Goal: Task Accomplishment & Management: Manage account settings

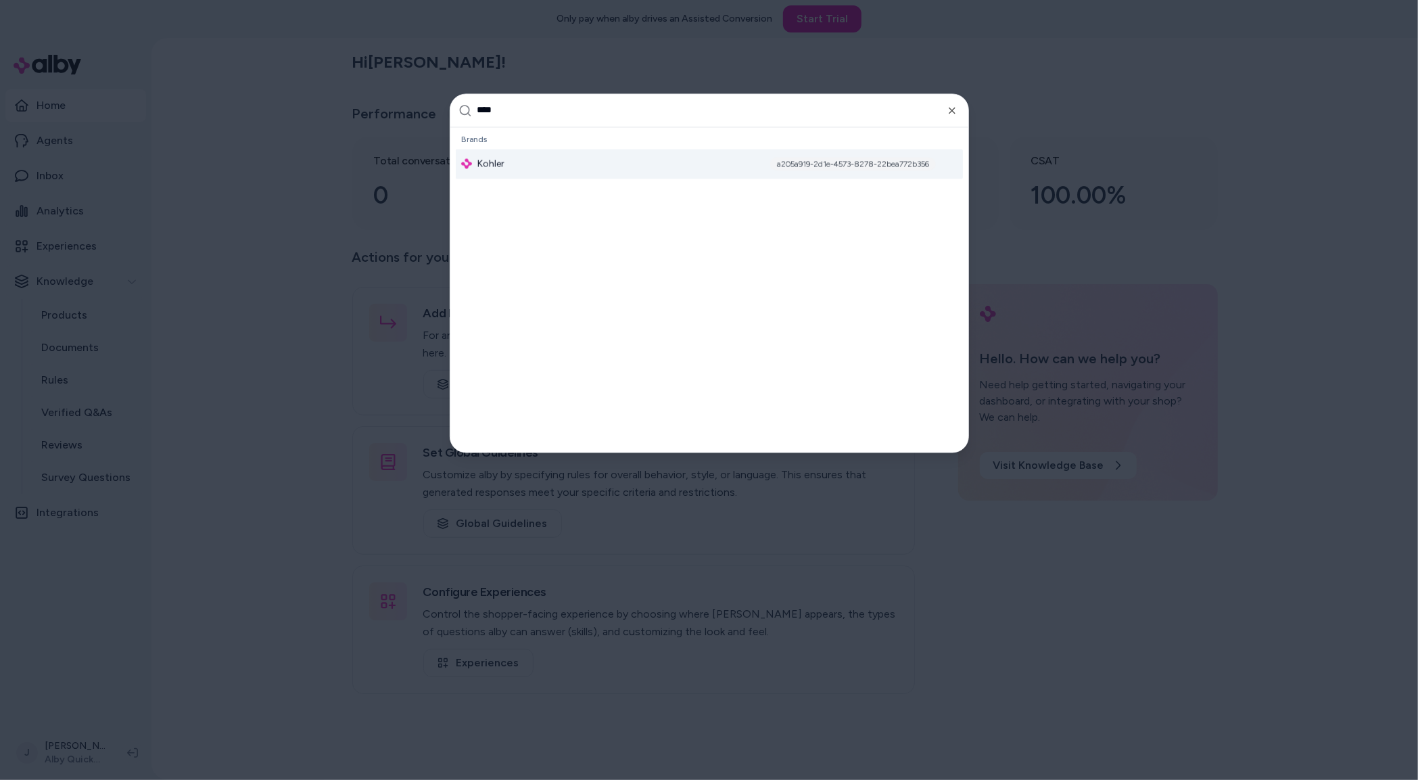
type input "****"
click at [584, 179] on div "Brands Kohler a205a919-2d1e-4573-8278-22bea772b356" at bounding box center [709, 154] width 518 height 54
drag, startPoint x: 563, startPoint y: 162, endPoint x: 495, endPoint y: 177, distance: 69.9
click at [563, 162] on div "Kohler a205a919-2d1e-4573-8278-22bea772b356" at bounding box center [709, 164] width 507 height 30
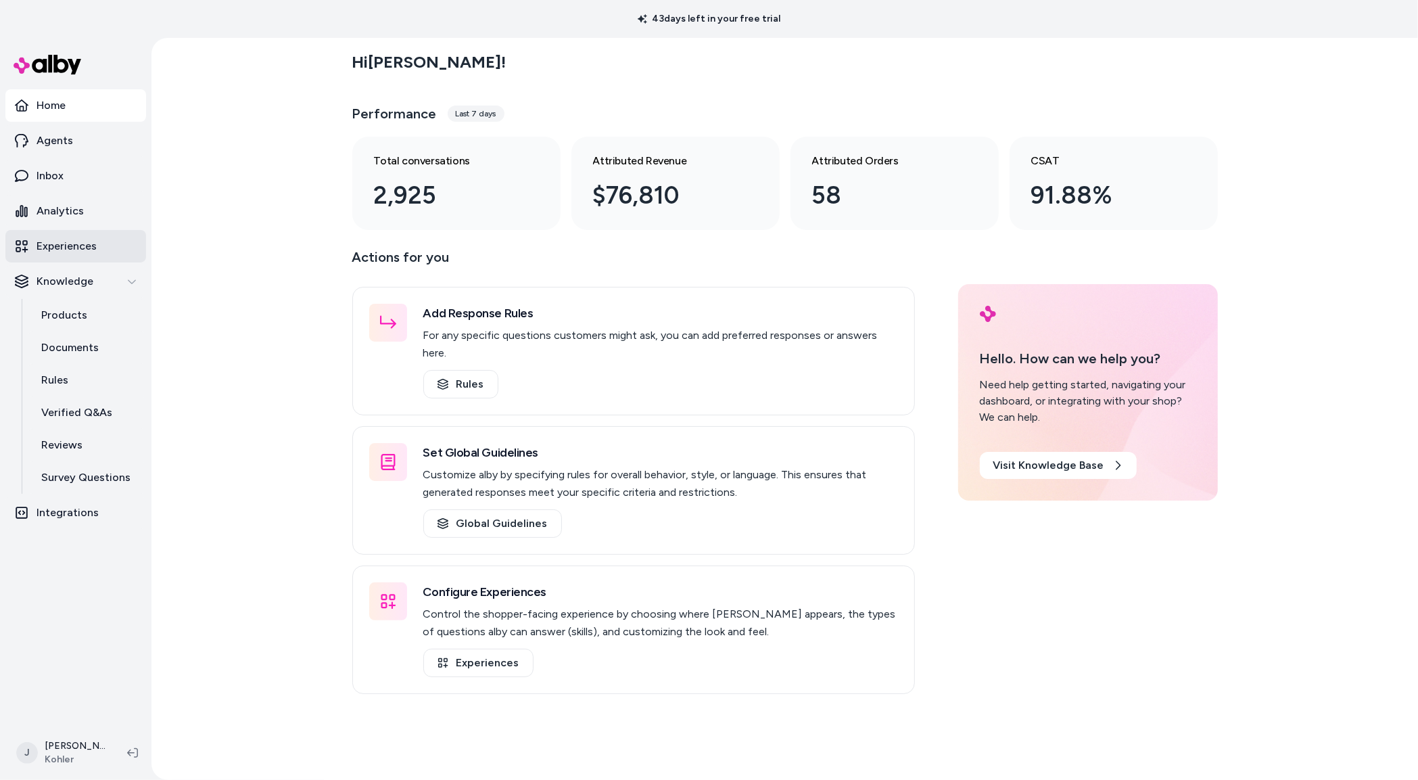
click at [84, 247] on p "Experiences" at bounding box center [67, 246] width 60 height 16
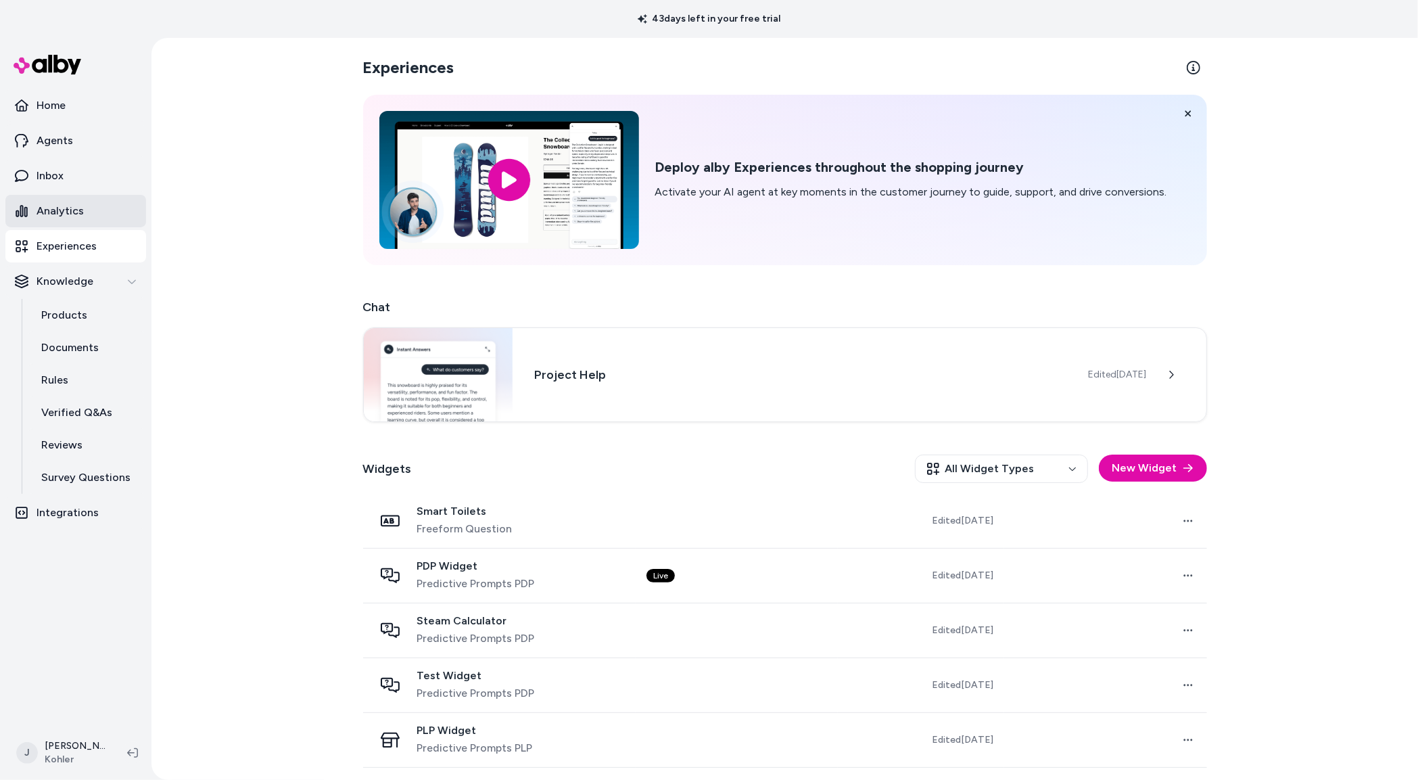
click at [67, 220] on link "Analytics" at bounding box center [75, 211] width 141 height 32
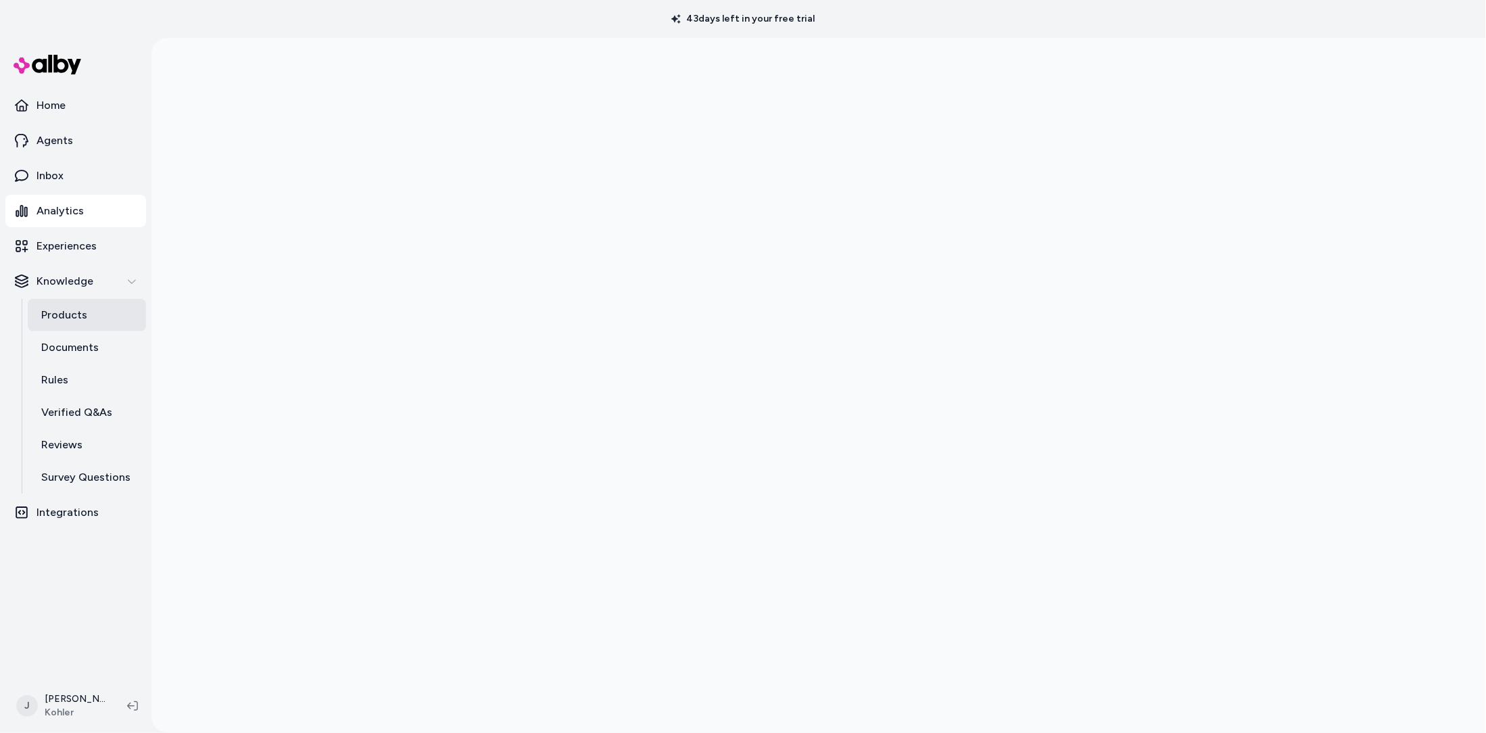
drag, startPoint x: 74, startPoint y: 316, endPoint x: 85, endPoint y: 310, distance: 13.3
click at [74, 316] on p "Products" at bounding box center [64, 315] width 46 height 16
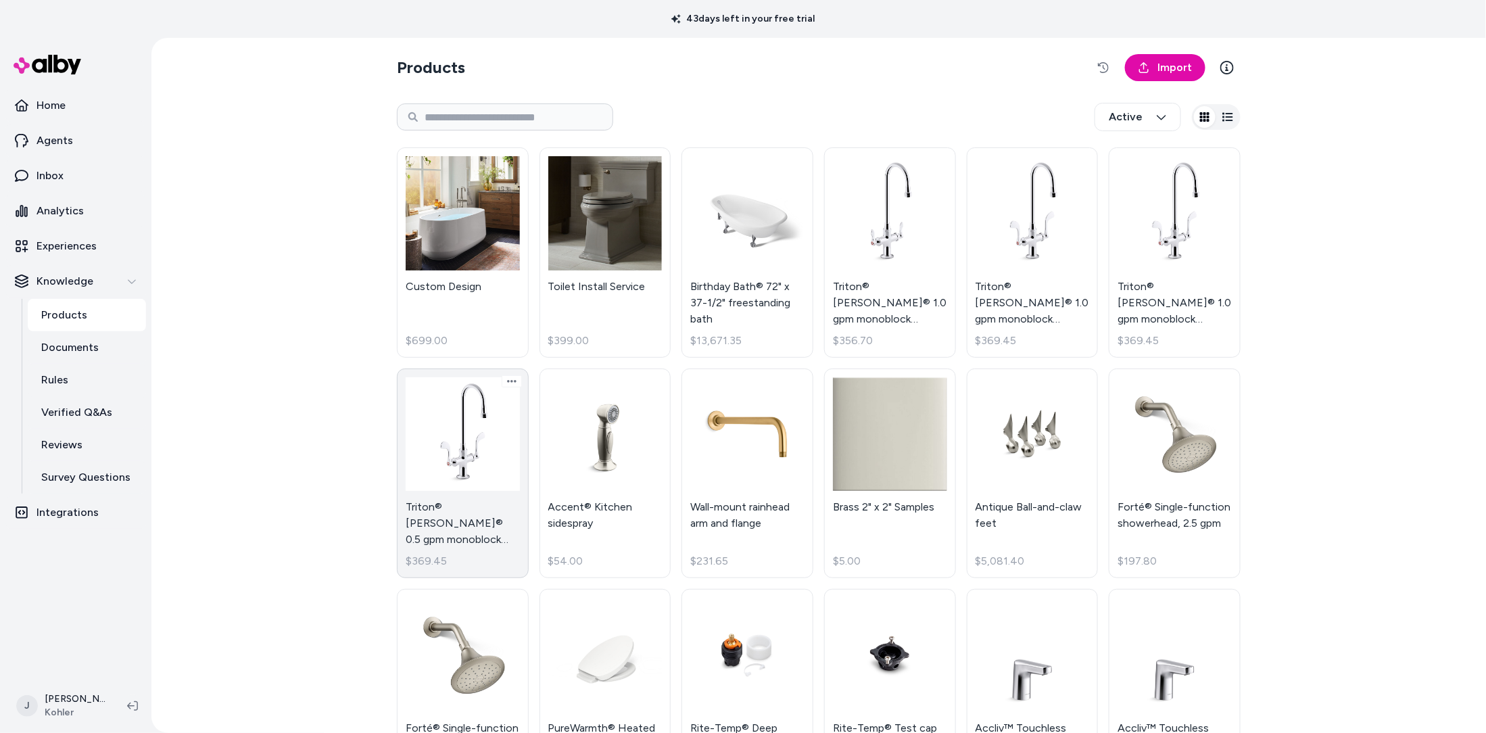
click at [484, 445] on link "Triton® Bowe® 0.5 gpm monoblock gooseneck bathroom sink faucet with laminar flo…" at bounding box center [463, 474] width 132 height 210
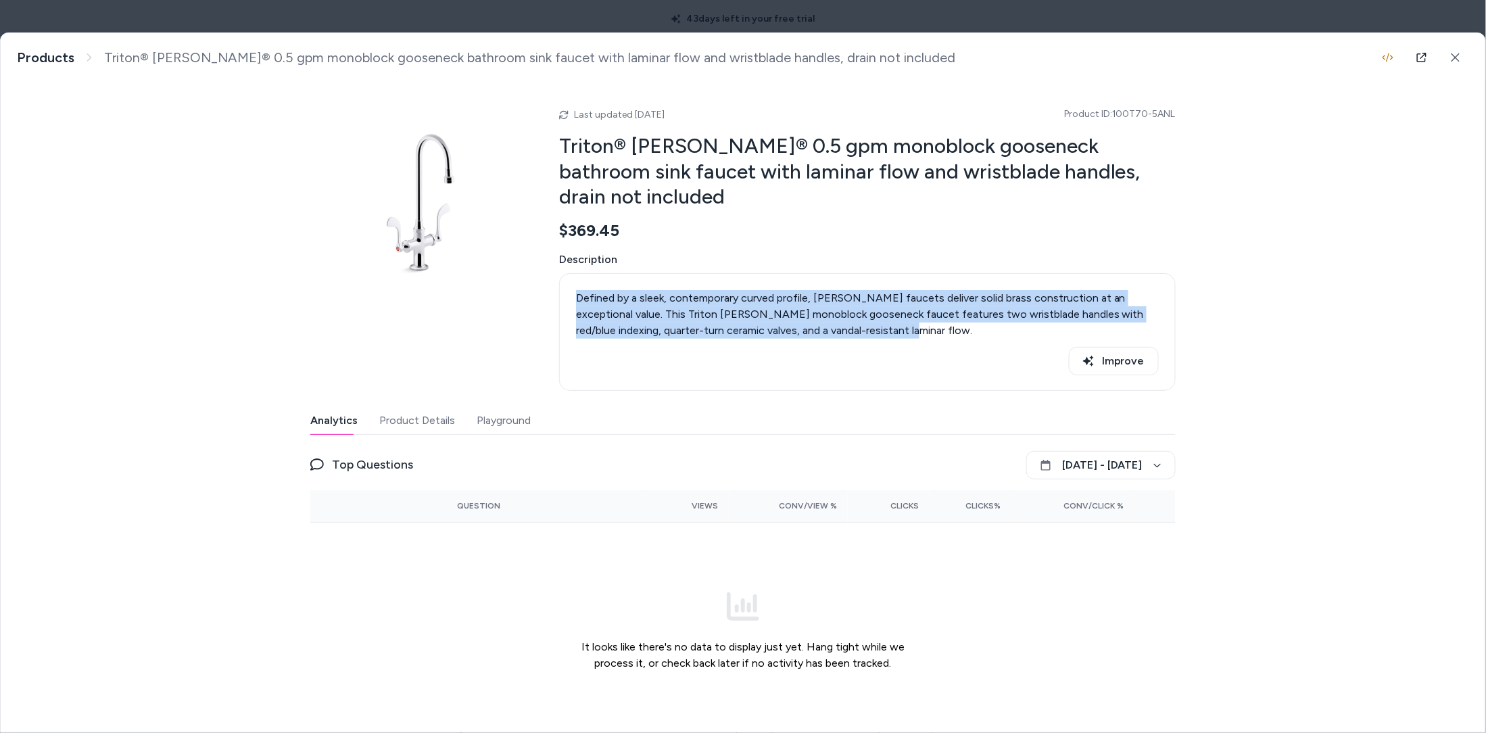
drag, startPoint x: 579, startPoint y: 272, endPoint x: 897, endPoint y: 306, distance: 319.6
click at [897, 306] on p "Defined by a sleek, contemporary curved profile, Triton Bowe faucets deliver so…" at bounding box center [867, 314] width 583 height 49
click at [869, 306] on p "Defined by a sleek, contemporary curved profile, Triton Bowe faucets deliver so…" at bounding box center [867, 314] width 583 height 49
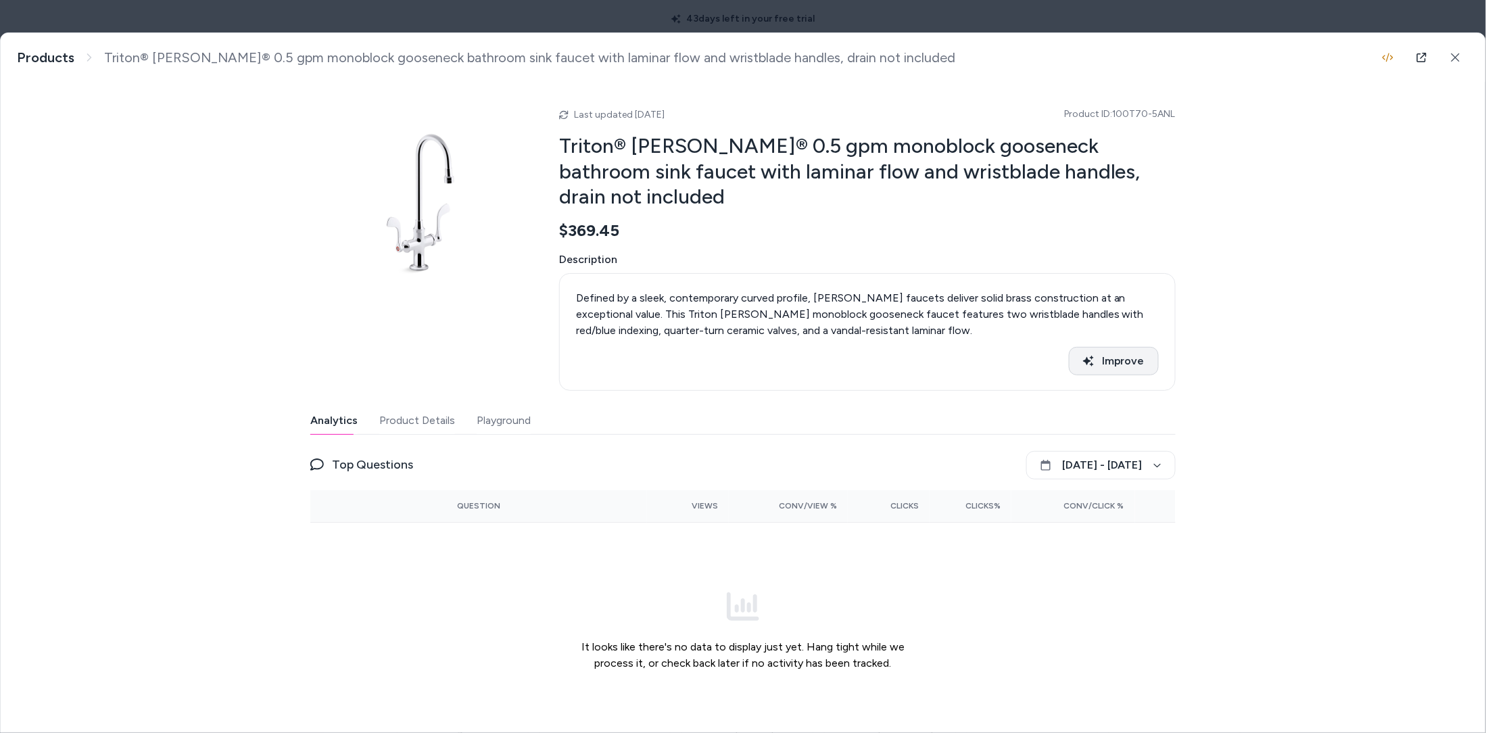
click at [1103, 347] on button "Improve" at bounding box center [1114, 361] width 90 height 28
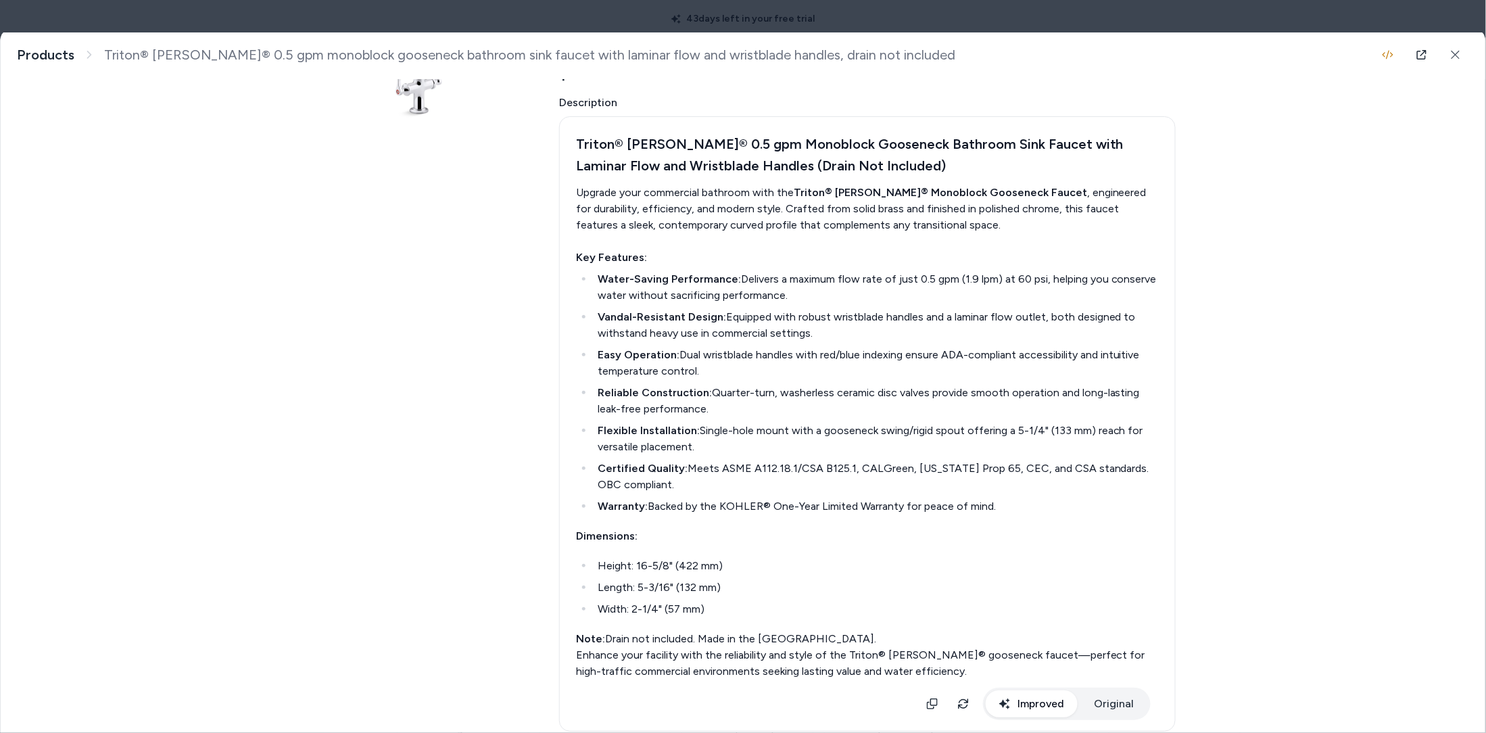
scroll to position [135, 0]
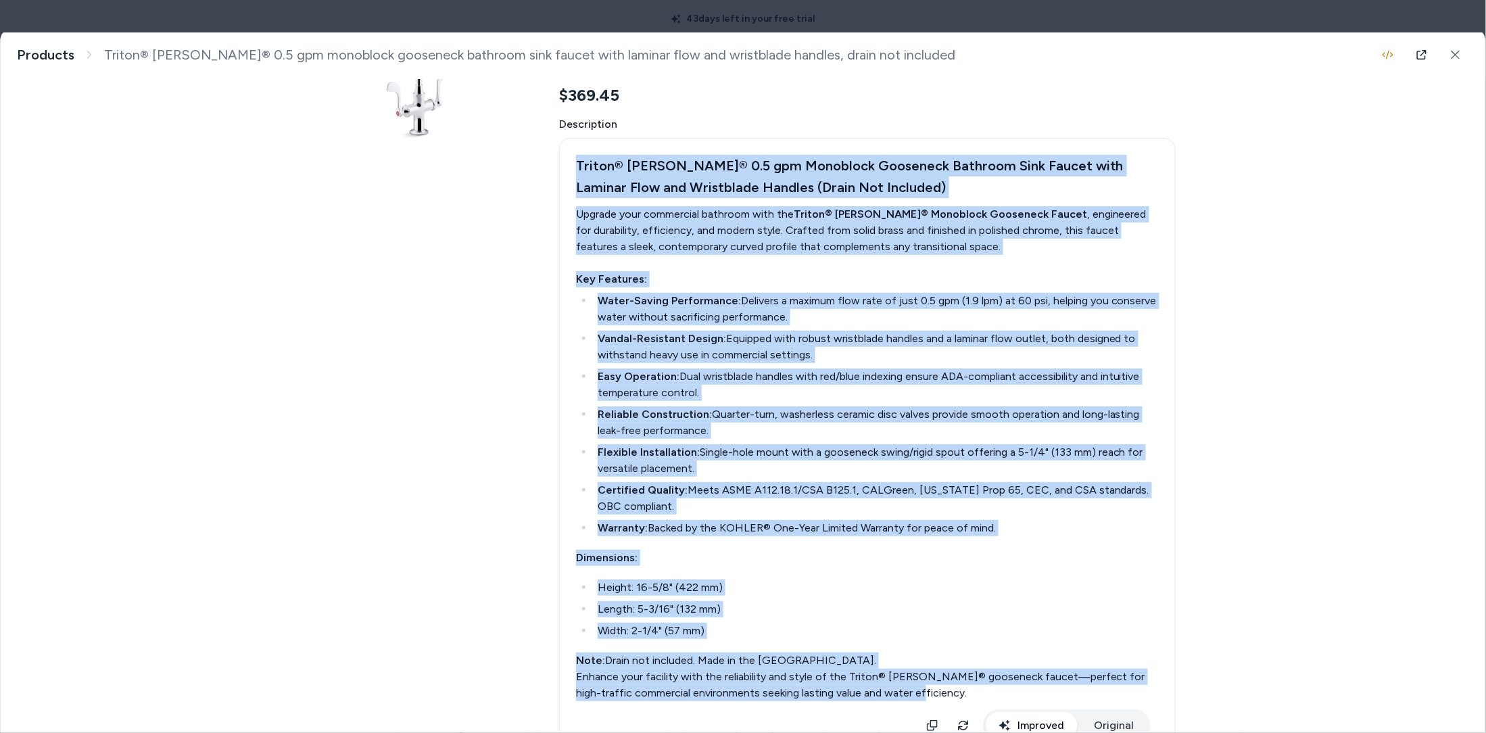
drag, startPoint x: 847, startPoint y: 662, endPoint x: 577, endPoint y: 197, distance: 537.2
click at [567, 148] on div "Triton® Bowe® 0.5 gpm Monoblock Gooseneck Bathroom Sink Faucet with Laminar Flo…" at bounding box center [867, 445] width 617 height 615
drag, startPoint x: 1340, startPoint y: 210, endPoint x: 1257, endPoint y: 249, distance: 91.1
click at [1338, 211] on div "Triton® Bowe® 0.5 gpm monoblock gooseneck bathroom sink faucet with laminar flo…" at bounding box center [743, 382] width 1485 height 699
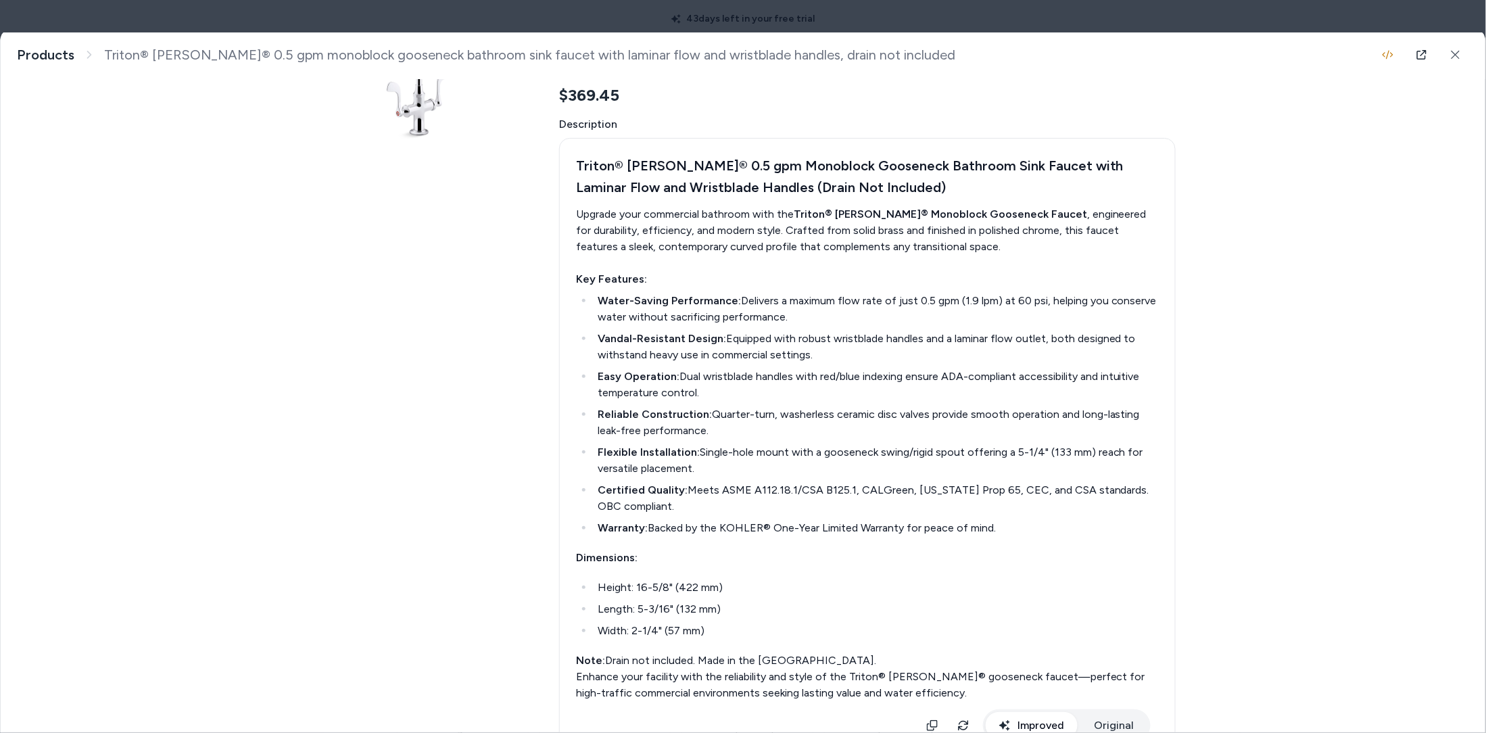
drag, startPoint x: 964, startPoint y: 17, endPoint x: 937, endPoint y: 20, distance: 27.3
click at [962, 17] on div at bounding box center [743, 366] width 1486 height 733
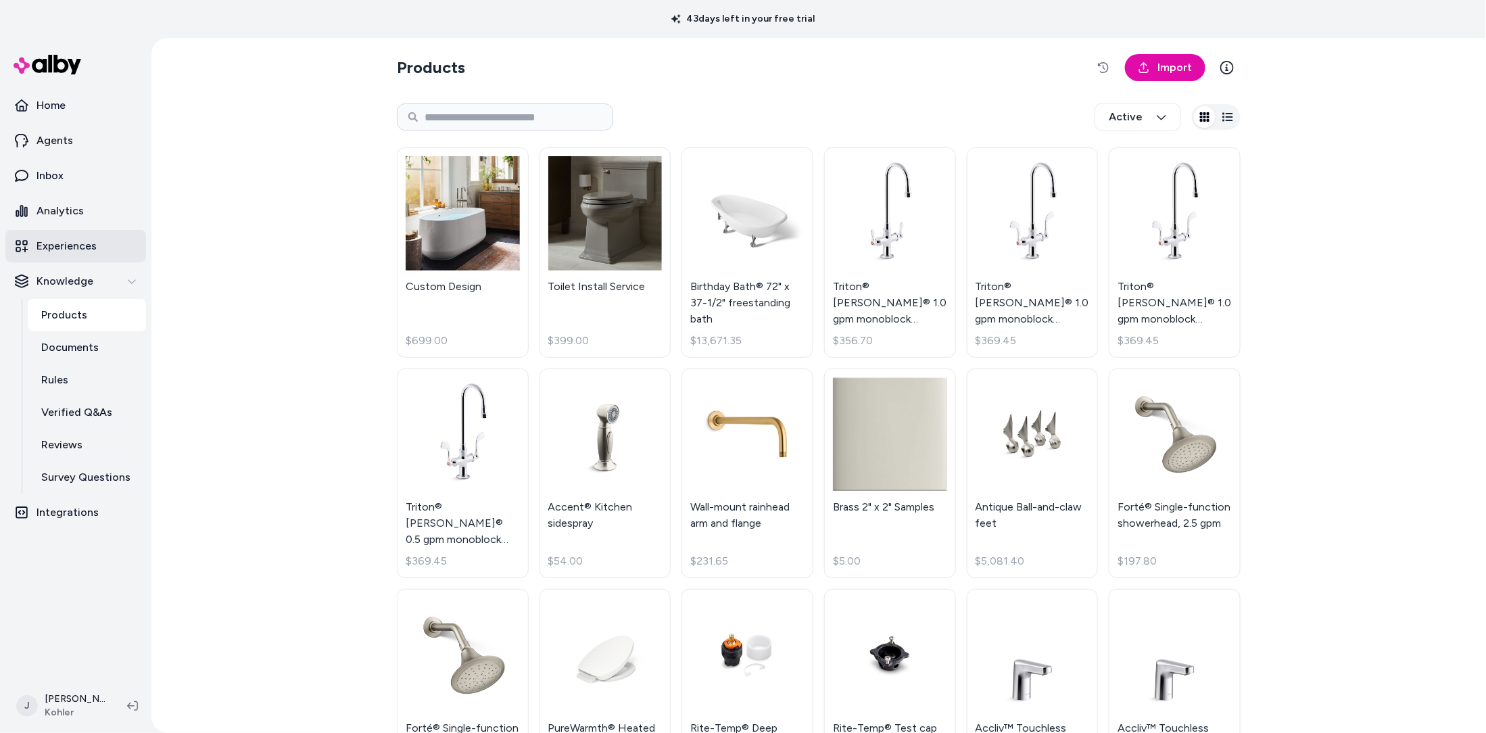
click at [76, 247] on p "Experiences" at bounding box center [67, 246] width 60 height 16
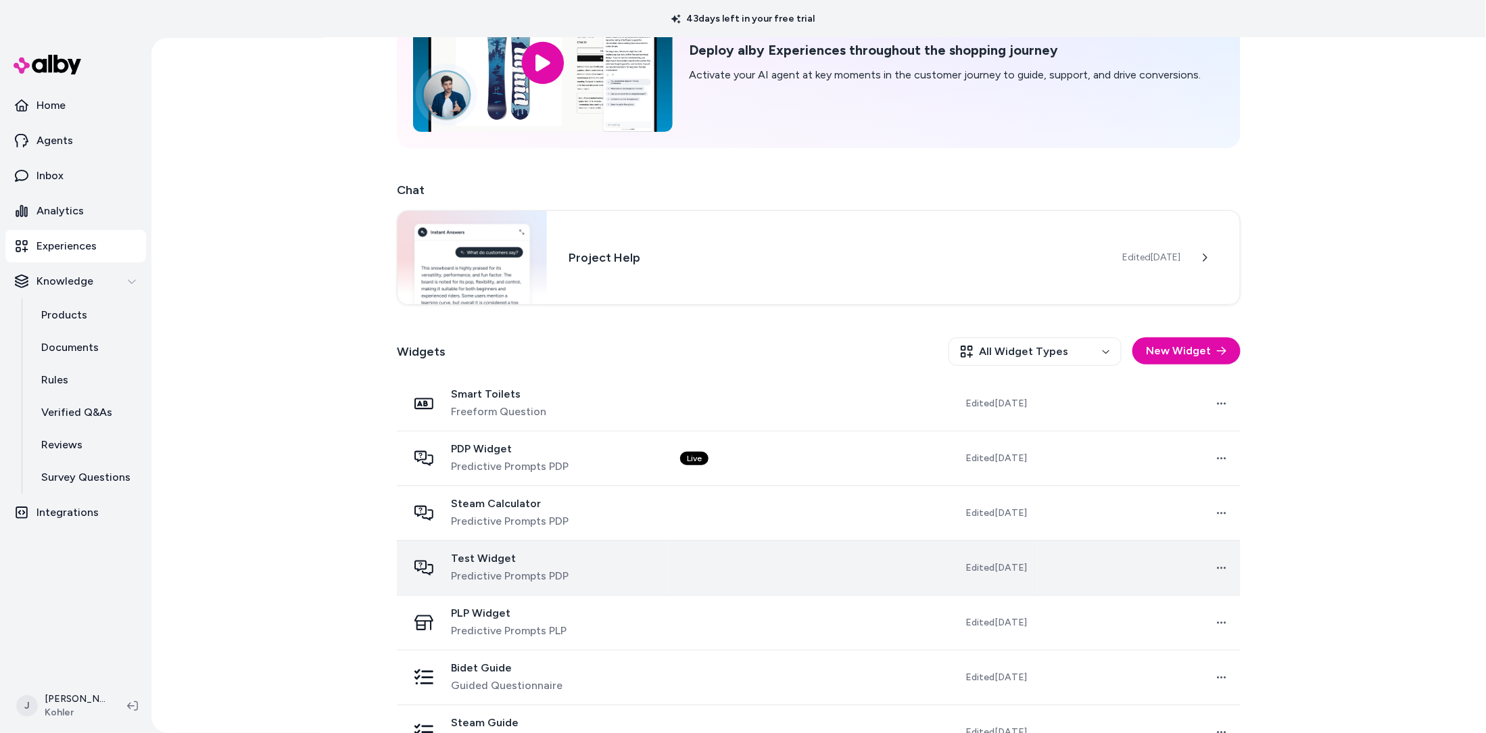
scroll to position [119, 0]
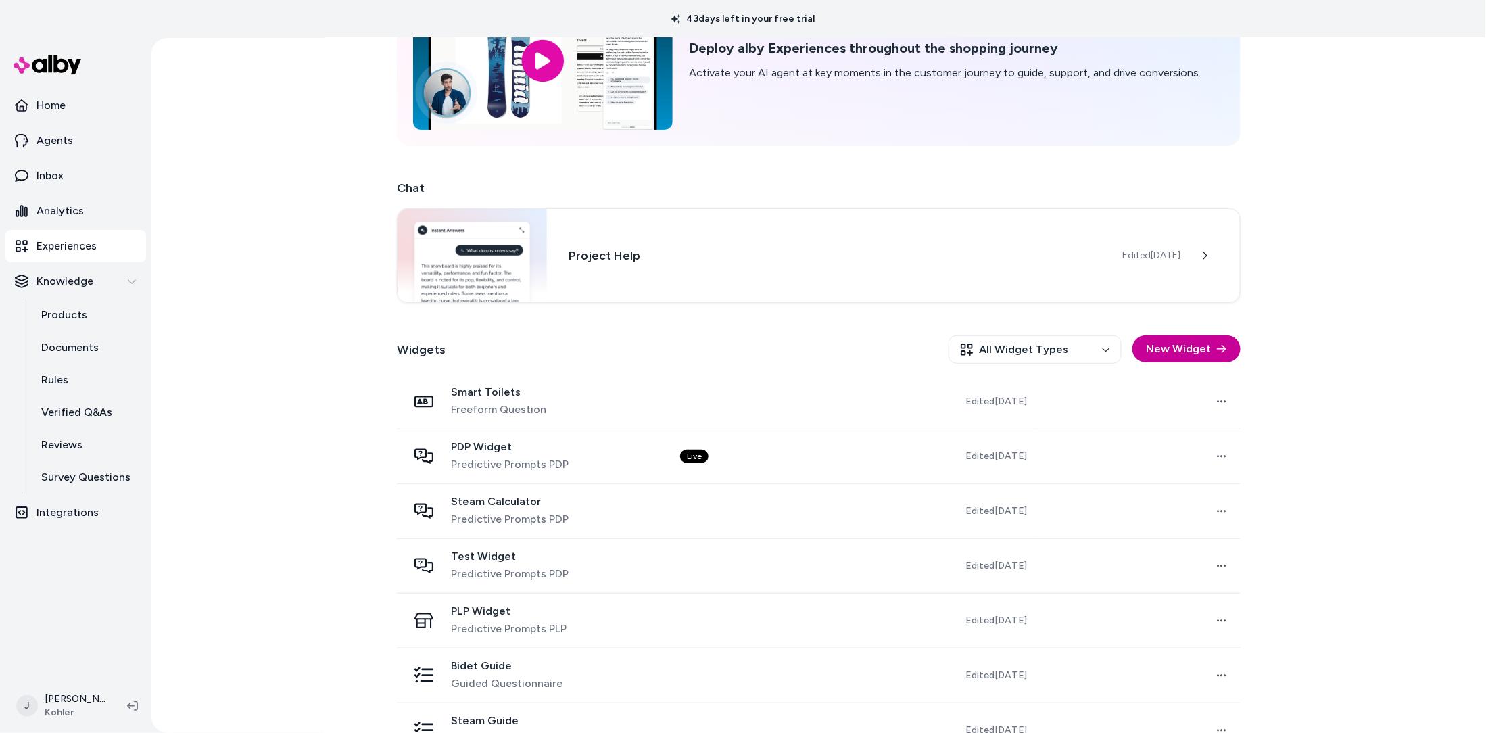
click at [1189, 352] on button "New Widget" at bounding box center [1187, 348] width 108 height 27
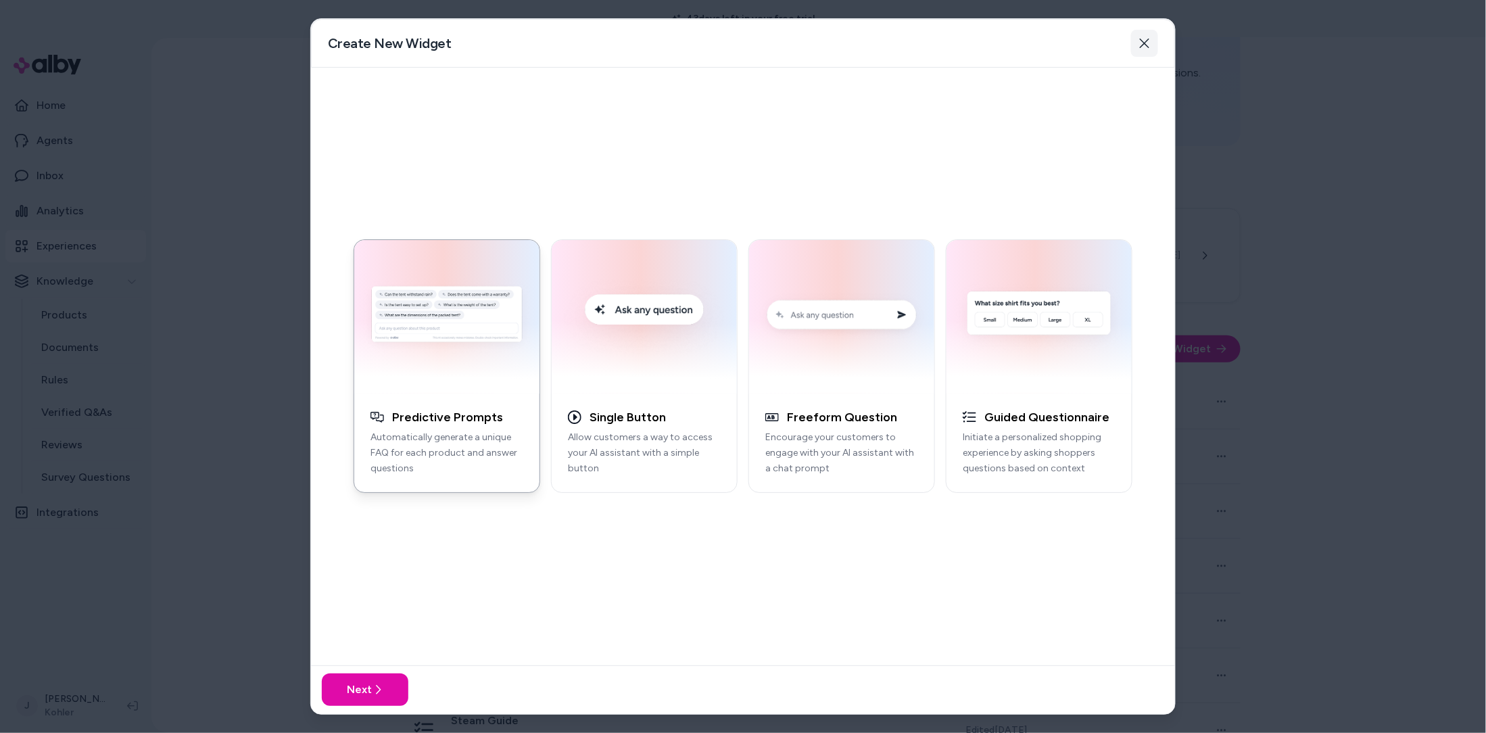
drag, startPoint x: 1150, startPoint y: 43, endPoint x: 910, endPoint y: 360, distance: 396.8
click at [1148, 43] on icon "button" at bounding box center [1144, 43] width 11 height 11
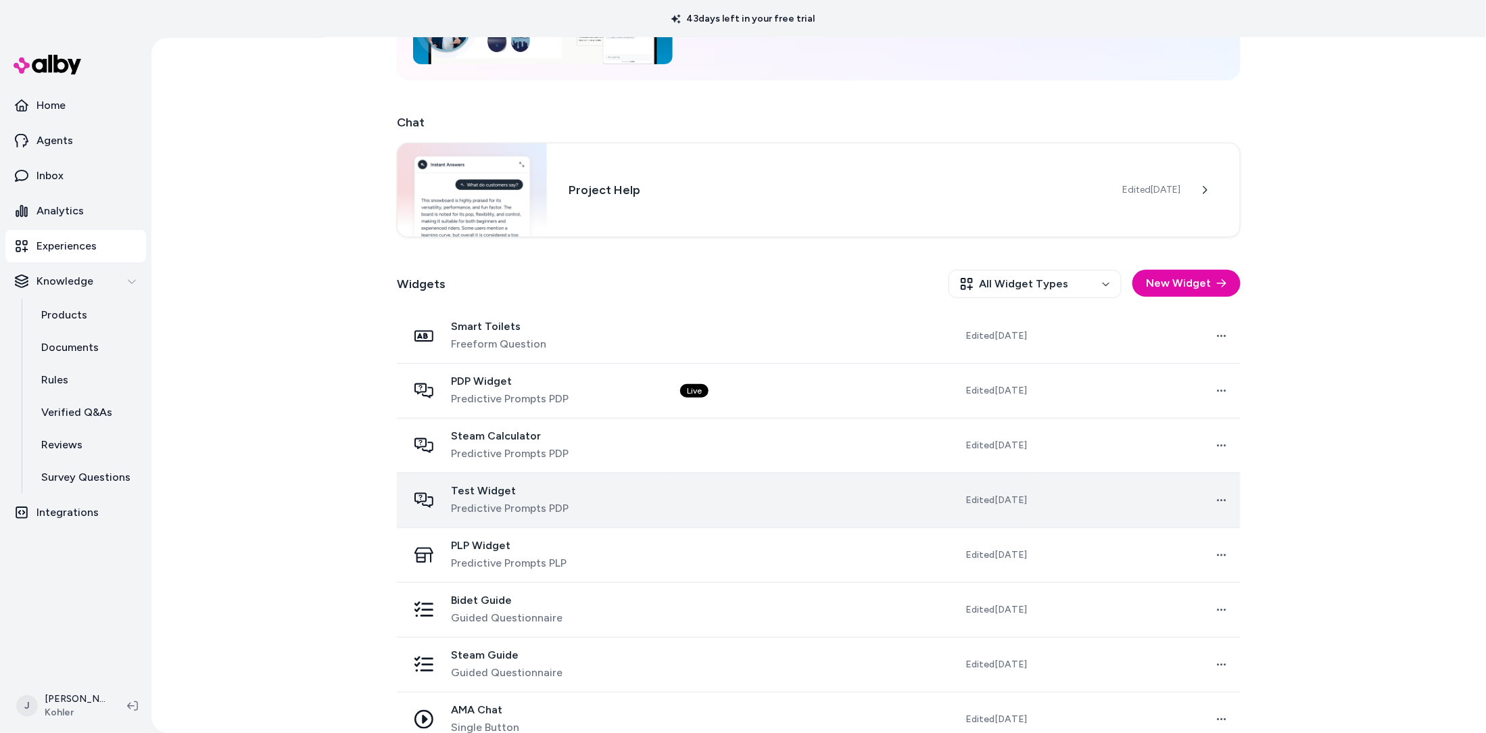
scroll to position [211, 0]
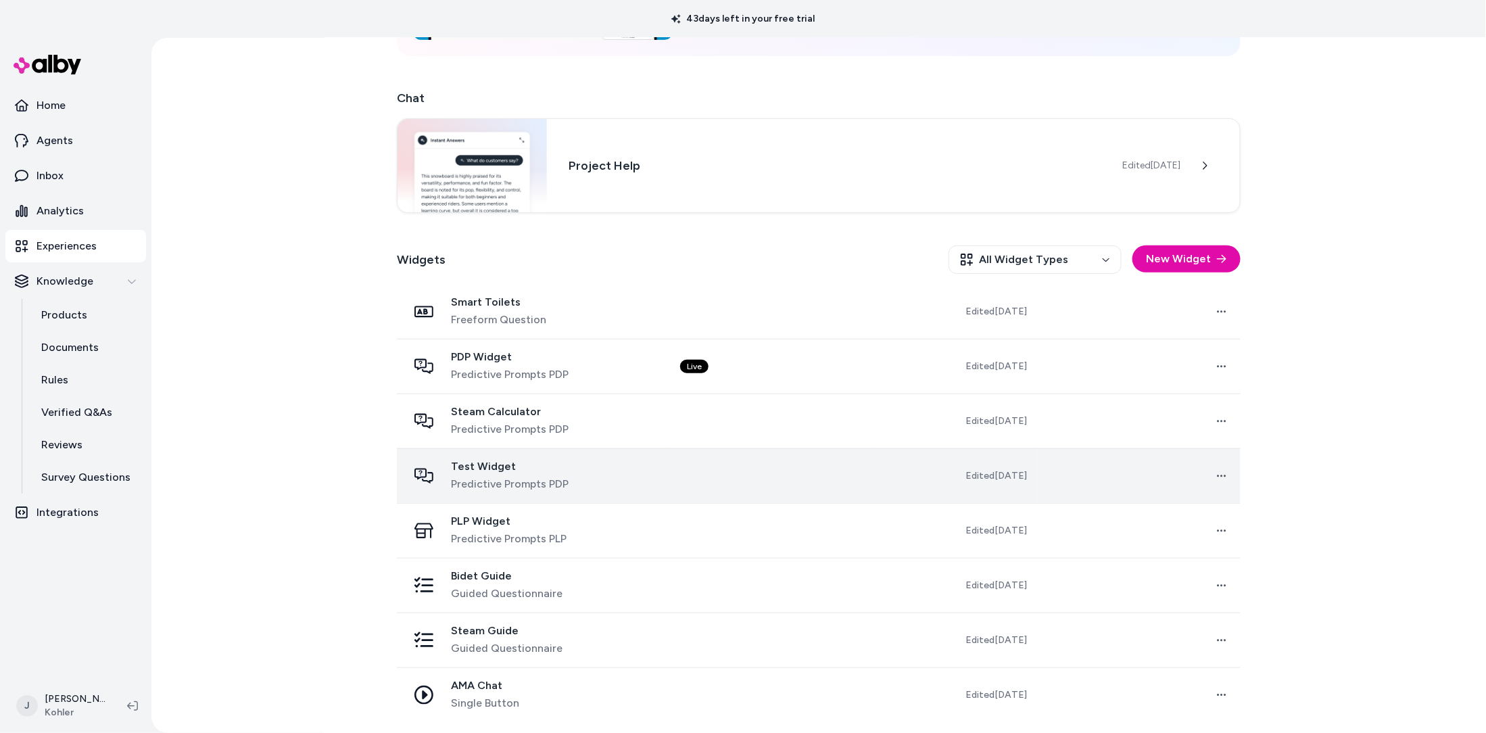
click at [723, 479] on td at bounding box center [770, 475] width 203 height 55
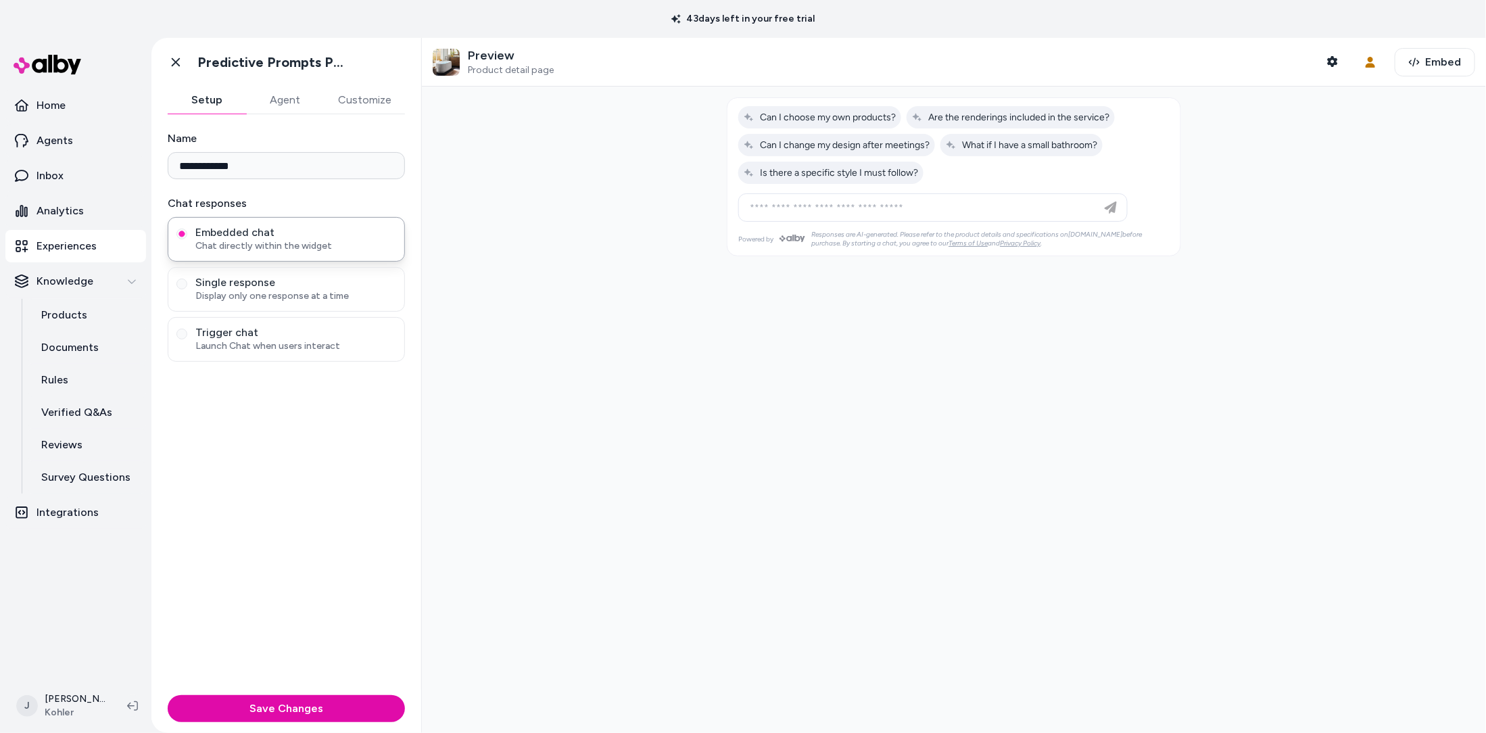
click at [964, 179] on div at bounding box center [954, 145] width 453 height 94
click at [261, 335] on span "Trigger chat" at bounding box center [295, 333] width 201 height 14
click at [187, 335] on button "Trigger chat Launch Chat when users interact" at bounding box center [181, 334] width 11 height 11
click at [249, 239] on span "Chat directly within the widget" at bounding box center [295, 246] width 201 height 14
click at [187, 239] on button "Embedded chat Chat directly within the widget" at bounding box center [181, 234] width 11 height 11
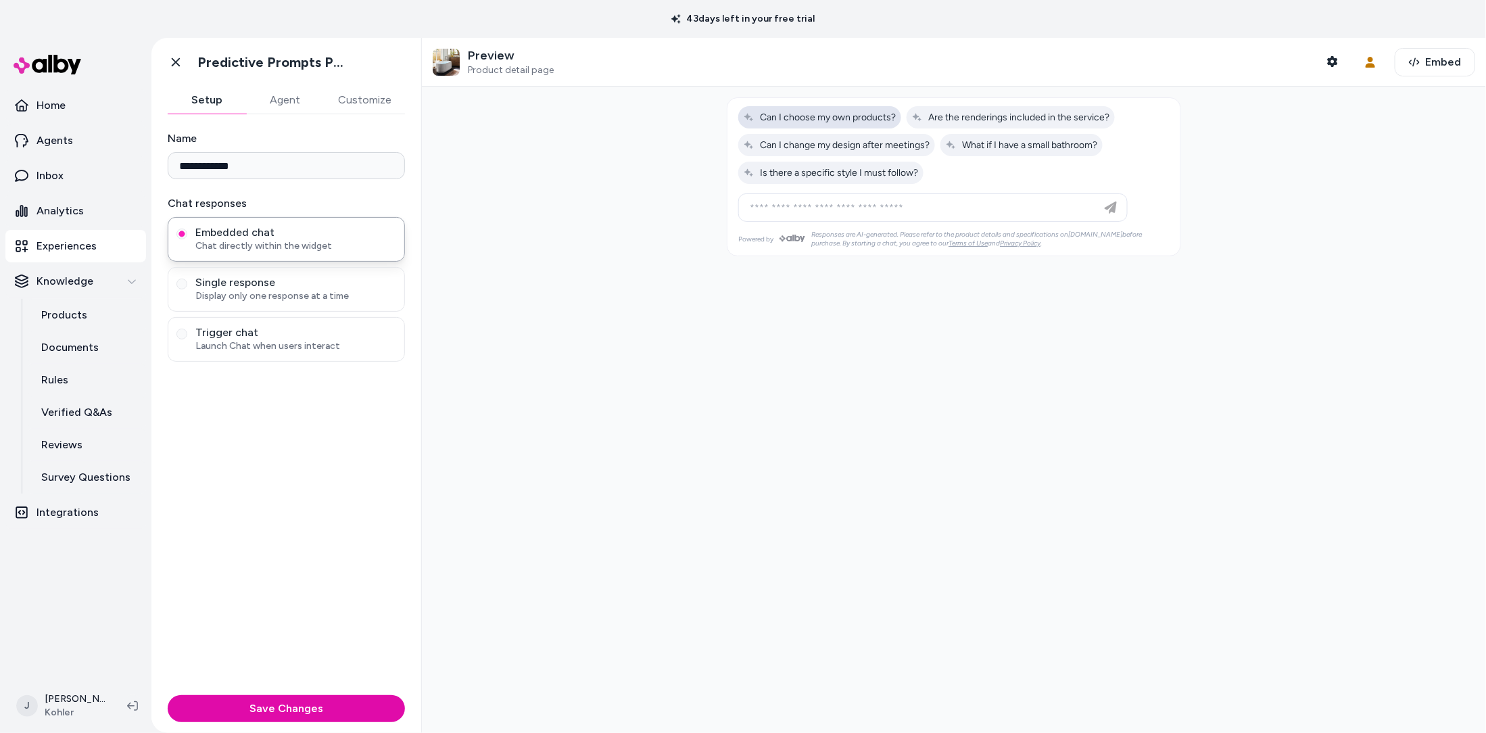
click at [818, 118] on span "Can I choose my own products?" at bounding box center [820, 117] width 152 height 11
type input "**********"
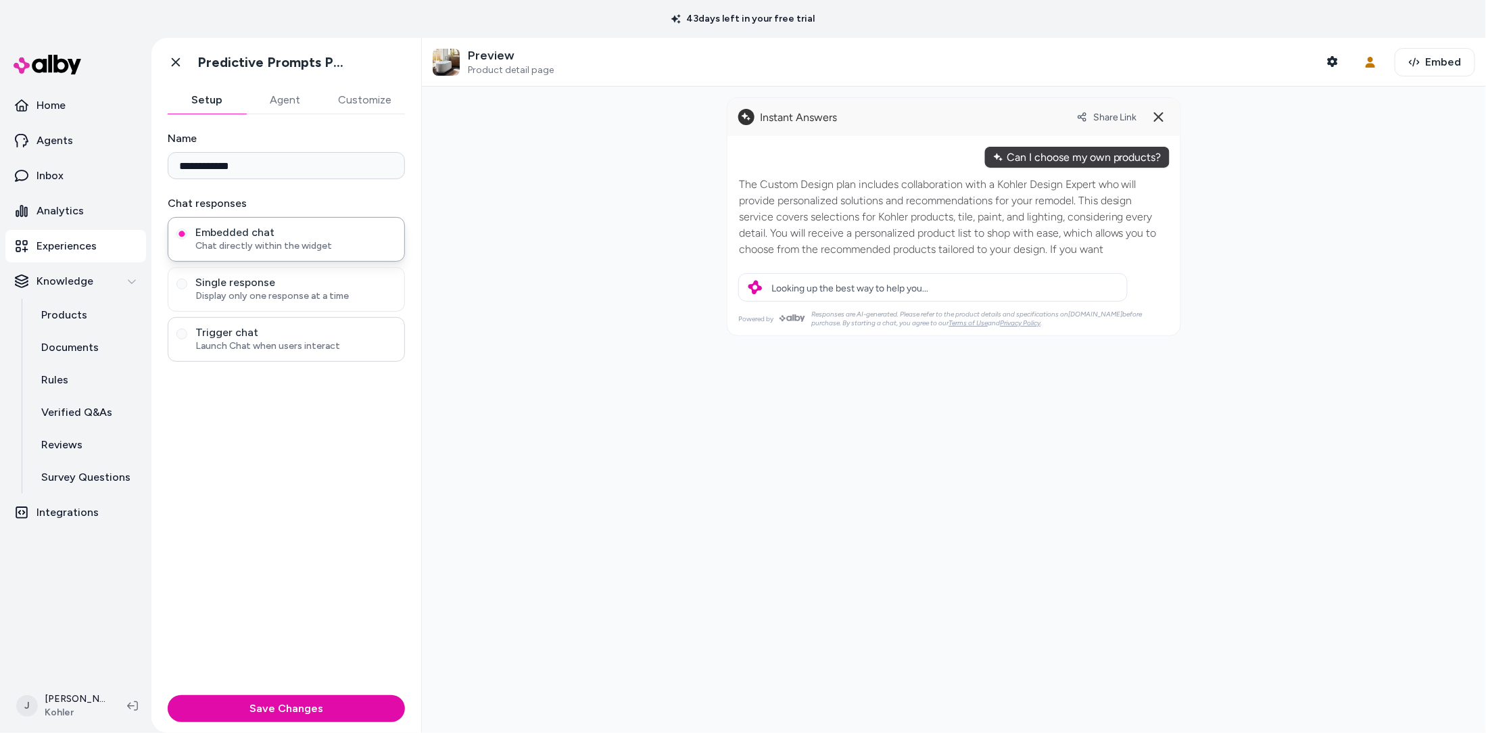
click at [231, 341] on span "Launch Chat when users interact" at bounding box center [295, 346] width 201 height 14
click at [187, 339] on button "Trigger chat Launch Chat when users interact" at bounding box center [181, 334] width 11 height 11
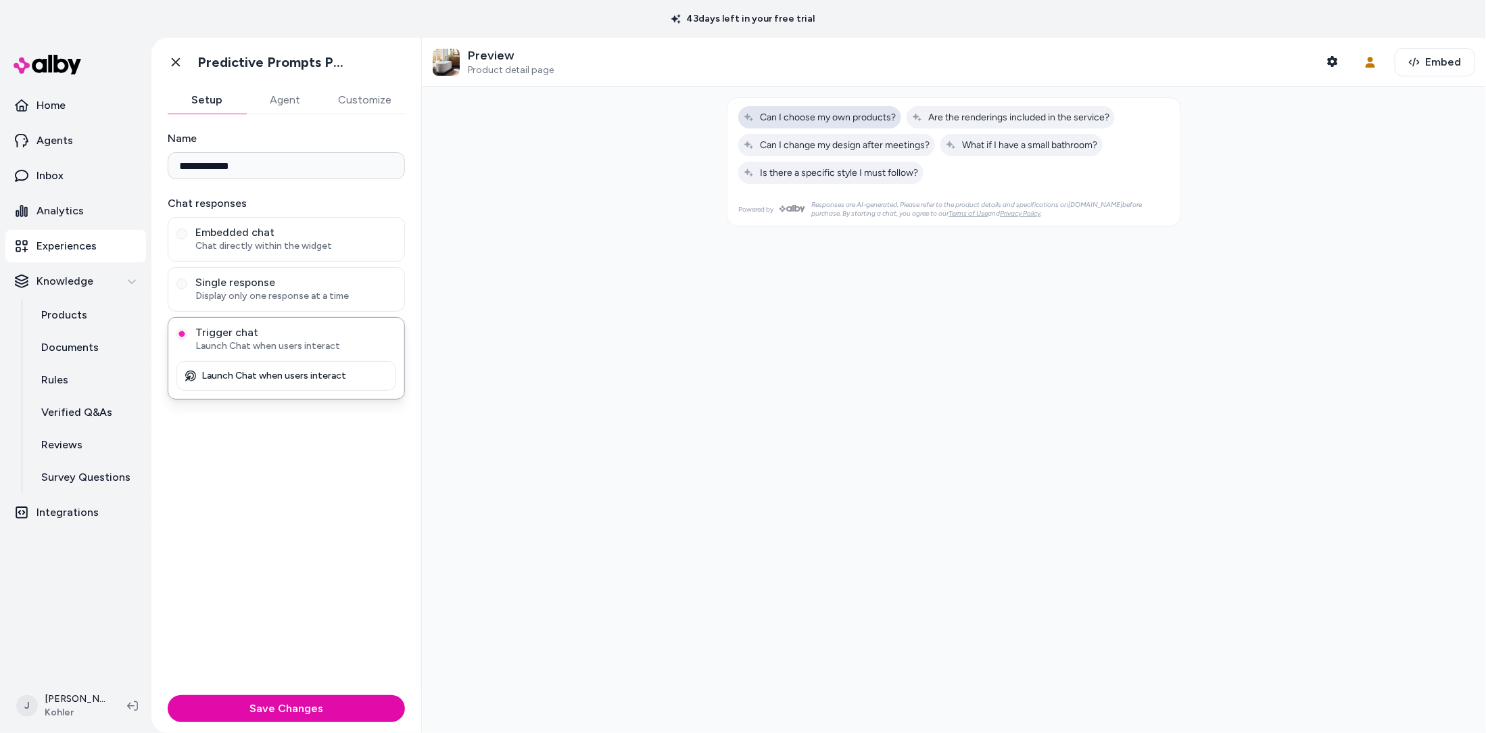
click at [823, 119] on span "Can I choose my own products?" at bounding box center [820, 117] width 152 height 11
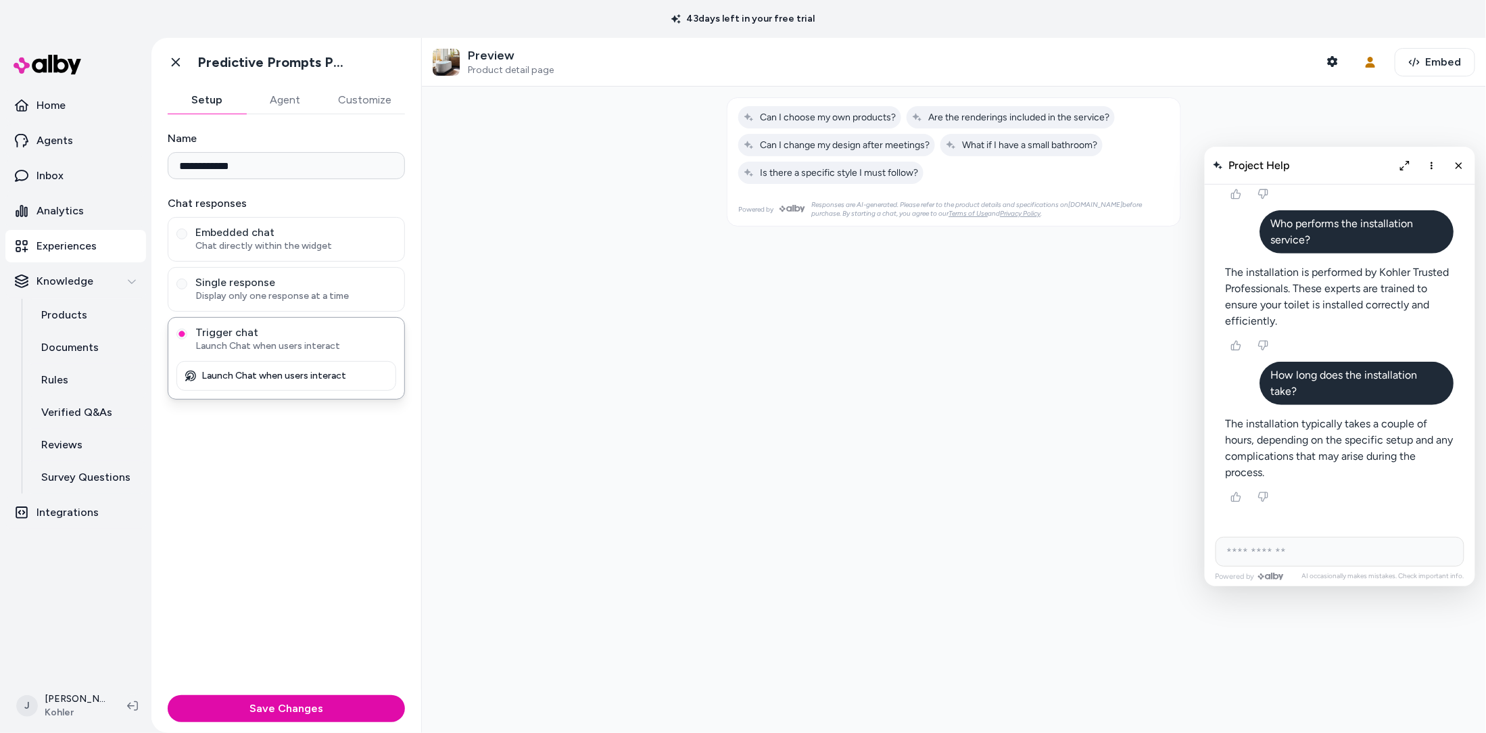
scroll to position [4734, 0]
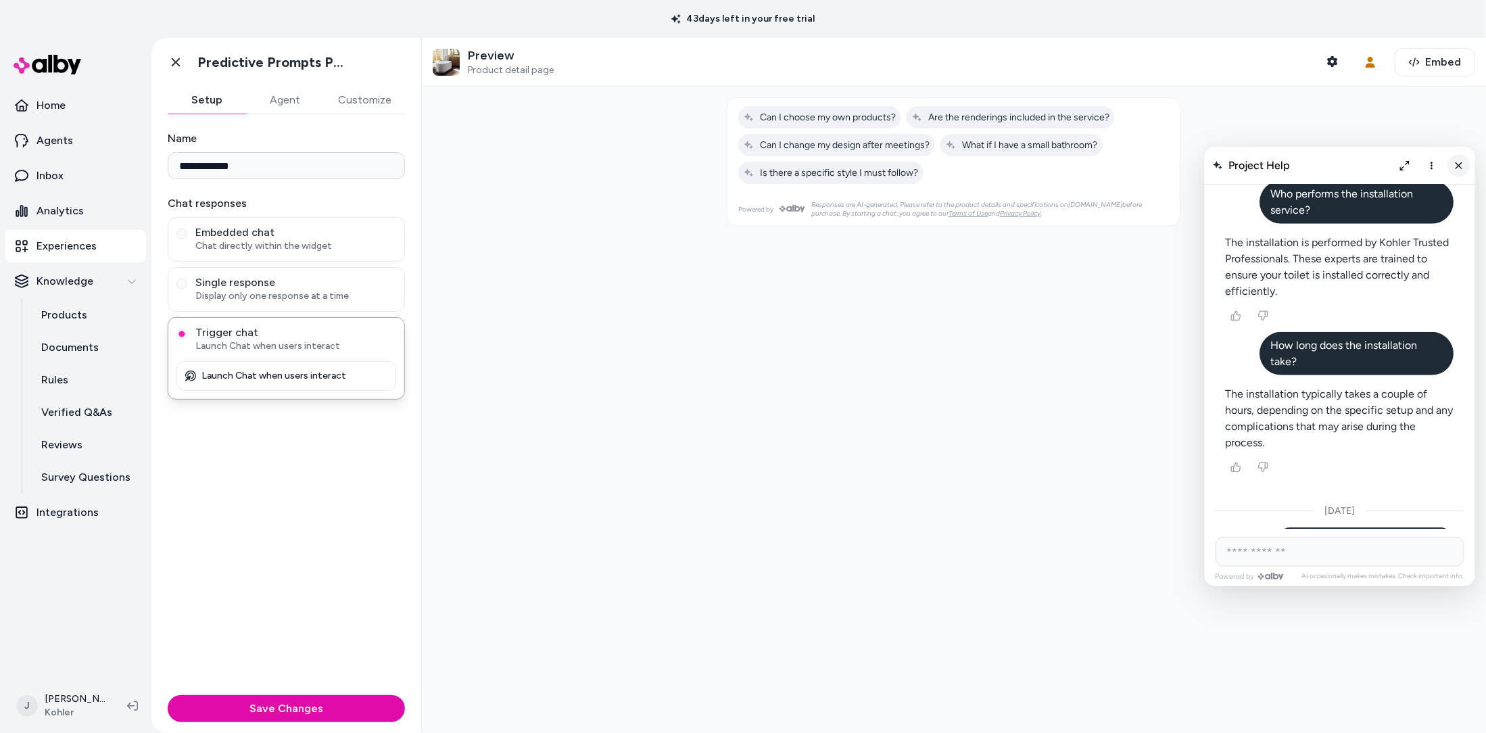
click at [1457, 170] on icon "Close chat" at bounding box center [1459, 165] width 11 height 11
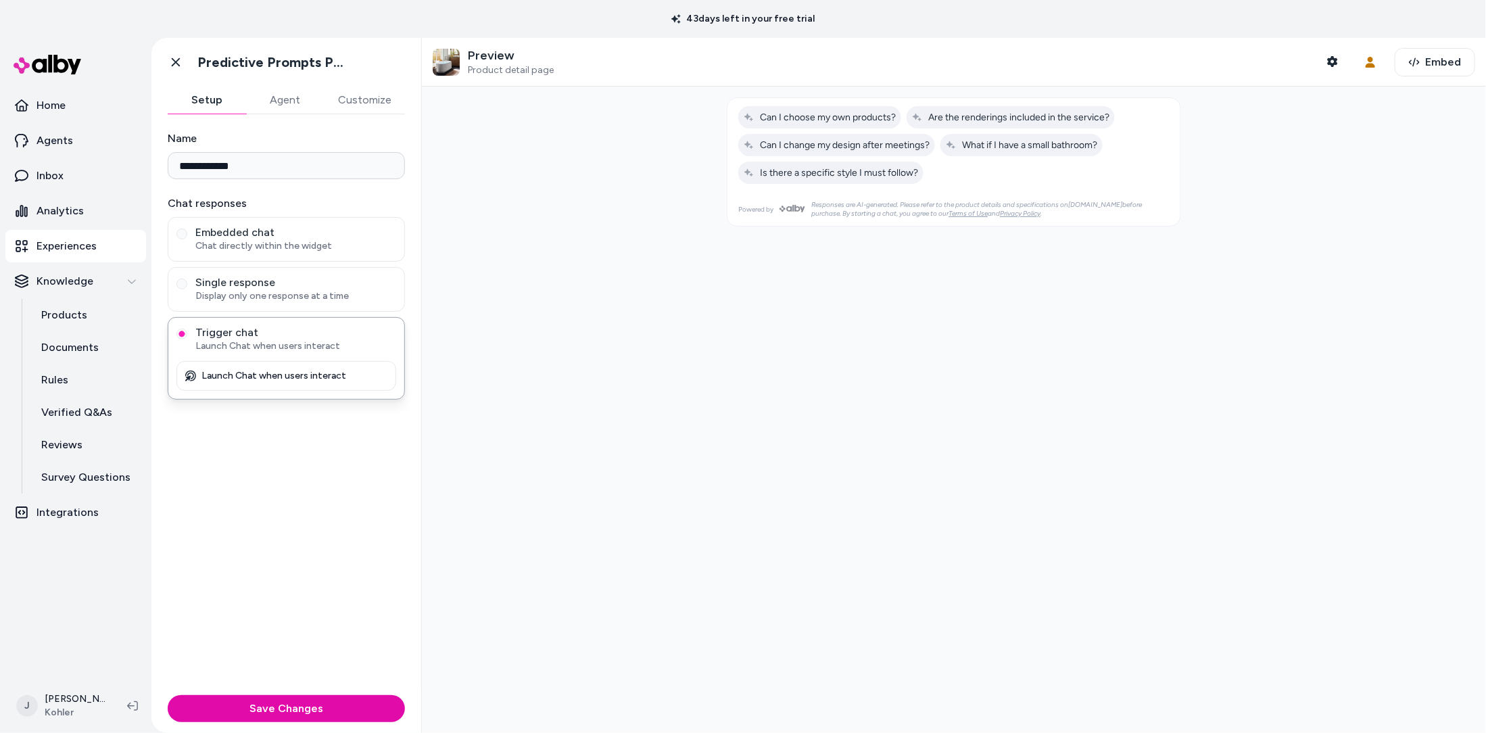
click at [47, 250] on p "Experiences" at bounding box center [67, 246] width 60 height 16
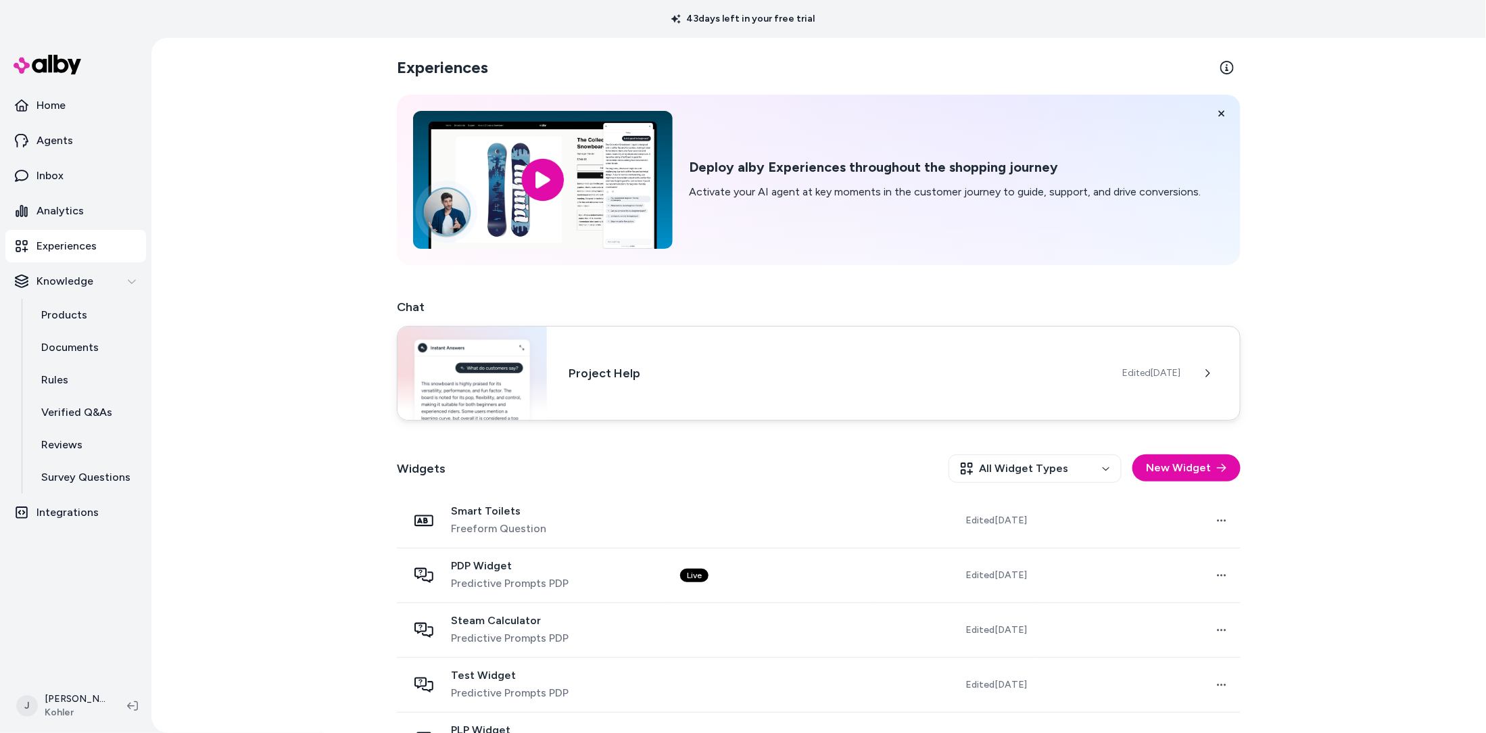
click at [677, 385] on div "Project Help Edited Sep 19, 2025" at bounding box center [819, 373] width 844 height 95
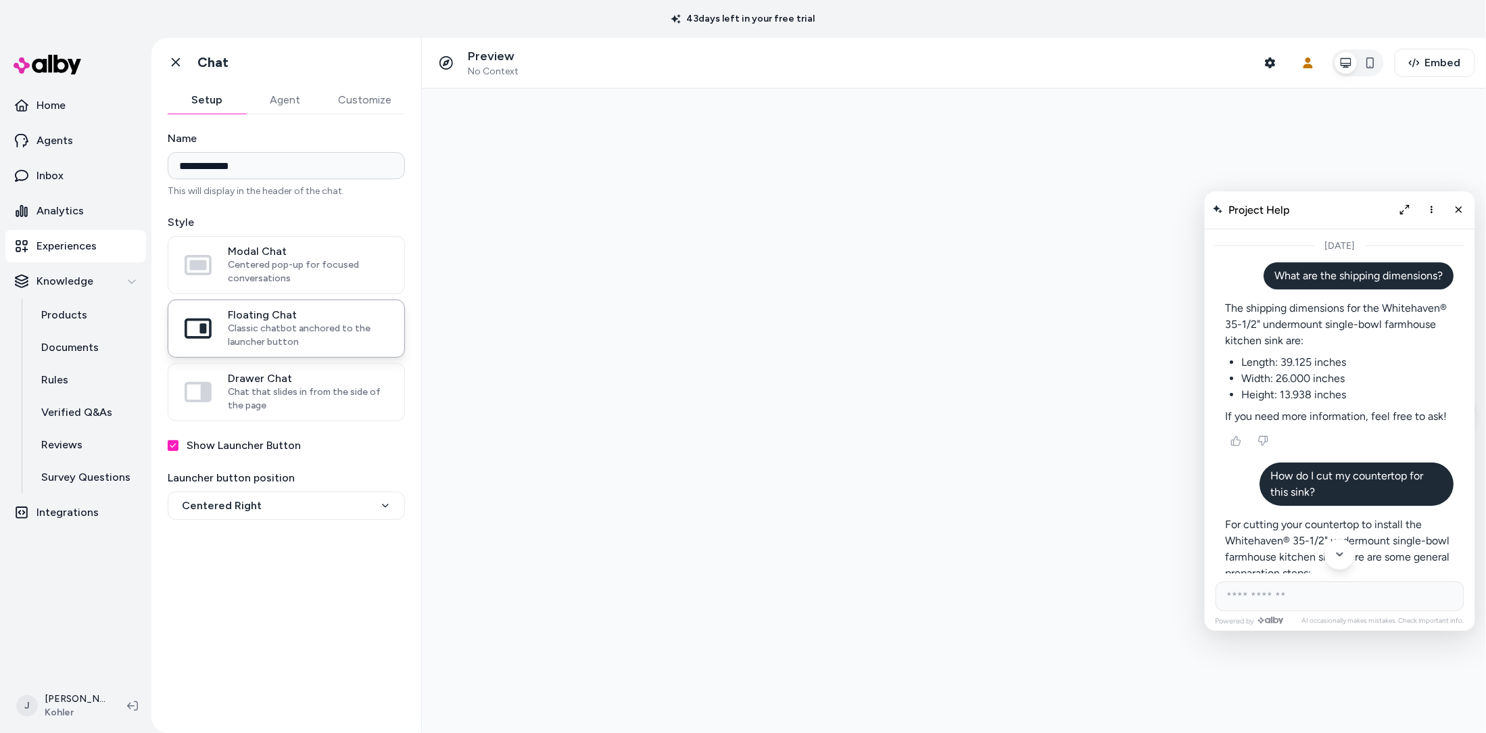
scroll to position [4734, 0]
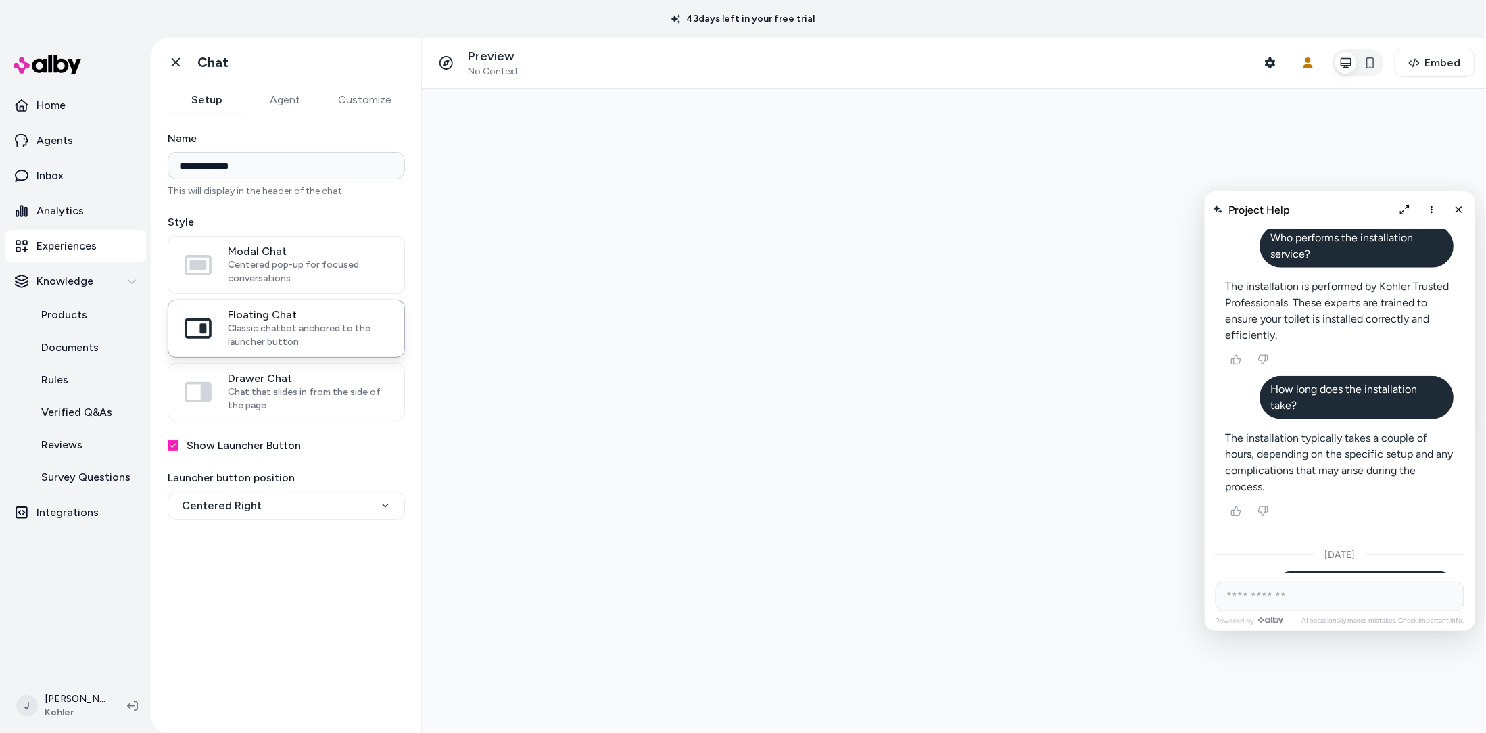
click at [93, 243] on p "Experiences" at bounding box center [67, 246] width 60 height 16
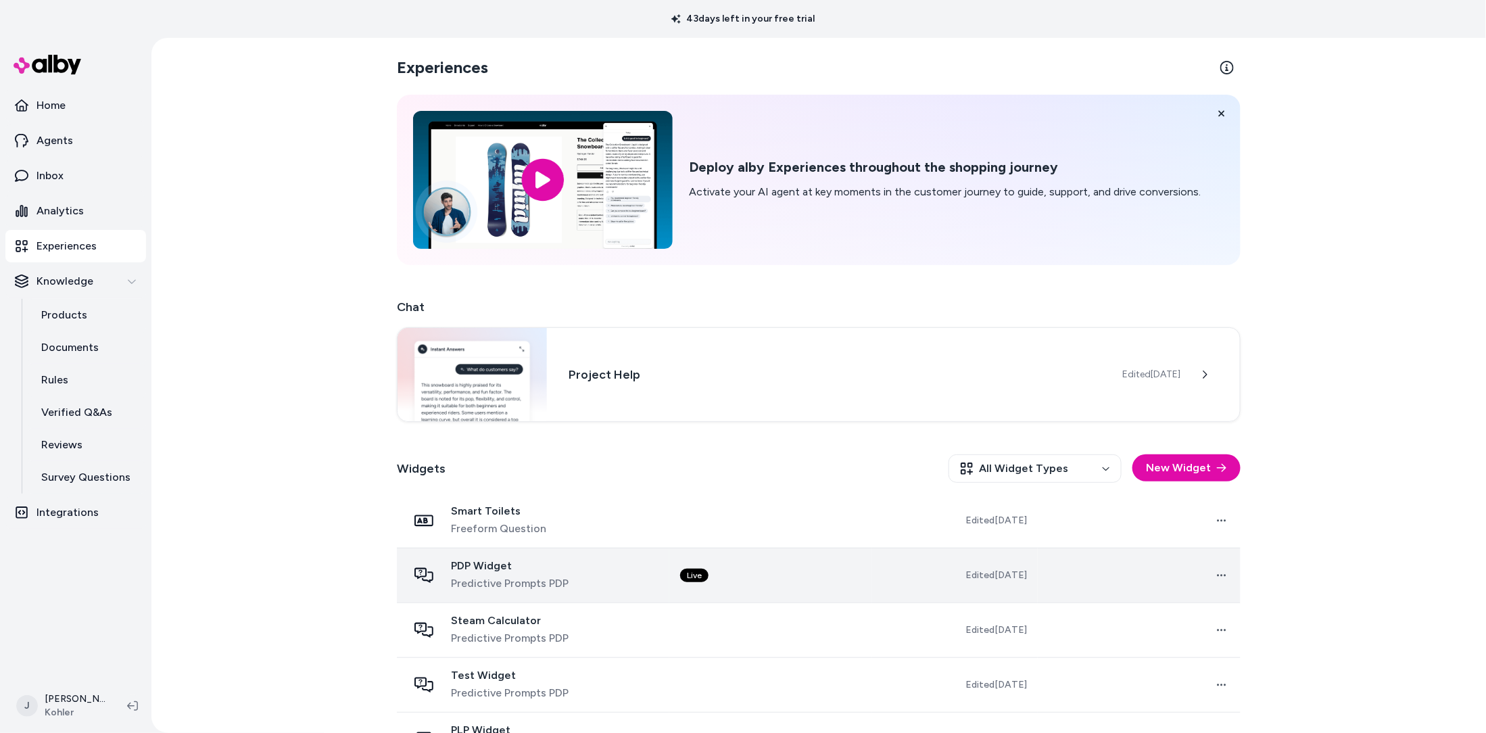
click at [595, 572] on div "PDP Widget Predictive Prompts PDP" at bounding box center [533, 575] width 251 height 32
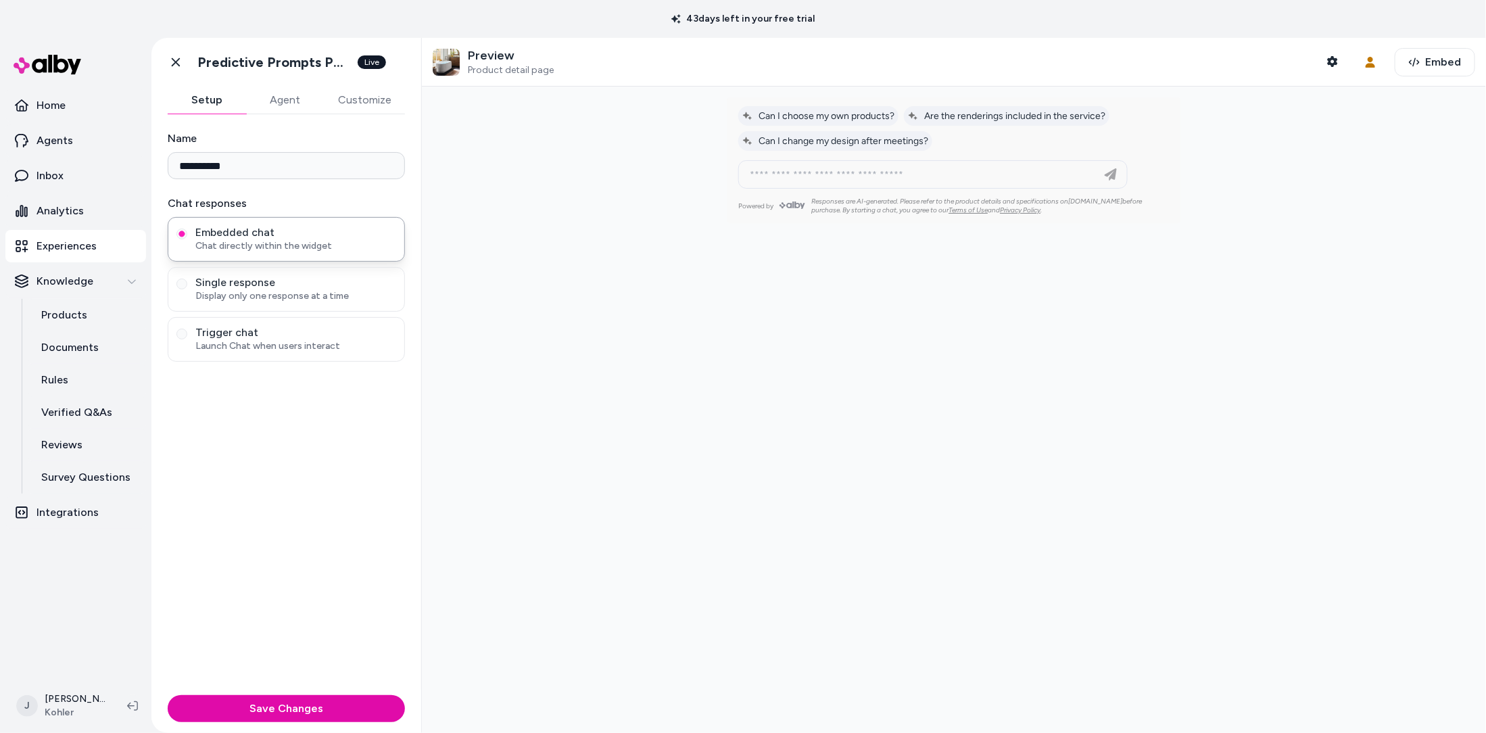
click at [74, 250] on p "Experiences" at bounding box center [67, 246] width 60 height 16
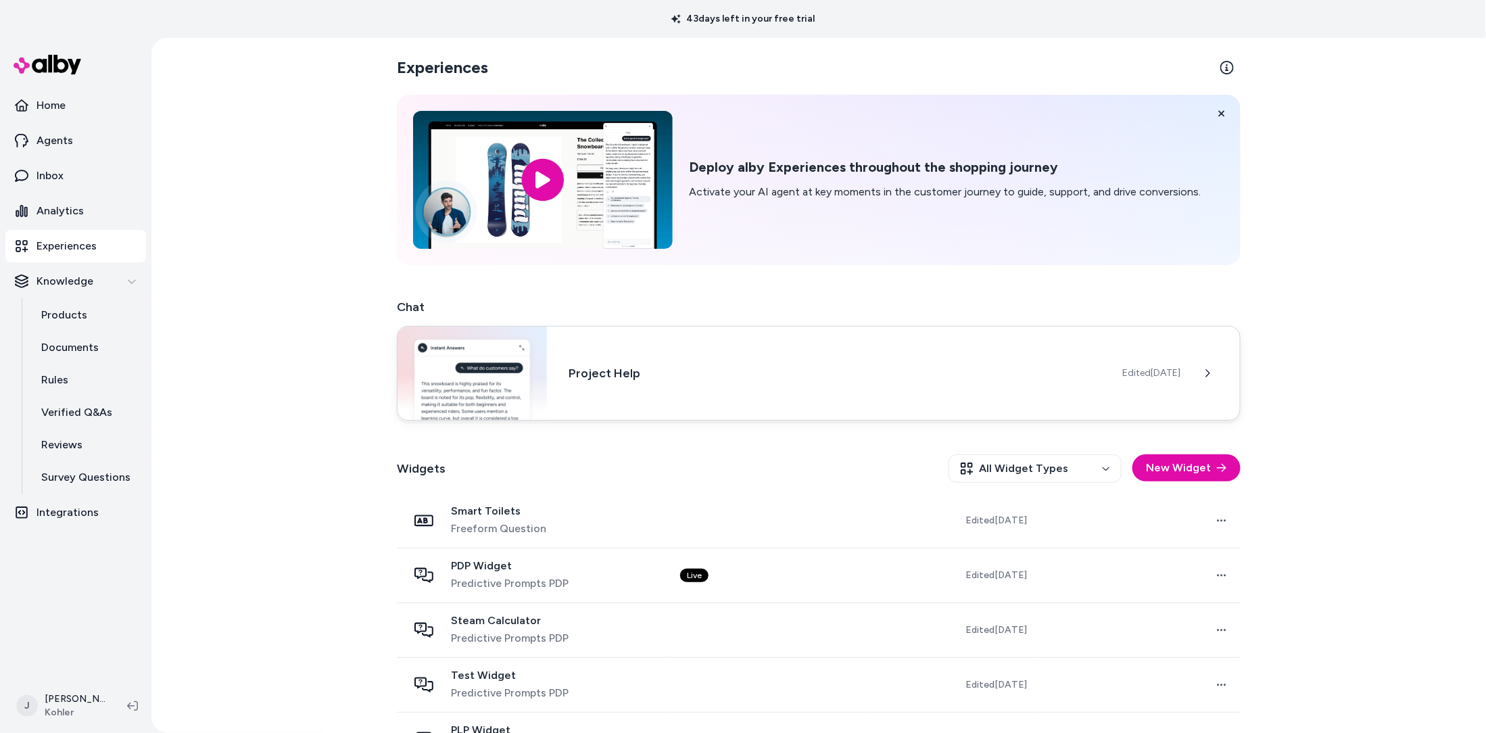
click at [676, 371] on h3 "Project Help" at bounding box center [835, 373] width 532 height 19
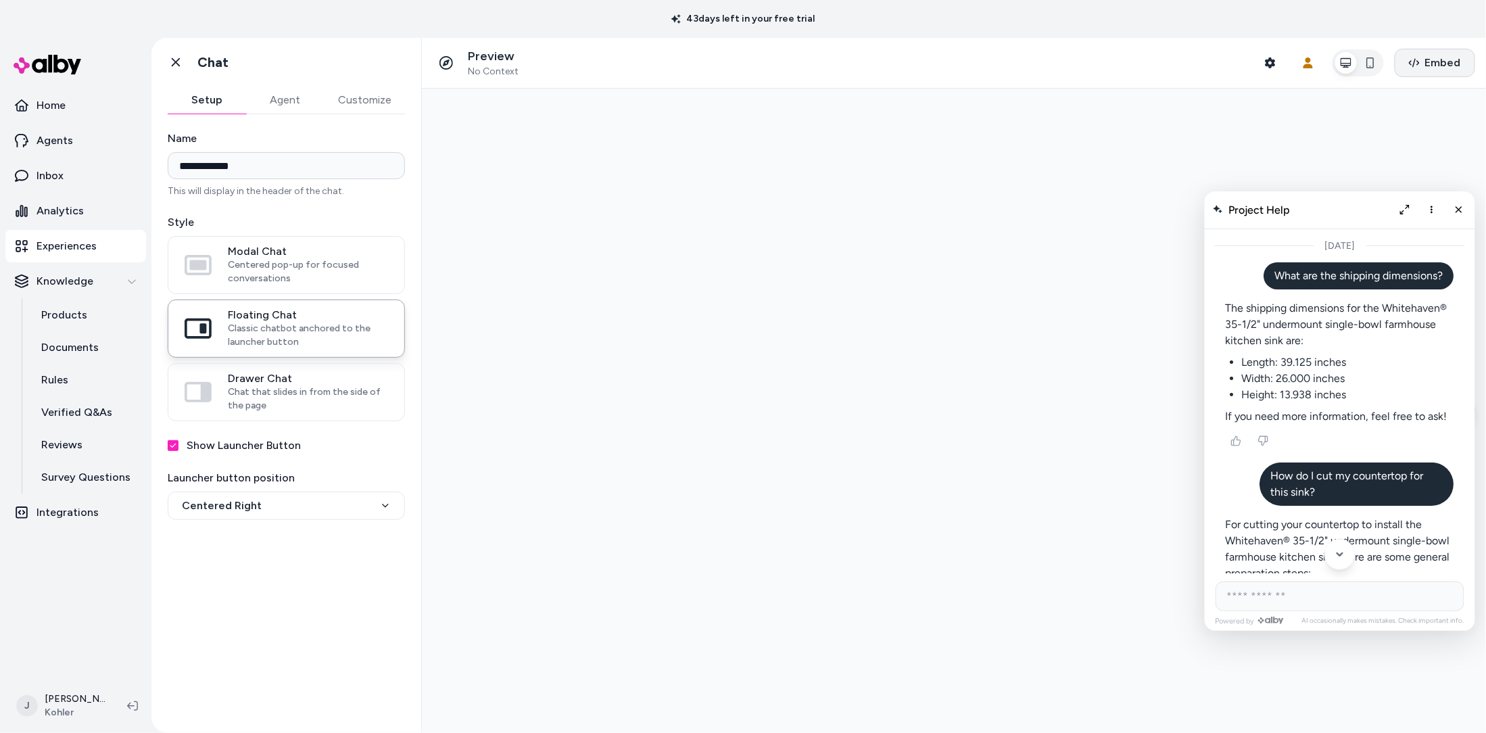
scroll to position [4734, 0]
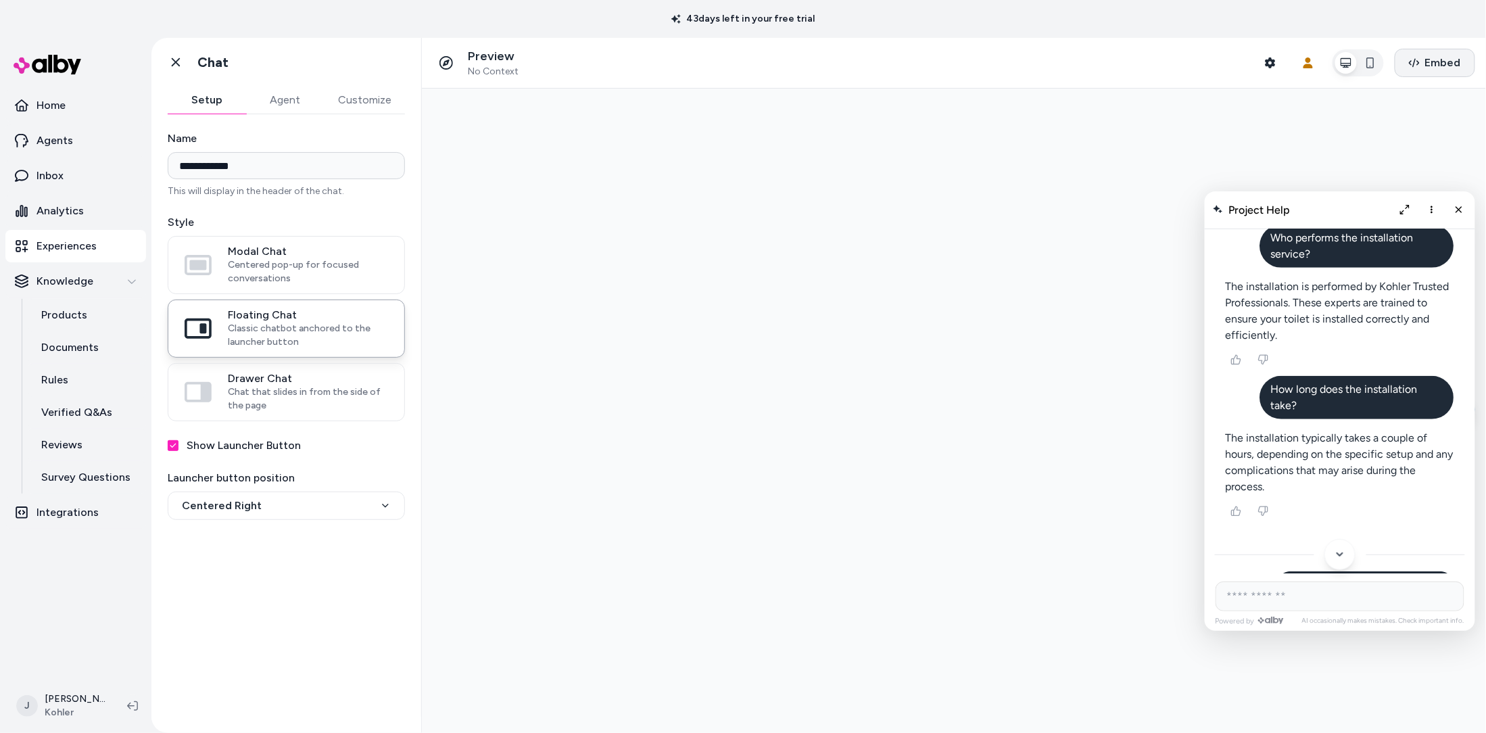
click at [1427, 62] on span "Embed" at bounding box center [1443, 63] width 36 height 16
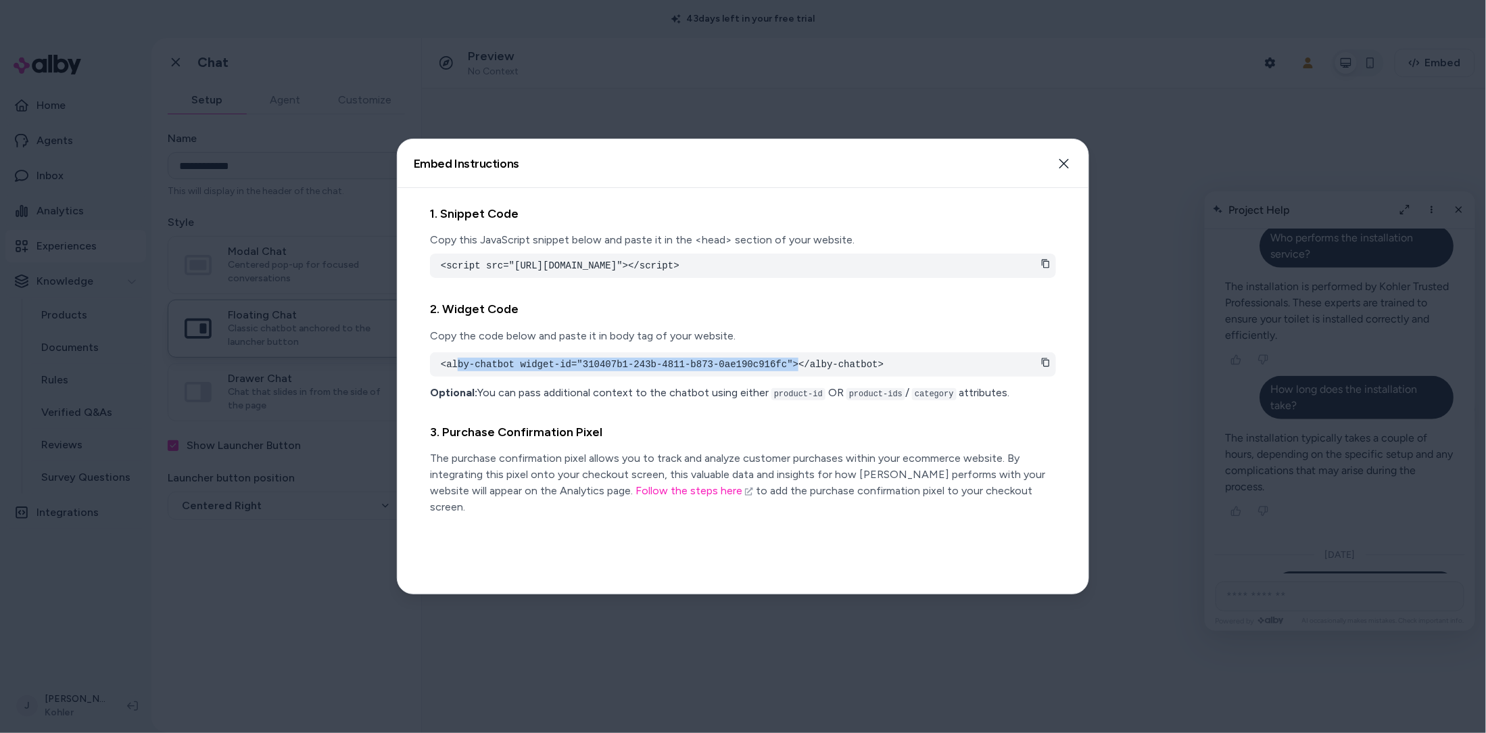
drag, startPoint x: 456, startPoint y: 375, endPoint x: 798, endPoint y: 384, distance: 341.6
click at [798, 371] on pre "<alby-chatbot widget-id="310407b1-243b-4811-b873-0ae190c916fc"></alby-chatbot>" at bounding box center [743, 365] width 605 height 14
drag, startPoint x: 1066, startPoint y: 163, endPoint x: 596, endPoint y: 81, distance: 477.0
click at [1066, 163] on icon "button" at bounding box center [1064, 163] width 11 height 11
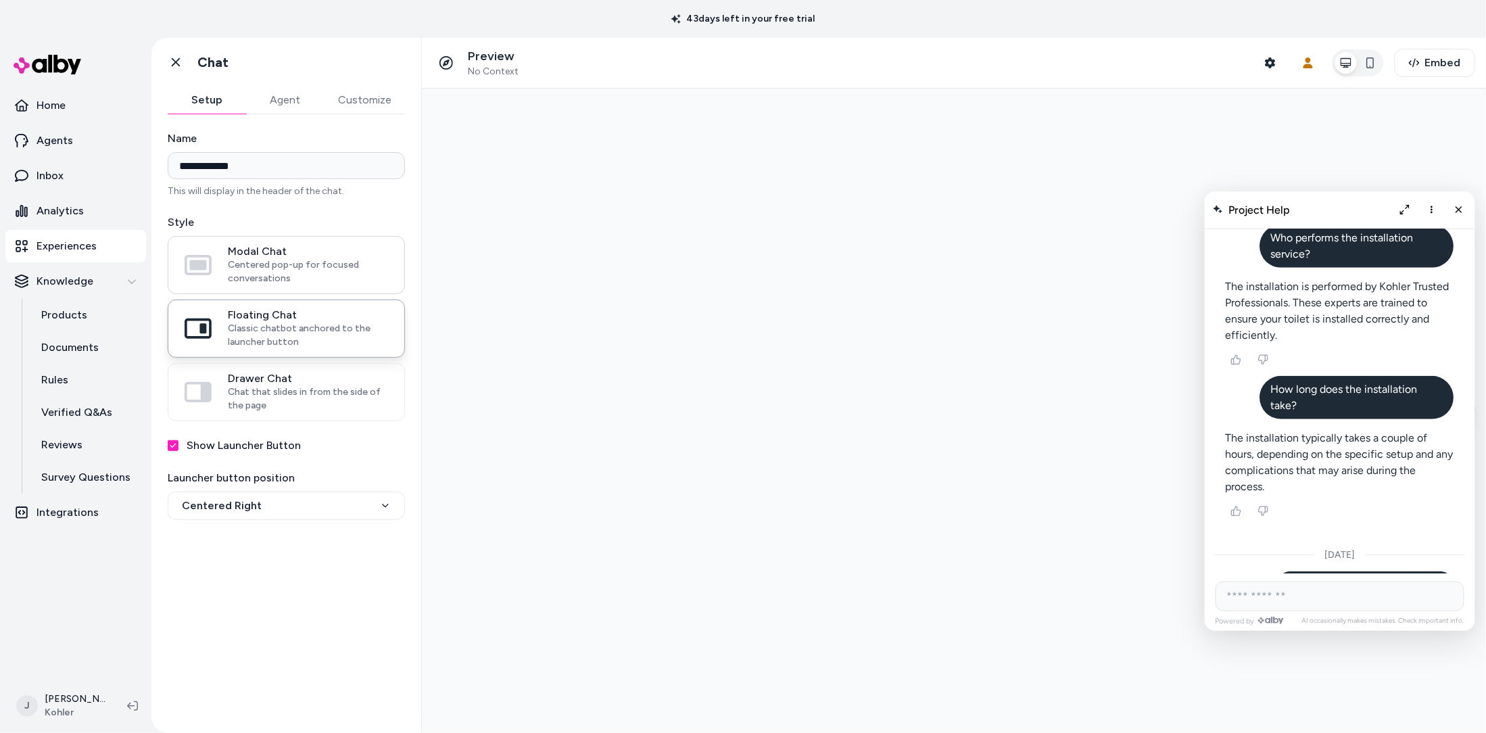
click at [270, 259] on span "Centered pop-up for focused conversations" at bounding box center [308, 271] width 160 height 27
click at [0, 0] on button "Modal Chat Centered pop-up for focused conversations" at bounding box center [0, 0] width 0 height 0
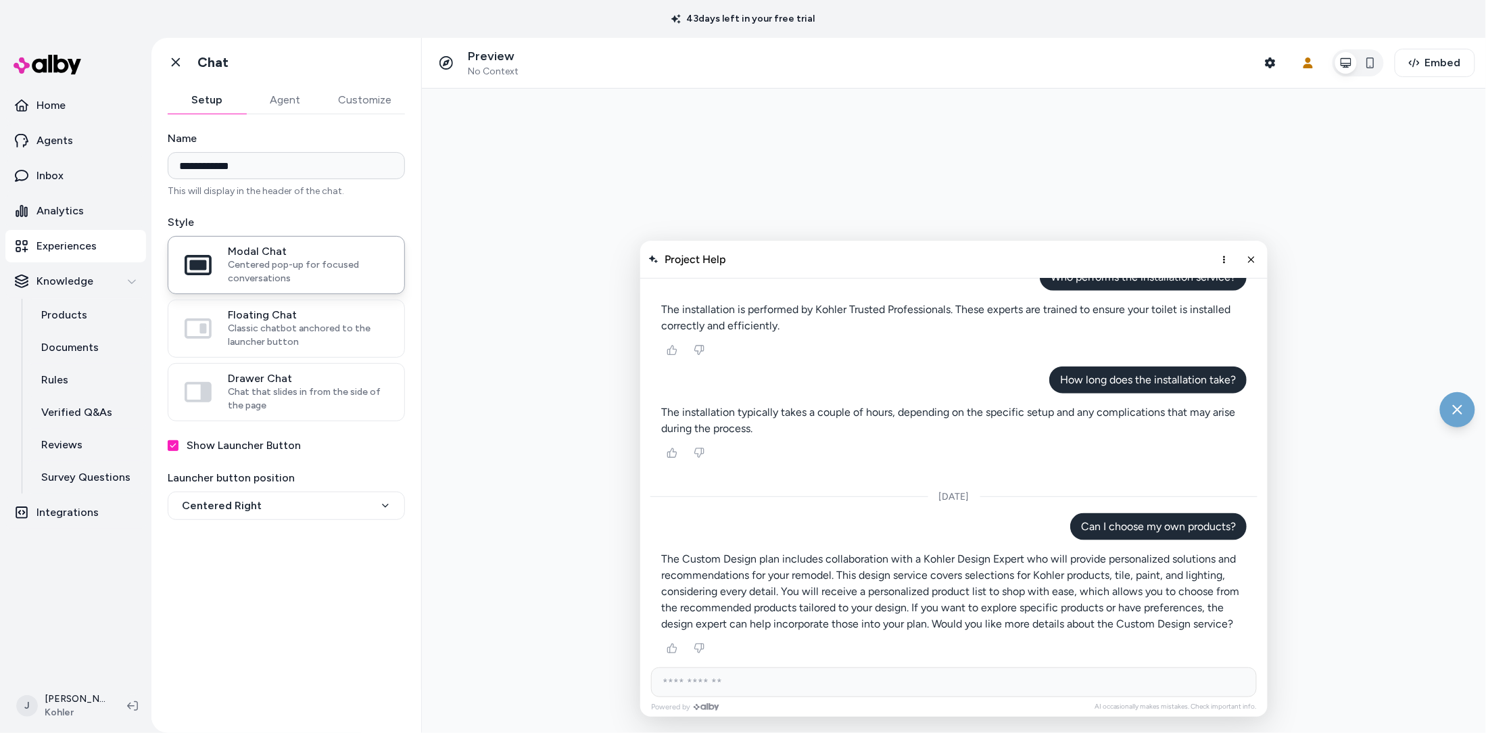
scroll to position [2929, 0]
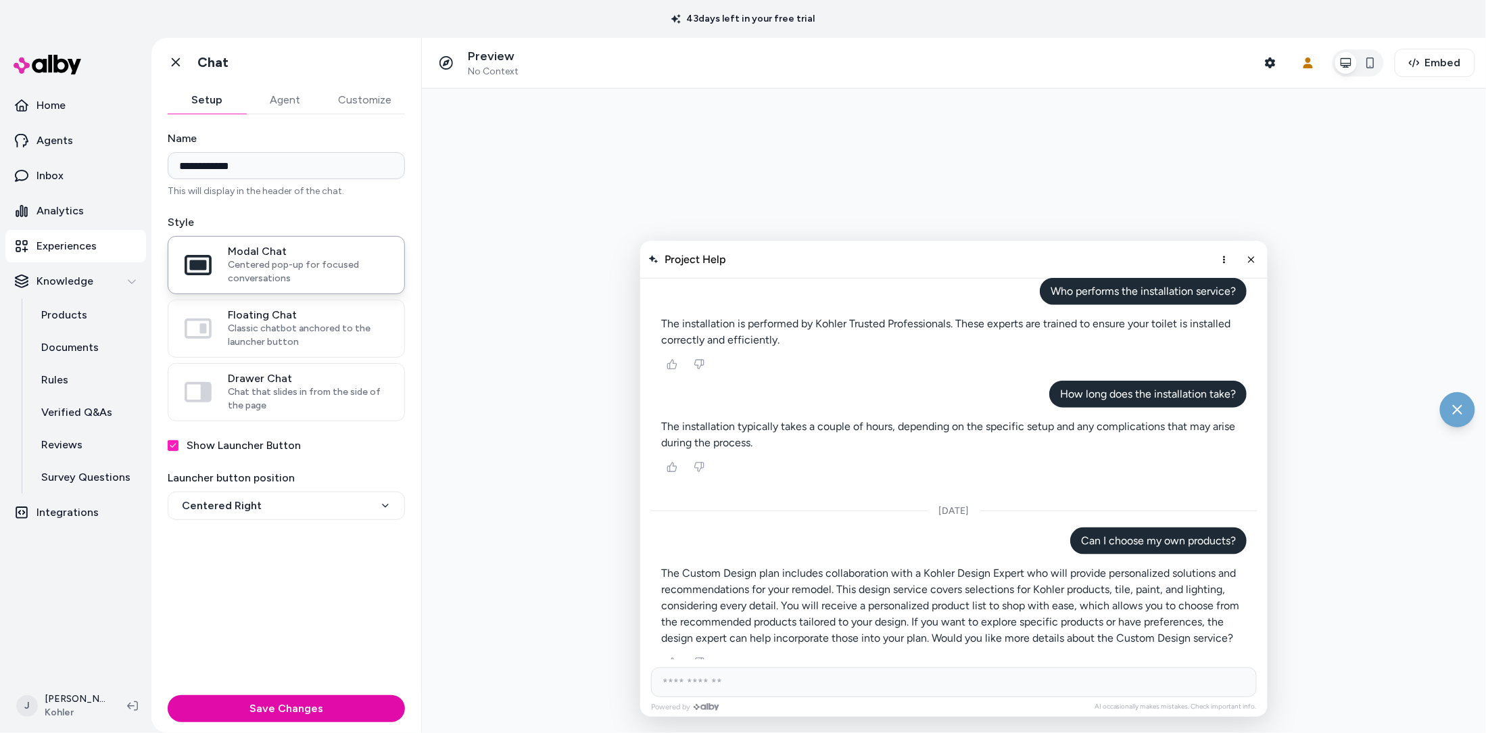
drag, startPoint x: 1254, startPoint y: 258, endPoint x: 1412, endPoint y: 394, distance: 208.5
click at [1256, 258] on icon "Close chat" at bounding box center [1251, 259] width 11 height 11
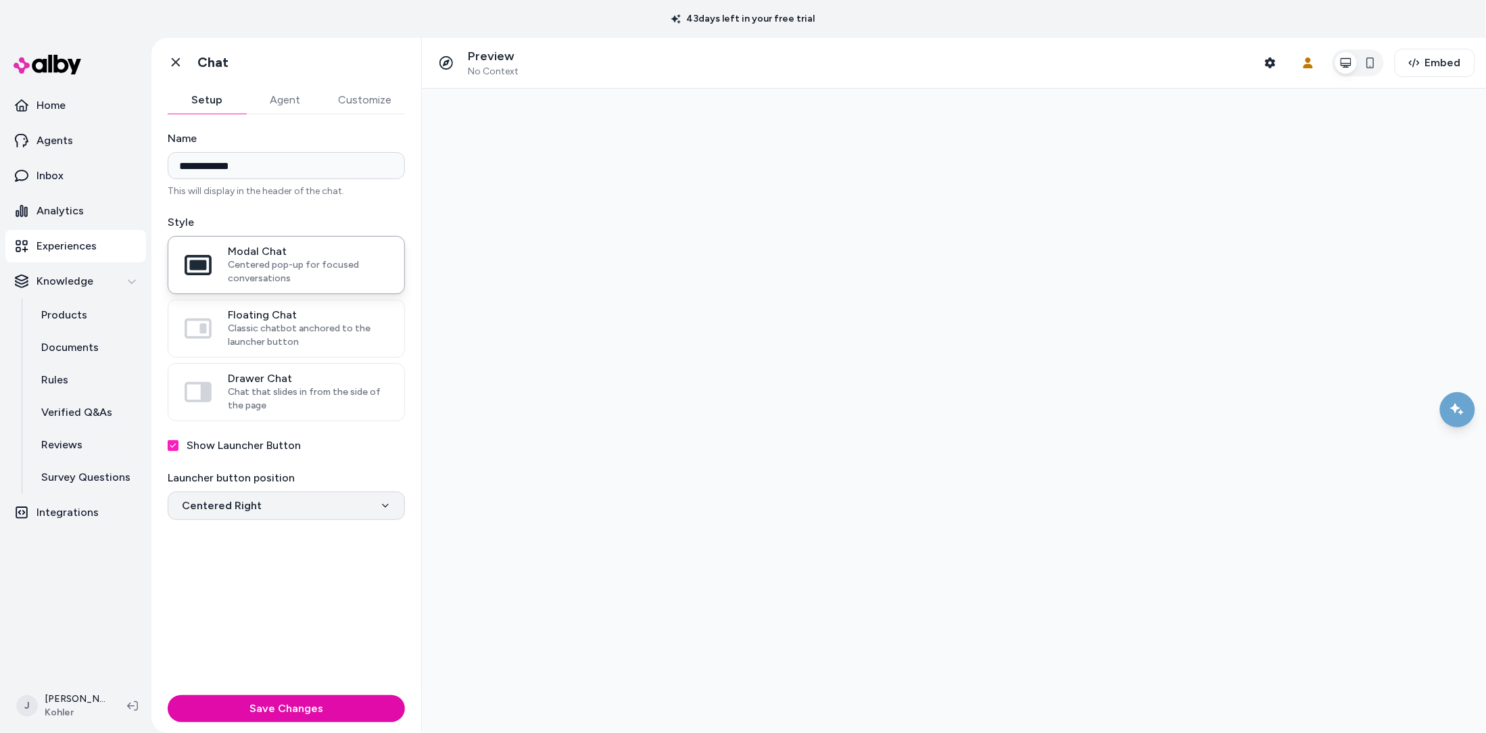
click at [280, 508] on html "**********" at bounding box center [743, 366] width 1486 height 733
click at [299, 497] on html "**********" at bounding box center [743, 366] width 1486 height 733
click at [260, 496] on html "**********" at bounding box center [743, 366] width 1486 height 733
select select "**********"
drag, startPoint x: 224, startPoint y: 591, endPoint x: 233, endPoint y: 581, distance: 13.0
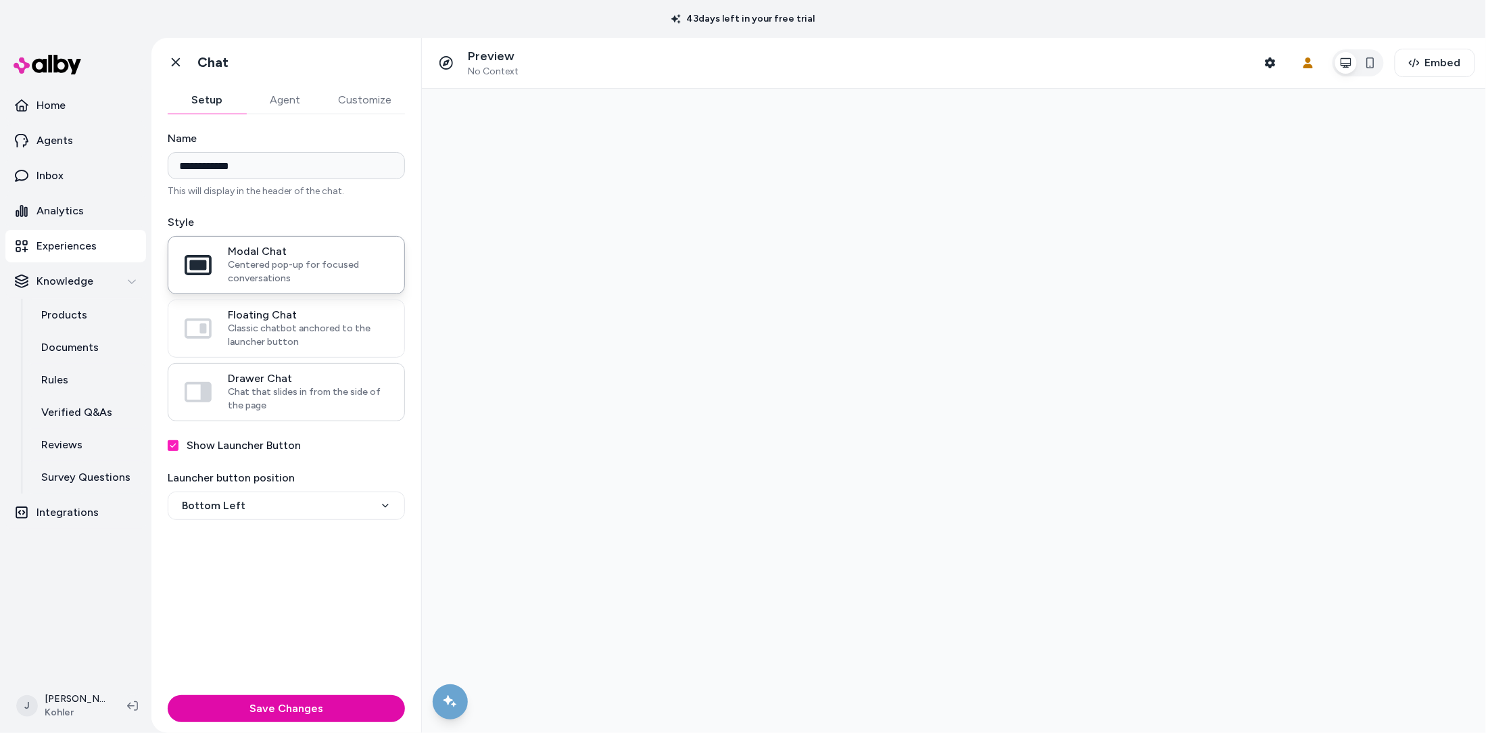
drag, startPoint x: 285, startPoint y: 317, endPoint x: 301, endPoint y: 415, distance: 98.6
click at [285, 317] on span "Floating Chat" at bounding box center [308, 315] width 160 height 14
click at [0, 0] on button "Floating Chat Classic chatbot anchored to the launcher button" at bounding box center [0, 0] width 0 height 0
click at [451, 702] on line "Chat with our AI assistant" at bounding box center [450, 701] width 4 height 4
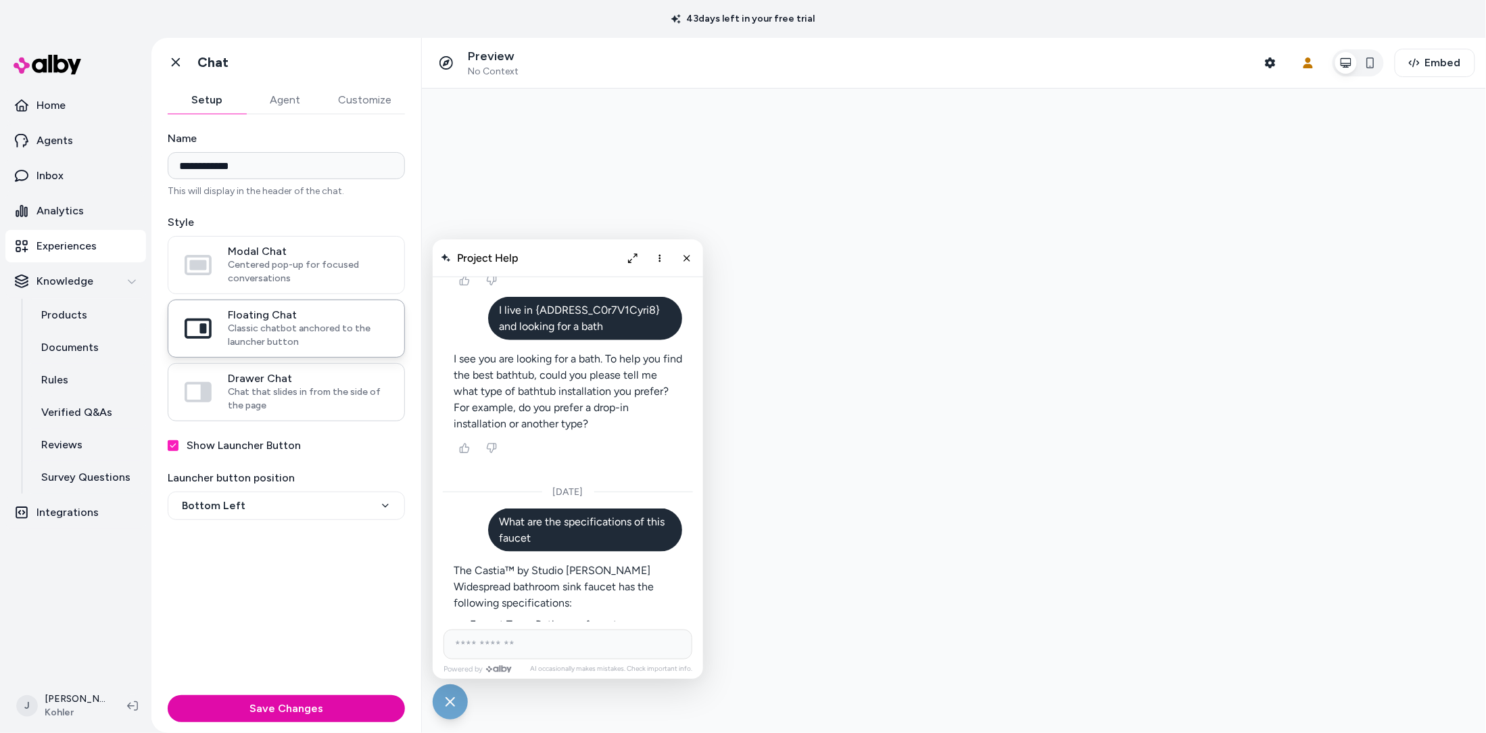
click at [269, 390] on span "Chat that slides in from the side of the page" at bounding box center [308, 398] width 160 height 27
click at [0, 0] on button "Drawer Chat Chat that slides in from the side of the page" at bounding box center [0, 0] width 0 height 0
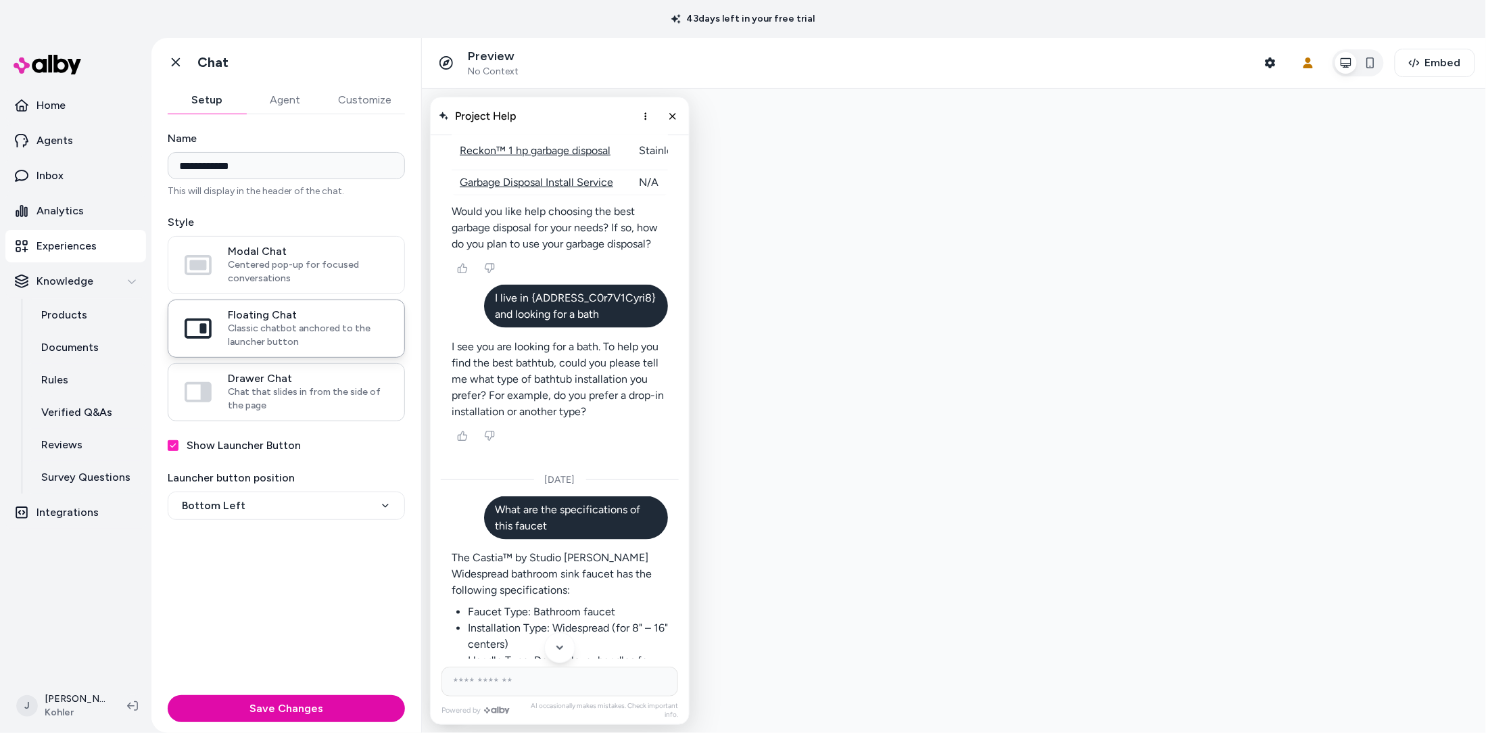
scroll to position [3027, 0]
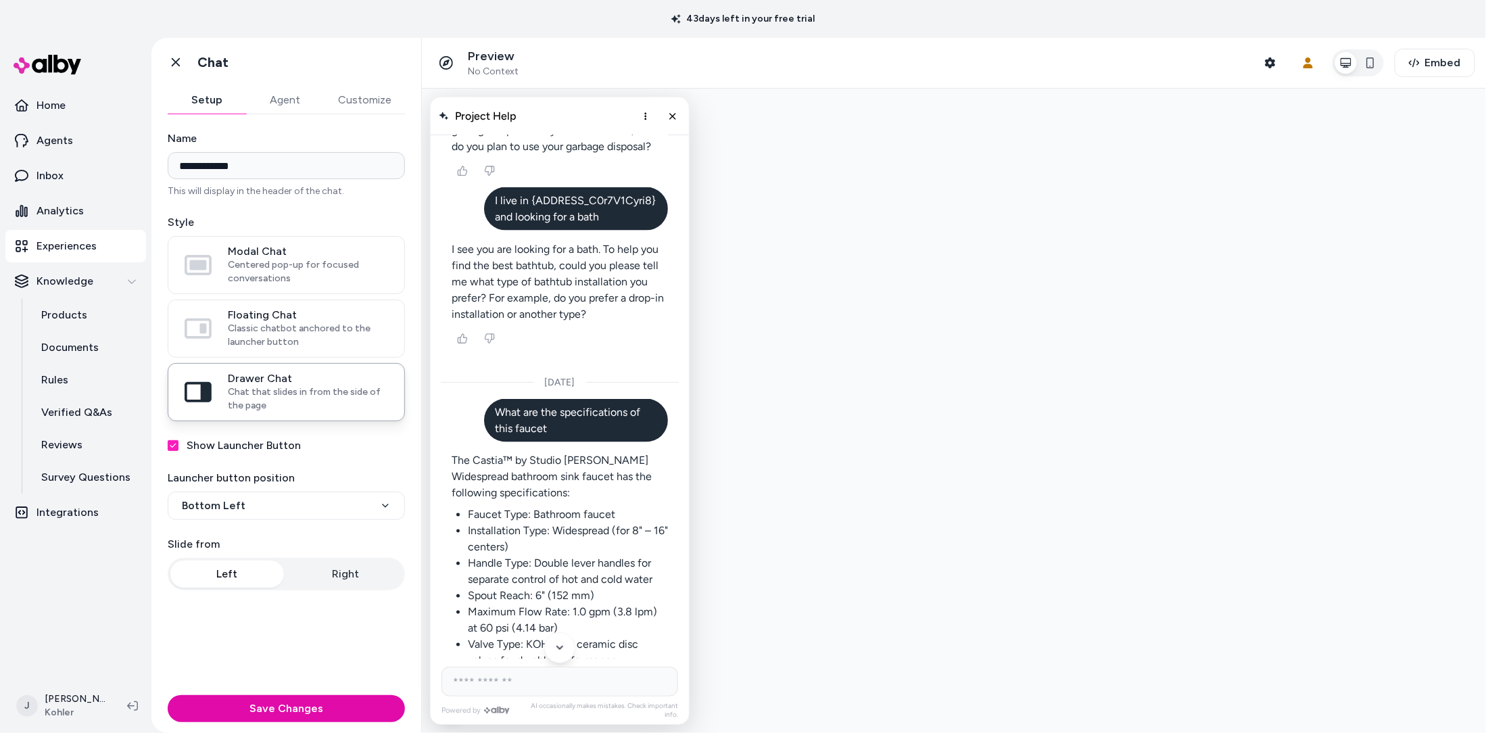
click at [335, 571] on button "Right" at bounding box center [346, 574] width 114 height 27
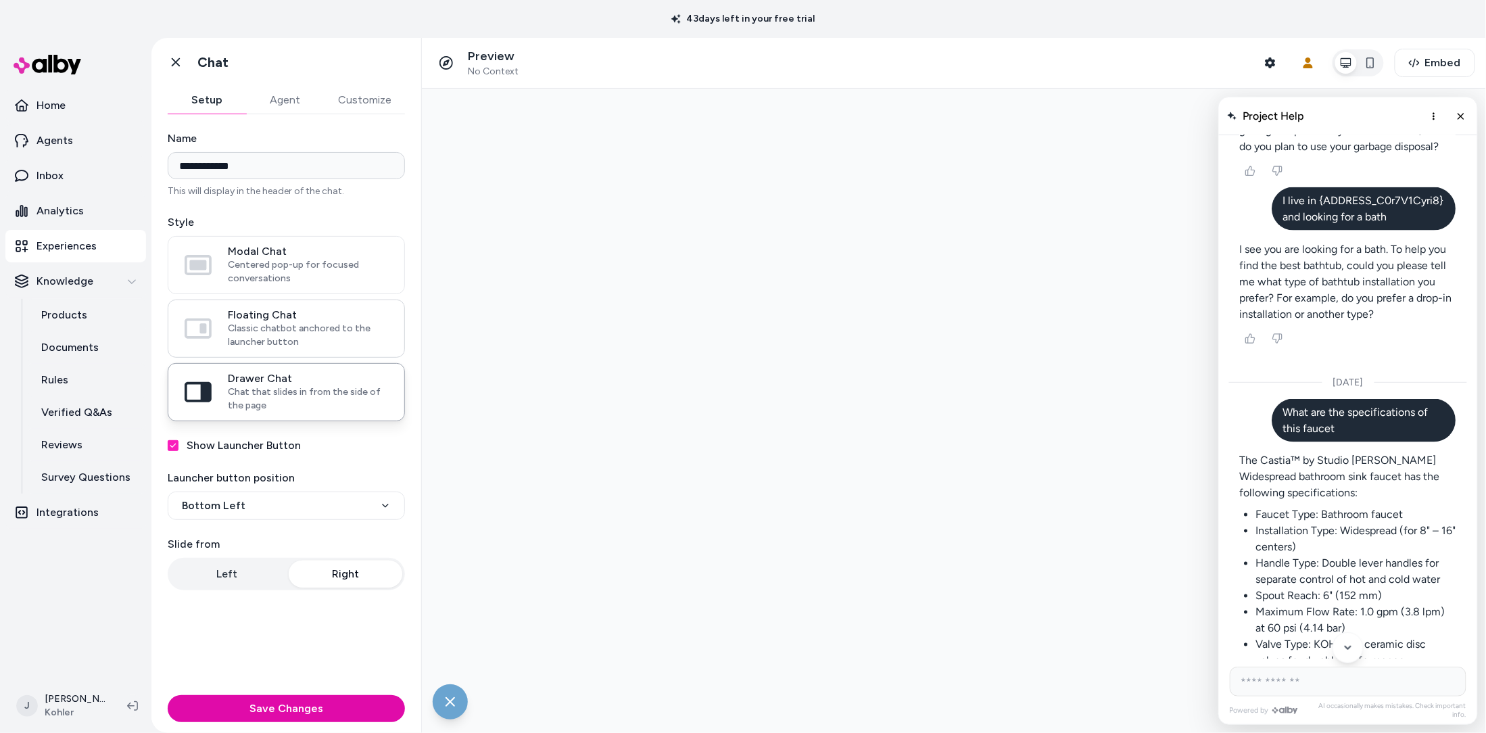
click at [301, 329] on span "Classic chatbot anchored to the launcher button" at bounding box center [308, 335] width 160 height 27
click at [0, 0] on button "Floating Chat Classic chatbot anchored to the launcher button" at bounding box center [0, 0] width 0 height 0
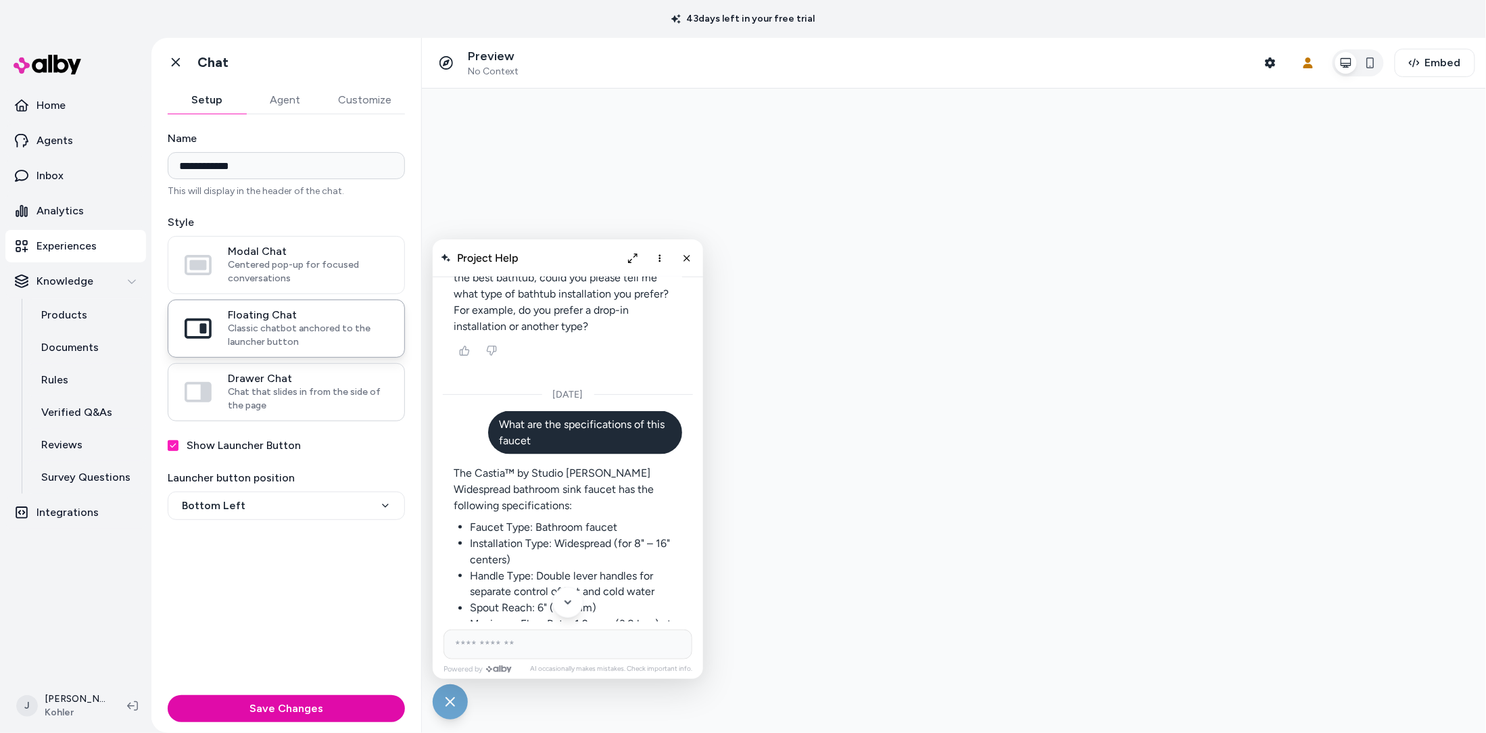
scroll to position [2929, 0]
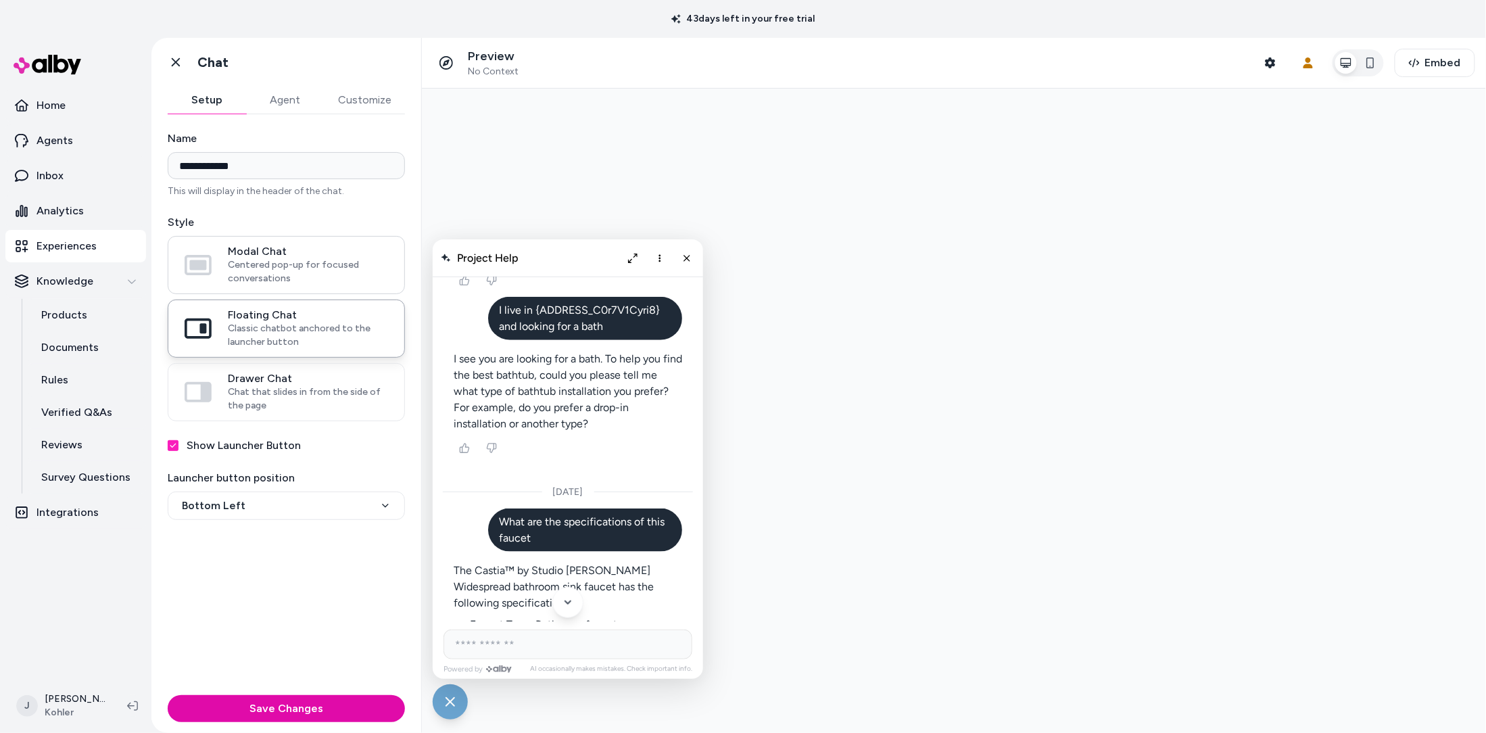
click at [285, 261] on span "Centered pop-up for focused conversations" at bounding box center [308, 271] width 160 height 27
click at [277, 259] on span "Centered pop-up for focused conversations" at bounding box center [308, 271] width 160 height 27
click at [0, 0] on button "Modal Chat Centered pop-up for focused conversations" at bounding box center [0, 0] width 0 height 0
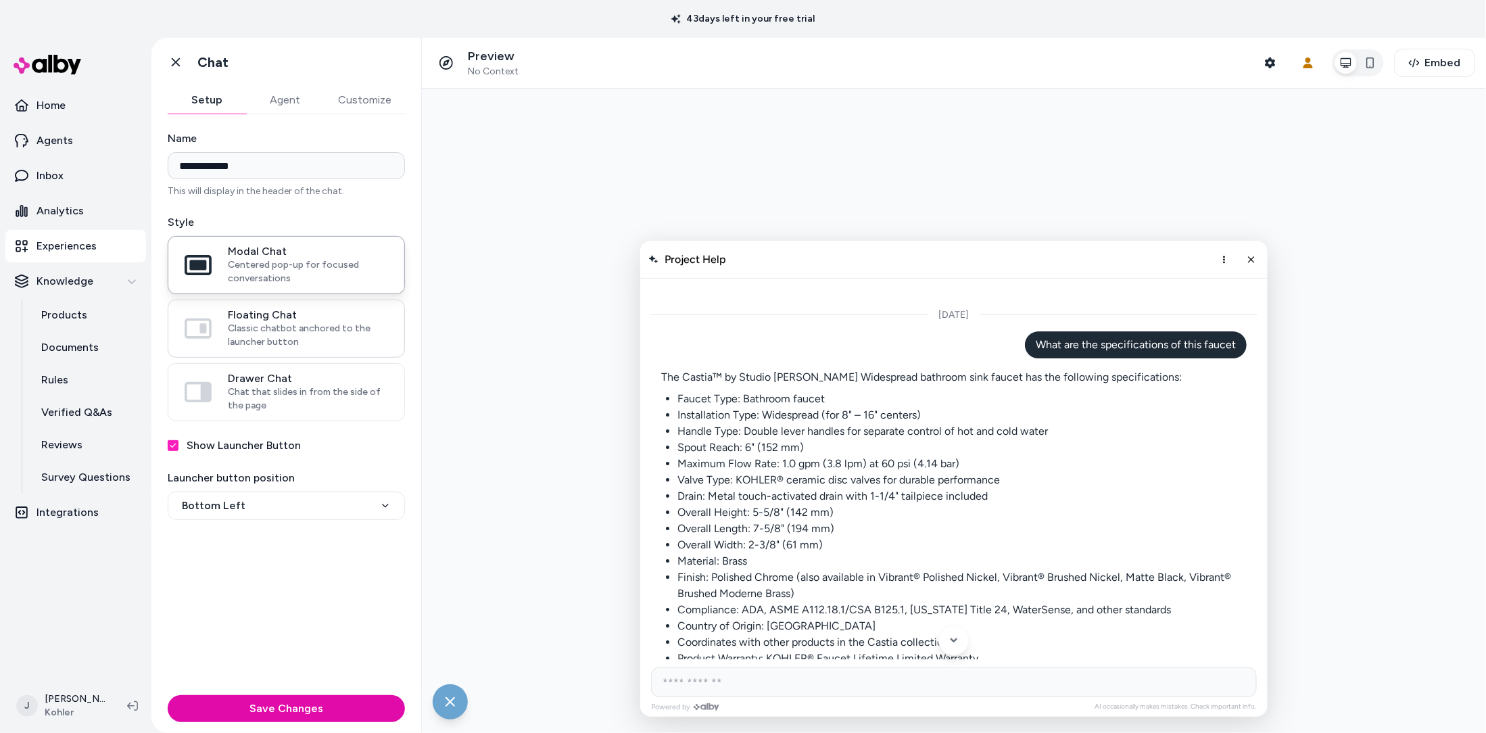
scroll to position [1891, 0]
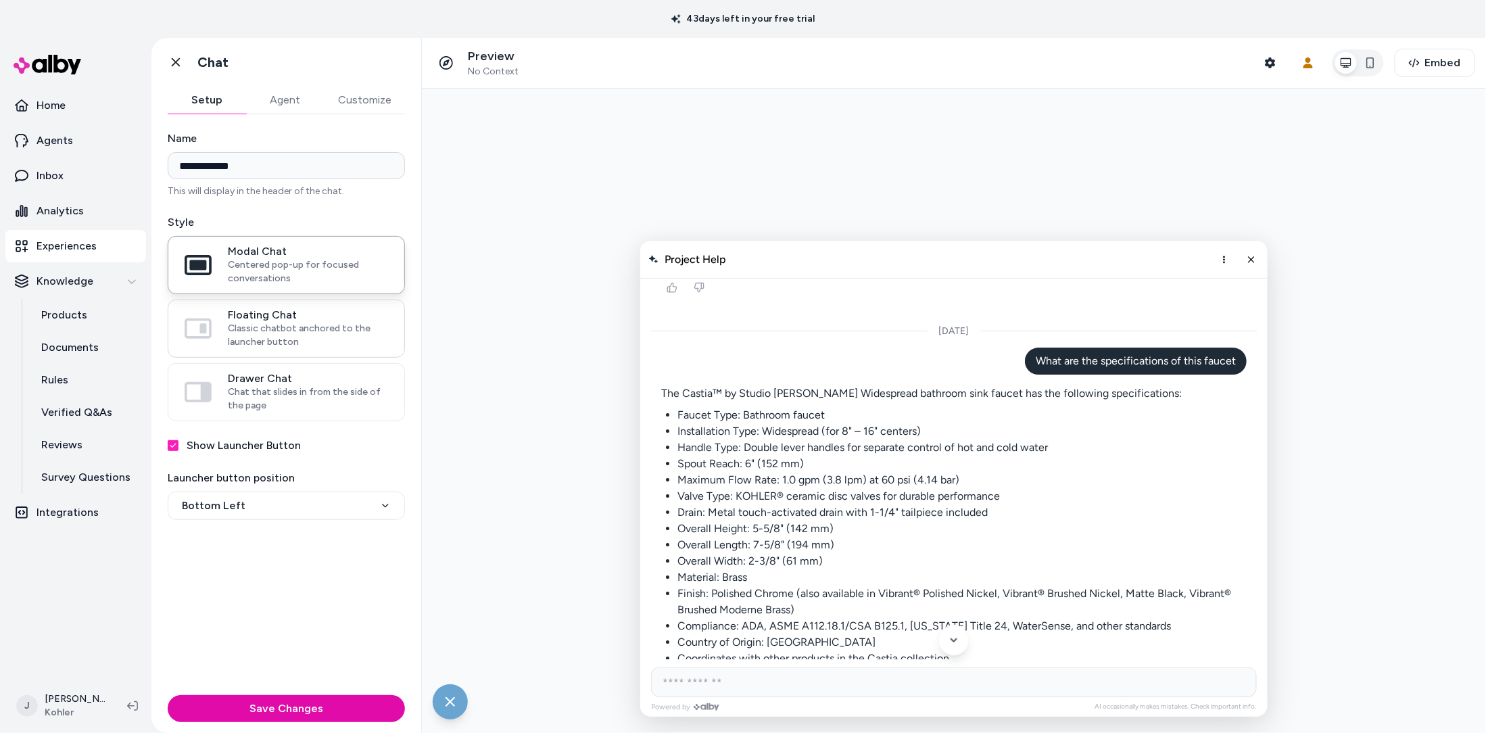
click at [281, 325] on span "Classic chatbot anchored to the launcher button" at bounding box center [308, 335] width 160 height 27
click at [0, 0] on button "Floating Chat Classic chatbot anchored to the launcher button" at bounding box center [0, 0] width 0 height 0
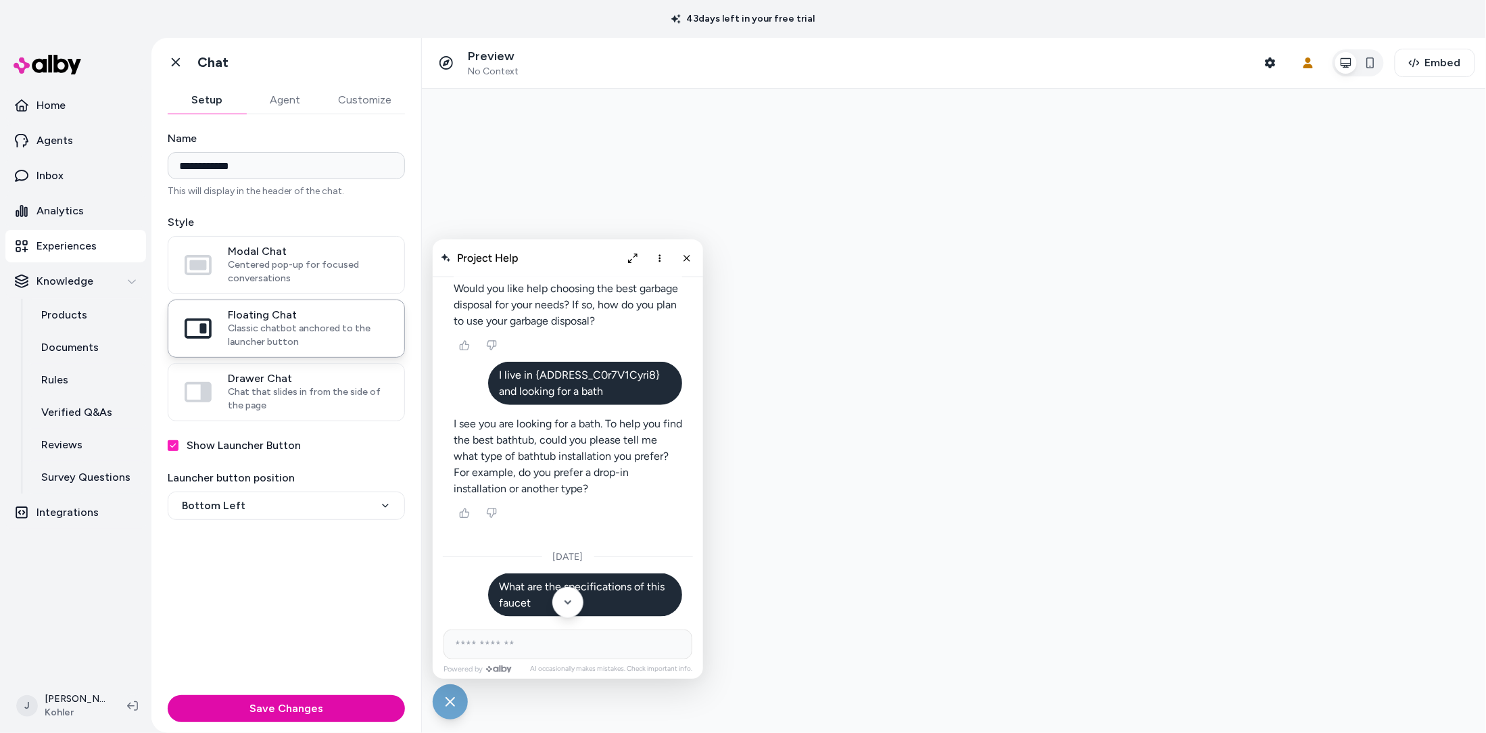
scroll to position [2929, 0]
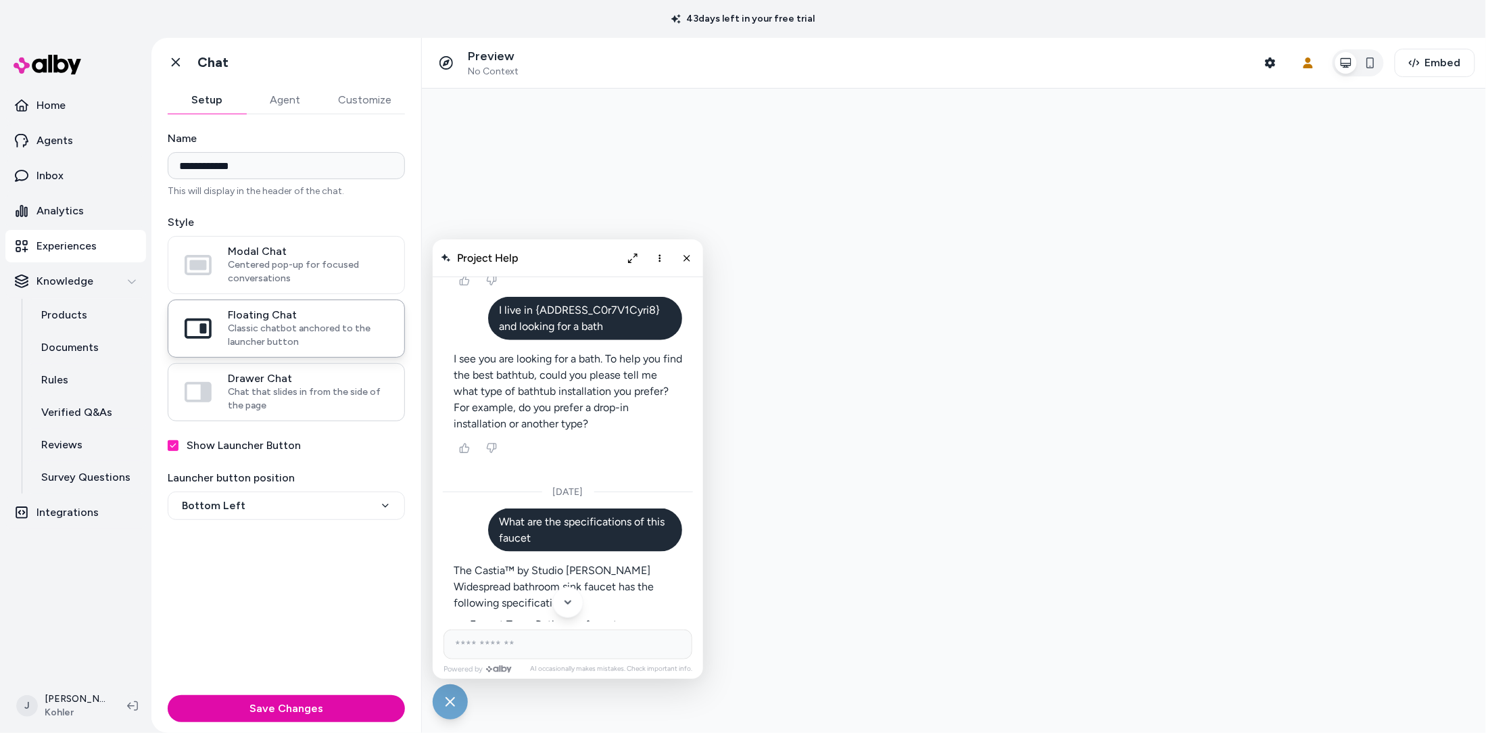
drag, startPoint x: 270, startPoint y: 402, endPoint x: 280, endPoint y: 390, distance: 15.3
click at [280, 391] on span "Chat that slides in from the side of the page" at bounding box center [308, 398] width 160 height 27
click at [281, 390] on span "Chat that slides in from the side of the page" at bounding box center [308, 398] width 160 height 27
click at [0, 0] on button "Drawer Chat Chat that slides in from the side of the page" at bounding box center [0, 0] width 0 height 0
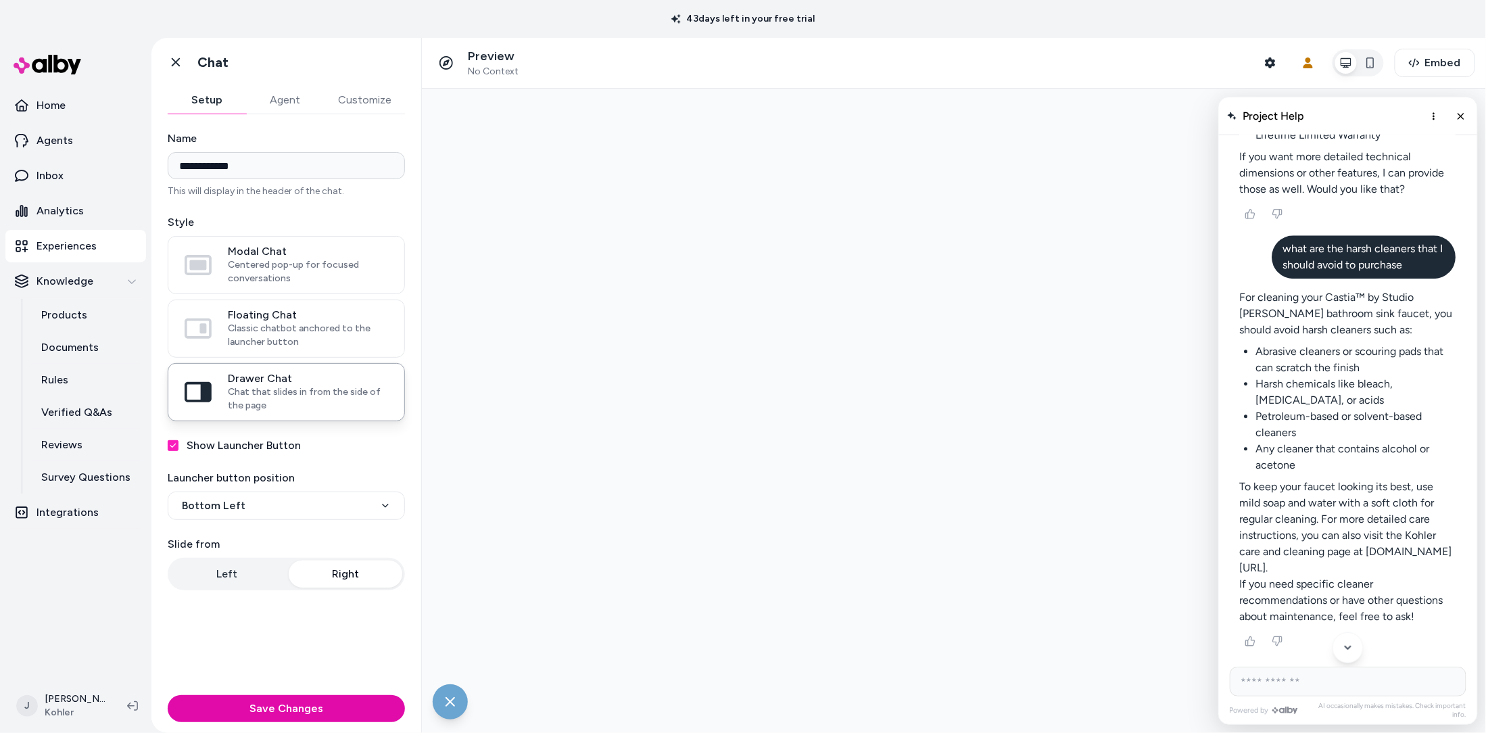
scroll to position [4735, 0]
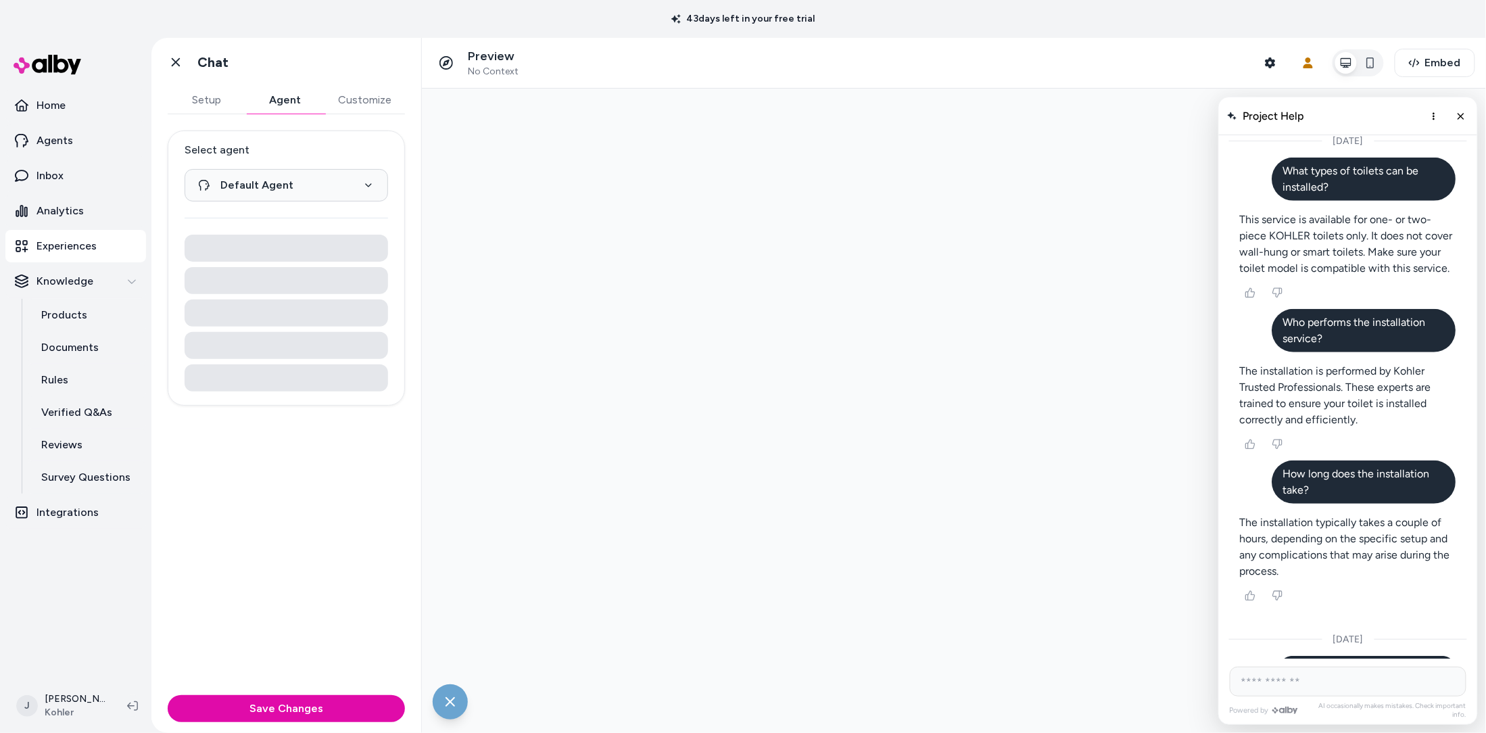
click at [283, 101] on button "Agent" at bounding box center [285, 100] width 78 height 27
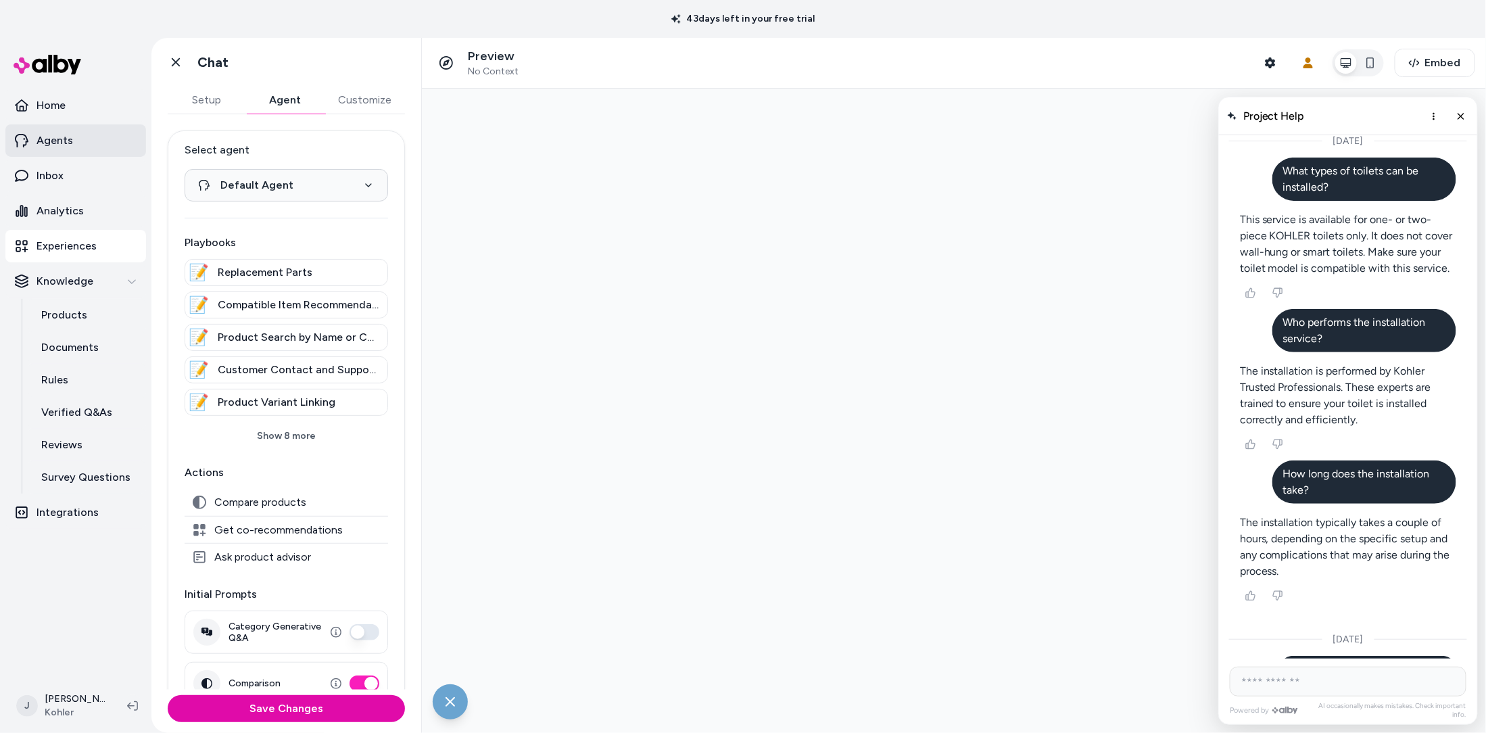
click at [66, 140] on p "Agents" at bounding box center [55, 141] width 37 height 16
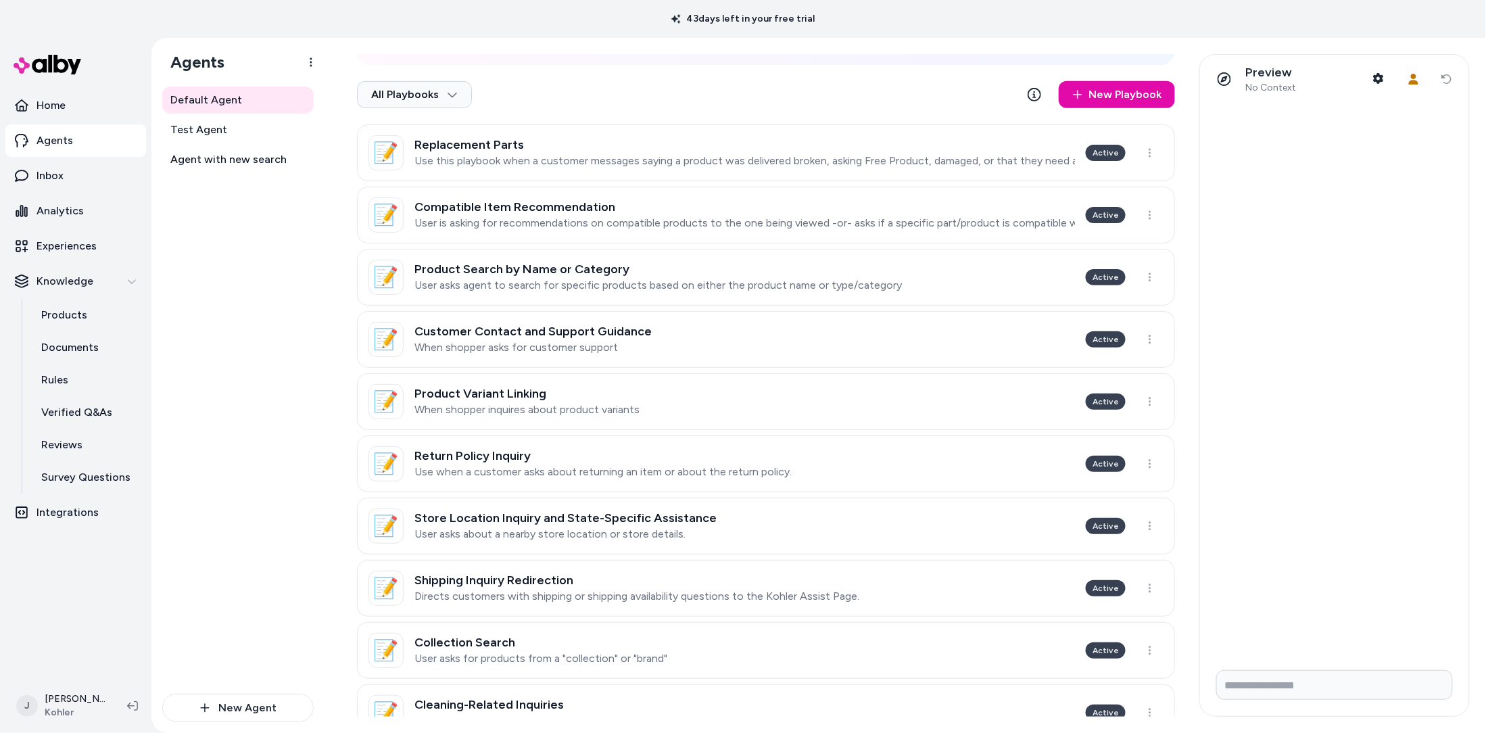
scroll to position [280, 0]
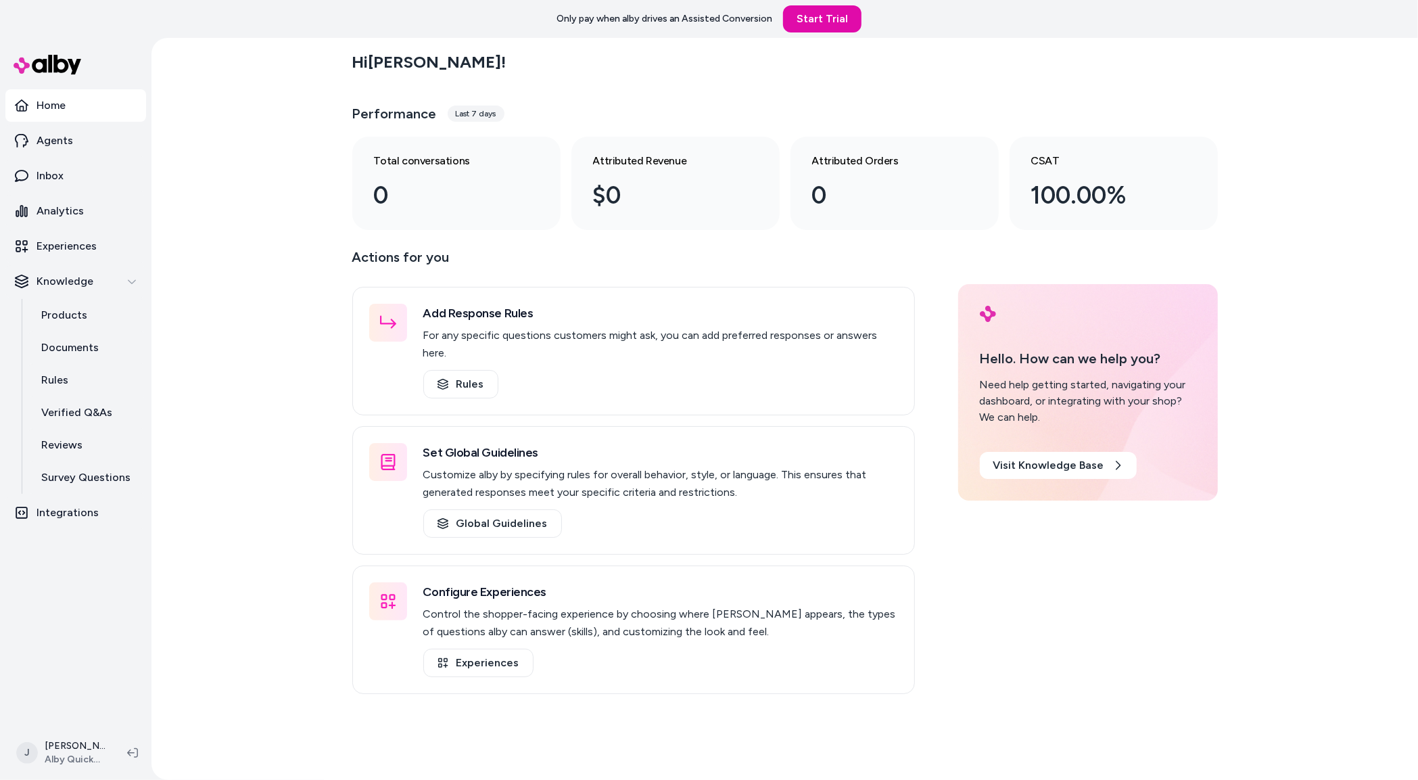
click at [212, 339] on div "Hi Jackie ! Performance Last 7 days Total conversations 0 Attributed Revenue $0…" at bounding box center [784, 409] width 1267 height 742
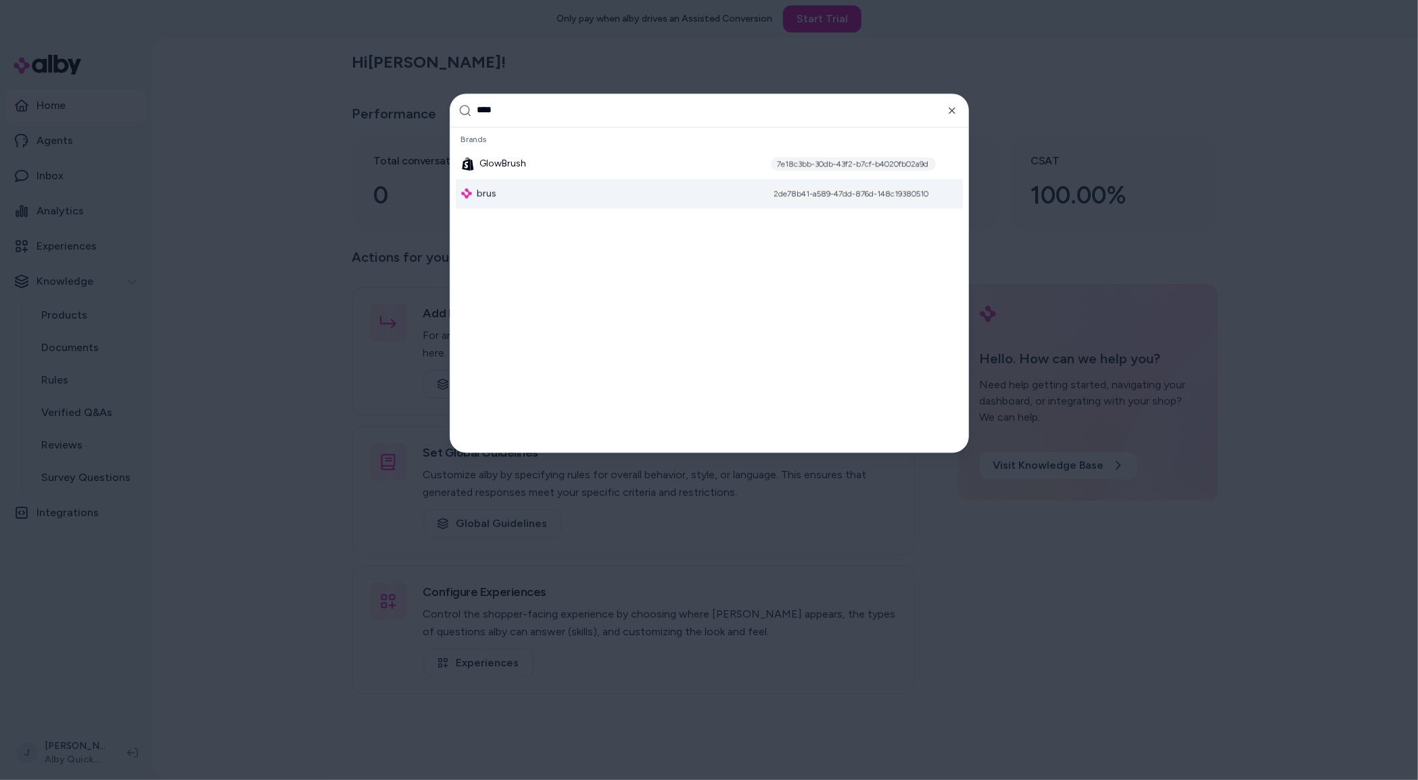
type input "****"
click at [491, 188] on span "brus" at bounding box center [487, 194] width 20 height 14
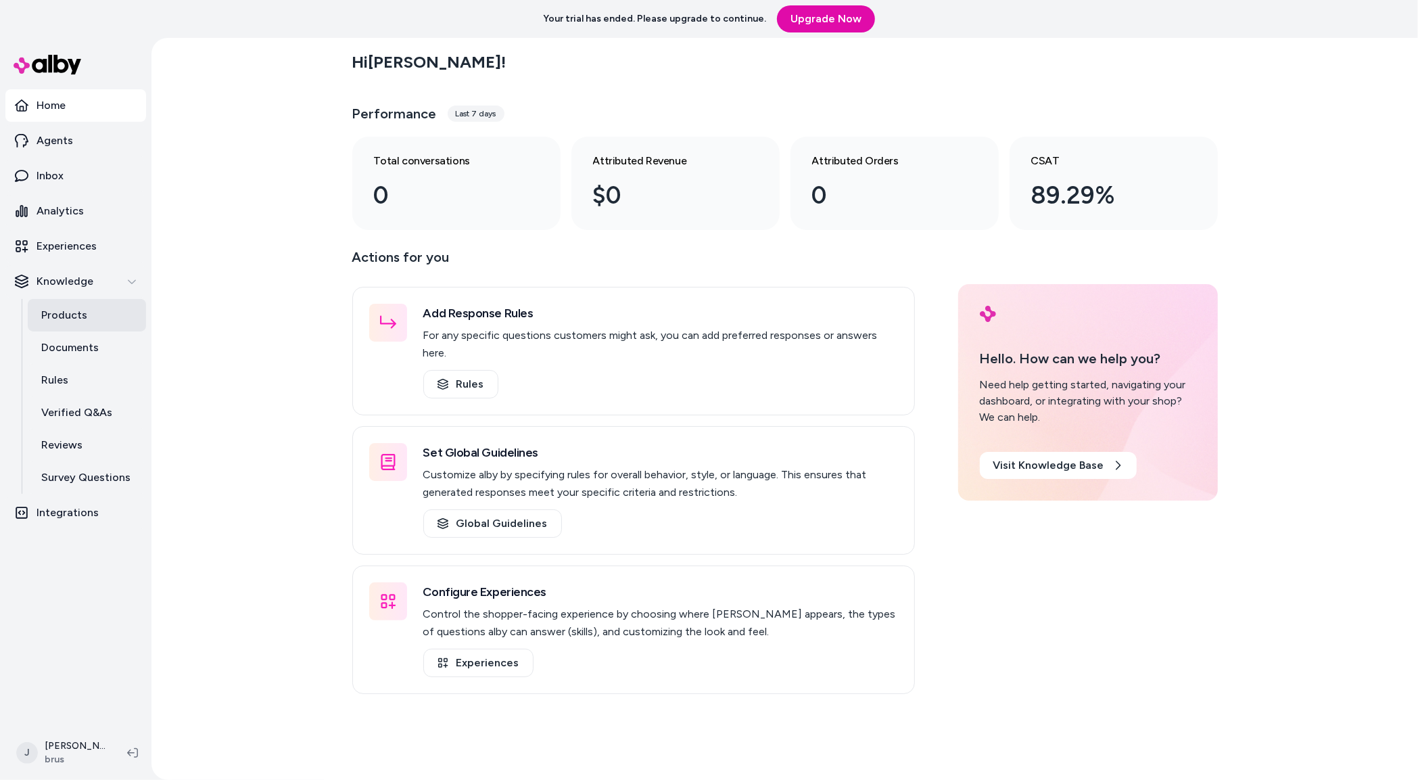
click at [82, 309] on p "Products" at bounding box center [64, 315] width 46 height 16
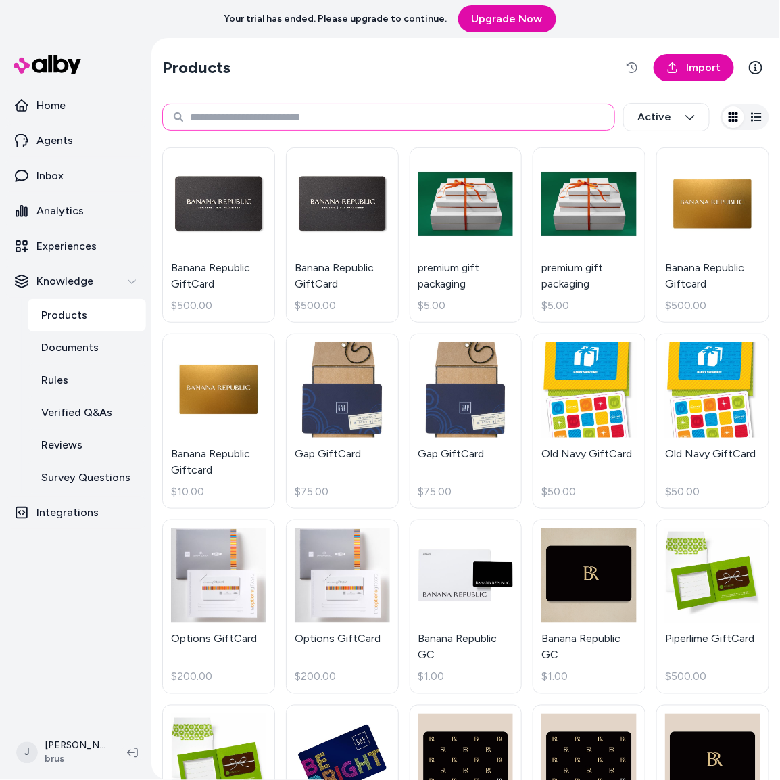
click at [240, 120] on input at bounding box center [388, 116] width 453 height 27
type input "*********"
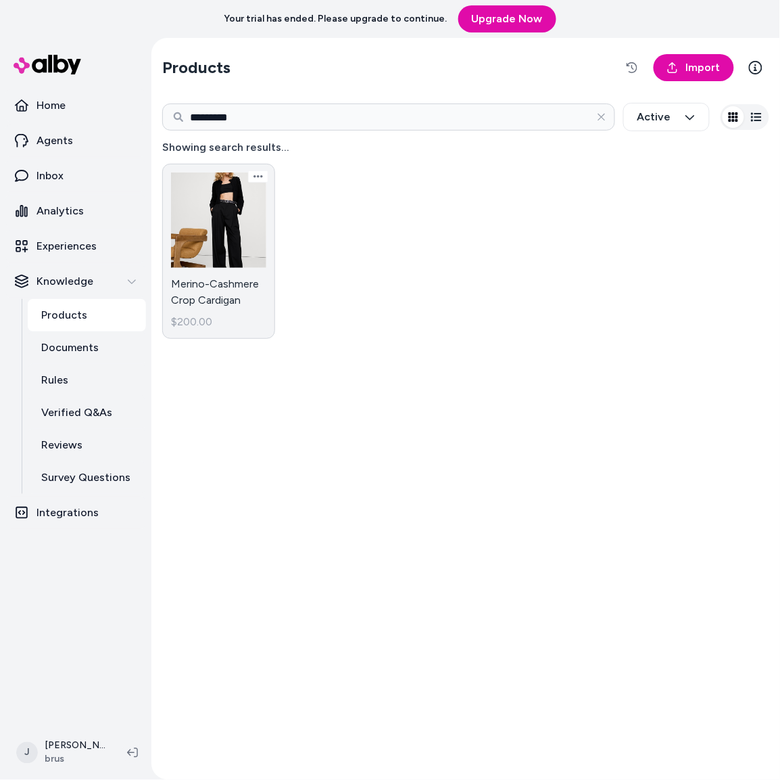
click at [245, 258] on link "Merino-Cashmere Crop Cardigan $200.00" at bounding box center [218, 251] width 113 height 175
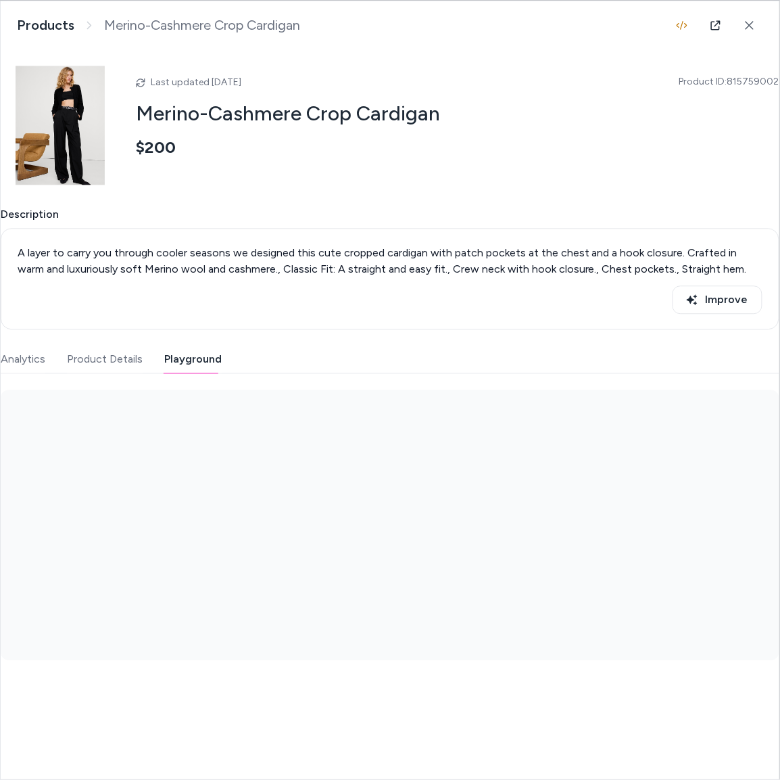
click at [191, 360] on button "Playground" at bounding box center [192, 359] width 57 height 27
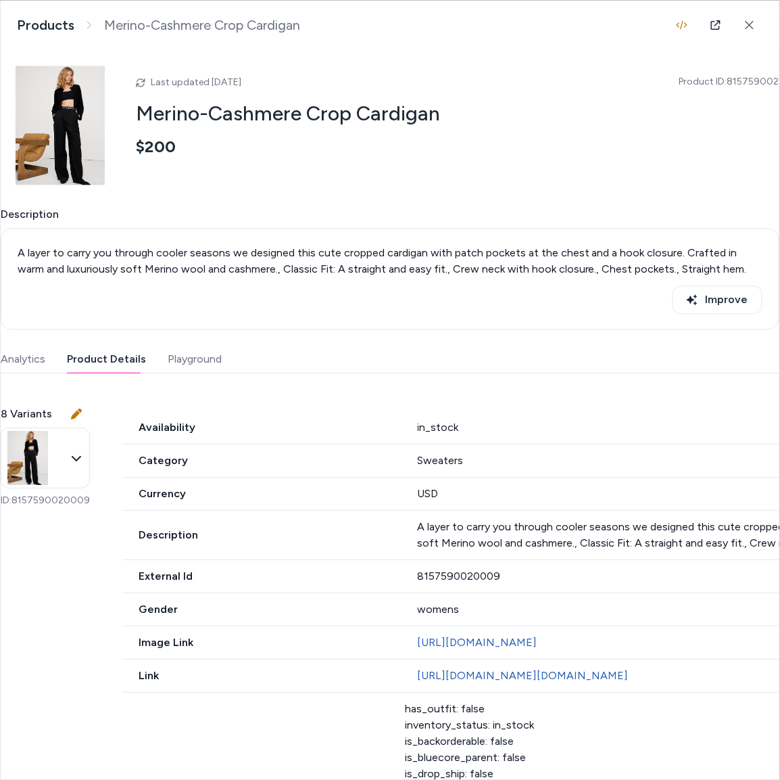
click at [133, 363] on button "Product Details" at bounding box center [106, 359] width 79 height 27
click at [85, 466] on body "Your trial has ended. Please upgrade to continue. Upgrade Now Home Agents Inbox…" at bounding box center [390, 390] width 780 height 780
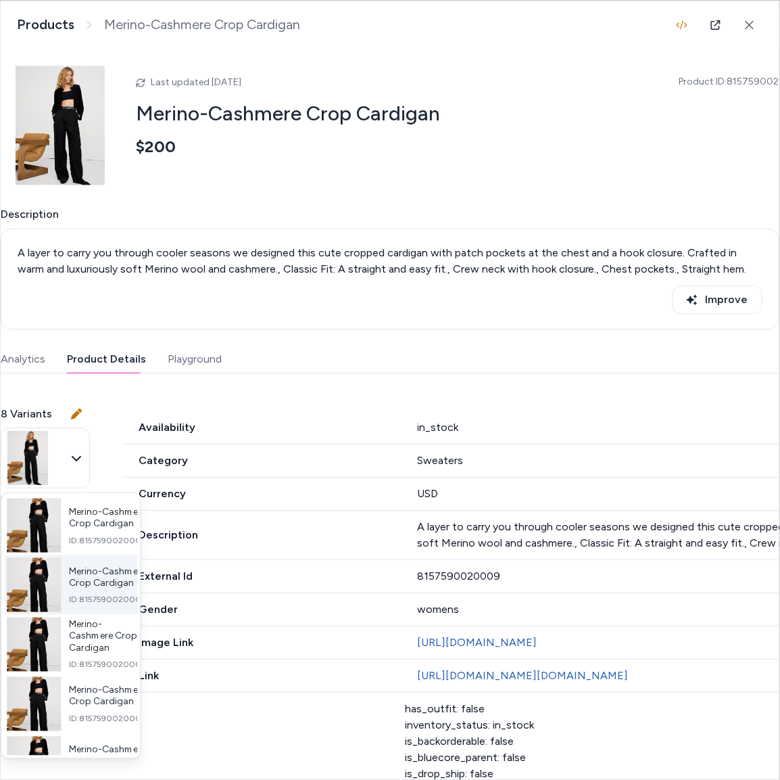
click at [93, 589] on span "Merino-Cashmere Crop Cardigan" at bounding box center [107, 577] width 77 height 24
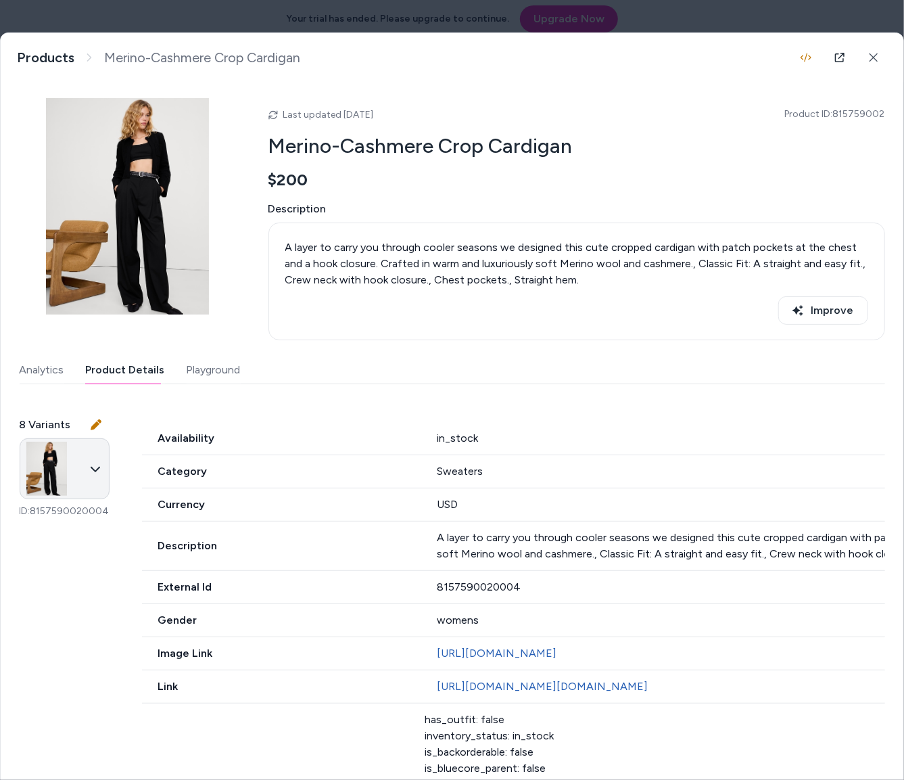
click at [126, 486] on body "Your trial has ended. Please upgrade to continue. Upgrade Now Home Agents Inbox…" at bounding box center [452, 390] width 904 height 780
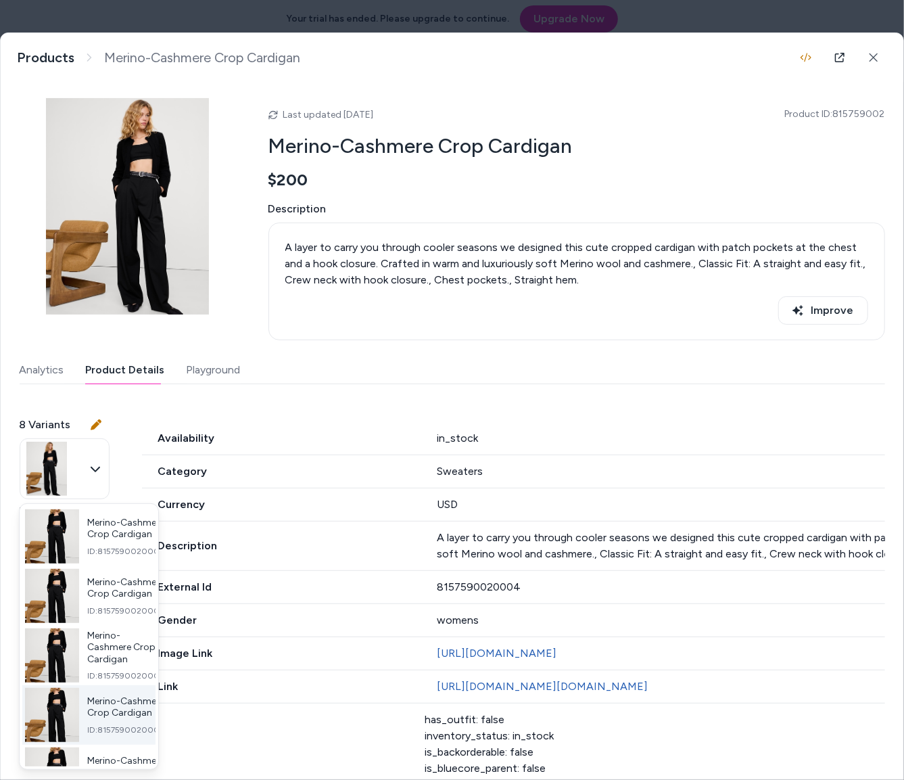
click at [110, 719] on span "Merino-Cashmere Crop Cardigan" at bounding box center [125, 707] width 77 height 24
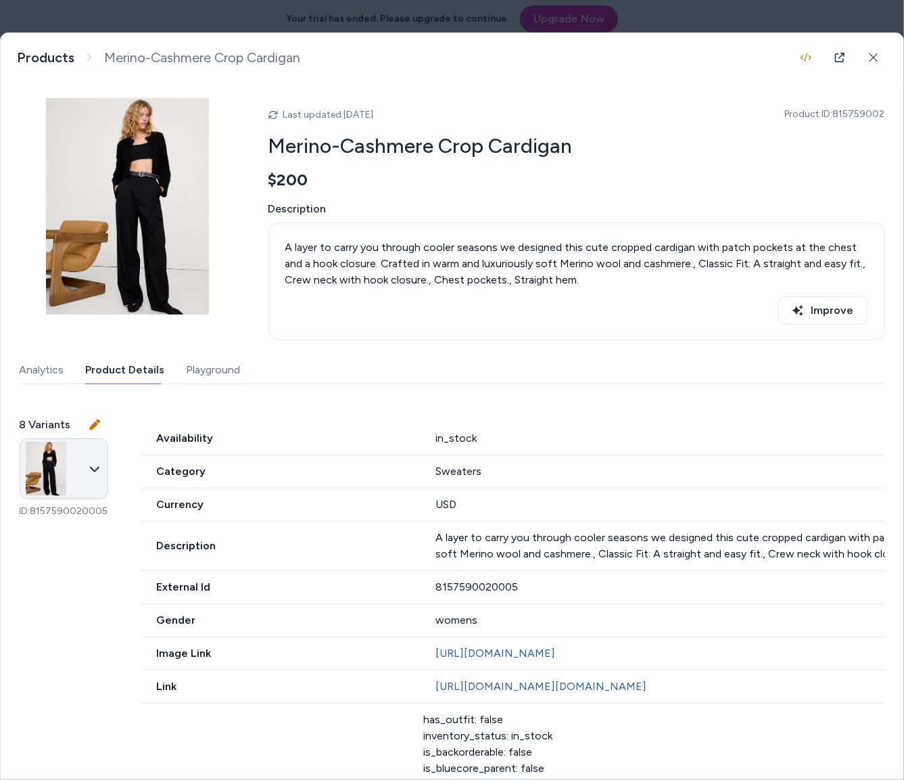
click at [76, 477] on body "Your trial has ended. Please upgrade to continue. Upgrade Now Home Agents Inbox…" at bounding box center [452, 390] width 904 height 780
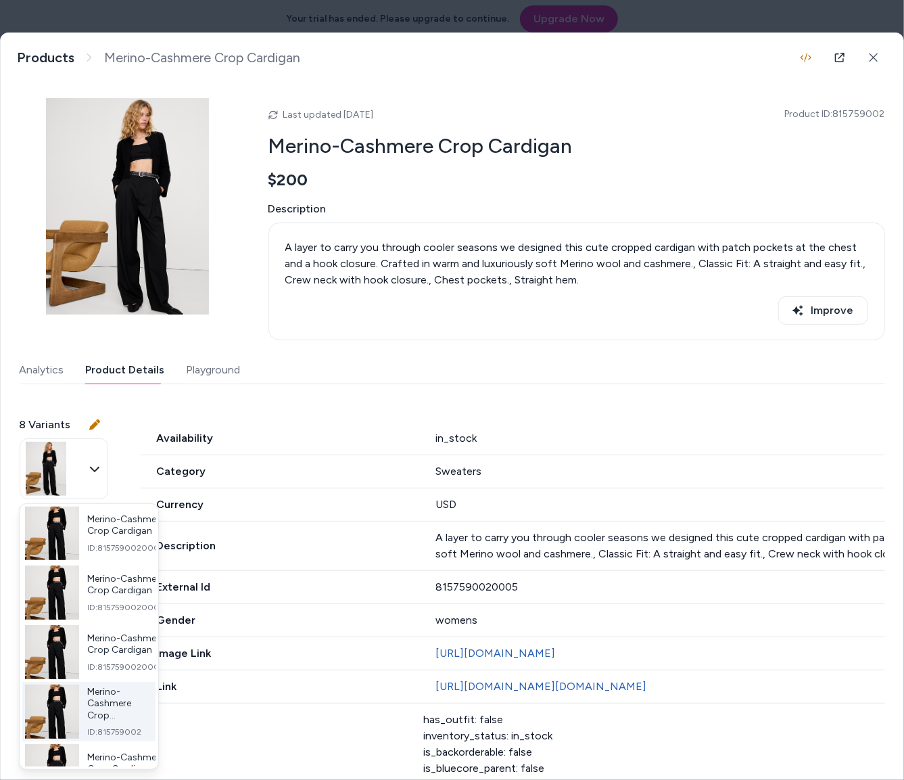
scroll to position [276, 0]
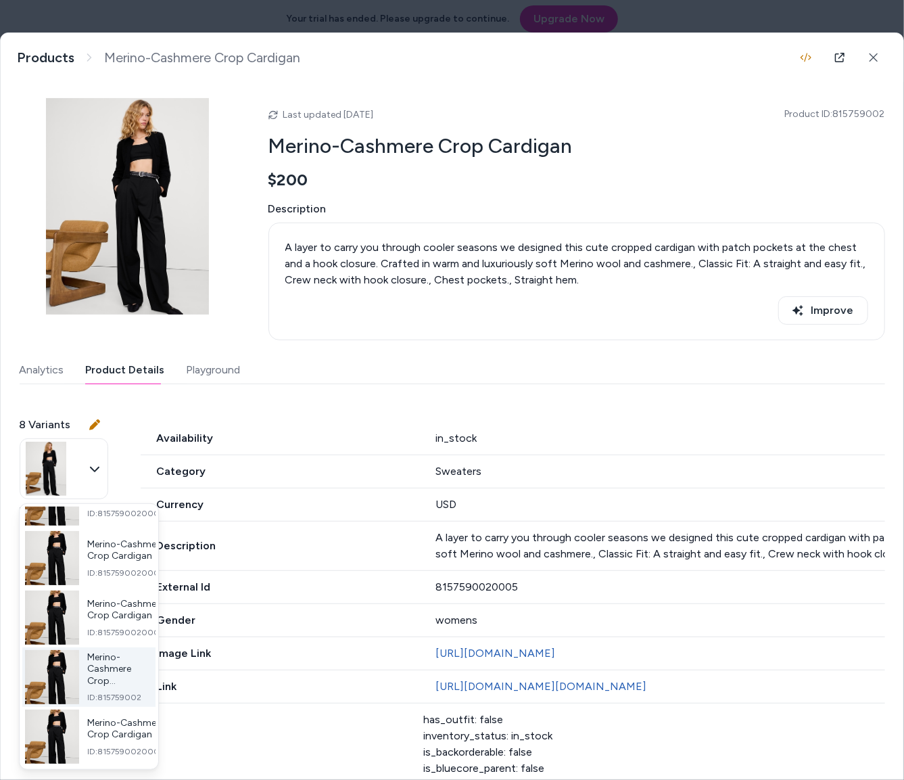
click at [105, 696] on div "Merino-Cashmere Crop Cardigan ID: 815759002" at bounding box center [88, 677] width 133 height 60
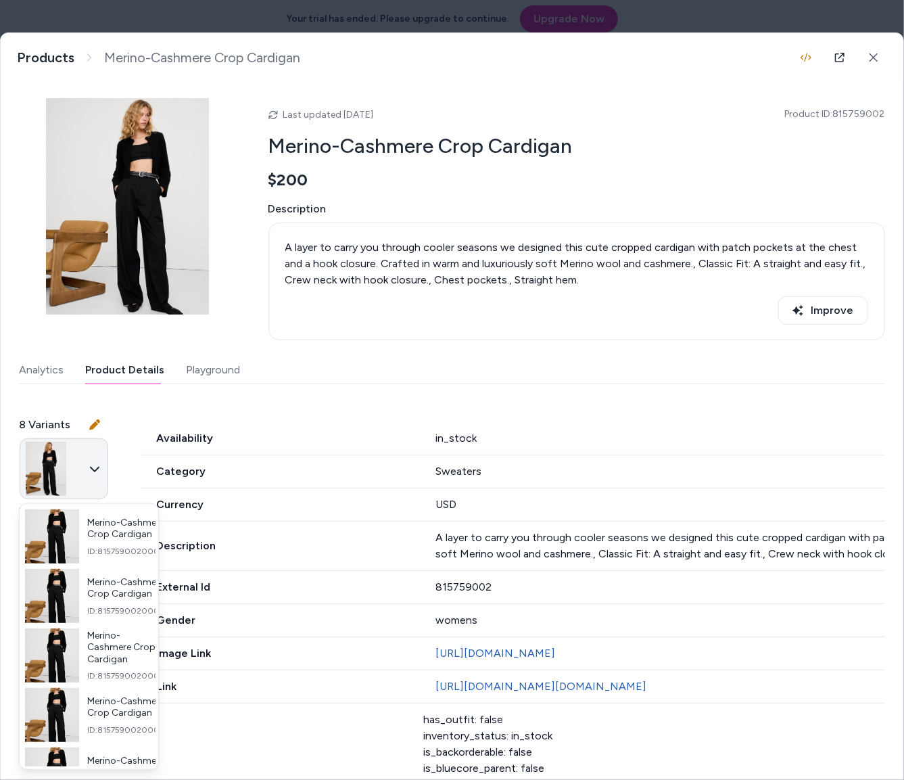
click at [122, 479] on body "Your trial has ended. Please upgrade to continue. Upgrade Now Home Agents Inbox…" at bounding box center [452, 390] width 904 height 780
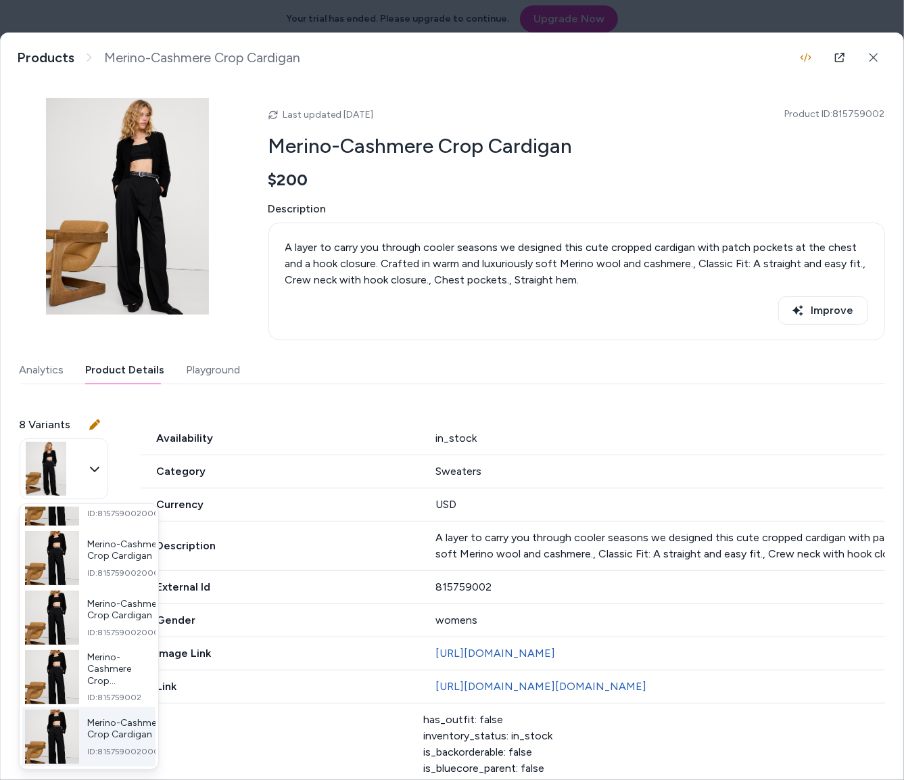
click at [112, 747] on span "ID: 8157590020003" at bounding box center [125, 751] width 77 height 11
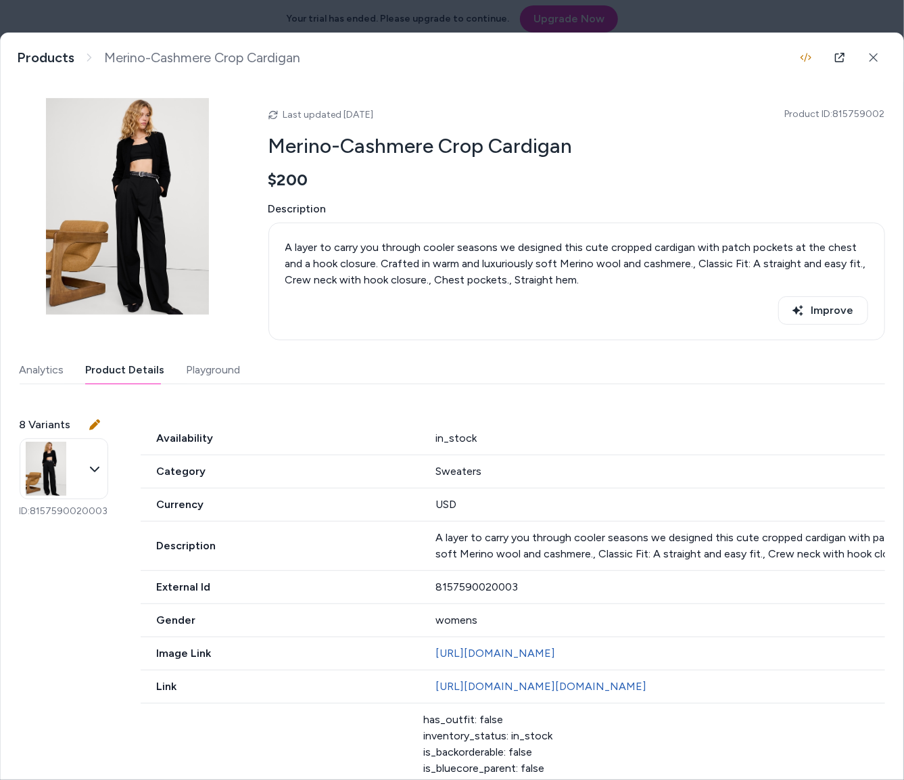
click at [108, 460] on body "Your trial has ended. Please upgrade to continue. Upgrade Now Home Agents Inbox…" at bounding box center [452, 390] width 904 height 780
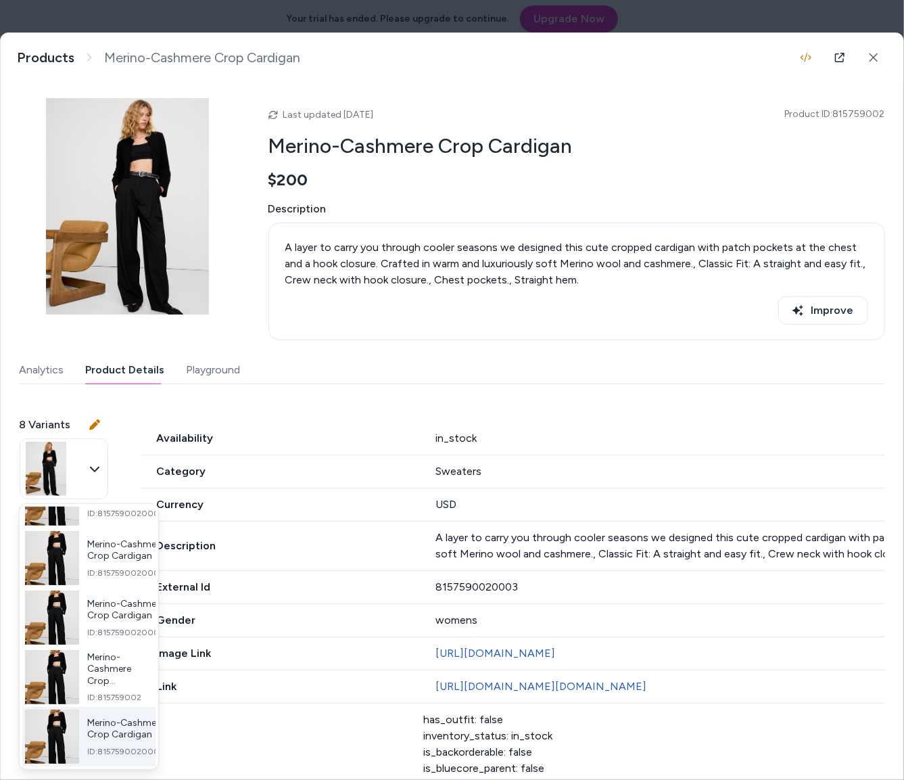
click at [119, 736] on div "Merino-Cashmere Crop Cardigan ID: 8157590020003" at bounding box center [125, 737] width 77 height 40
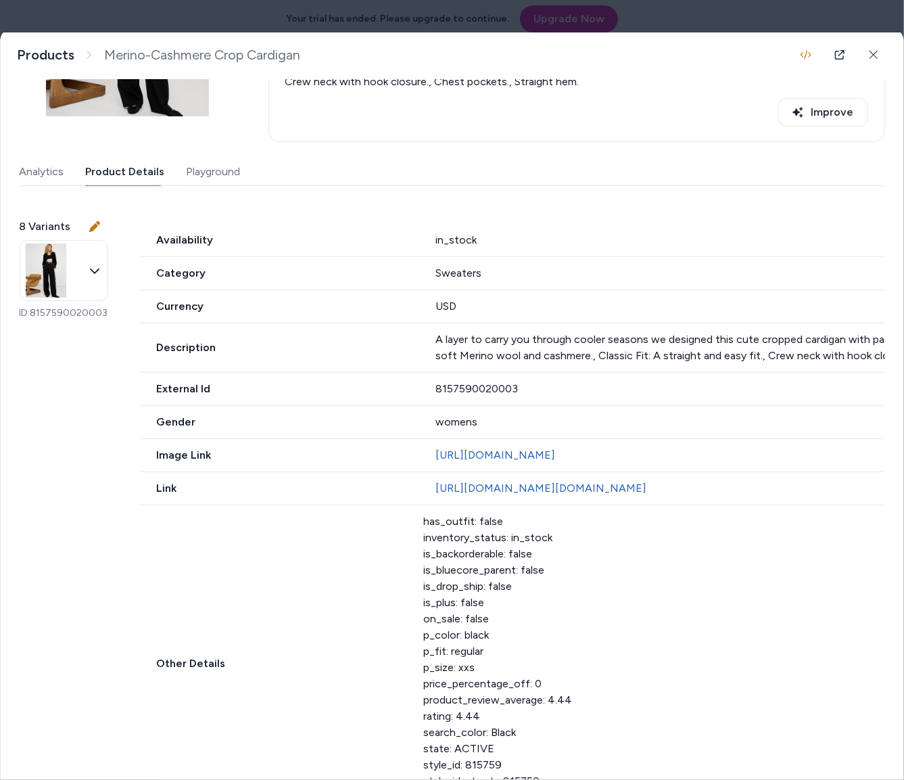
scroll to position [208, 0]
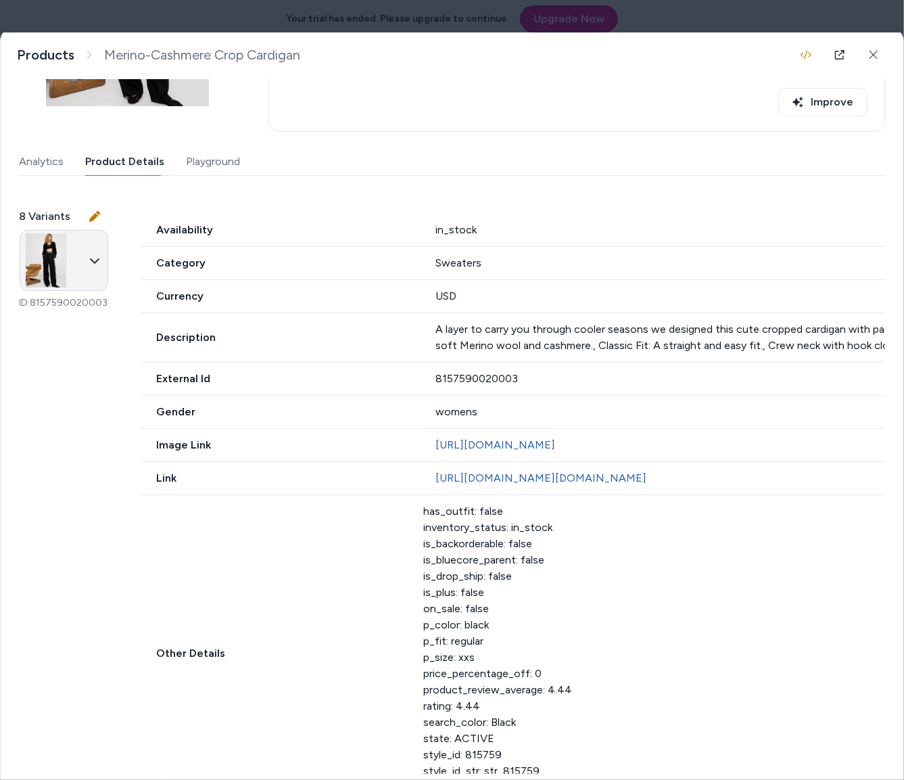
click at [58, 266] on body "Your trial has ended. Please upgrade to continue. Upgrade Now Home Agents Inbox…" at bounding box center [452, 390] width 904 height 780
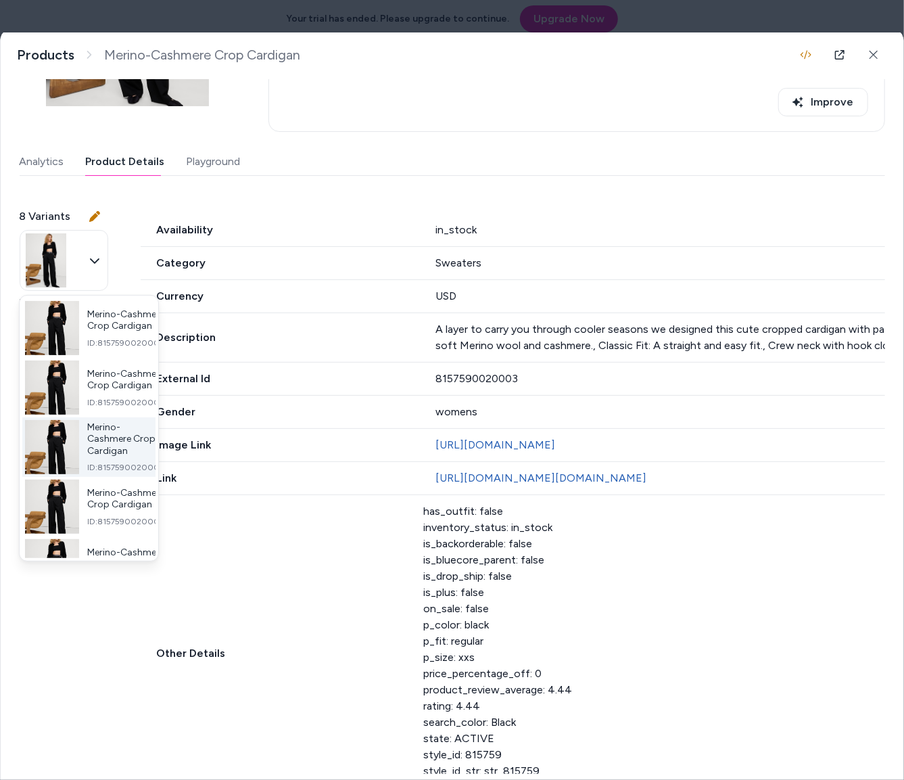
click at [124, 454] on span "Merino-Cashmere Crop Cardigan" at bounding box center [125, 439] width 76 height 36
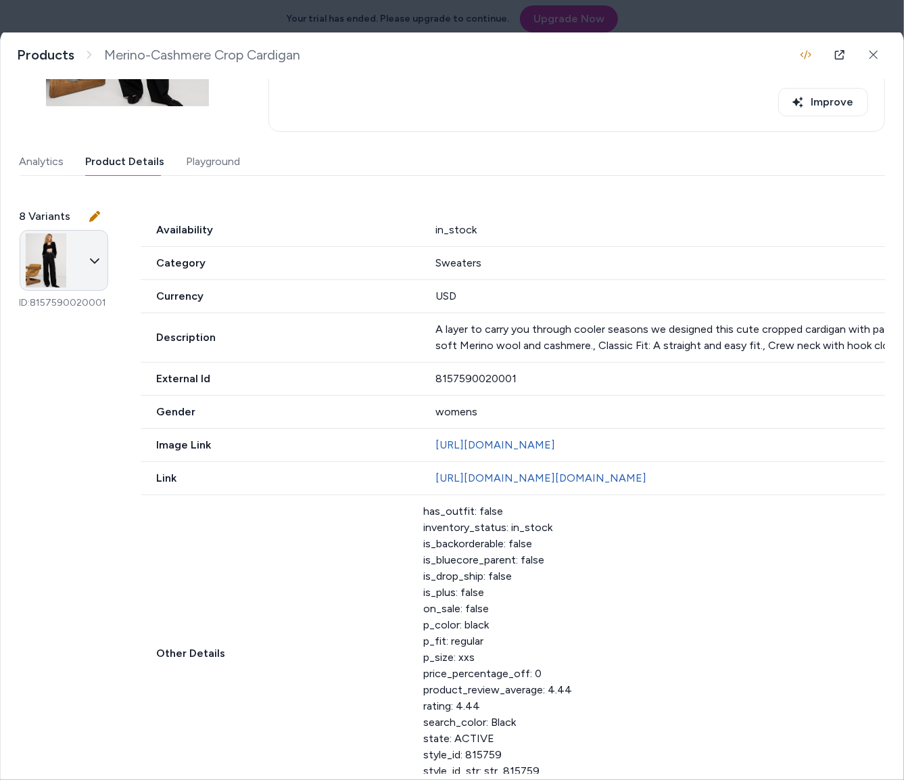
click at [119, 270] on body "Your trial has ended. Please upgrade to continue. Upgrade Now Home Agents Inbox…" at bounding box center [452, 390] width 904 height 780
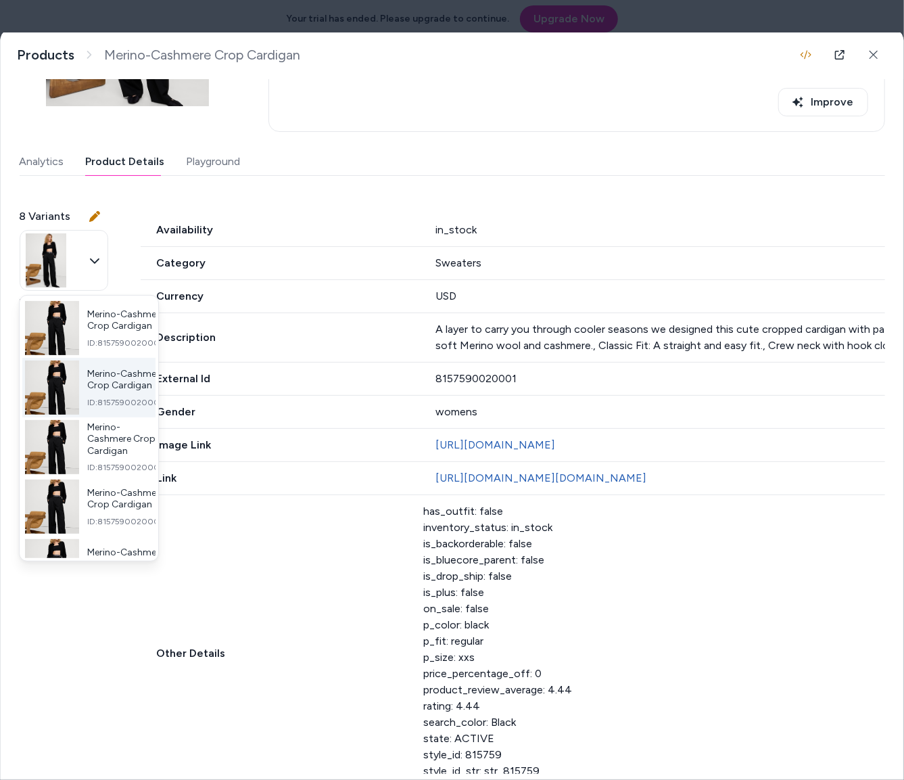
click at [101, 388] on span "Merino-Cashmere Crop Cardigan" at bounding box center [125, 380] width 77 height 24
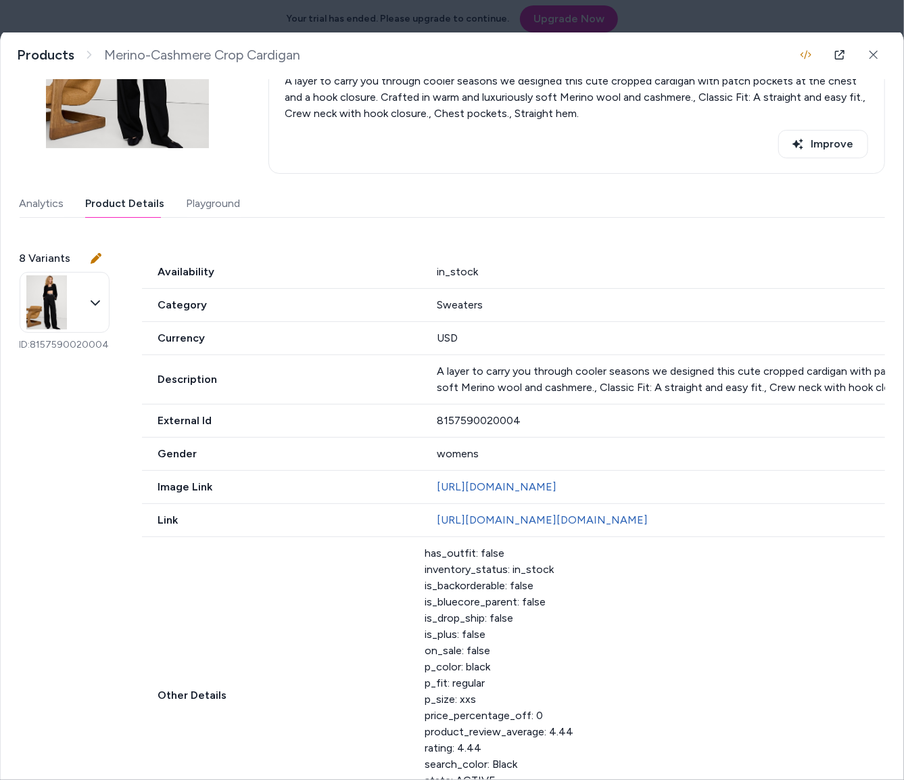
scroll to position [164, 0]
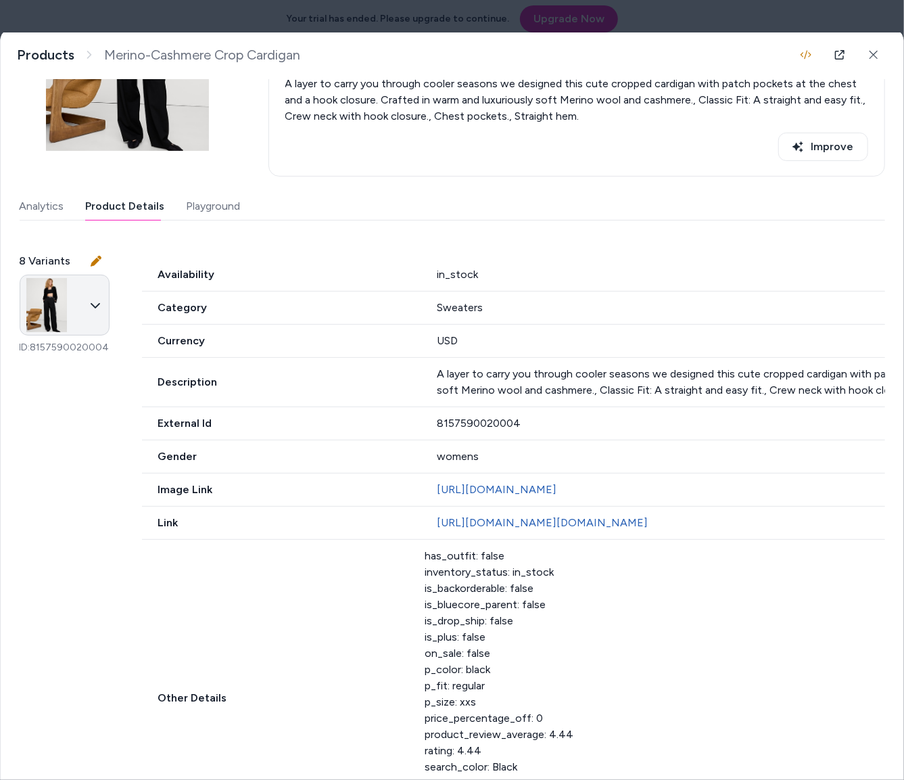
click at [89, 304] on body "Your trial has ended. Please upgrade to continue. Upgrade Now Home Agents Inbox…" at bounding box center [452, 390] width 904 height 780
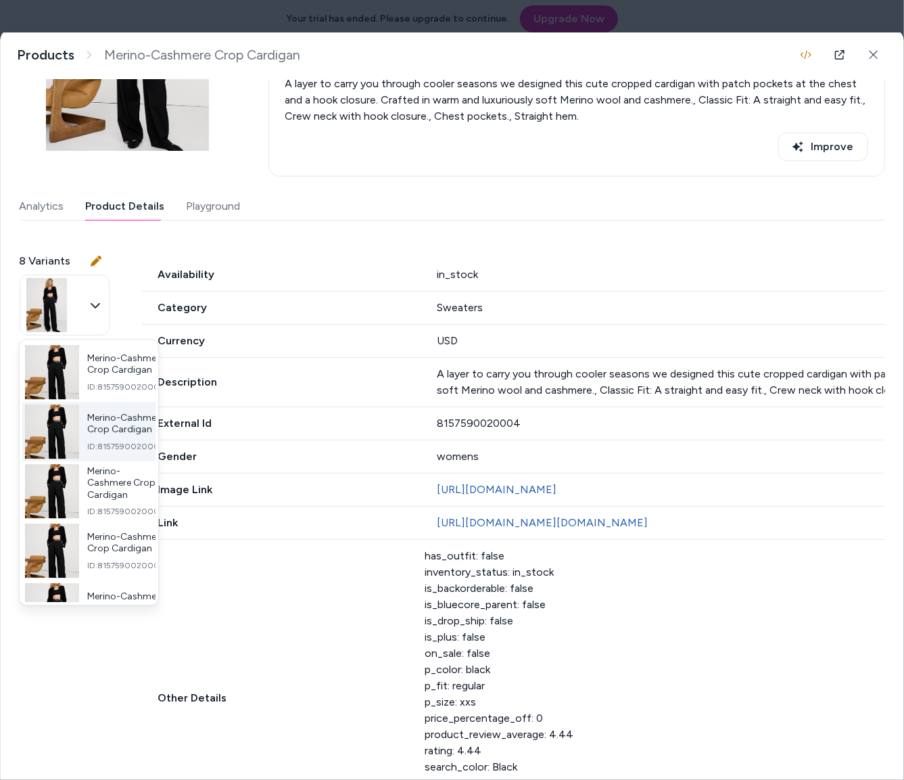
click at [109, 431] on span "Merino-Cashmere Crop Cardigan" at bounding box center [125, 424] width 77 height 24
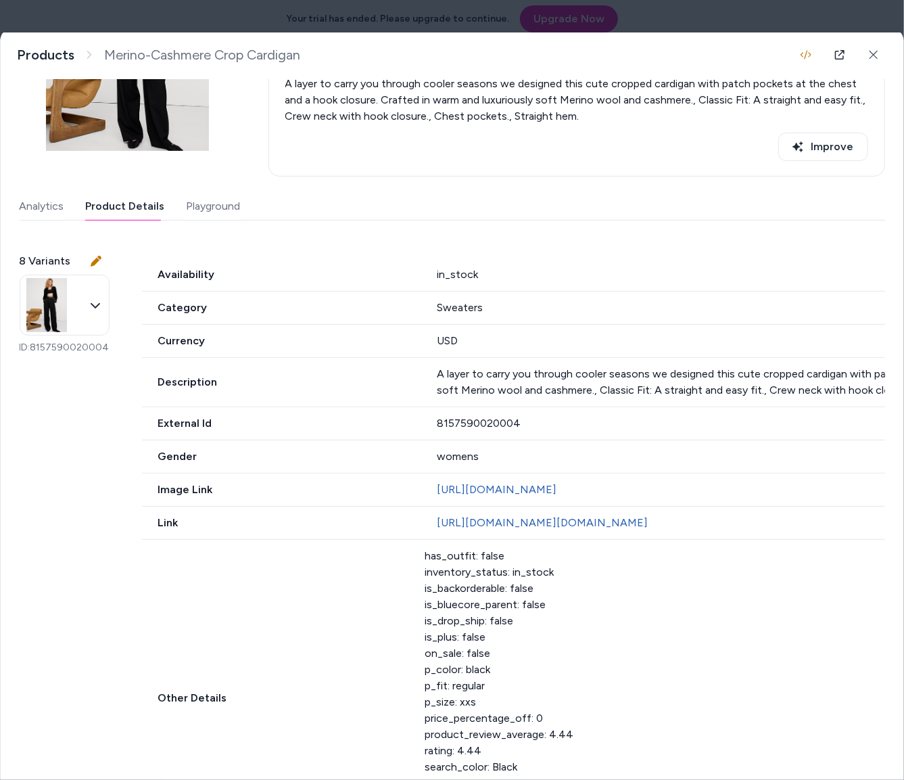
click at [124, 319] on body "Your trial has ended. Please upgrade to continue. Upgrade Now Home Agents Inbox…" at bounding box center [452, 390] width 904 height 780
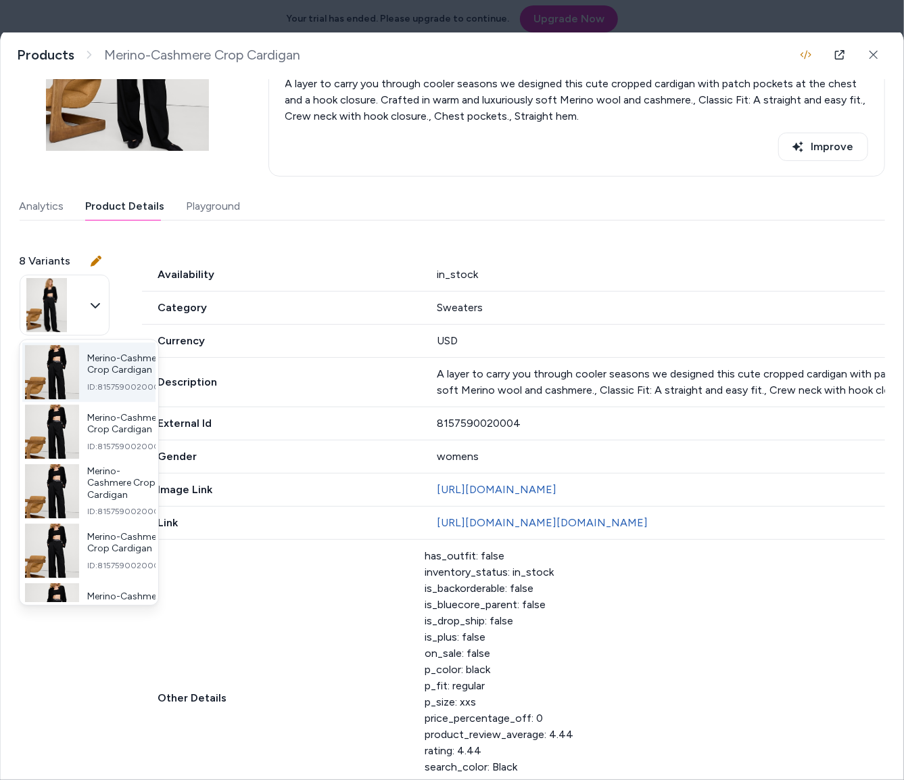
click at [114, 376] on span "Merino-Cashmere Crop Cardigan" at bounding box center [125, 364] width 77 height 24
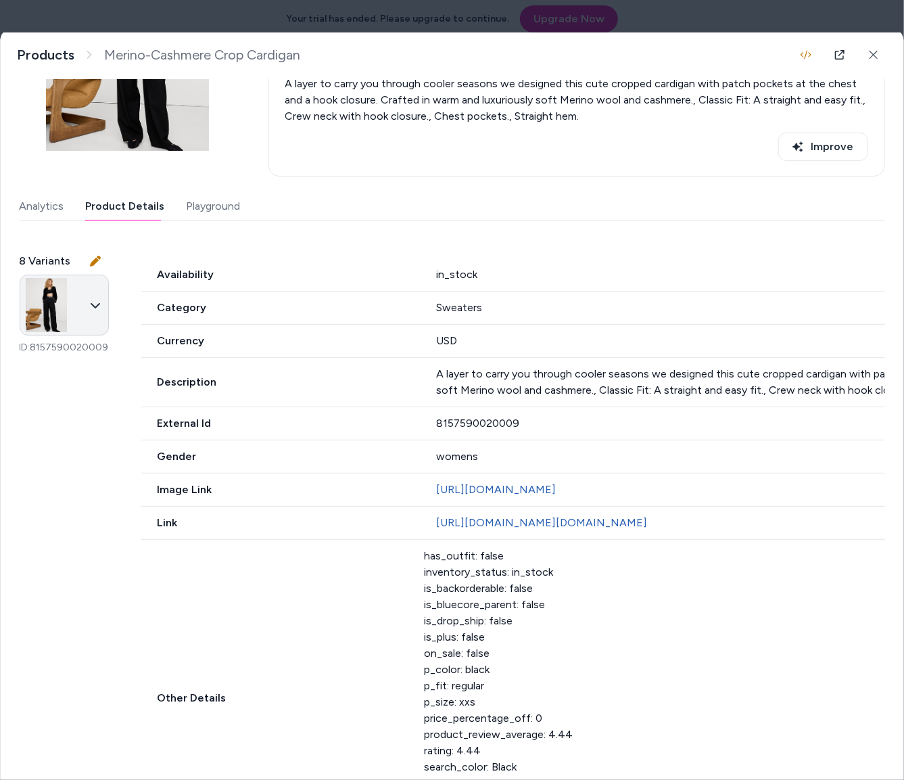
click at [119, 310] on body "Your trial has ended. Please upgrade to continue. Upgrade Now Home Agents Inbox…" at bounding box center [452, 390] width 904 height 780
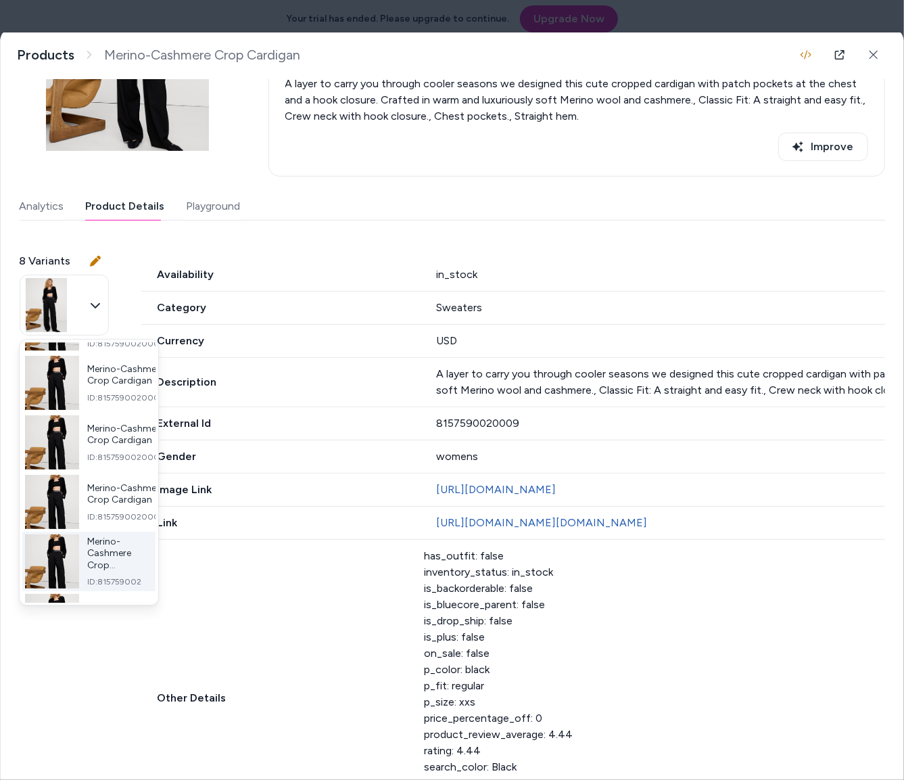
scroll to position [276, 0]
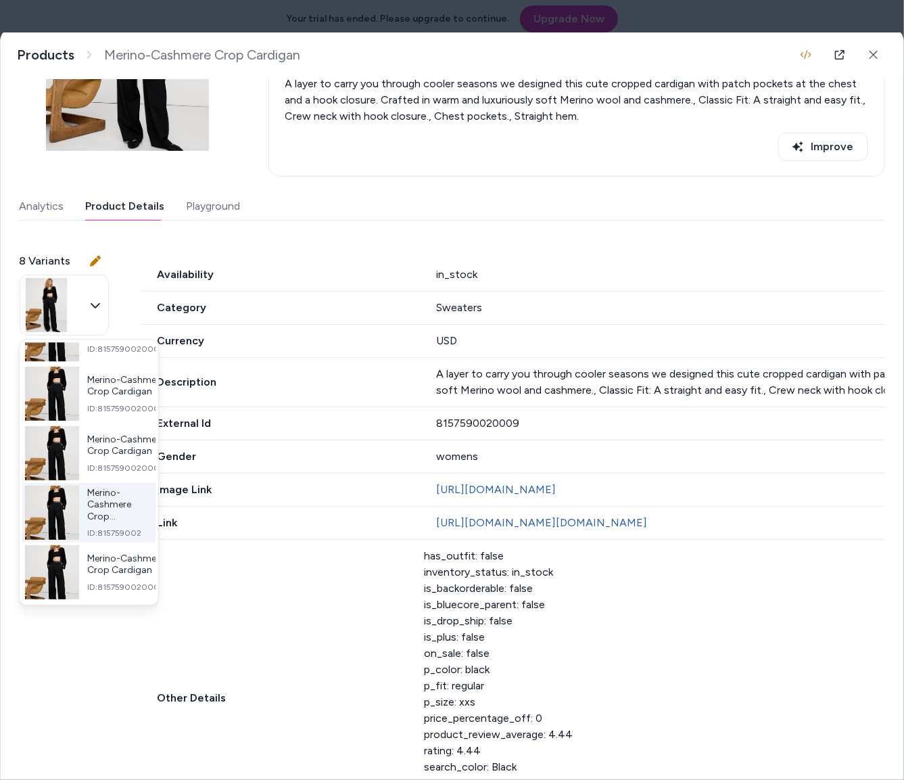
click at [105, 516] on div "Merino-Cashmere Crop Cardigan ID: 815759002" at bounding box center [115, 513] width 57 height 52
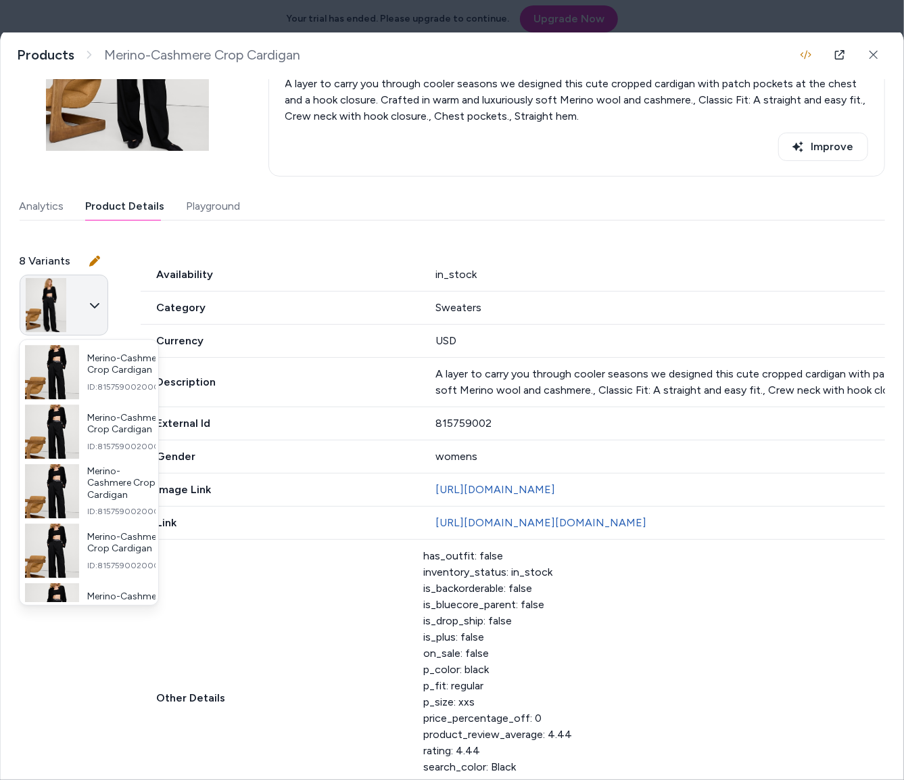
click at [122, 298] on body "Your trial has ended. Please upgrade to continue. Upgrade Now Home Agents Inbox…" at bounding box center [452, 390] width 904 height 780
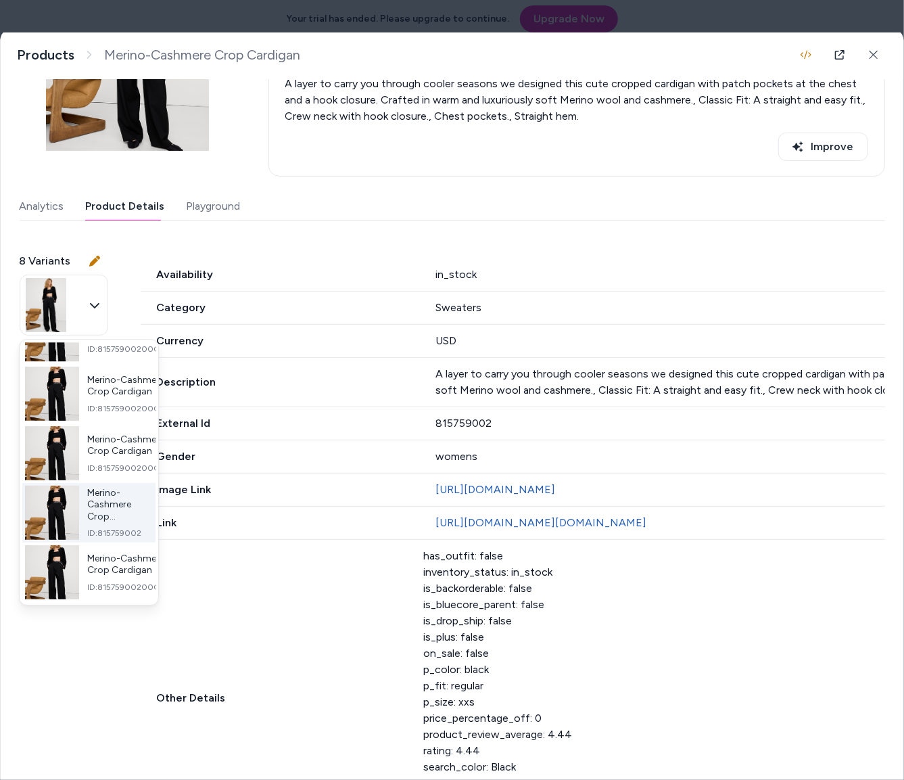
click at [117, 504] on span "Merino-Cashmere Crop Cardigan" at bounding box center [115, 505] width 57 height 36
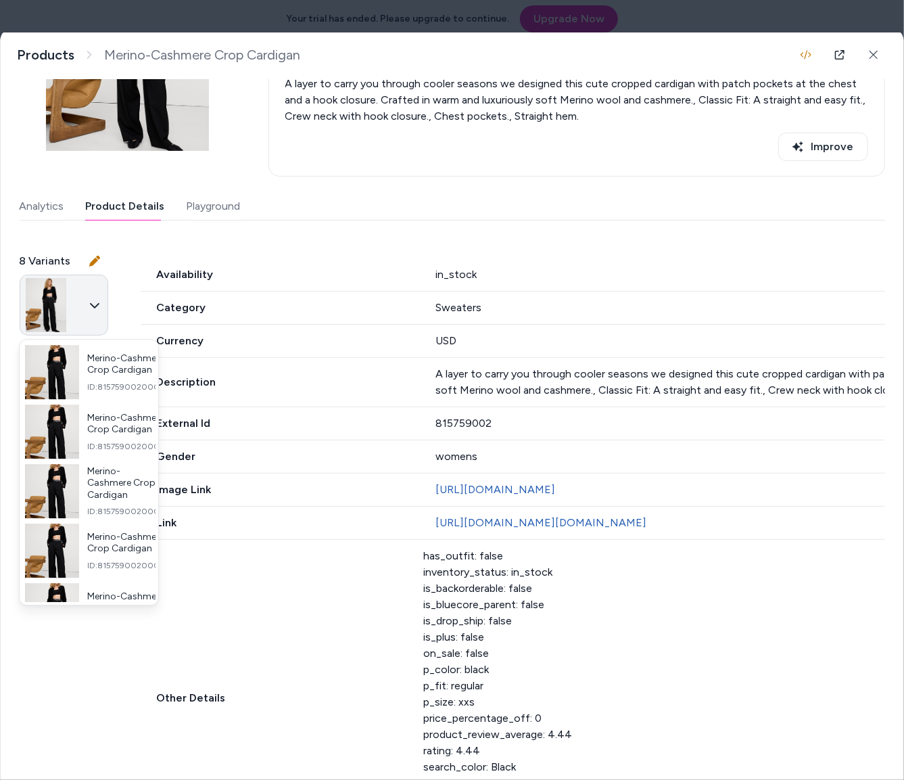
click at [122, 287] on body "Your trial has ended. Please upgrade to continue. Upgrade Now Home Agents Inbox…" at bounding box center [452, 390] width 904 height 780
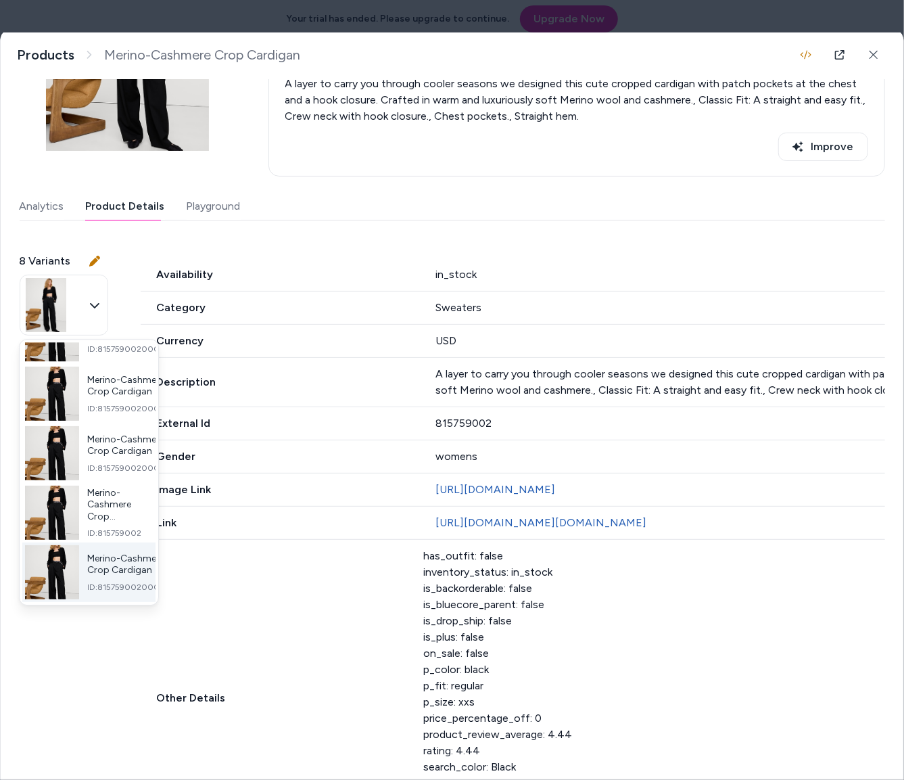
click at [109, 558] on span "Merino-Cashmere Crop Cardigan" at bounding box center [125, 564] width 77 height 24
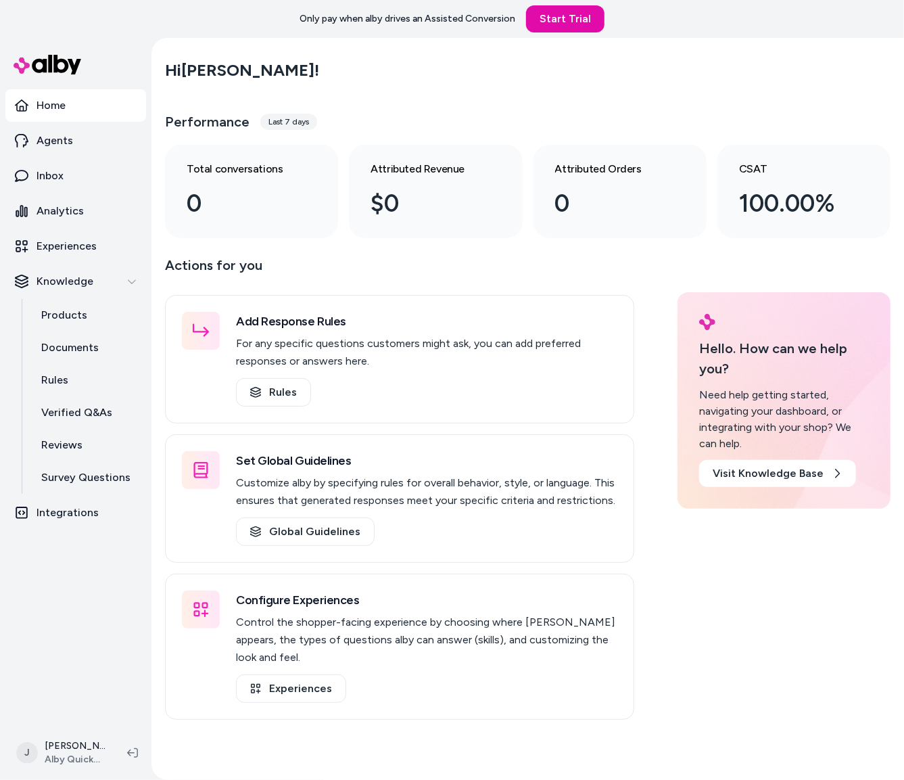
click at [204, 247] on main "Hi [PERSON_NAME] ! Performance Last 7 days Total conversations 0 Attributed Rev…" at bounding box center [527, 428] width 753 height 780
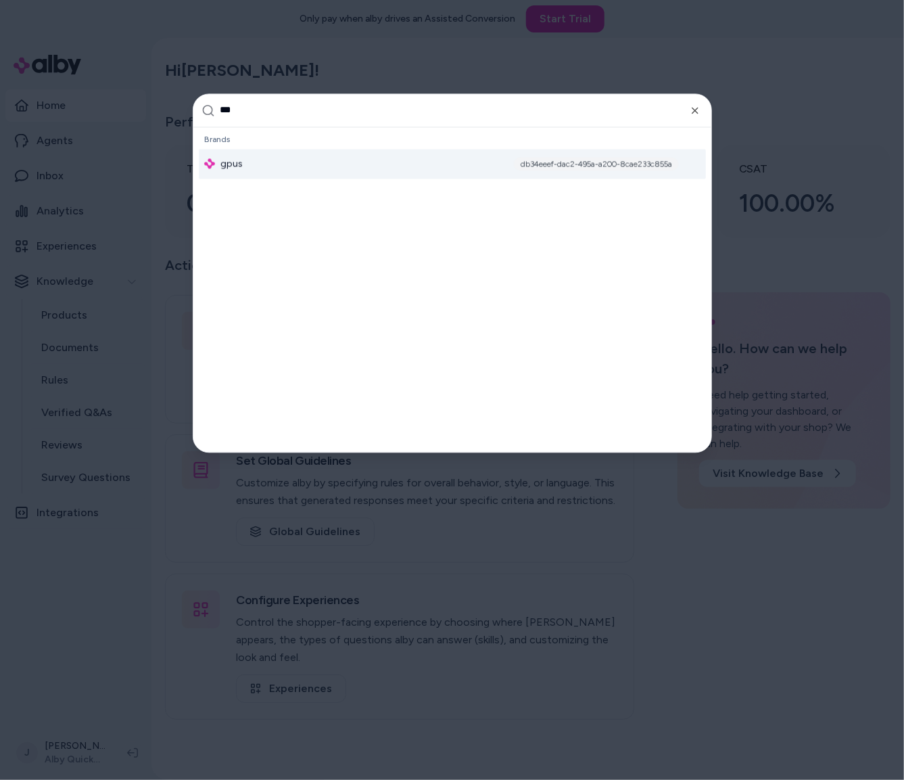
type input "***"
click at [310, 162] on div "gpus db34eeef-dac2-495a-a200-8cae233c855a" at bounding box center [452, 164] width 507 height 30
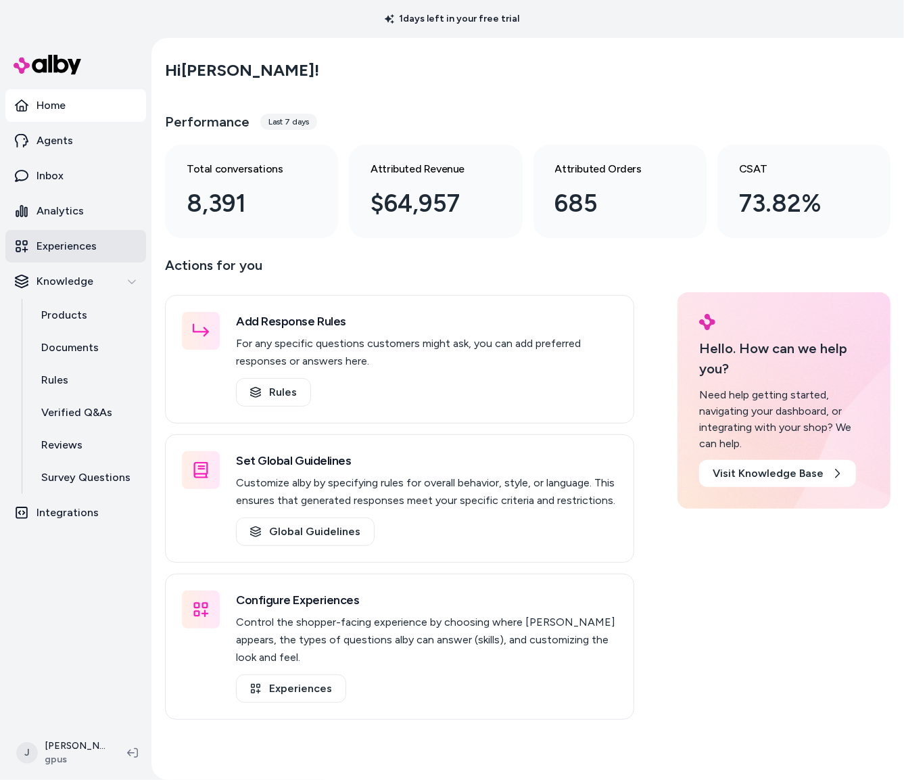
click at [60, 245] on p "Experiences" at bounding box center [67, 246] width 60 height 16
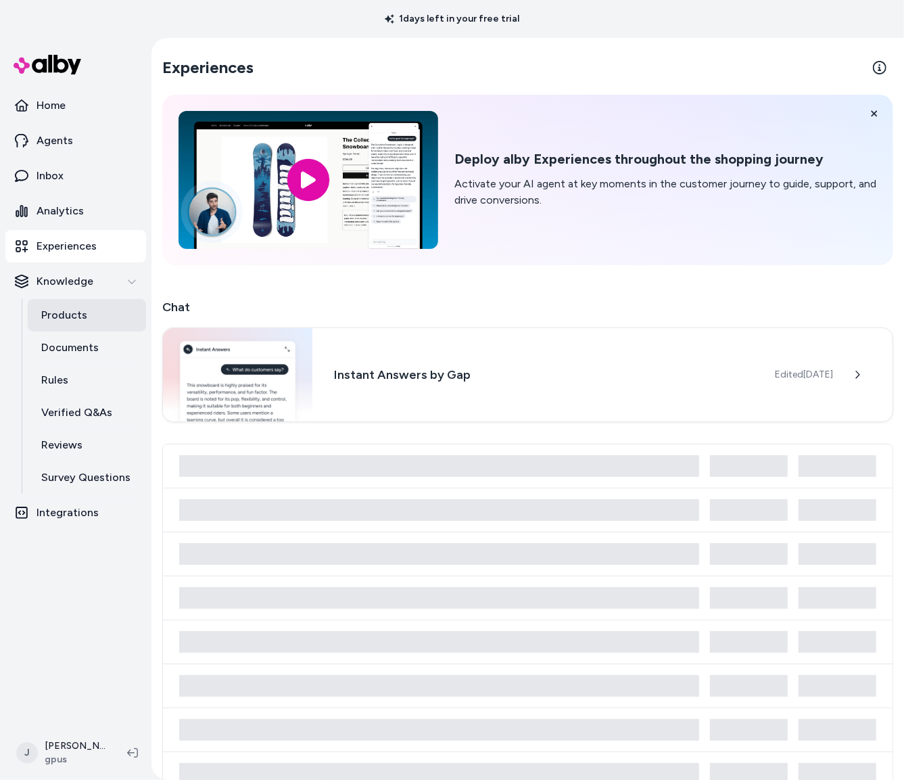
click at [82, 317] on p "Products" at bounding box center [64, 315] width 46 height 16
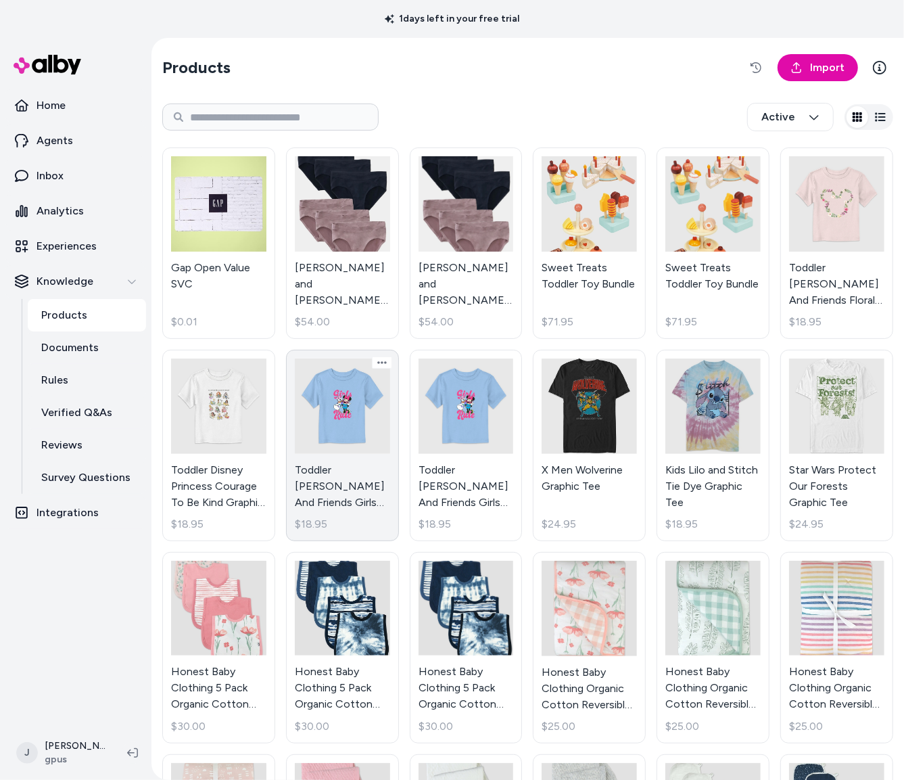
click at [329, 430] on link "Toddler [PERSON_NAME] And Friends Girls Rule Graphic Tee $18.95" at bounding box center [342, 445] width 113 height 191
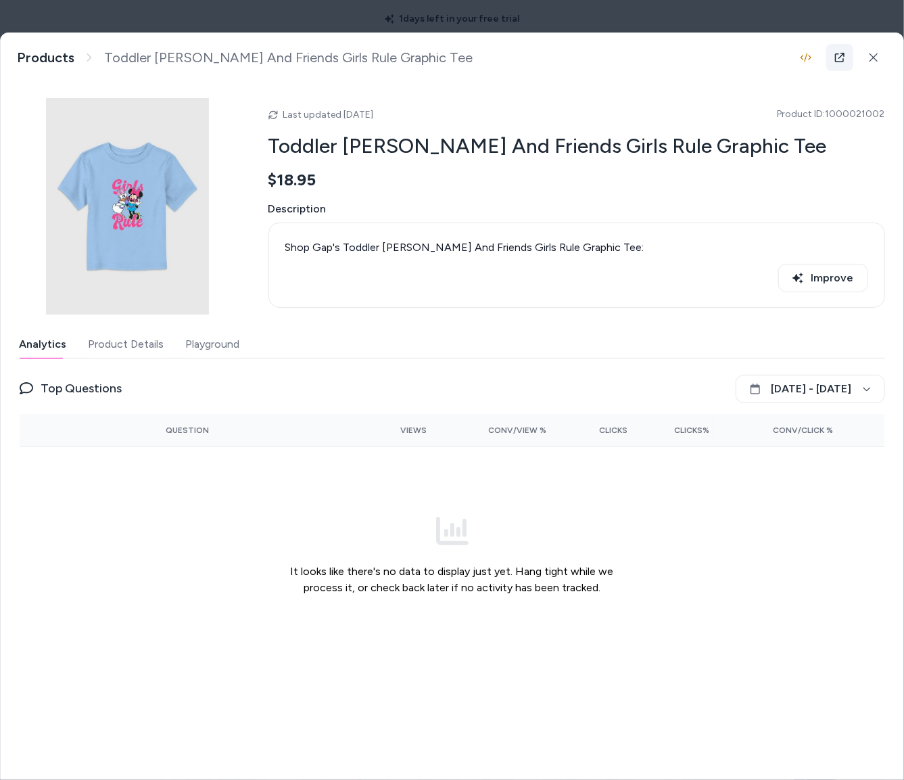
click at [837, 53] on icon at bounding box center [839, 57] width 9 height 9
click at [156, 350] on button "Product Details" at bounding box center [127, 344] width 76 height 27
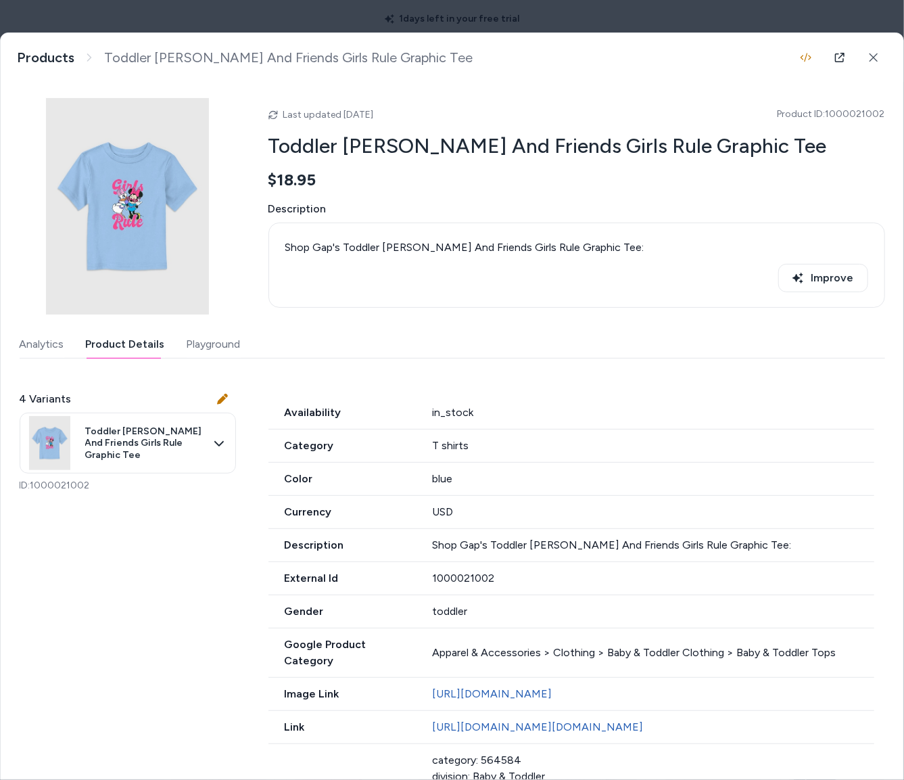
click at [233, 352] on button "Playground" at bounding box center [214, 344] width 54 height 27
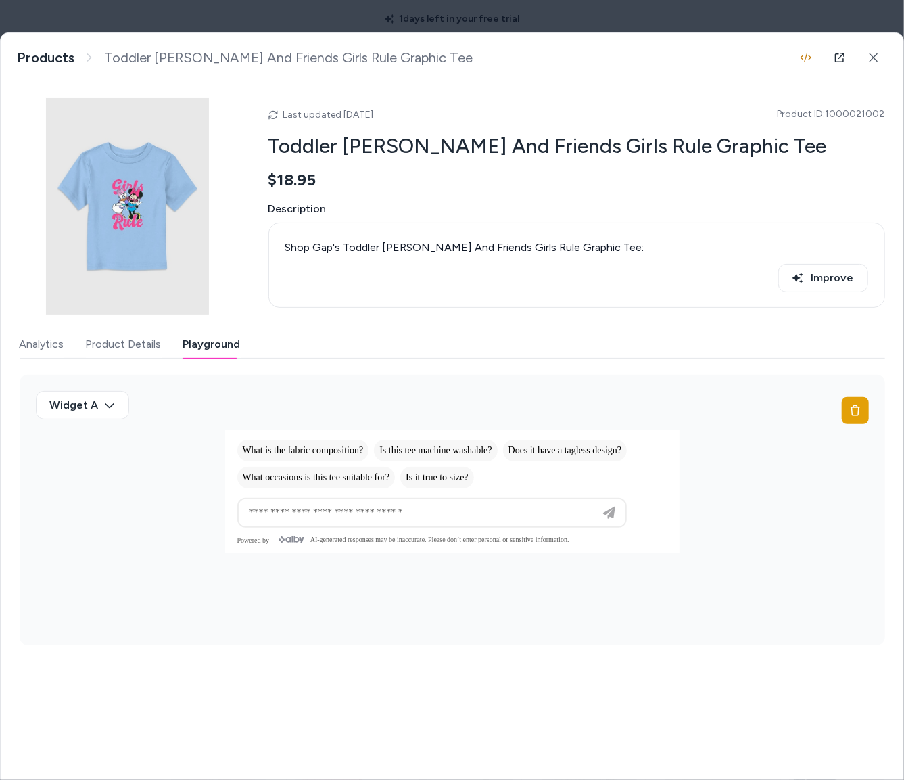
drag, startPoint x: 204, startPoint y: 26, endPoint x: 179, endPoint y: 30, distance: 26.0
click at [204, 26] on body "1 days left in your free trial Home Agents Inbox Analytics Experiences Knowledg…" at bounding box center [452, 390] width 904 height 780
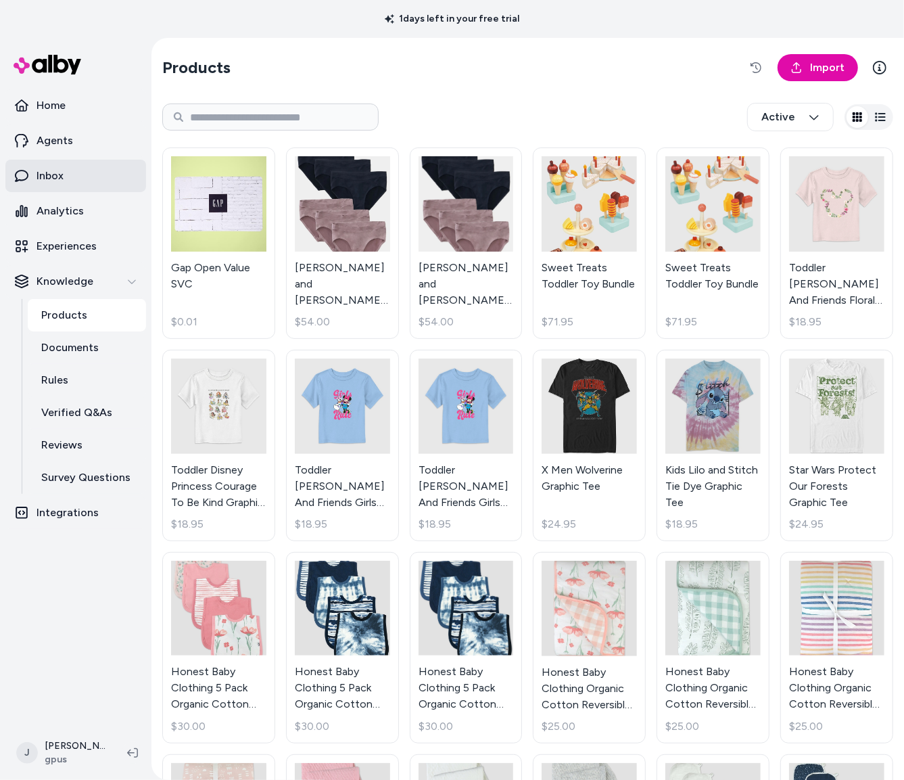
drag, startPoint x: 77, startPoint y: 178, endPoint x: 86, endPoint y: 184, distance: 10.7
click at [77, 179] on html "1 days left in your free trial Home Agents Inbox Analytics Experiences Knowledg…" at bounding box center [452, 390] width 904 height 780
click at [65, 174] on link "Inbox" at bounding box center [75, 176] width 141 height 32
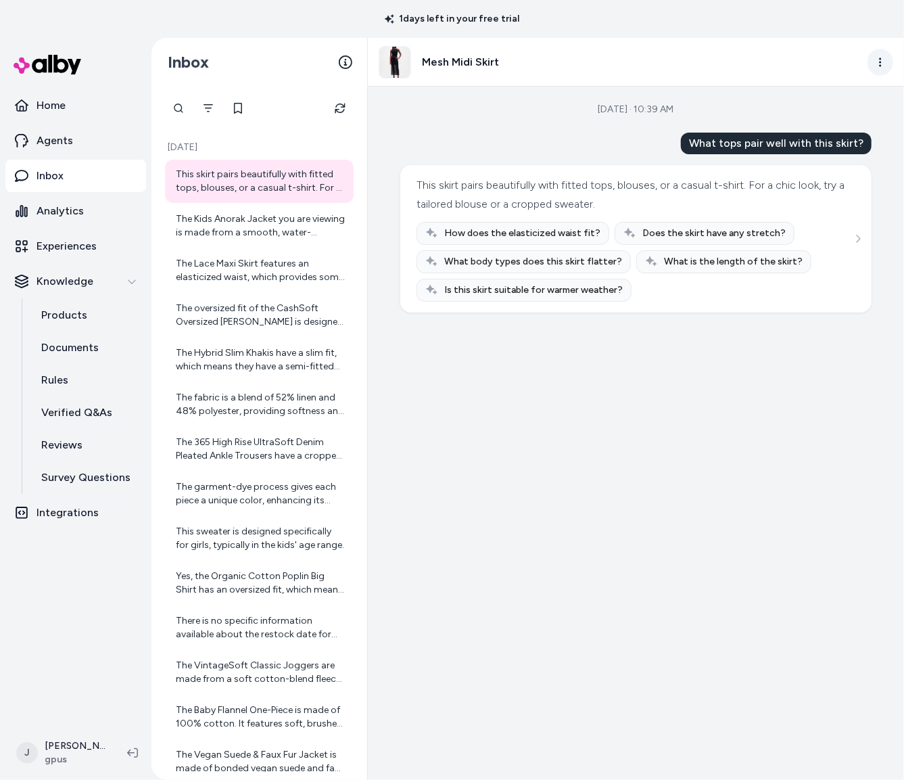
click at [885, 56] on html "1 days left in your free trial Home Agents Inbox Analytics Experiences Knowledg…" at bounding box center [452, 390] width 904 height 780
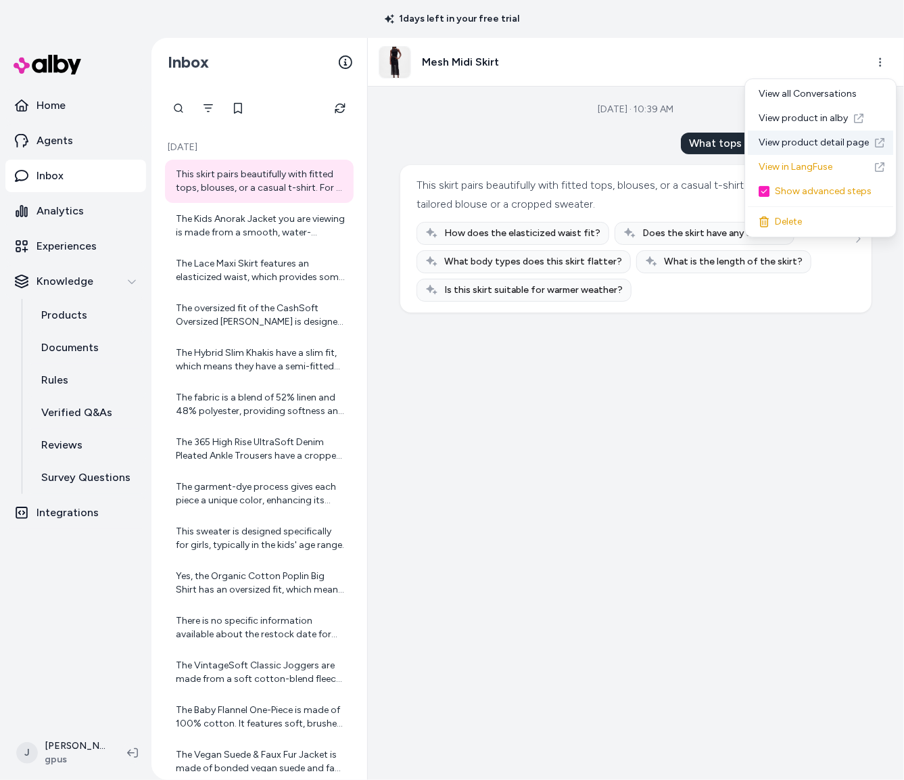
click at [787, 137] on link "View product detail page" at bounding box center [820, 143] width 145 height 24
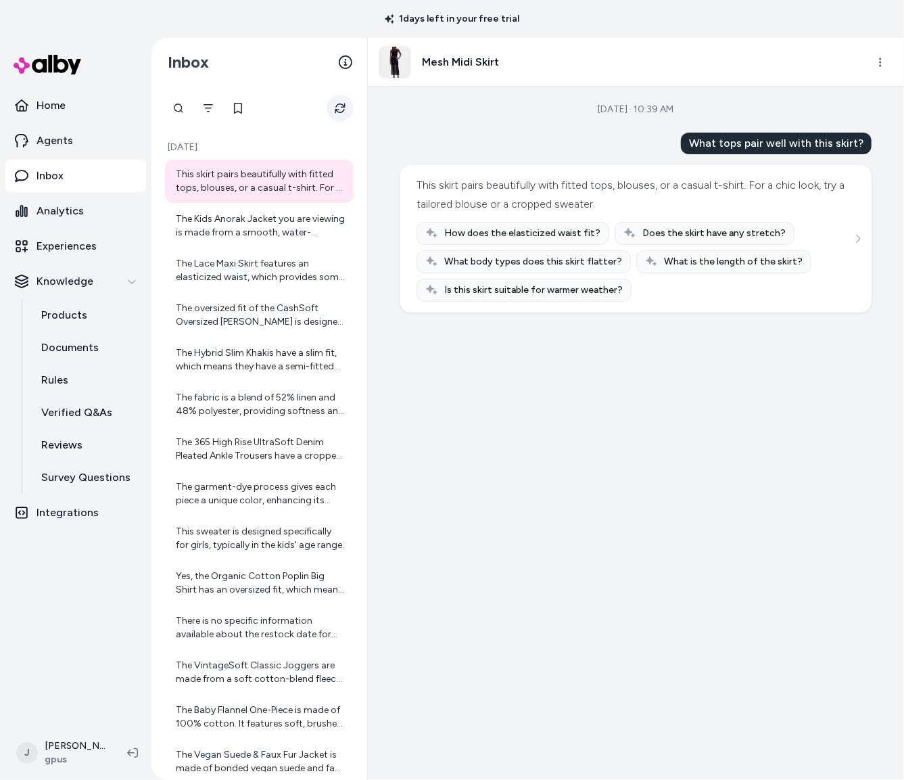
click at [341, 112] on icon "Refresh" at bounding box center [340, 108] width 11 height 11
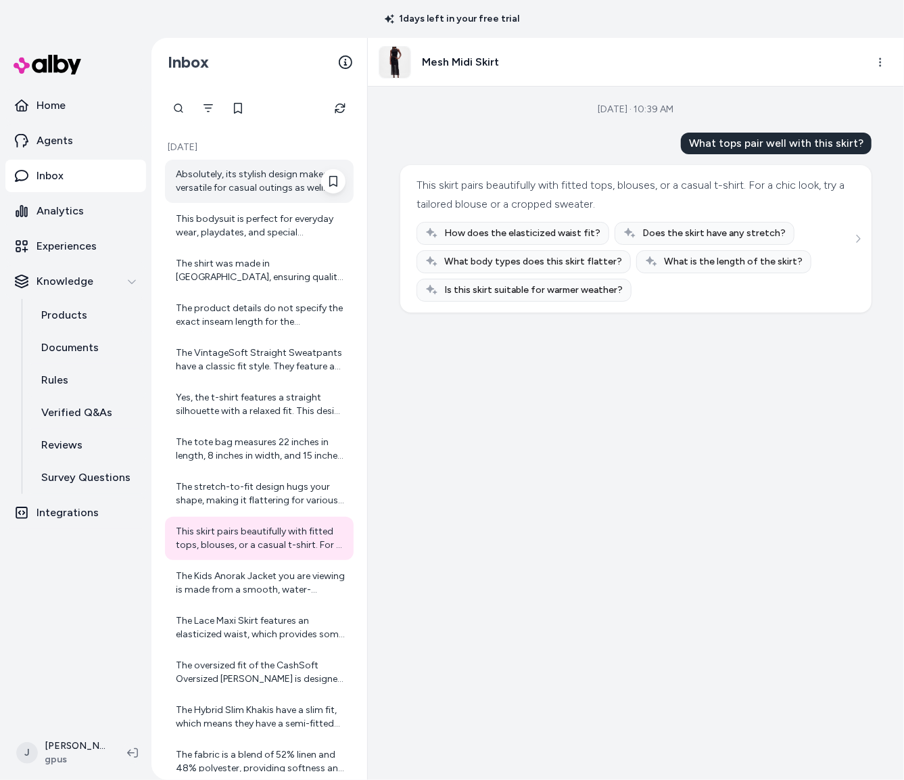
click at [254, 187] on div "Absolutely, its stylish design makes it versatile for casual outings as well." at bounding box center [261, 181] width 170 height 27
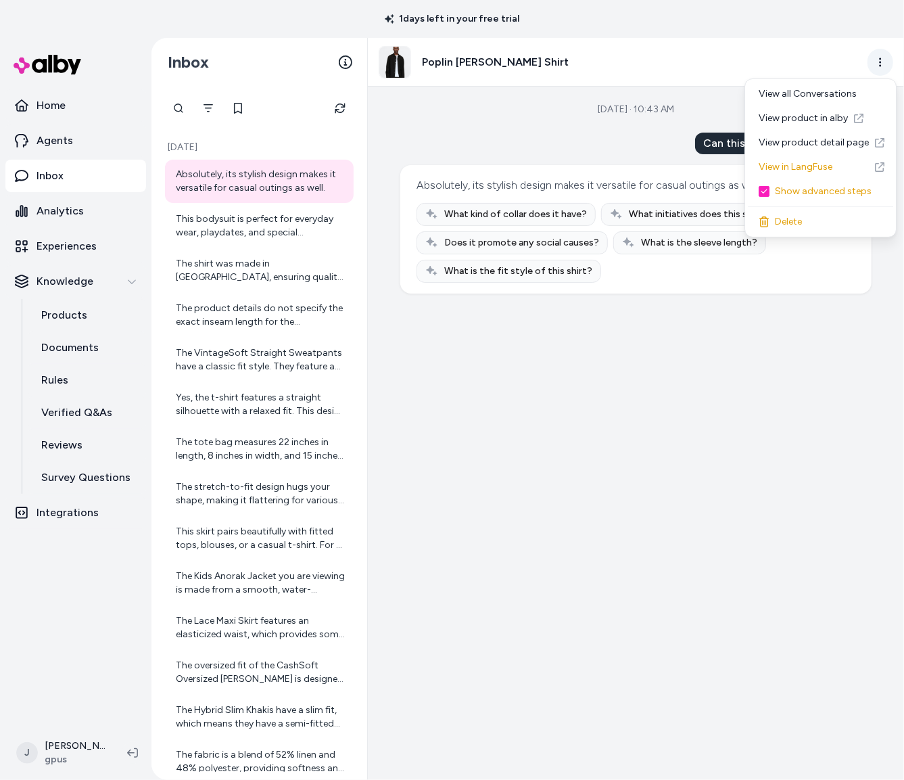
click at [877, 62] on html "1 days left in your free trial Home Agents Inbox Analytics Experiences Knowledg…" at bounding box center [452, 390] width 904 height 780
click at [815, 139] on link "View product detail page" at bounding box center [820, 143] width 145 height 24
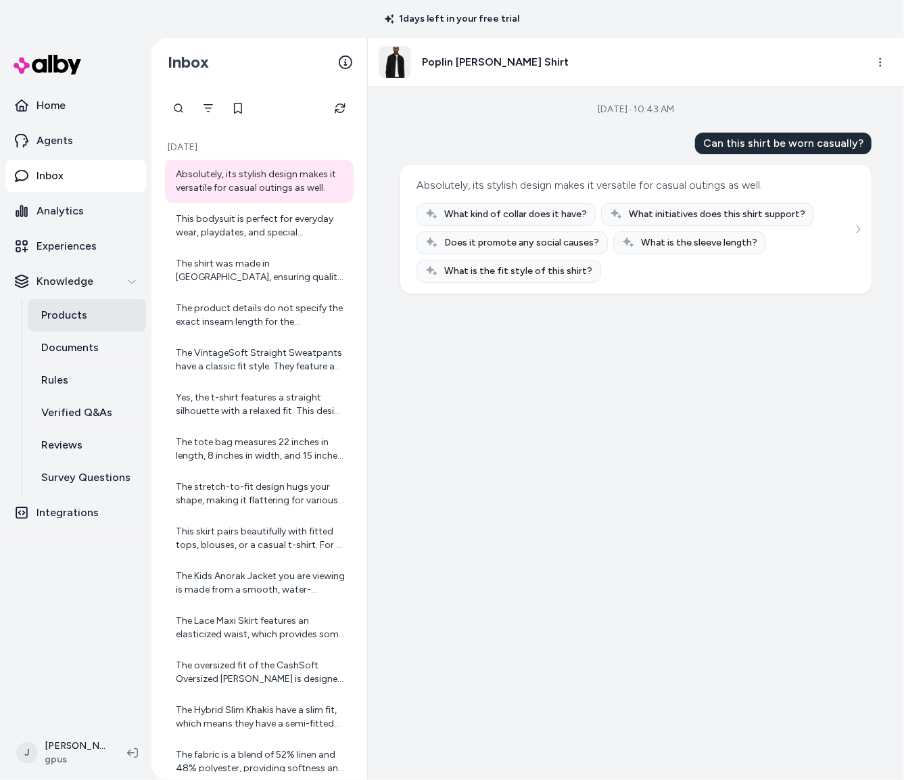
click at [69, 307] on p "Products" at bounding box center [64, 315] width 46 height 16
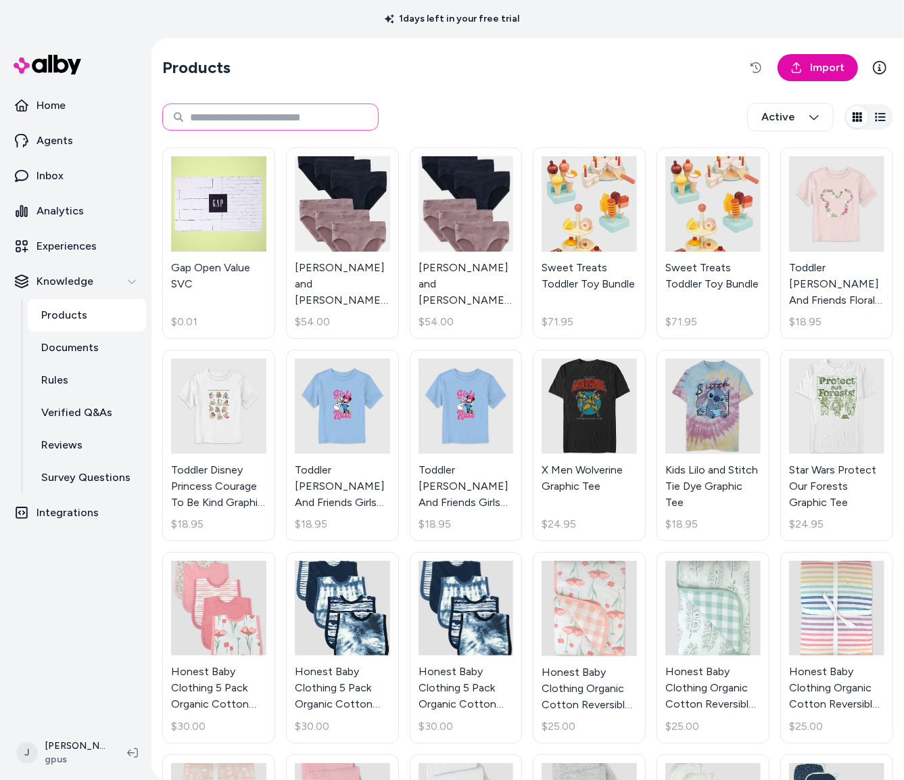
click at [237, 118] on input at bounding box center [270, 116] width 216 height 27
paste input "*********"
type input "*********"
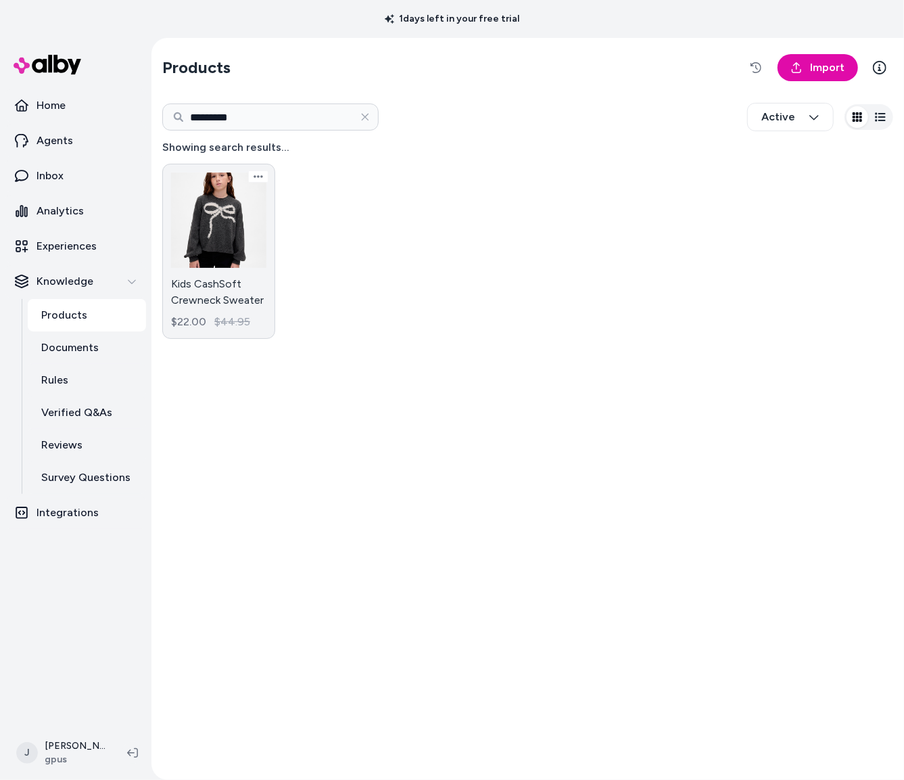
click at [187, 245] on link "Kids CashSoft Crewneck Sweater $22.00 $44.95" at bounding box center [218, 251] width 113 height 175
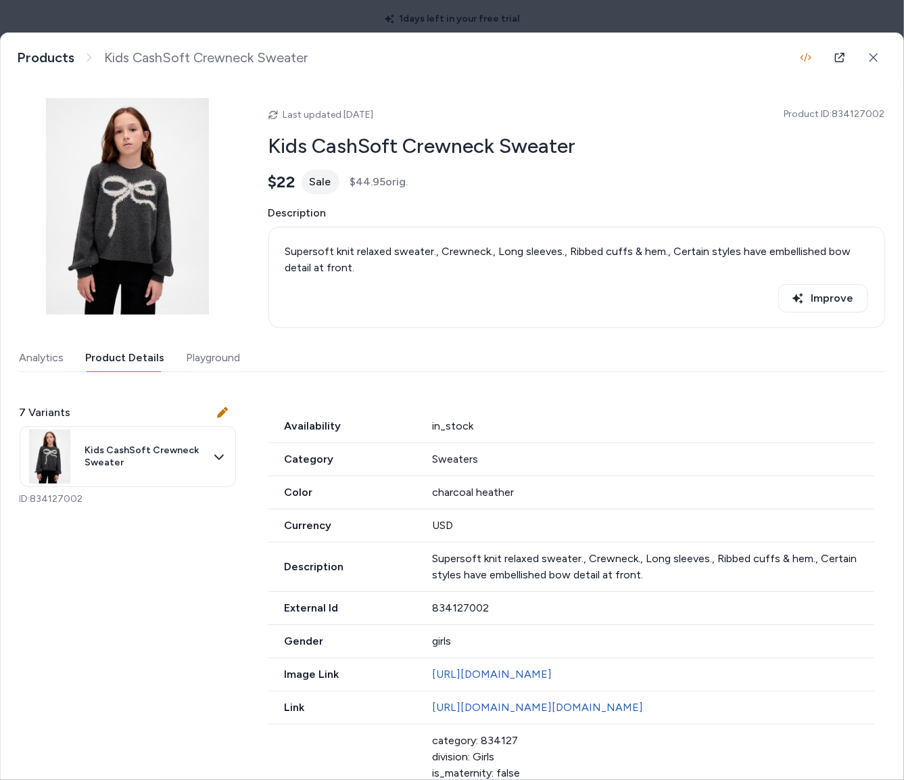
click at [128, 360] on button "Product Details" at bounding box center [125, 357] width 79 height 27
click at [113, 465] on body "1 days left in your free trial Home Agents Inbox Analytics Experiences Knowledg…" at bounding box center [452, 390] width 904 height 780
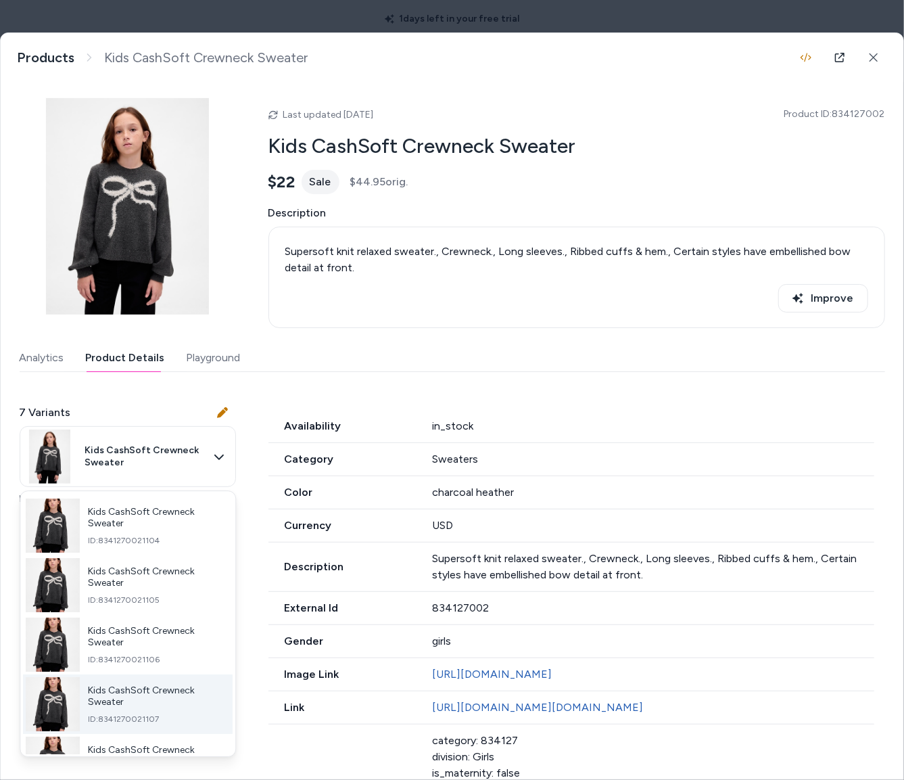
scroll to position [157, 0]
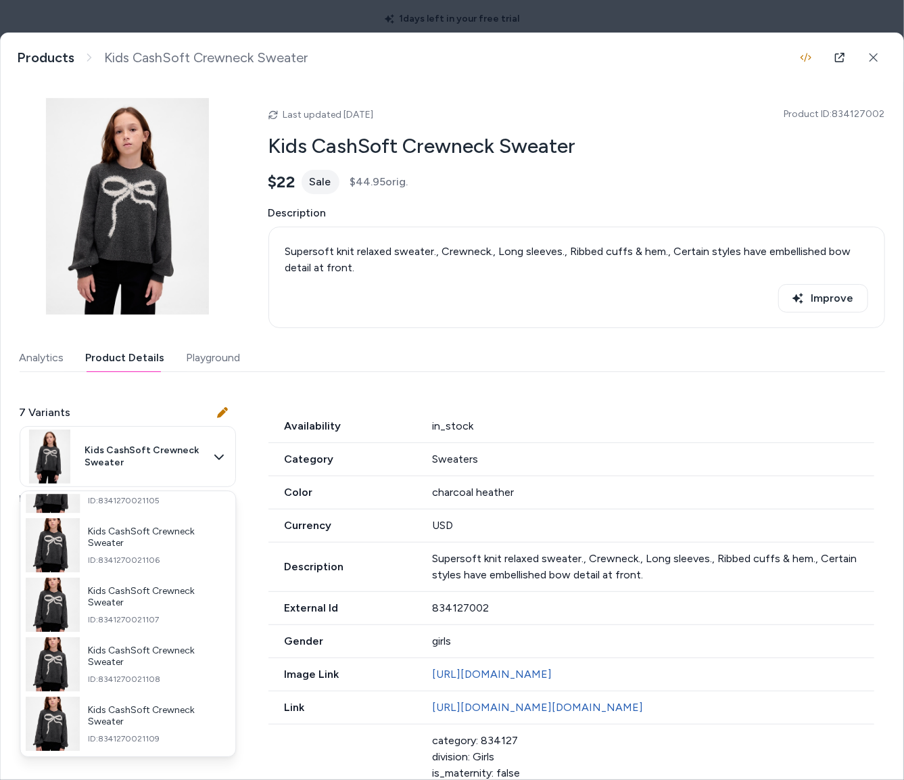
click at [346, 355] on body "1 days left in your free trial Home Agents Inbox Analytics Experiences Knowledg…" at bounding box center [452, 390] width 904 height 780
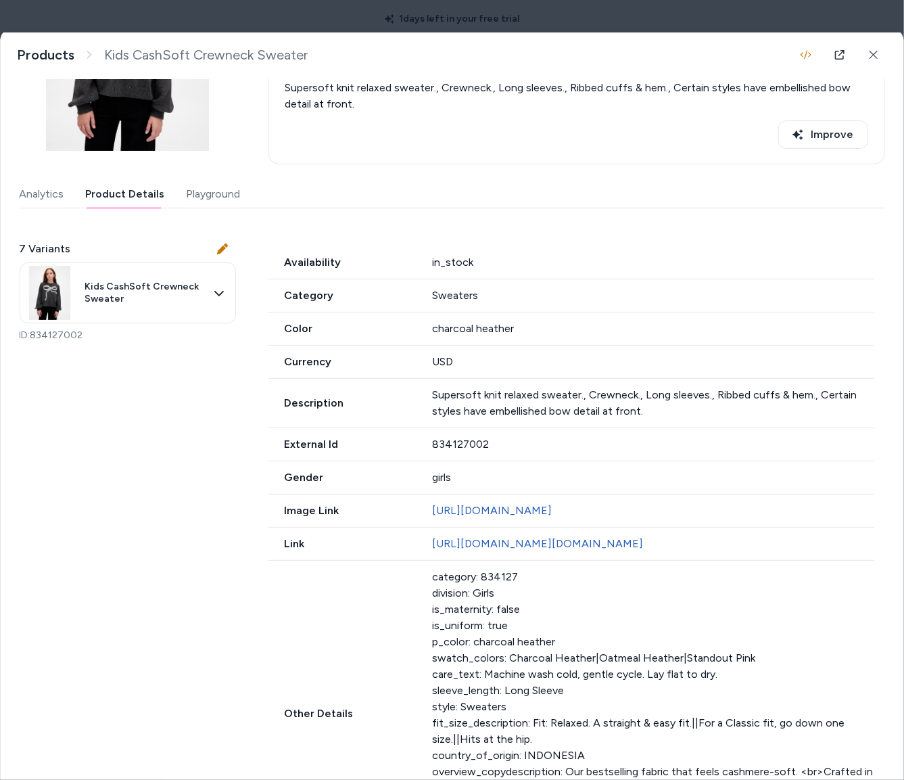
scroll to position [166, 0]
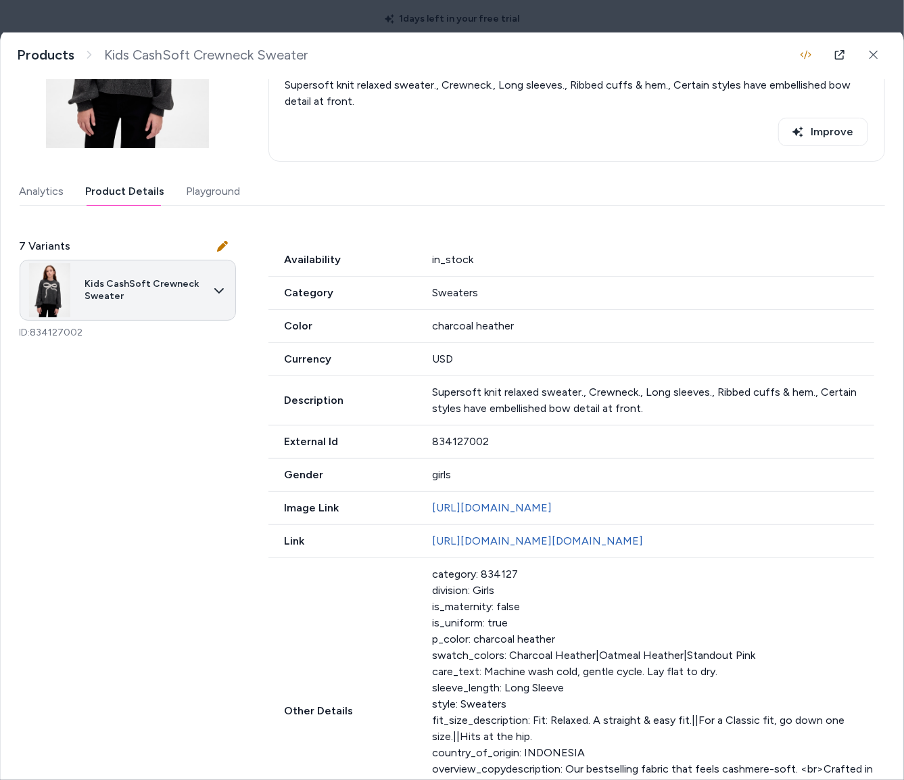
click at [143, 309] on body "1 days left in your free trial Home Agents Inbox Analytics Experiences Knowledg…" at bounding box center [452, 390] width 904 height 780
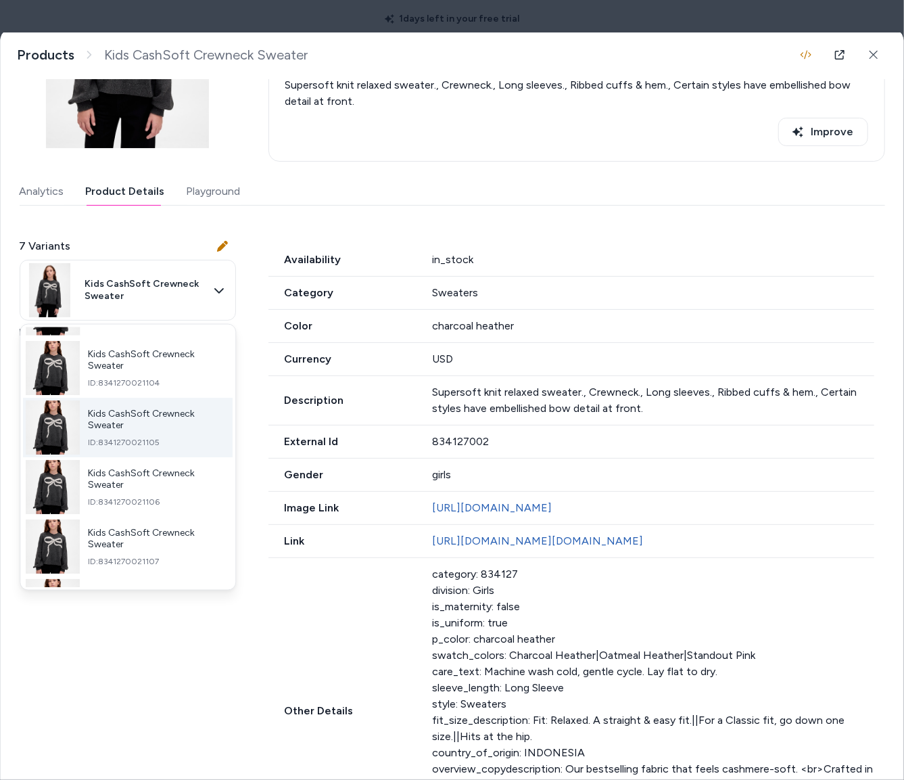
scroll to position [0, 0]
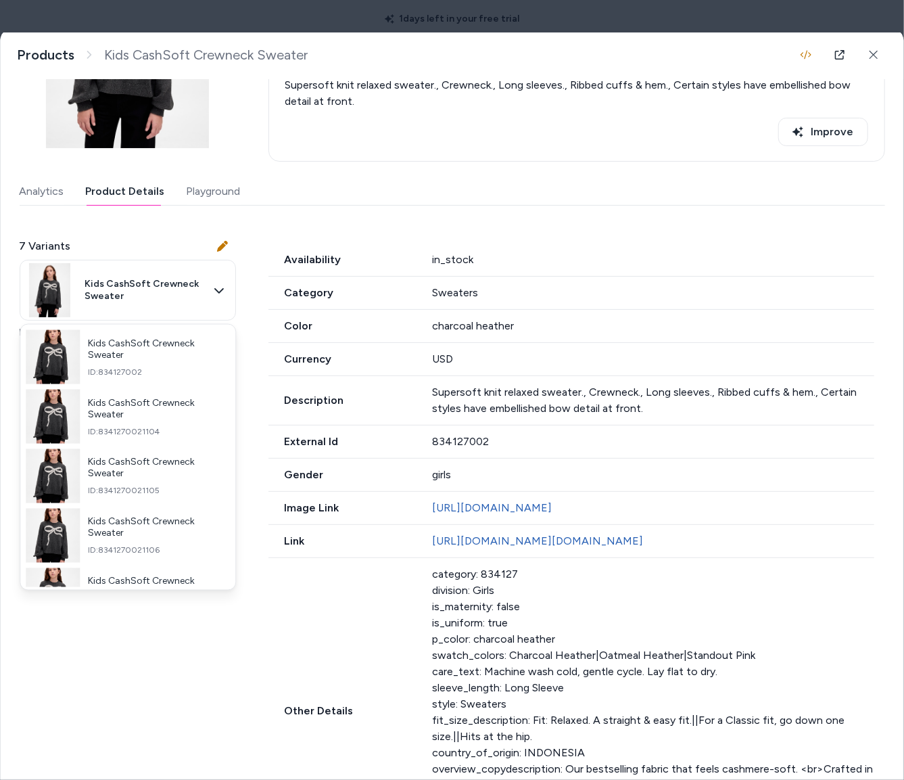
drag, startPoint x: 232, startPoint y: 635, endPoint x: 273, endPoint y: 632, distance: 41.3
click at [234, 634] on div at bounding box center [452, 390] width 904 height 780
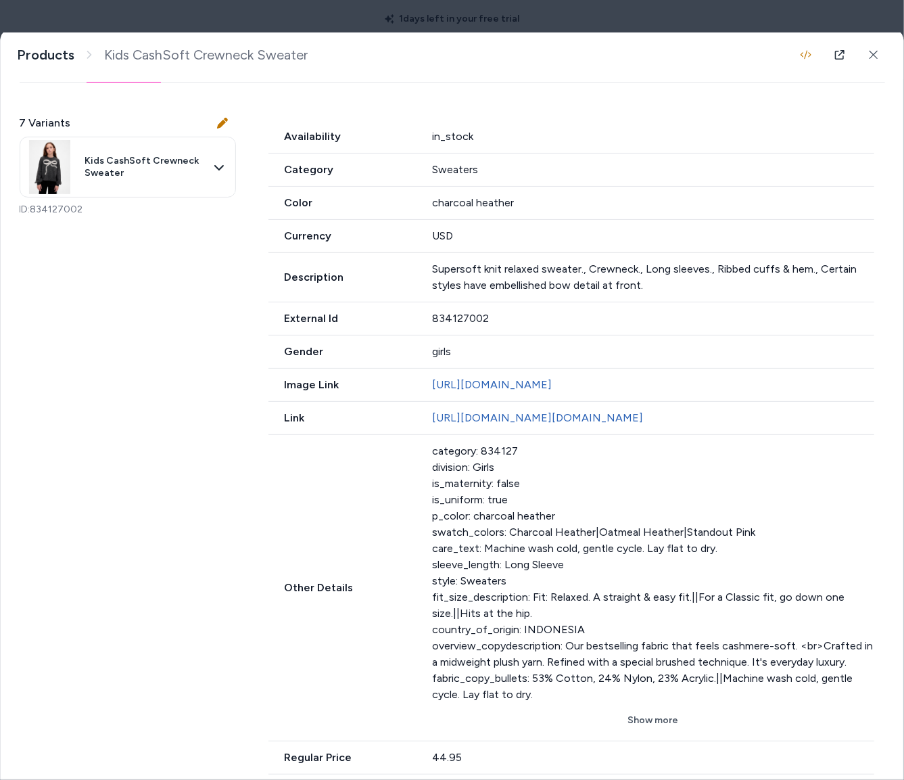
scroll to position [309, 0]
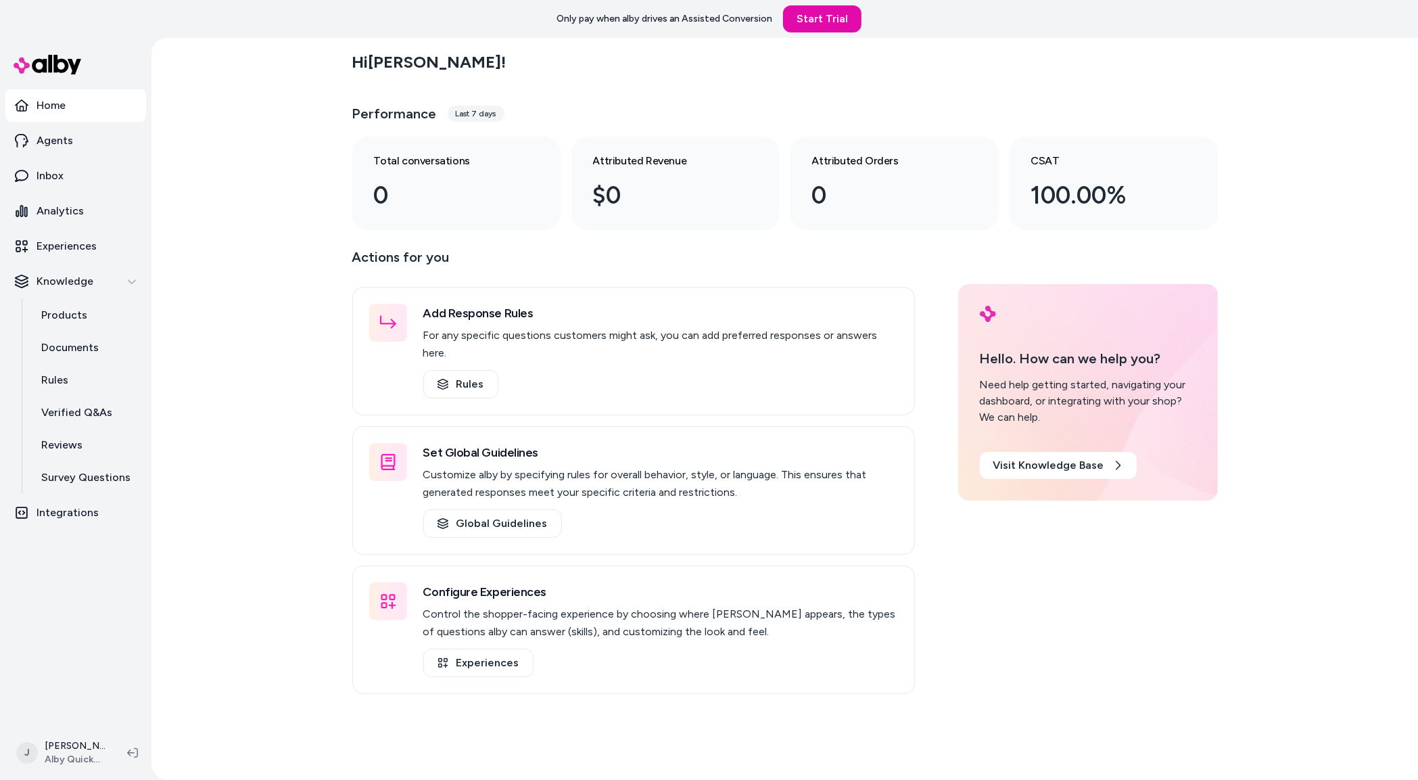
click at [280, 270] on div "Hi [PERSON_NAME] ! Performance Last 7 days Total conversations 0 Attributed Rev…" at bounding box center [784, 409] width 1267 height 742
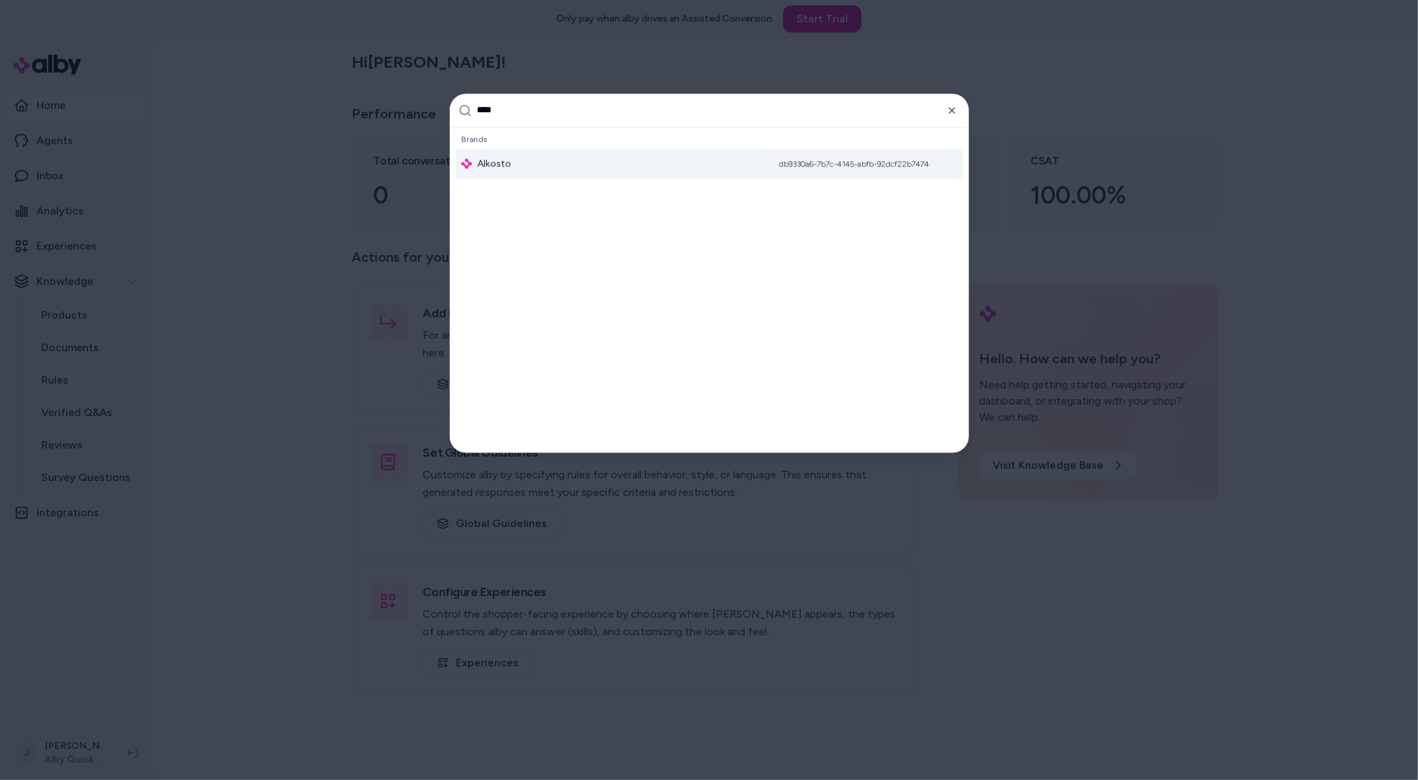
type input "****"
drag, startPoint x: 524, startPoint y: 166, endPoint x: 316, endPoint y: 379, distance: 297.4
click at [524, 166] on div "Alkosto db9330a6-7b7c-4145-abfb-92dcf22b7474" at bounding box center [709, 164] width 507 height 30
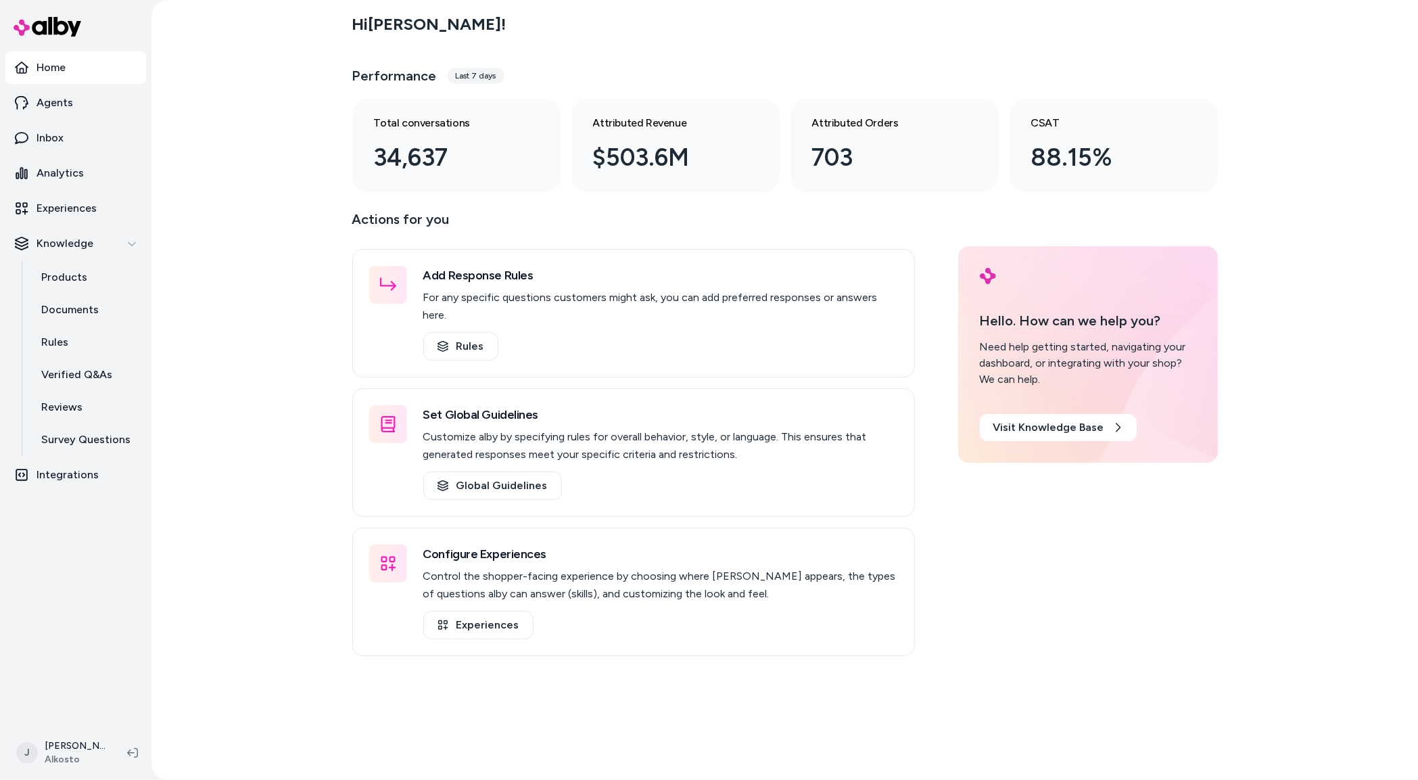
click at [76, 753] on html "Home Agents Inbox Analytics Experiences Knowledge Products Documents Rules Veri…" at bounding box center [709, 390] width 1418 height 780
click at [93, 594] on link "Settings" at bounding box center [120, 599] width 213 height 32
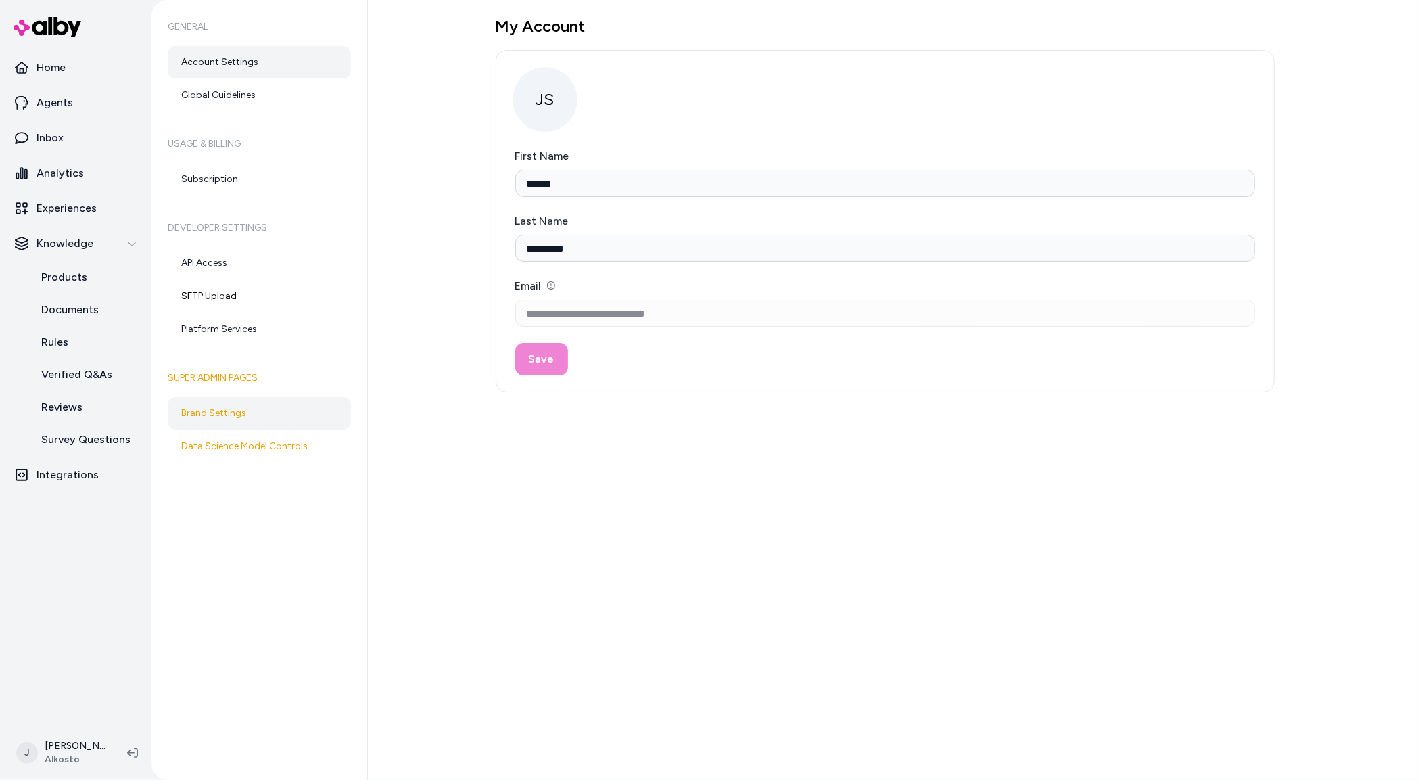
click at [221, 402] on link "Brand Settings" at bounding box center [259, 413] width 183 height 32
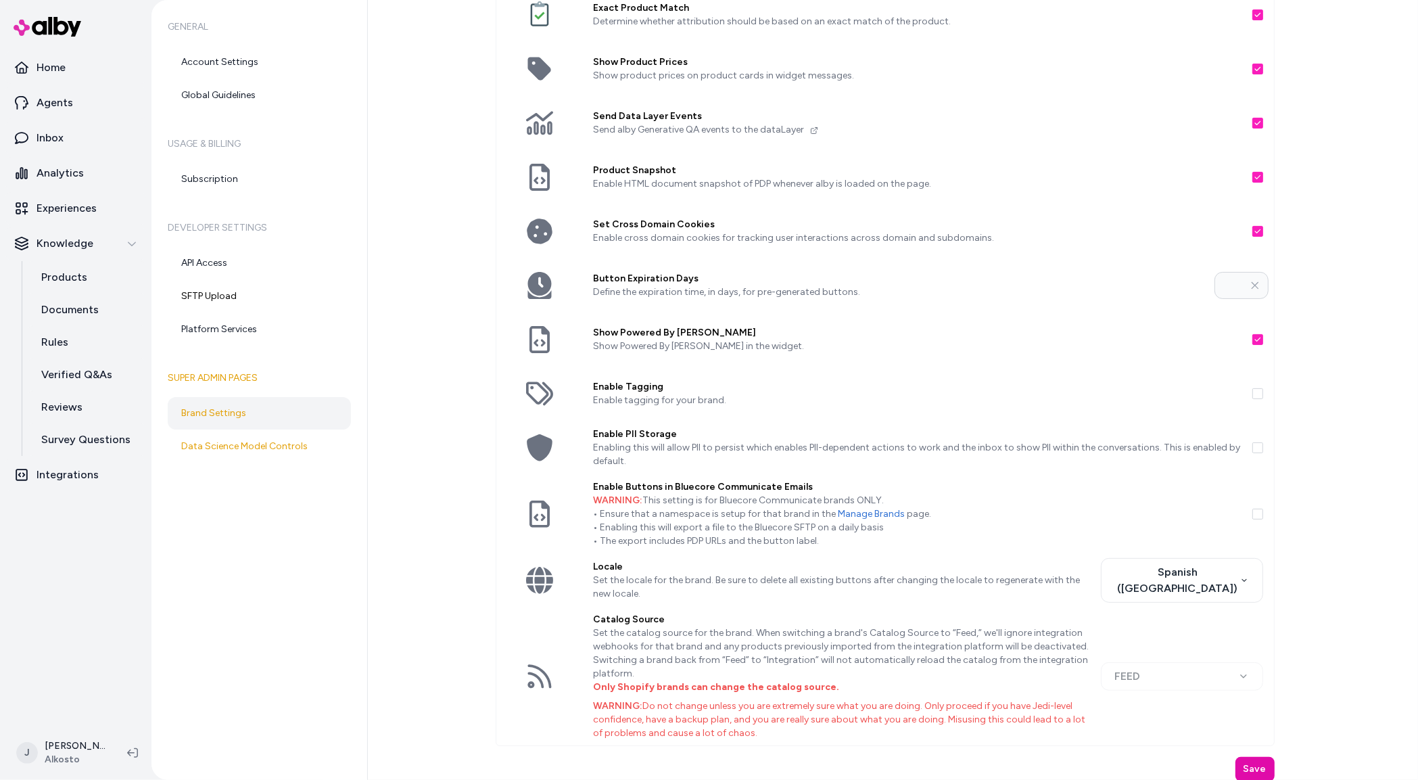
scroll to position [127, 0]
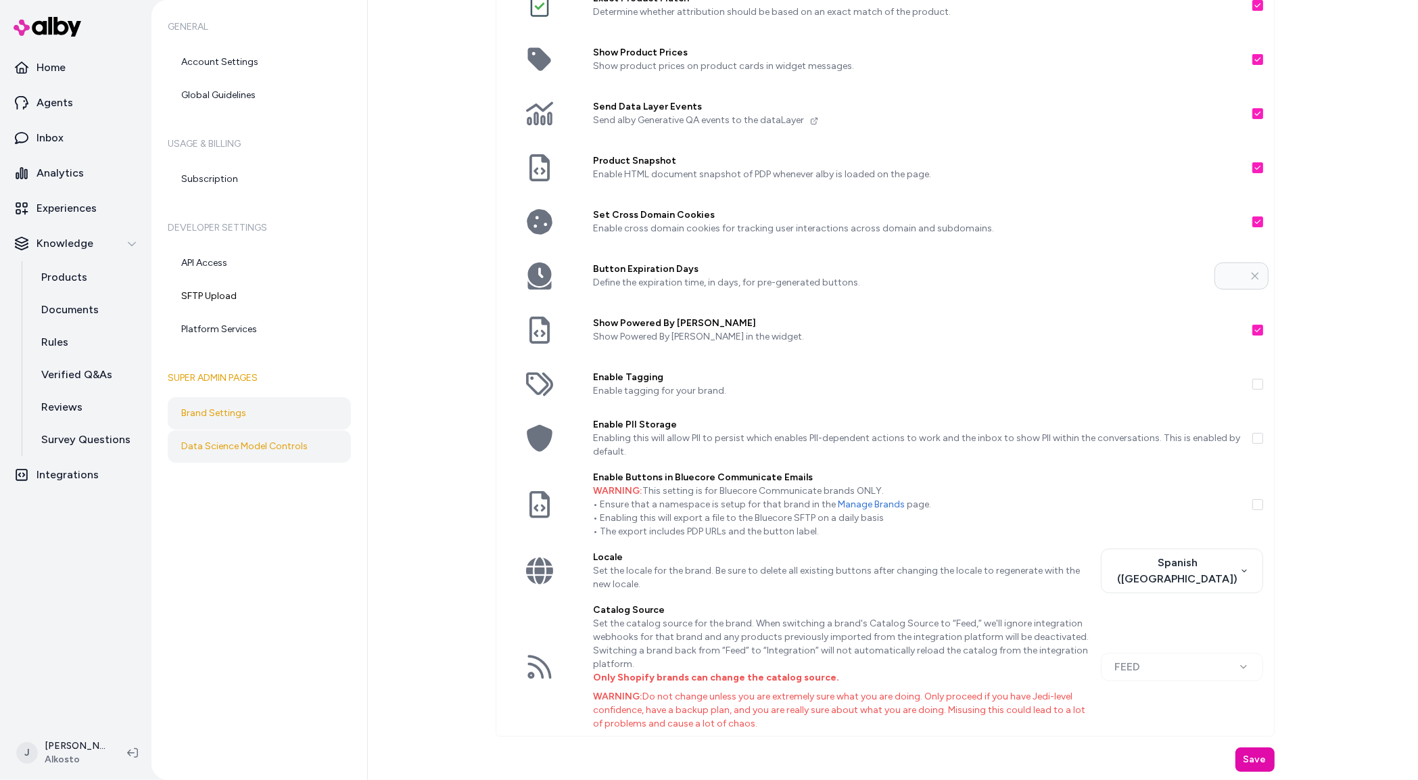
click at [260, 450] on link "Data Science Model Controls" at bounding box center [259, 446] width 183 height 32
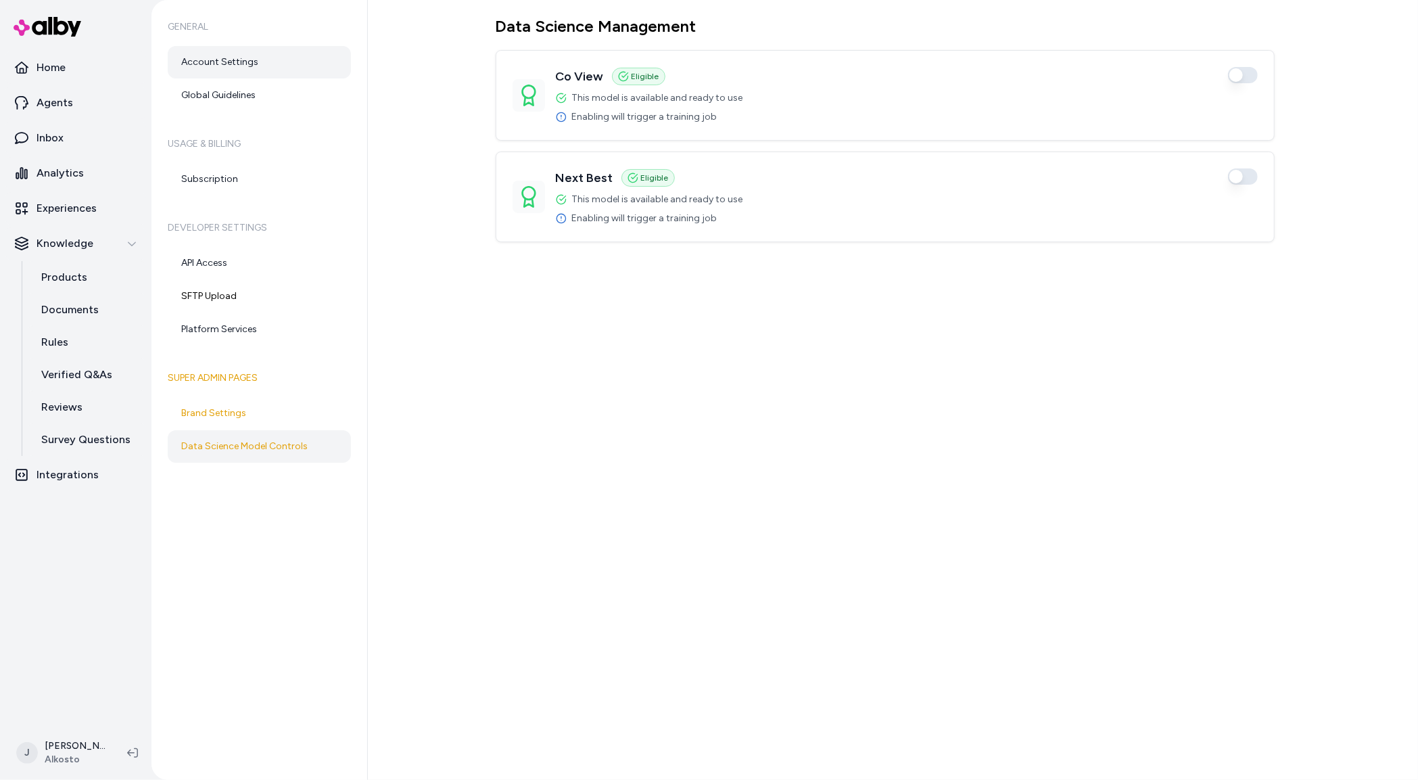
click at [241, 62] on link "Account Settings" at bounding box center [259, 62] width 183 height 32
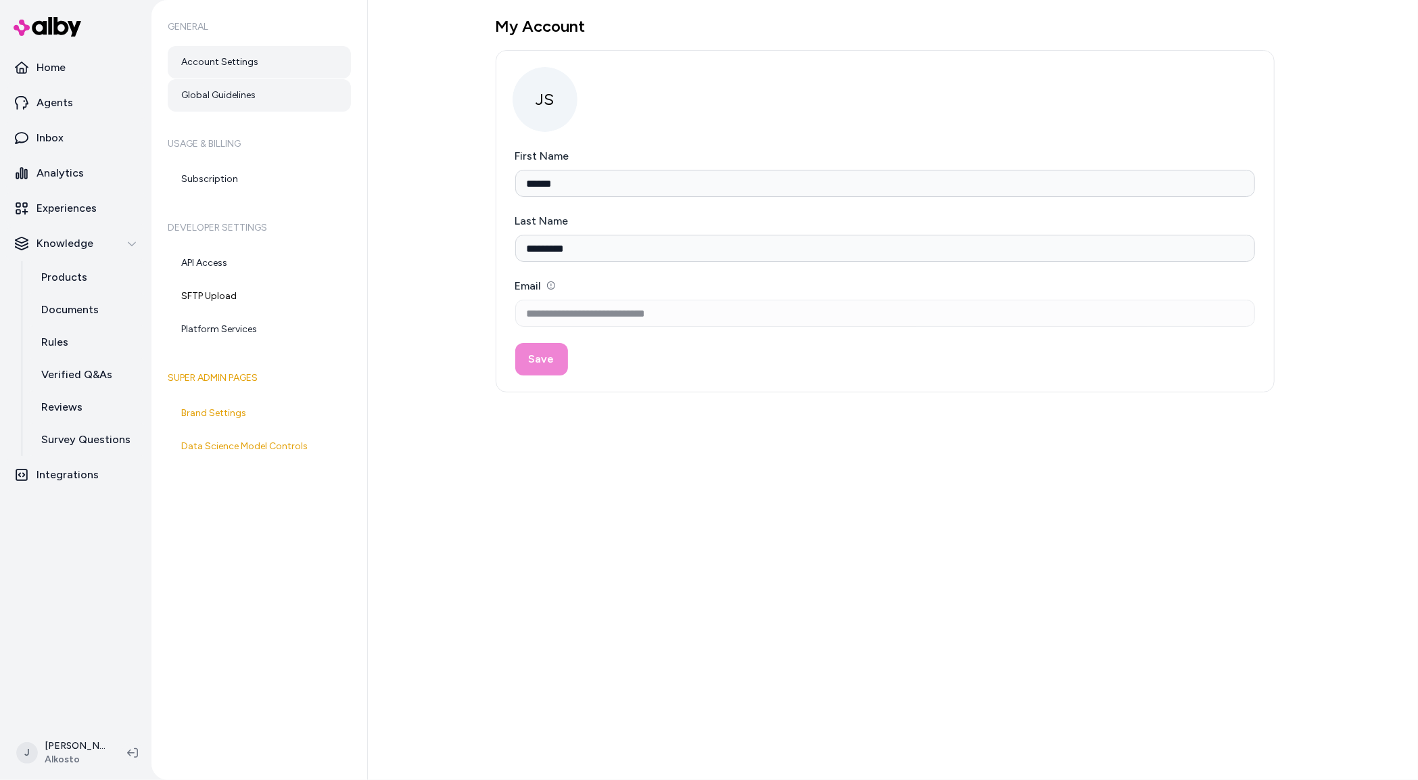
click at [226, 91] on link "Global Guidelines" at bounding box center [259, 95] width 183 height 32
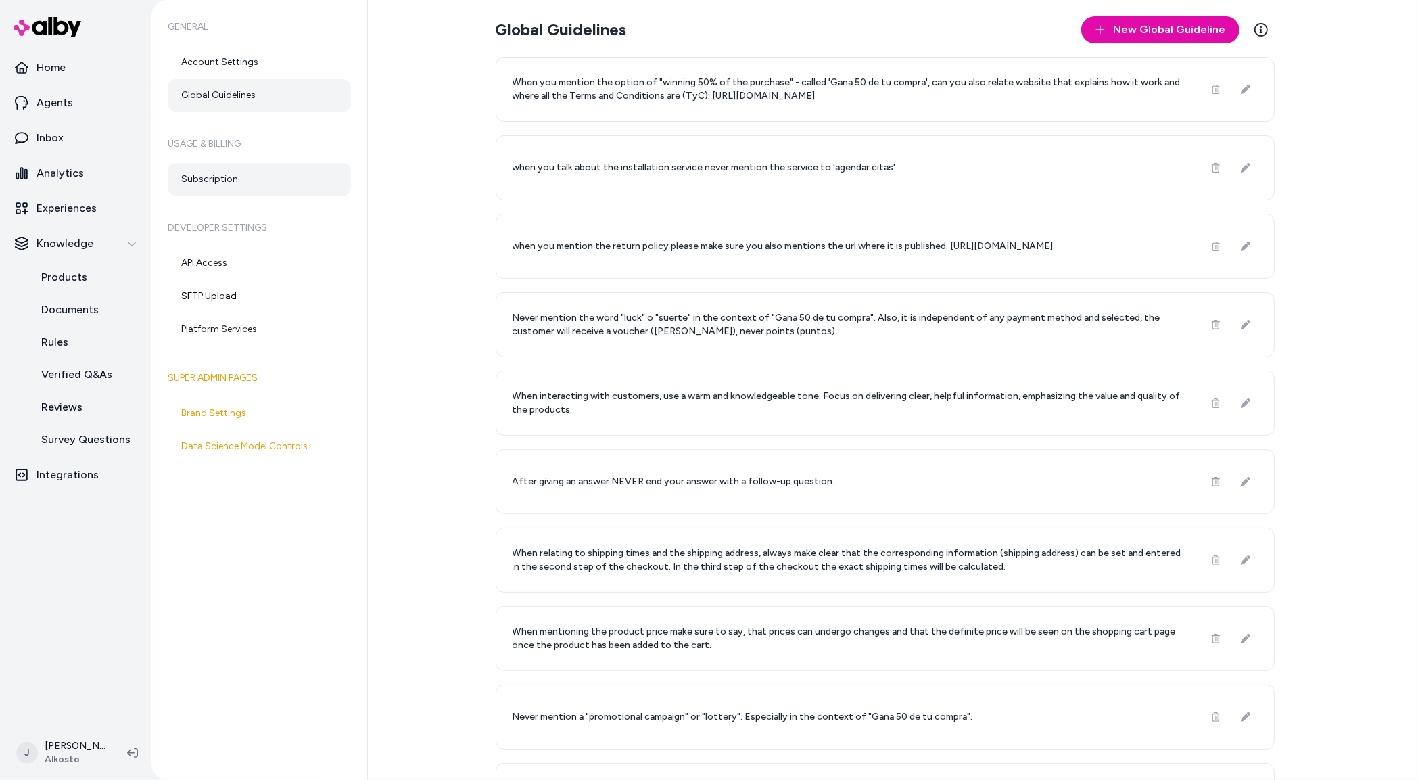
click at [208, 170] on link "Subscription" at bounding box center [259, 179] width 183 height 32
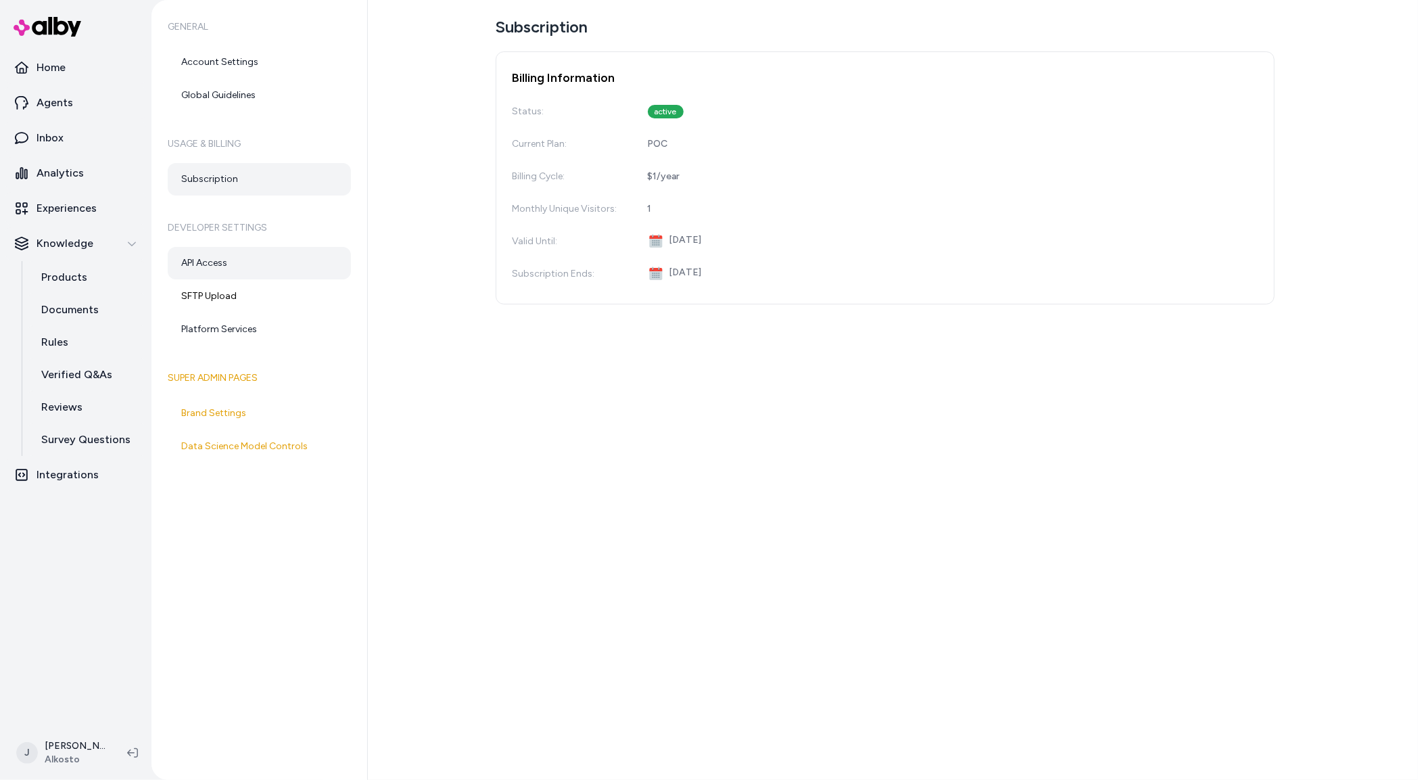
click at [224, 265] on link "API Access" at bounding box center [259, 263] width 183 height 32
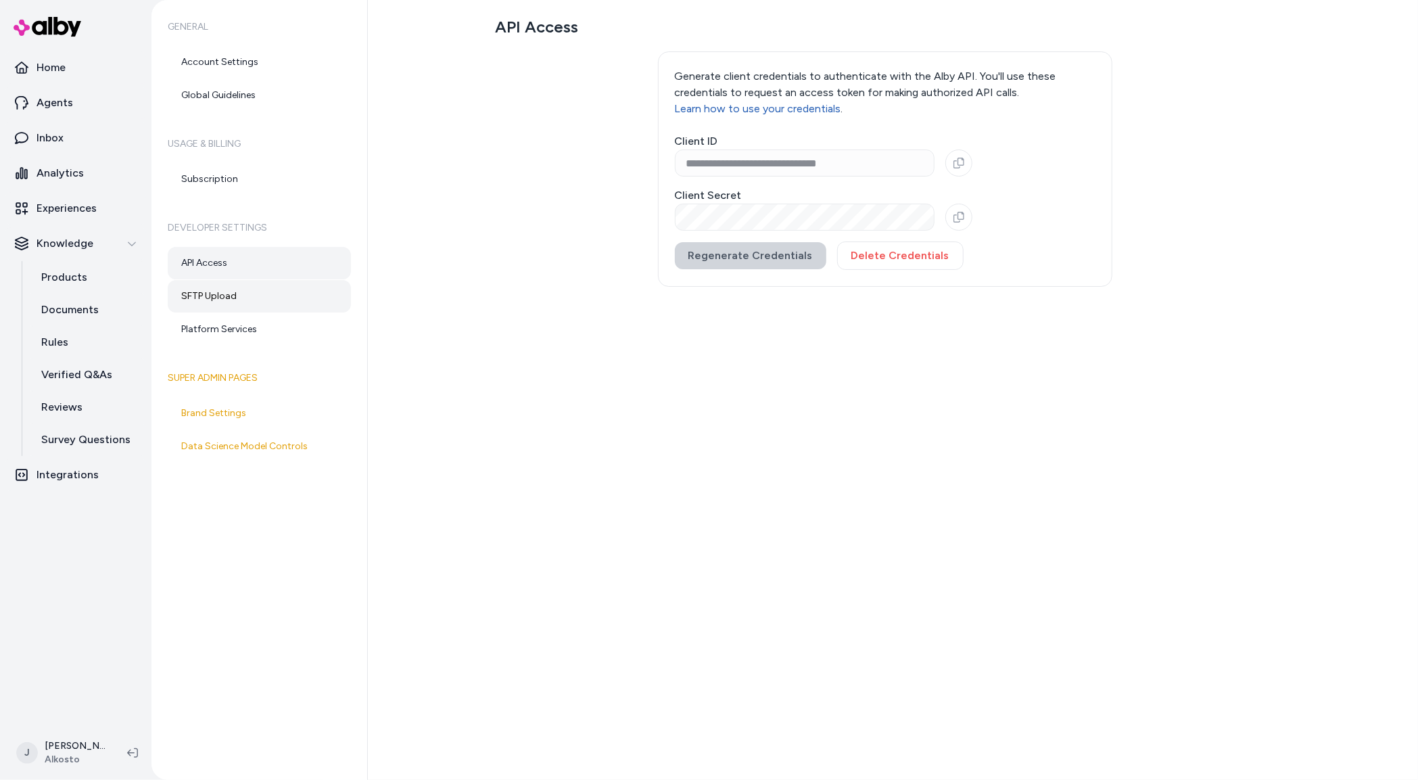
click at [258, 306] on link "SFTP Upload" at bounding box center [259, 296] width 183 height 32
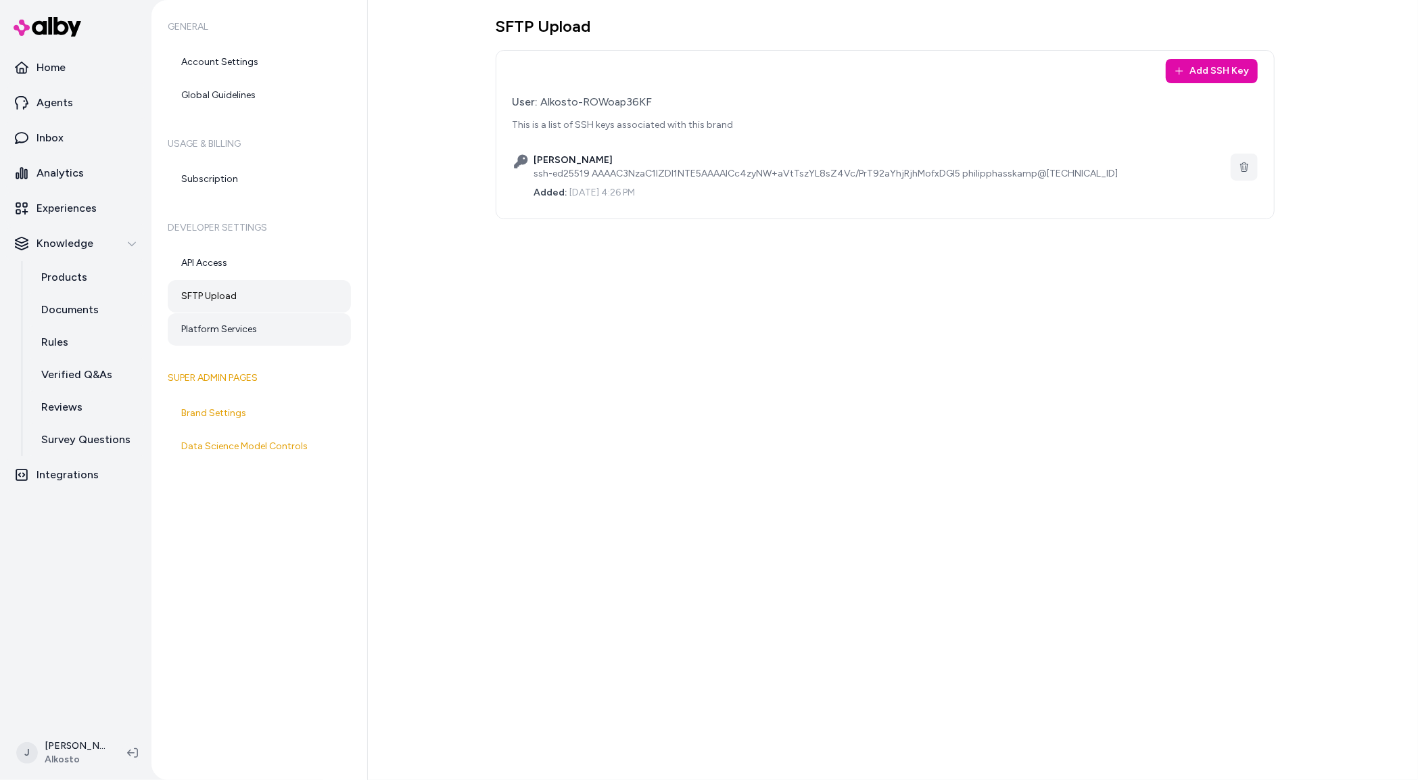
click at [254, 338] on link "Platform Services" at bounding box center [259, 329] width 183 height 32
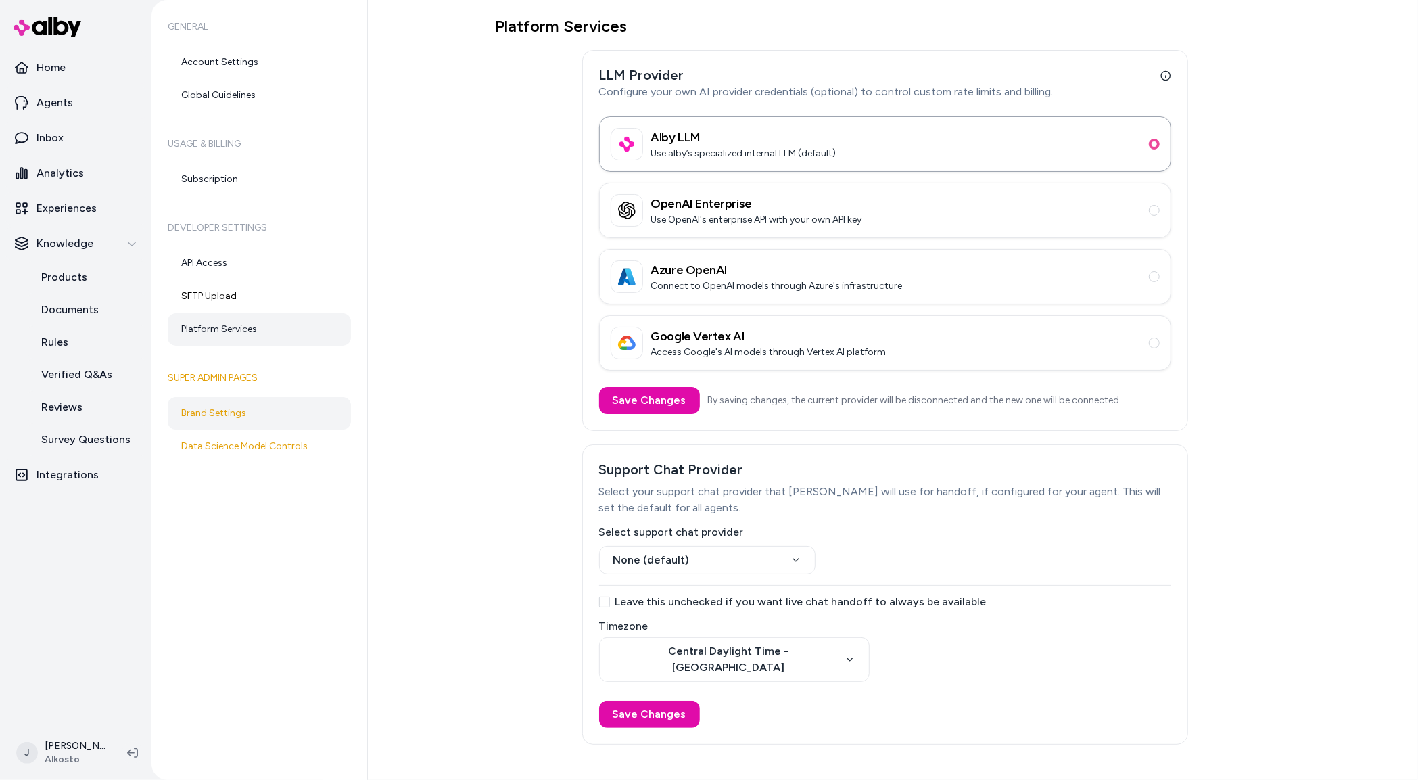
click at [235, 411] on link "Brand Settings" at bounding box center [259, 413] width 183 height 32
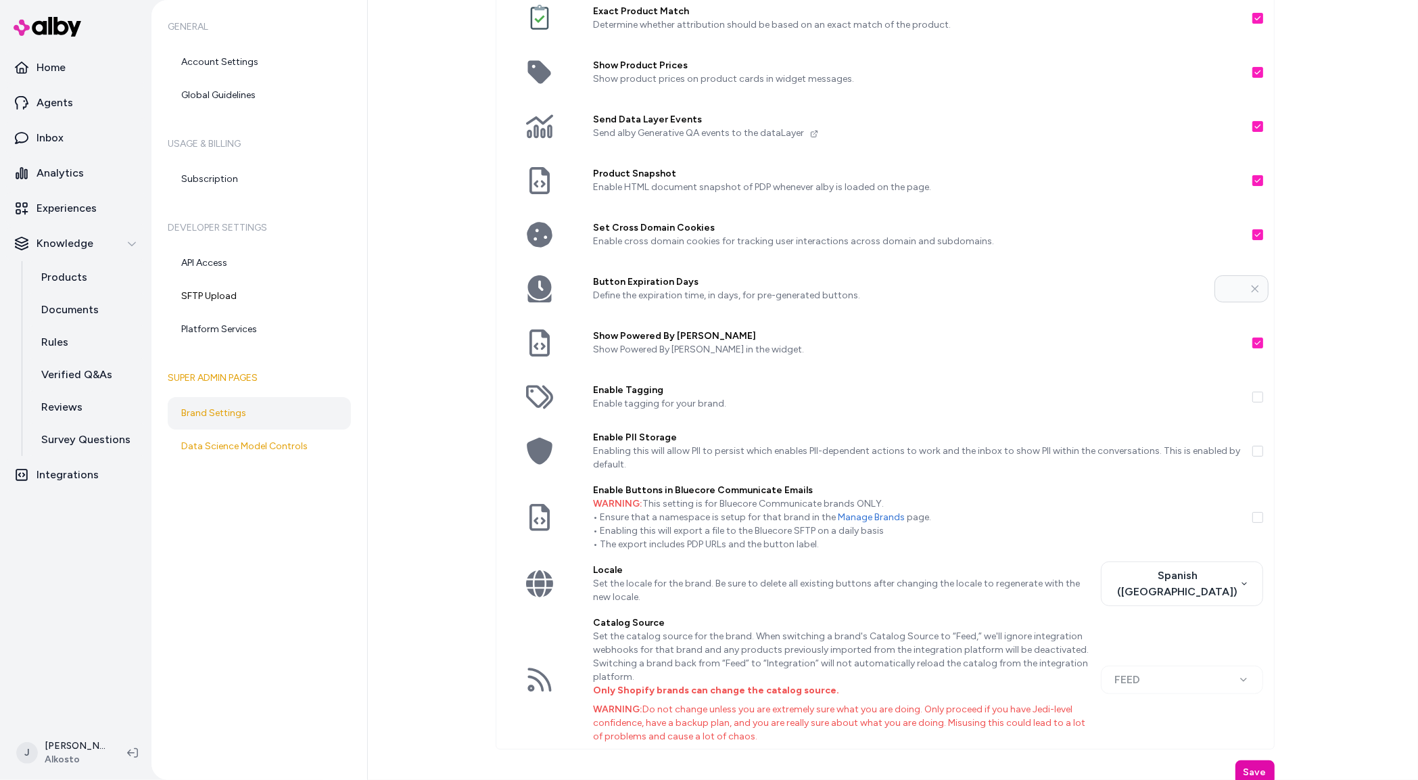
scroll to position [127, 0]
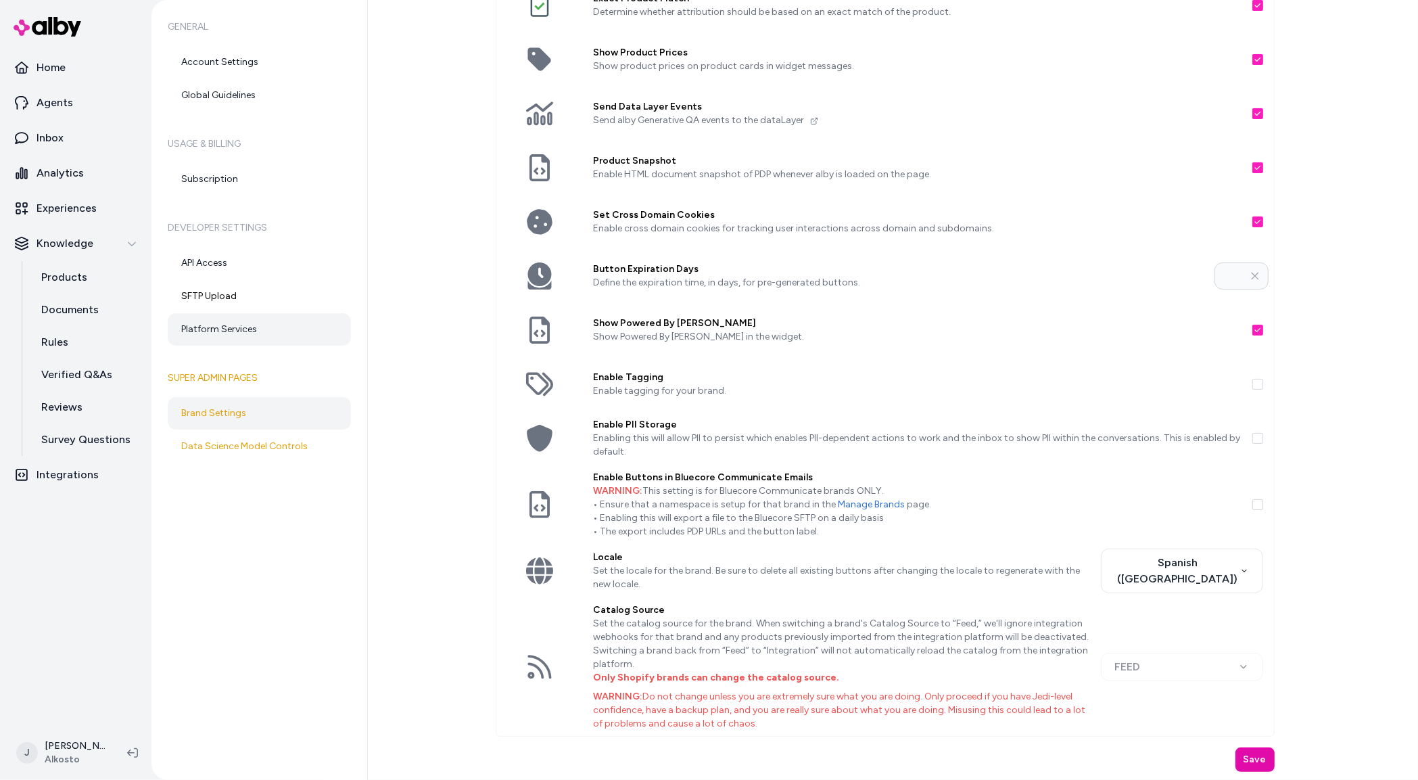
click at [225, 331] on link "Platform Services" at bounding box center [259, 329] width 183 height 32
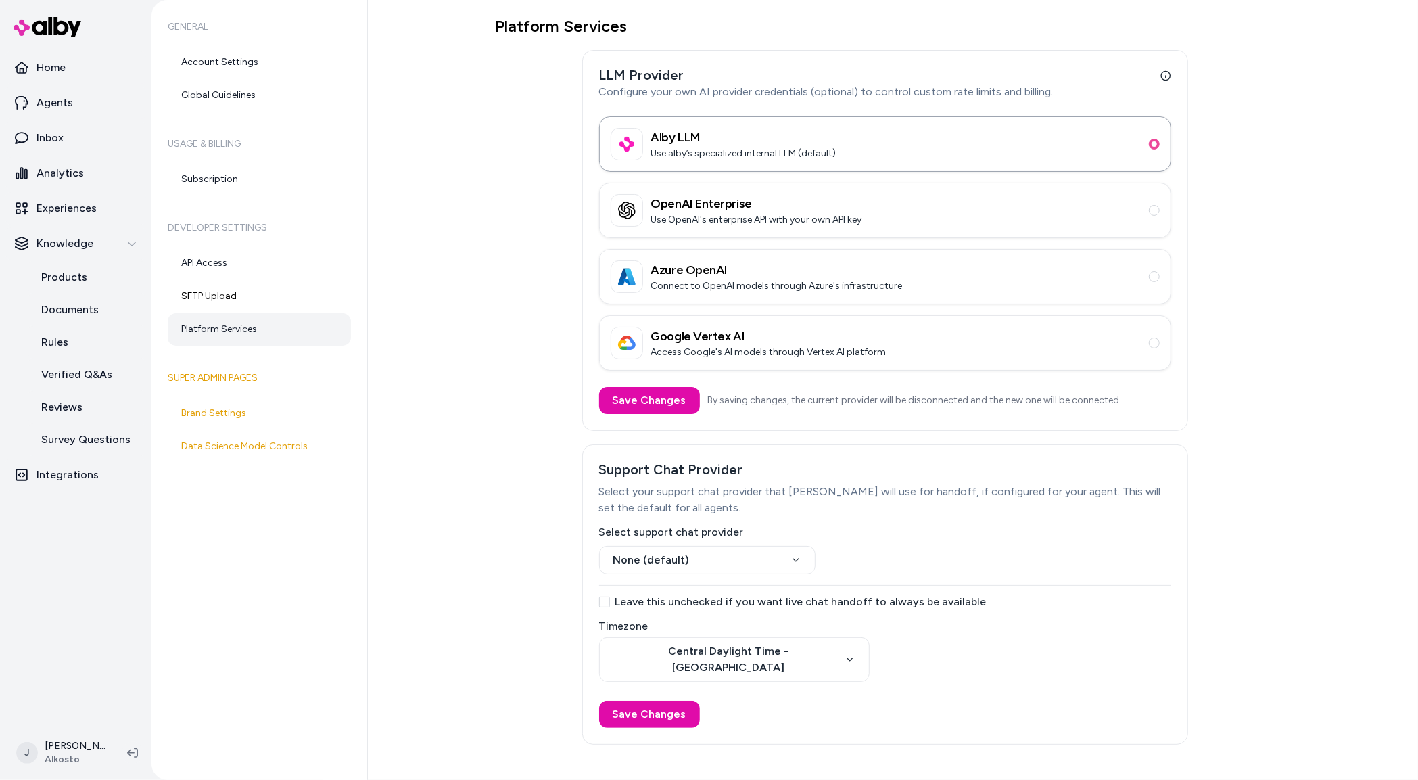
drag, startPoint x: 400, startPoint y: 306, endPoint x: 506, endPoint y: 329, distance: 108.8
click at [405, 306] on div "Platform Services LLM Provider Configure your own AI provider credentials (opti…" at bounding box center [893, 390] width 1050 height 780
click at [496, 582] on div "Platform Services LLM Provider Configure your own AI provider credentials (opti…" at bounding box center [885, 380] width 779 height 728
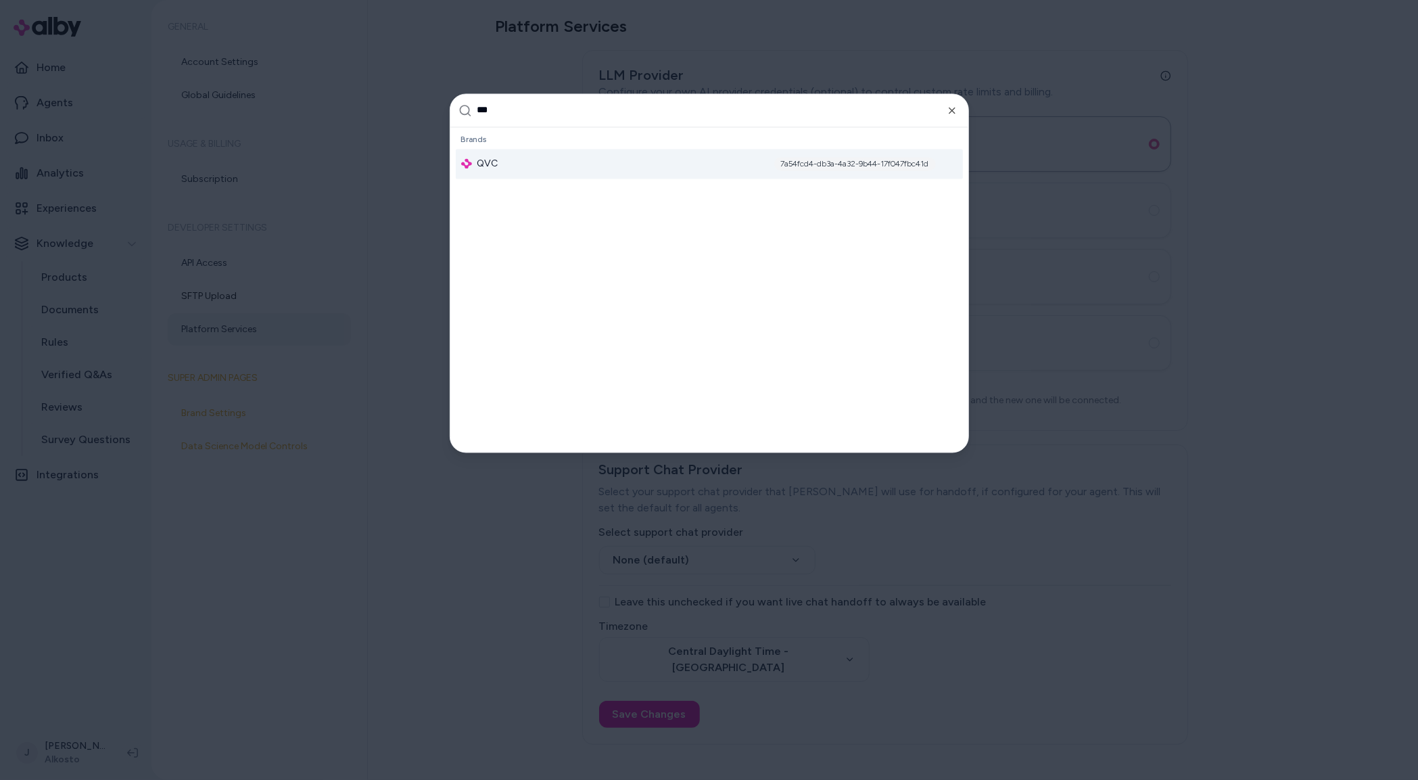
type input "***"
click at [514, 172] on div "QVC 7a54fcd4-db3a-4a32-9b44-17f047fbc41d" at bounding box center [709, 164] width 507 height 30
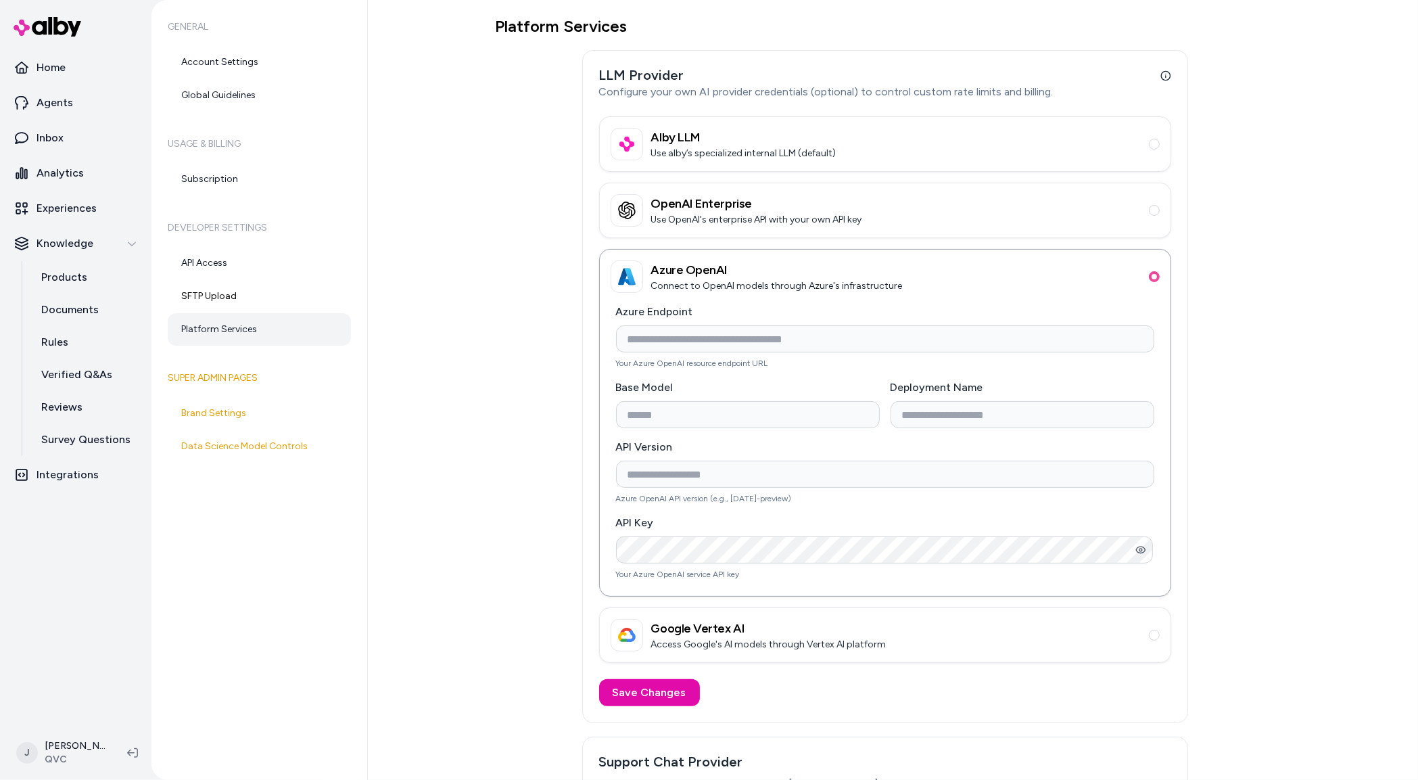
type input "**********"
click at [485, 483] on div "**********" at bounding box center [893, 390] width 1050 height 780
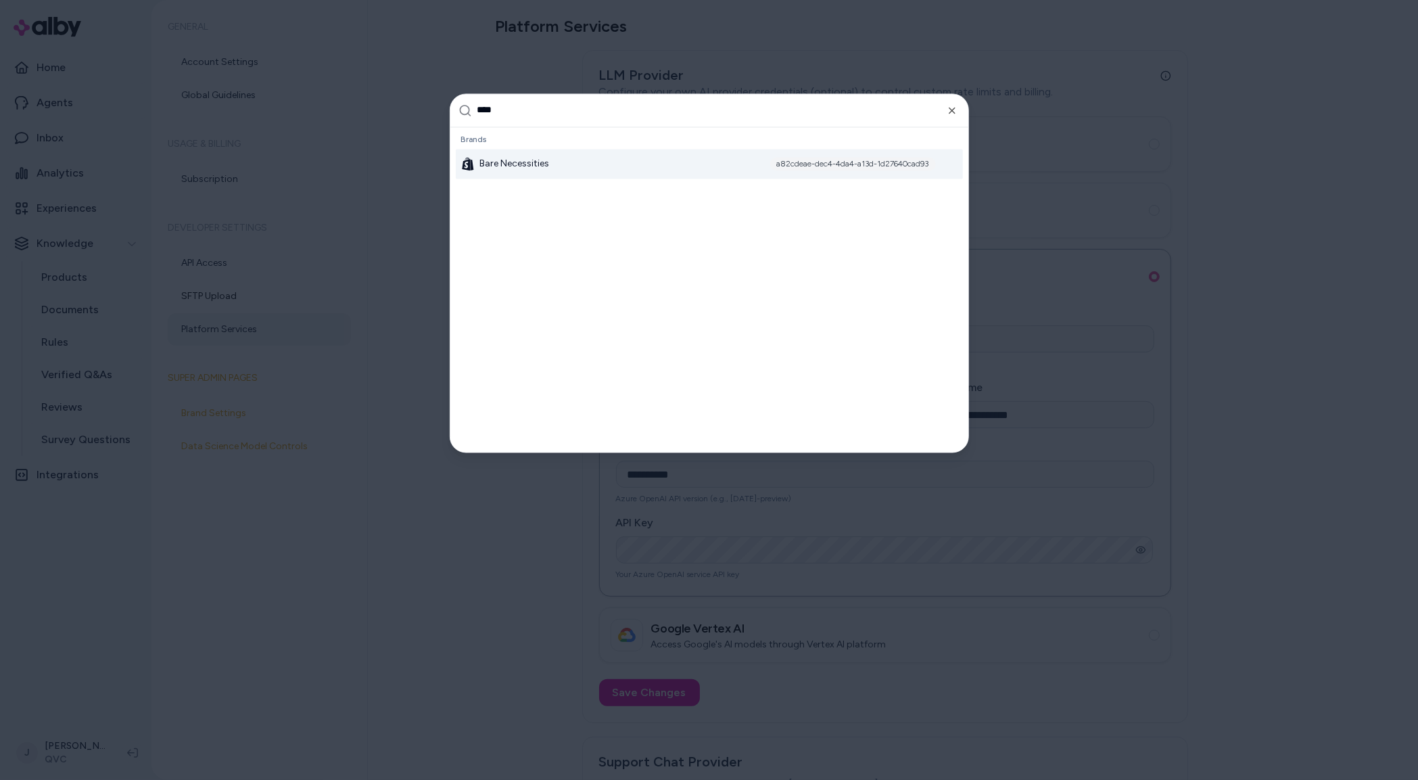
type input "****"
click at [615, 168] on div "Bare Necessities a82cdeae-dec4-4da4-a13d-1d27640cad93" at bounding box center [709, 164] width 507 height 30
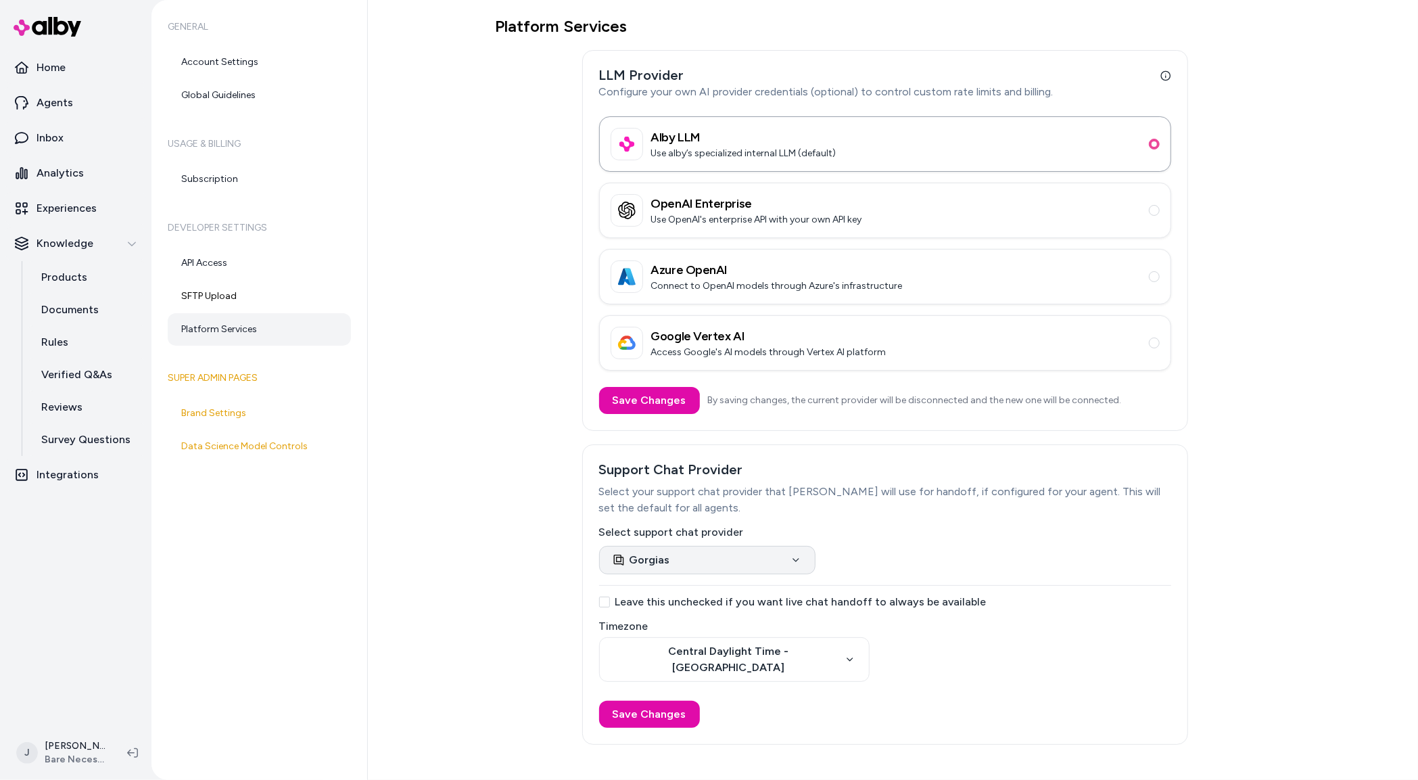
click at [701, 567] on html "Home Agents Inbox Analytics Experiences Knowledge Products Documents Rules Veri…" at bounding box center [709, 390] width 1418 height 780
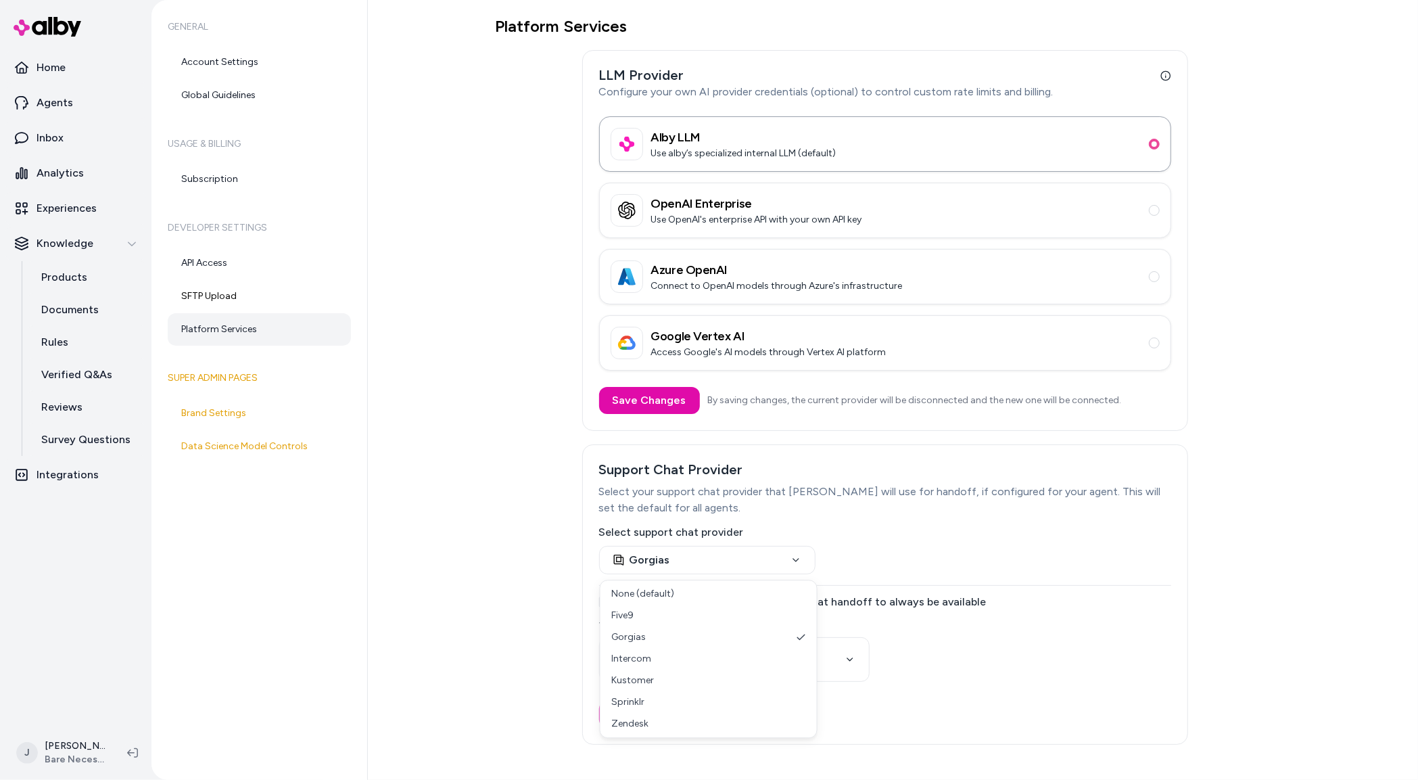
click at [442, 570] on html "Home Agents Inbox Analytics Experiences Knowledge Products Documents Rules Veri…" at bounding box center [709, 390] width 1418 height 780
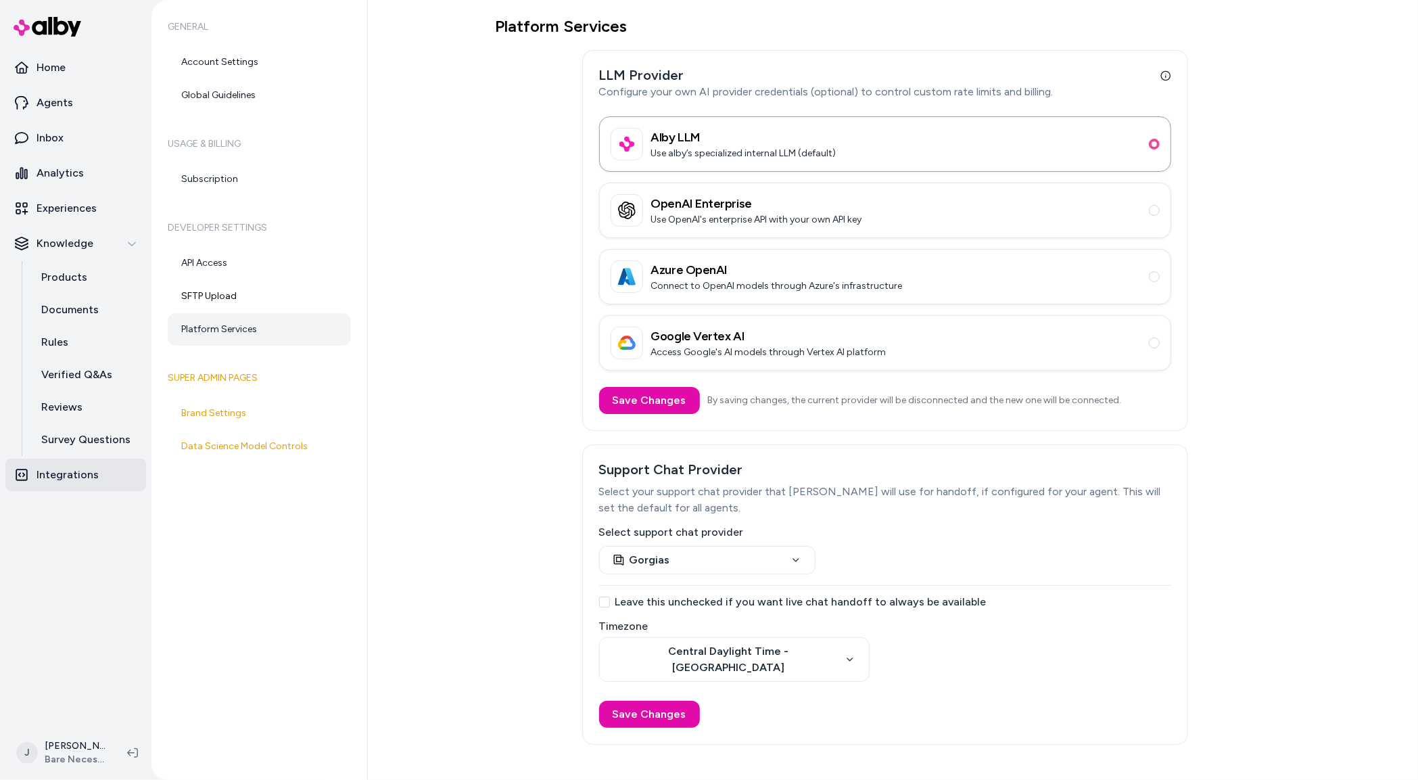
click at [66, 475] on p "Integrations" at bounding box center [68, 475] width 62 height 16
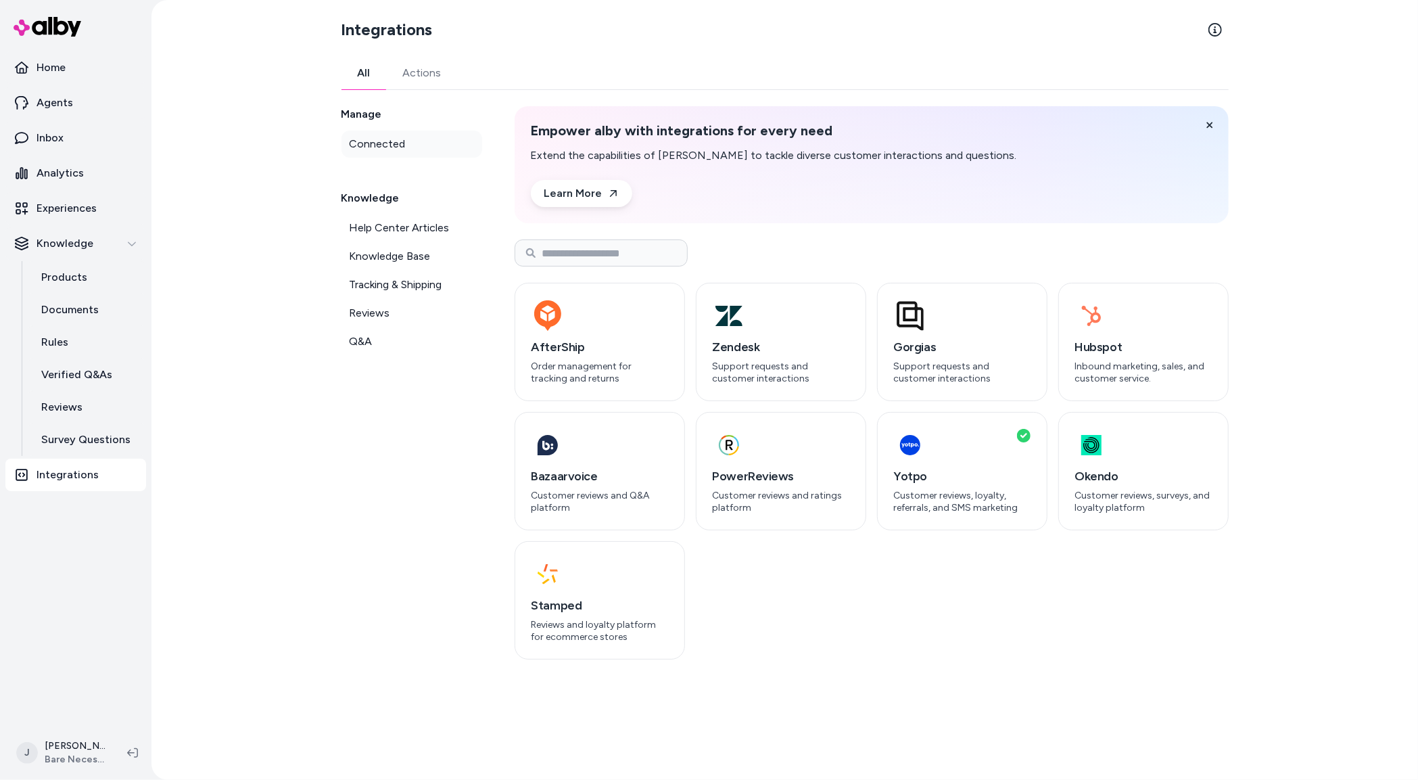
click at [377, 149] on span "Connected" at bounding box center [378, 144] width 56 height 16
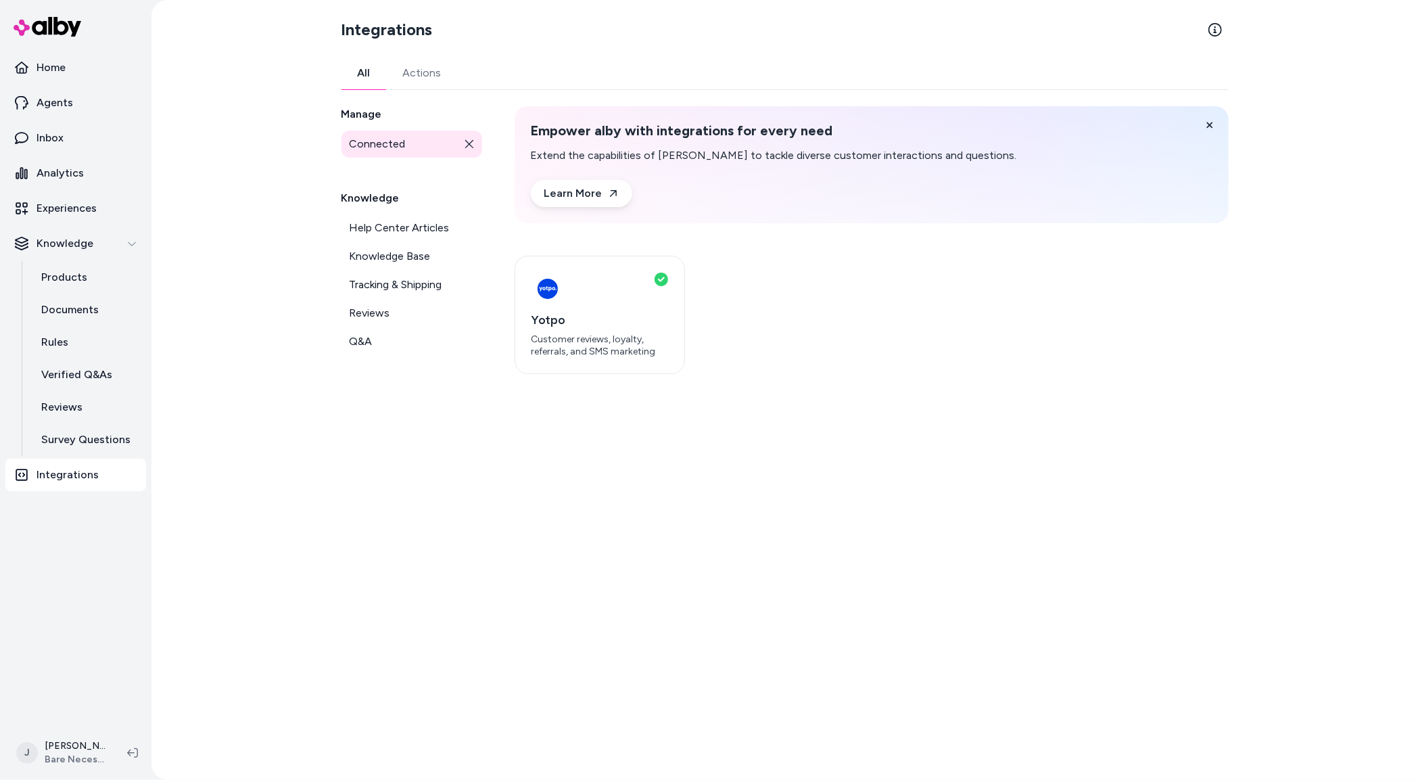
click at [421, 68] on link "Actions" at bounding box center [422, 73] width 71 height 32
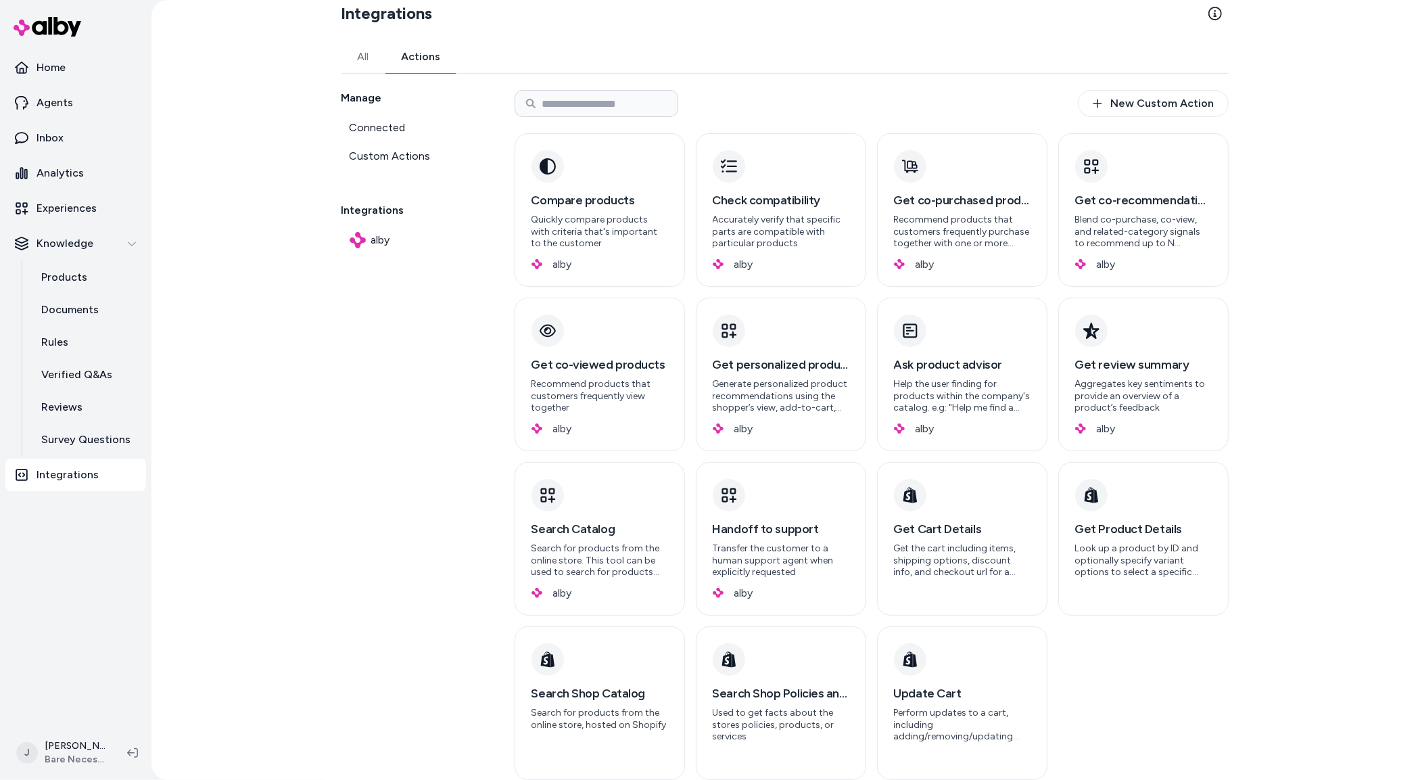
scroll to position [11, 0]
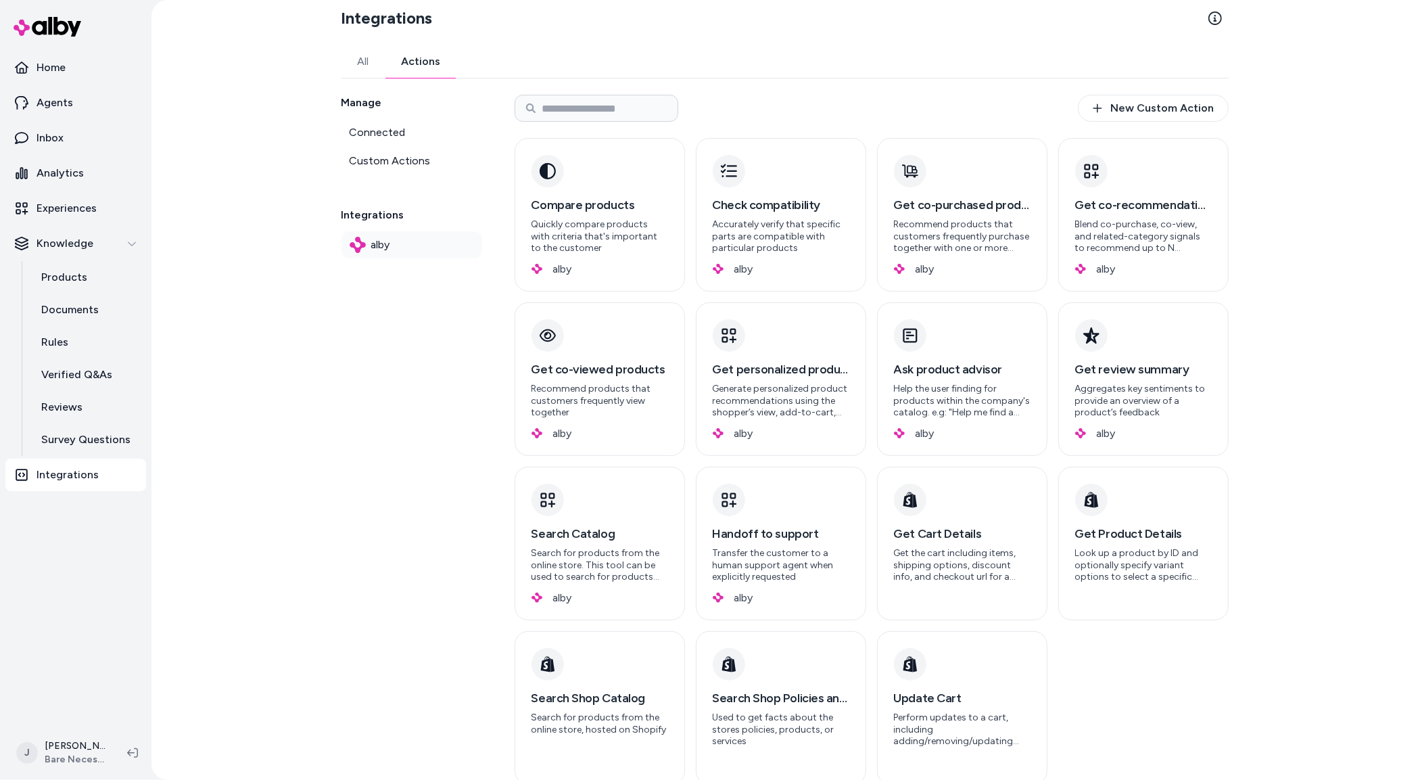
click at [383, 247] on span "alby" at bounding box center [380, 245] width 19 height 16
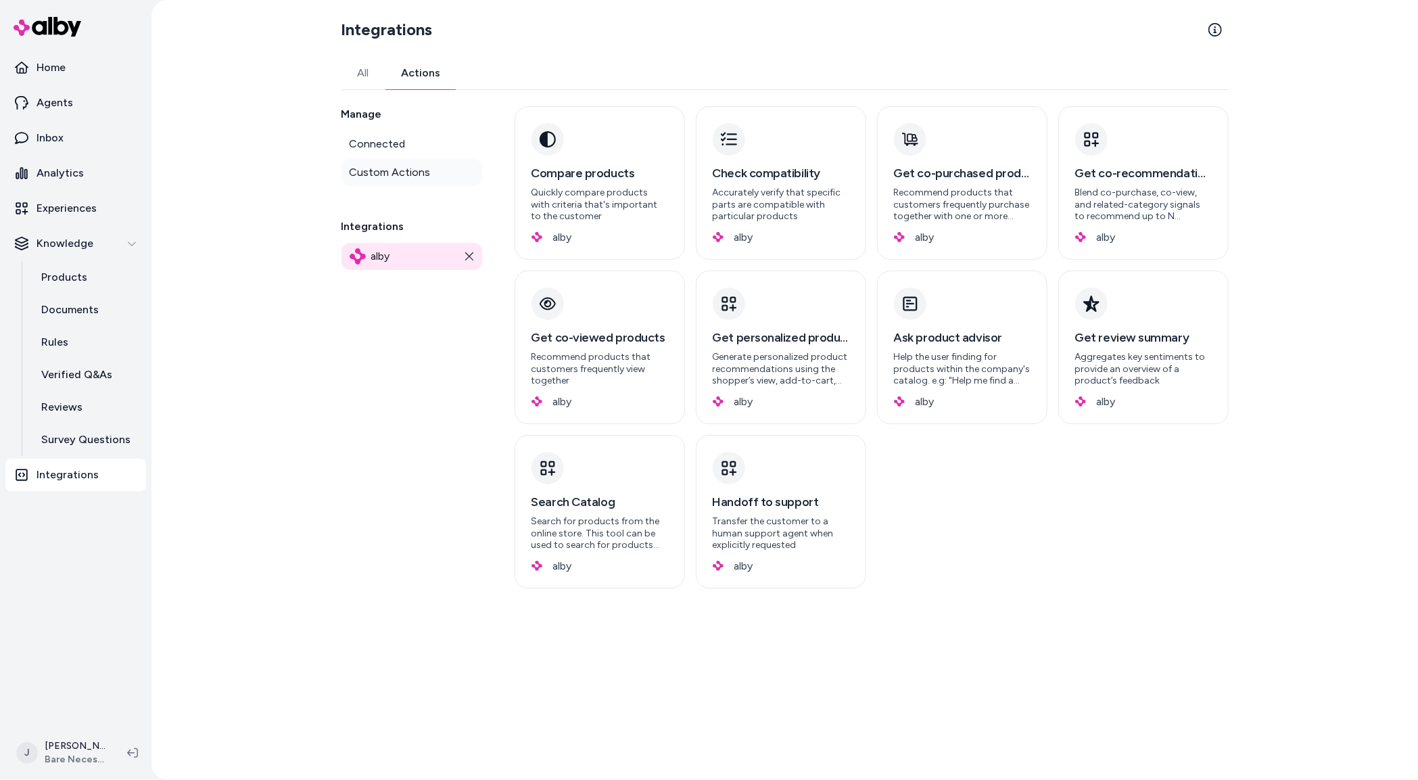
click at [390, 172] on span "Custom Actions" at bounding box center [390, 172] width 81 height 16
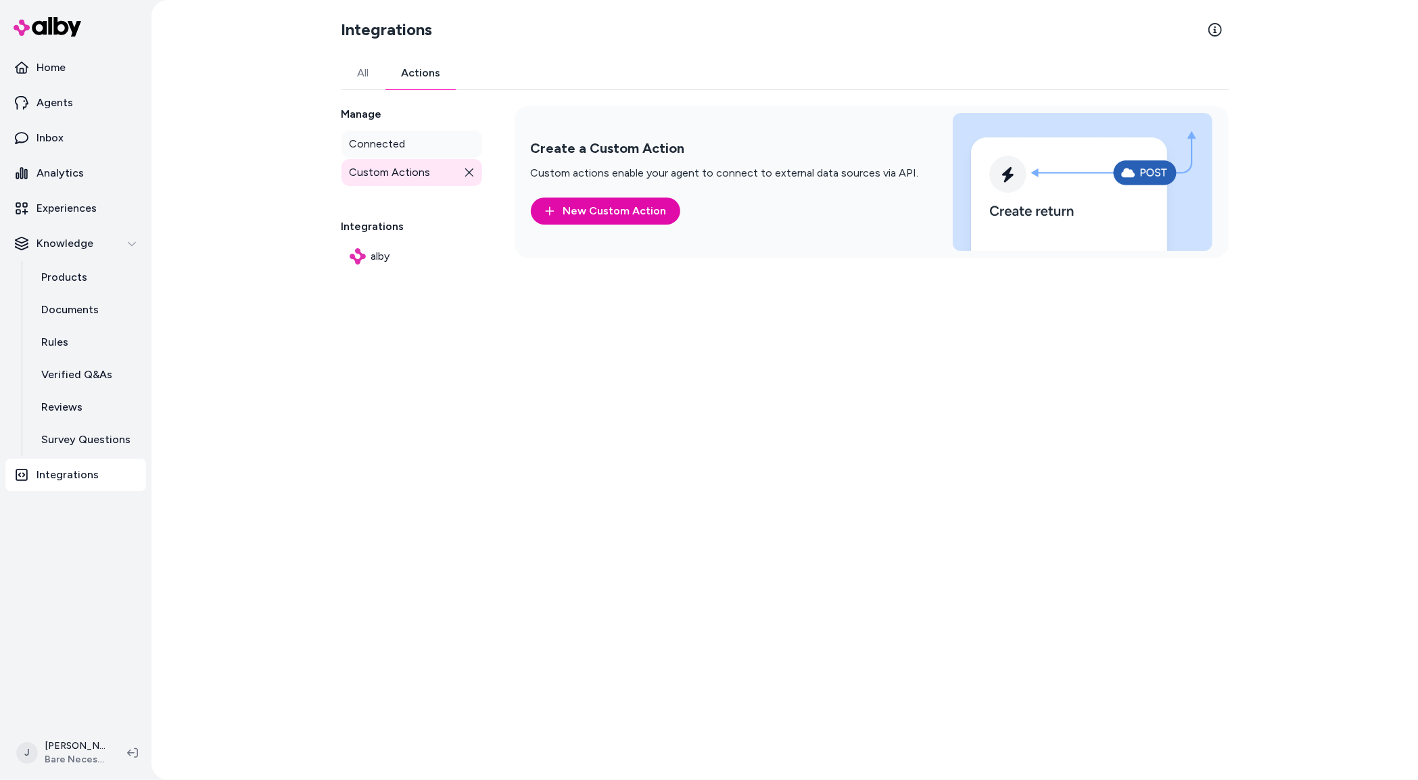
click at [381, 141] on span "Connected" at bounding box center [378, 144] width 56 height 16
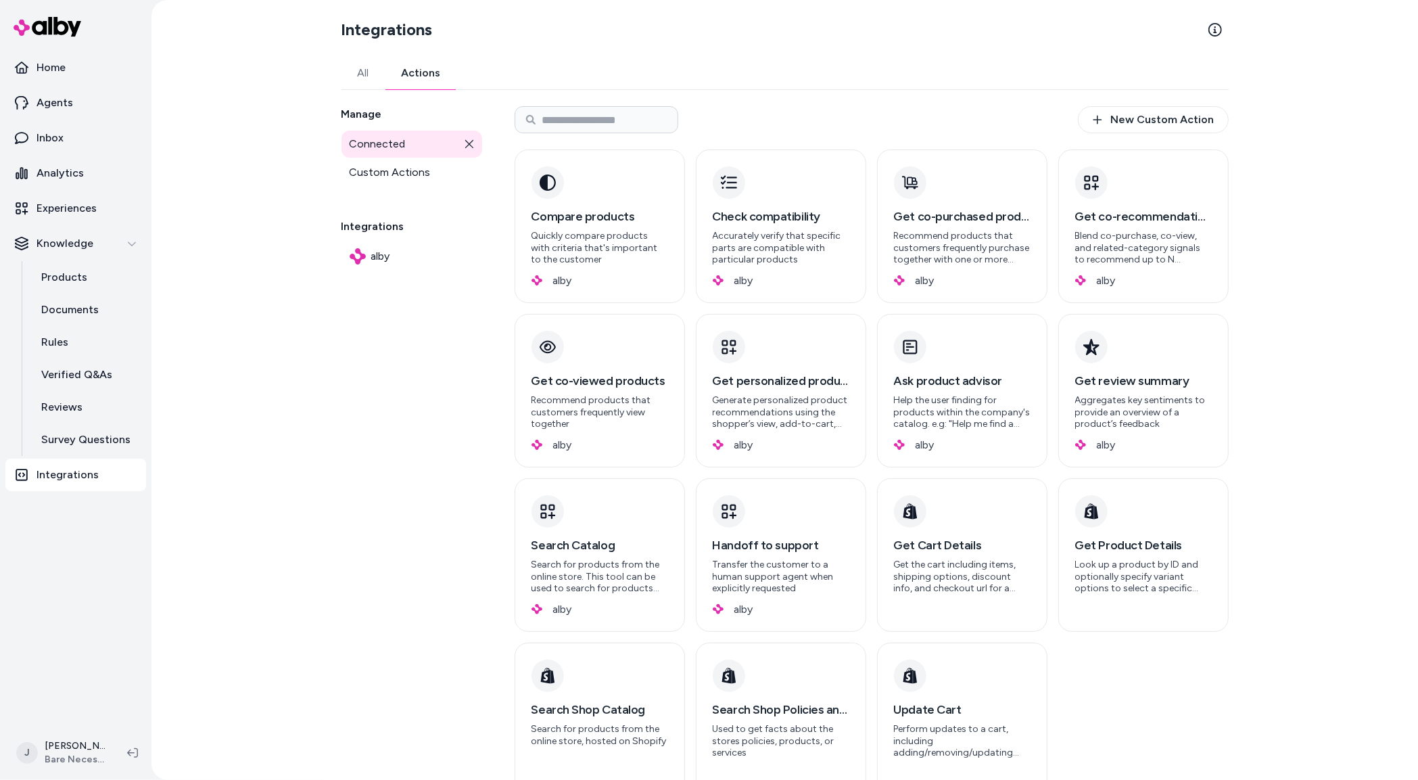
click at [362, 72] on link "All" at bounding box center [363, 73] width 44 height 32
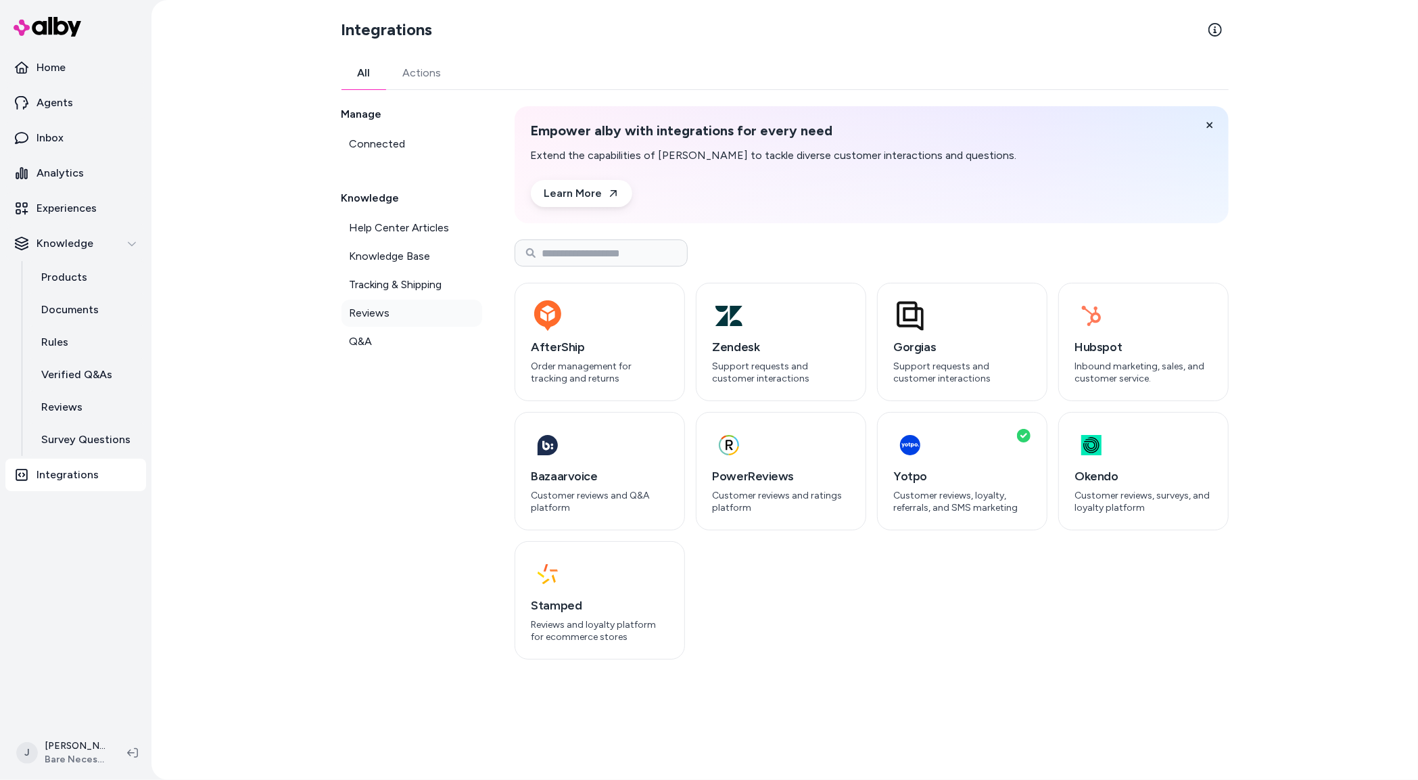
click at [390, 311] on link "Reviews" at bounding box center [411, 313] width 141 height 27
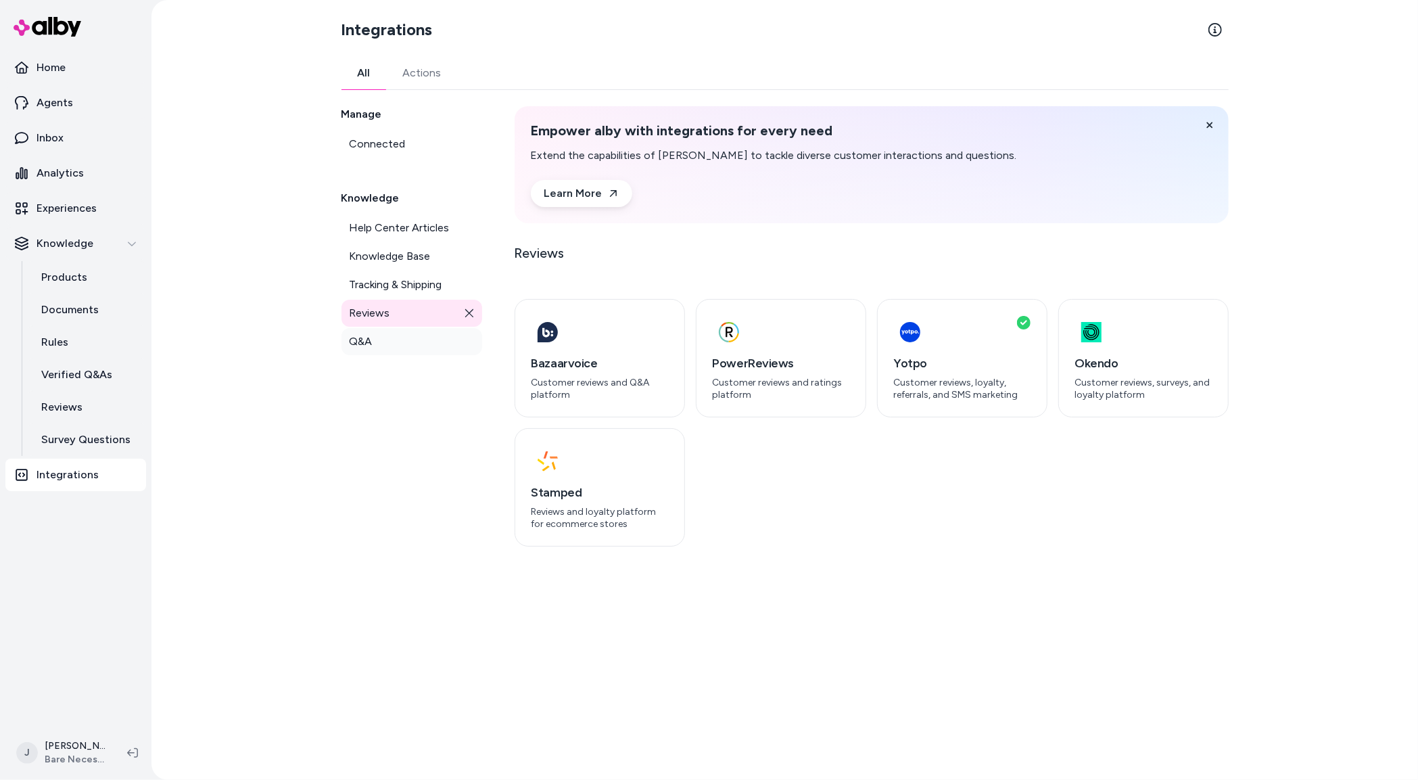
click at [370, 339] on span "Q&A" at bounding box center [361, 341] width 23 height 16
click at [398, 229] on span "Help Center Articles" at bounding box center [400, 228] width 100 height 16
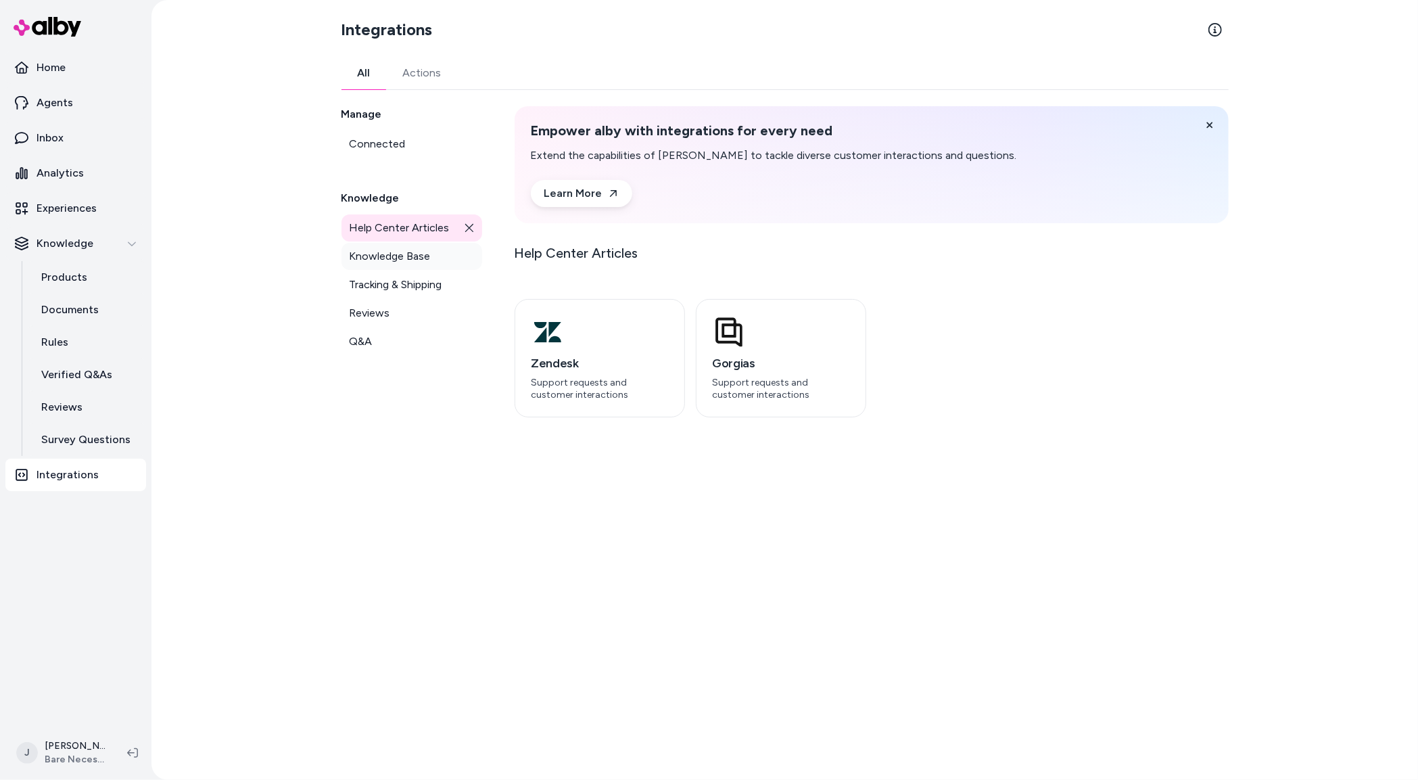
click at [387, 258] on span "Knowledge Base" at bounding box center [390, 256] width 81 height 16
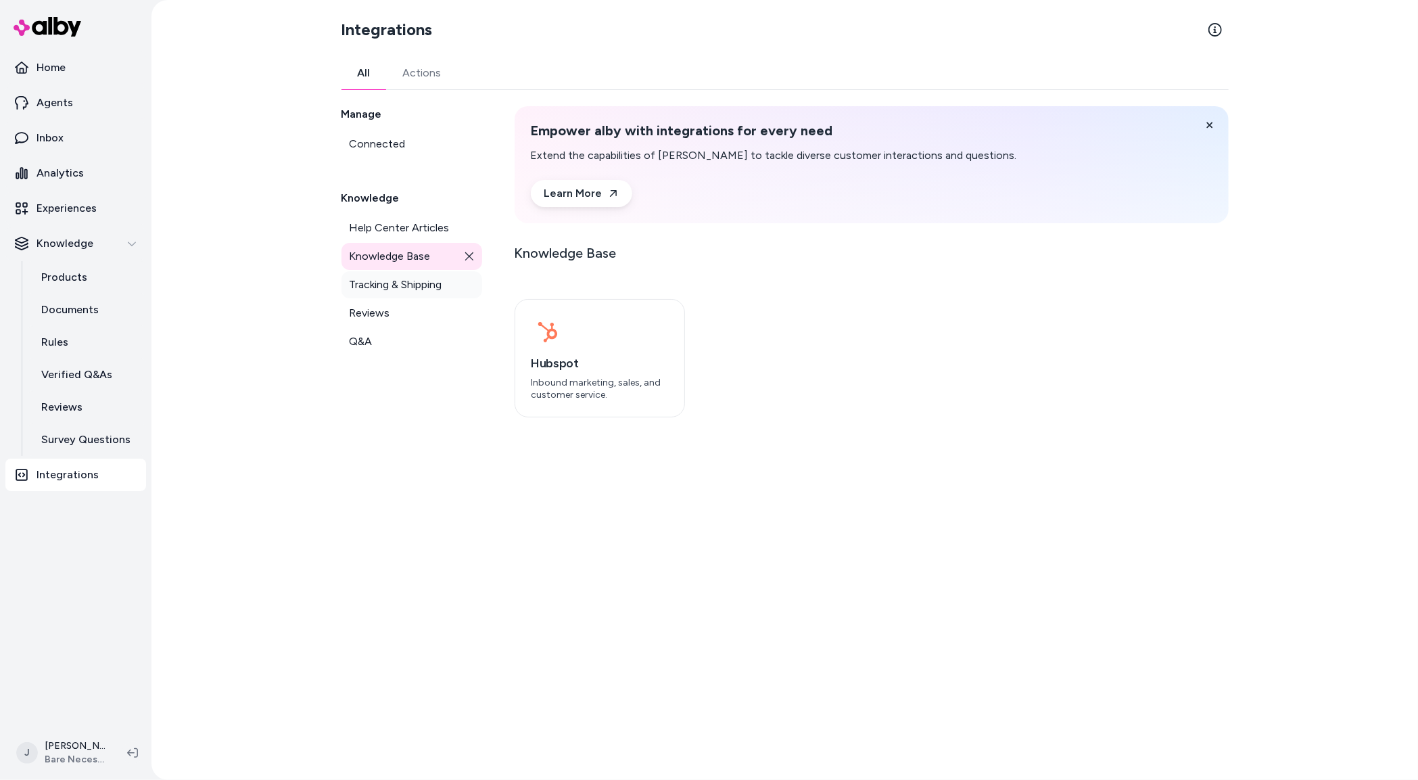
click at [381, 279] on span "Tracking & Shipping" at bounding box center [396, 285] width 93 height 16
click at [374, 80] on link "All" at bounding box center [363, 73] width 45 height 32
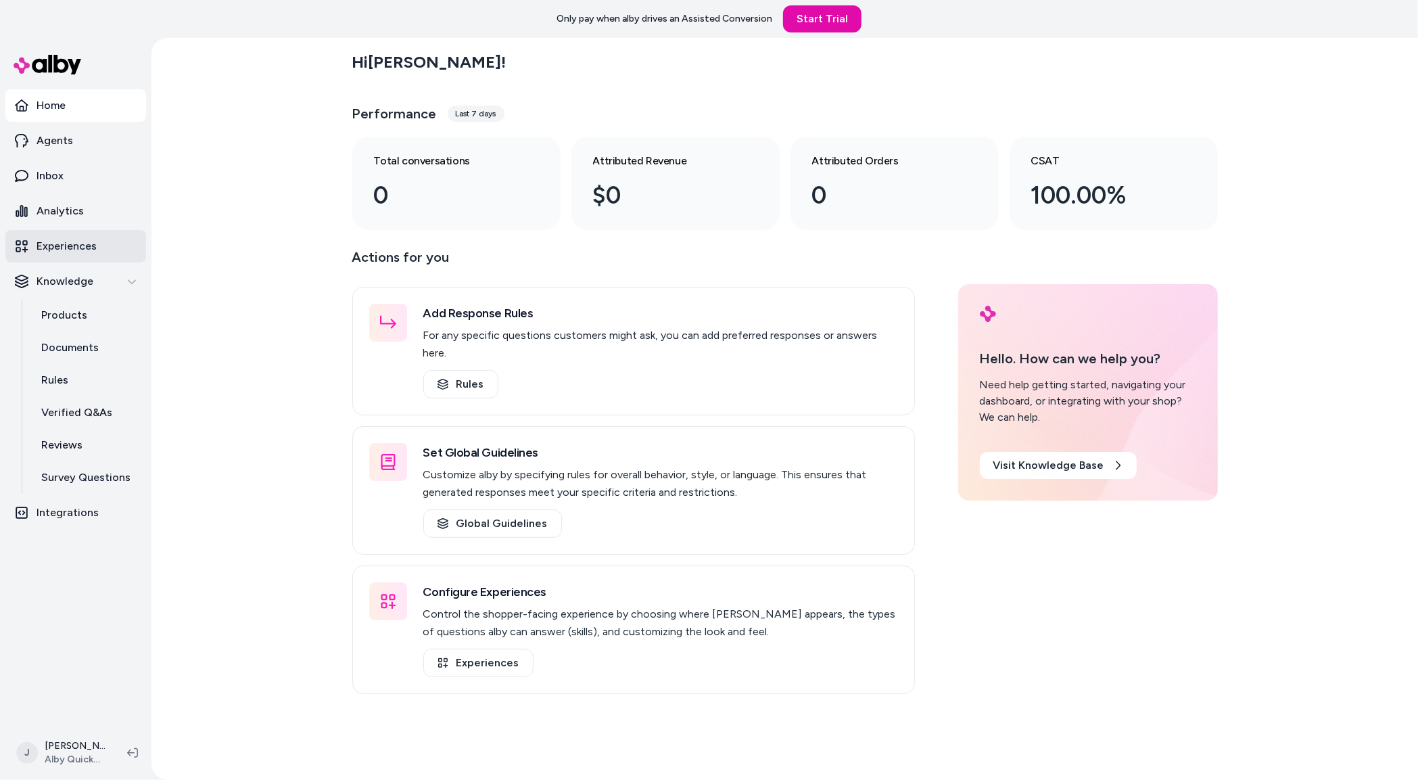
click at [56, 249] on p "Experiences" at bounding box center [67, 246] width 60 height 16
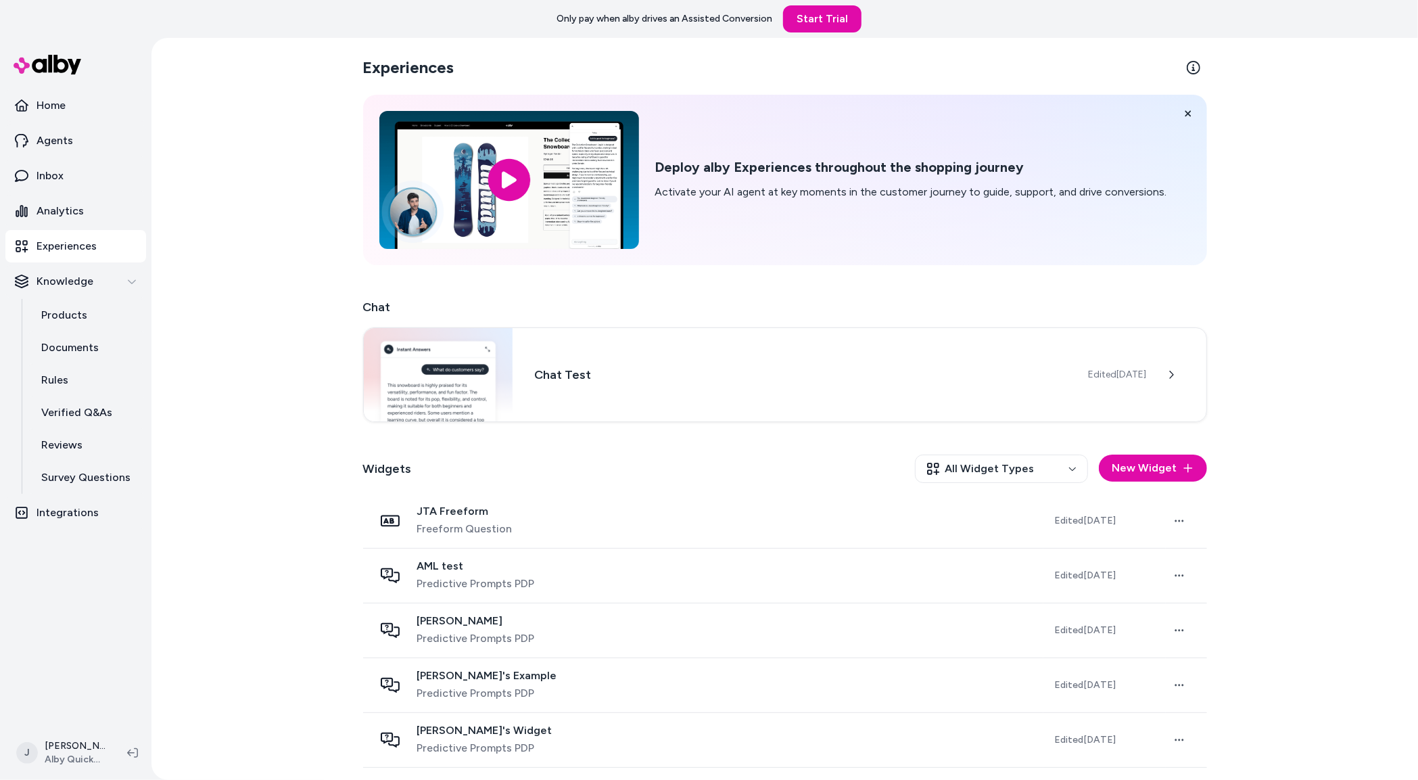
click at [252, 287] on div "Experiences Deploy alby Experiences throughout the shopping journey Activate yo…" at bounding box center [784, 409] width 1267 height 742
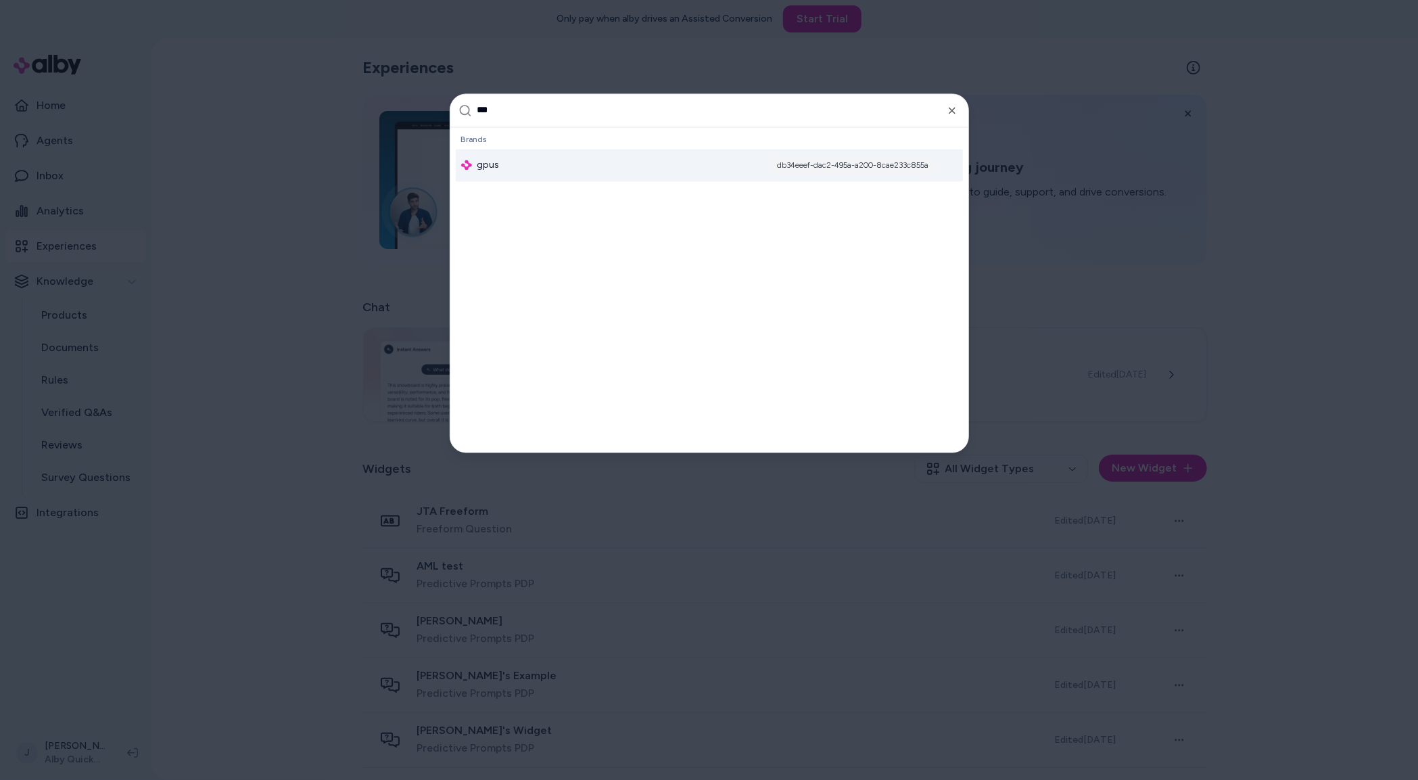
type input "***"
click at [517, 167] on div "gpus db34eeef-dac2-495a-a200-8cae233c855a" at bounding box center [709, 165] width 507 height 32
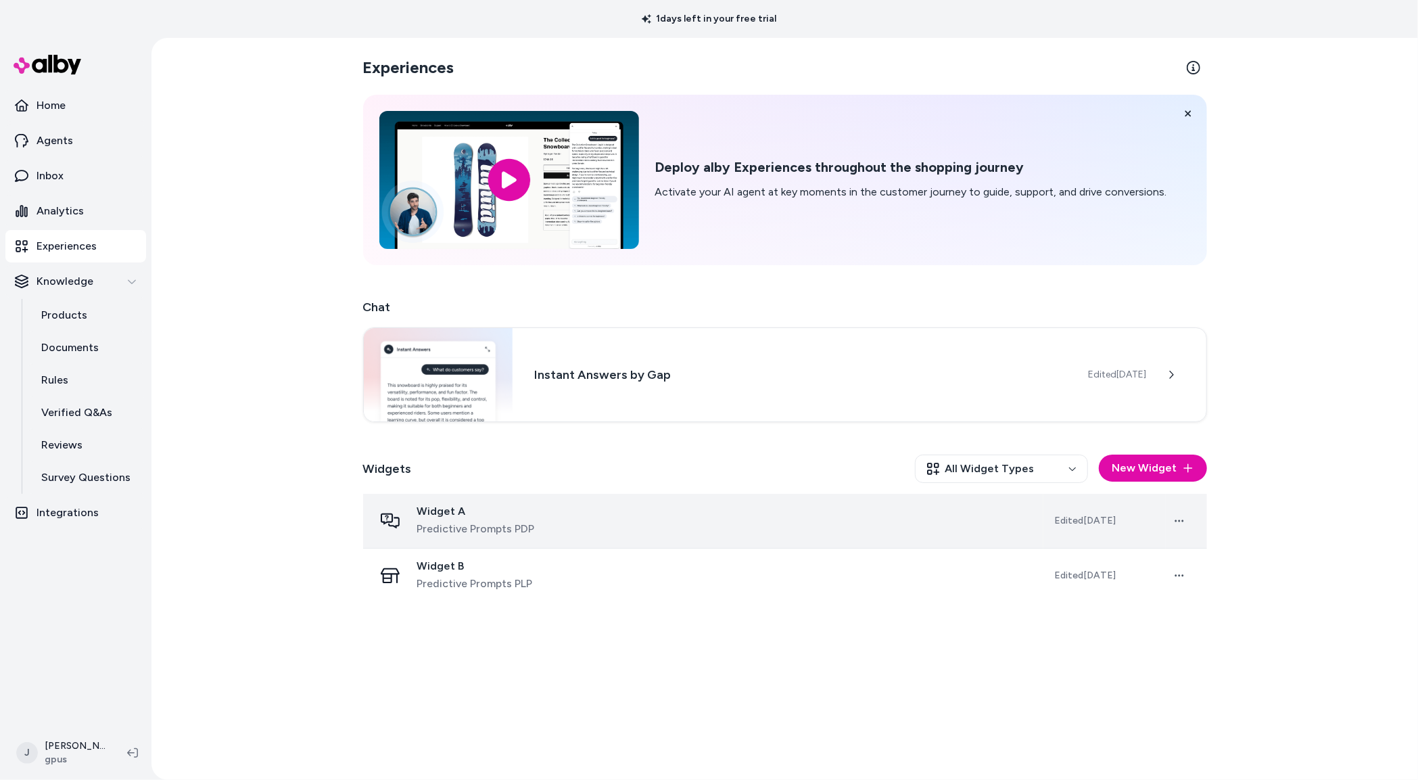
click at [751, 521] on div "Widget A Predictive Prompts PDP" at bounding box center [703, 520] width 659 height 32
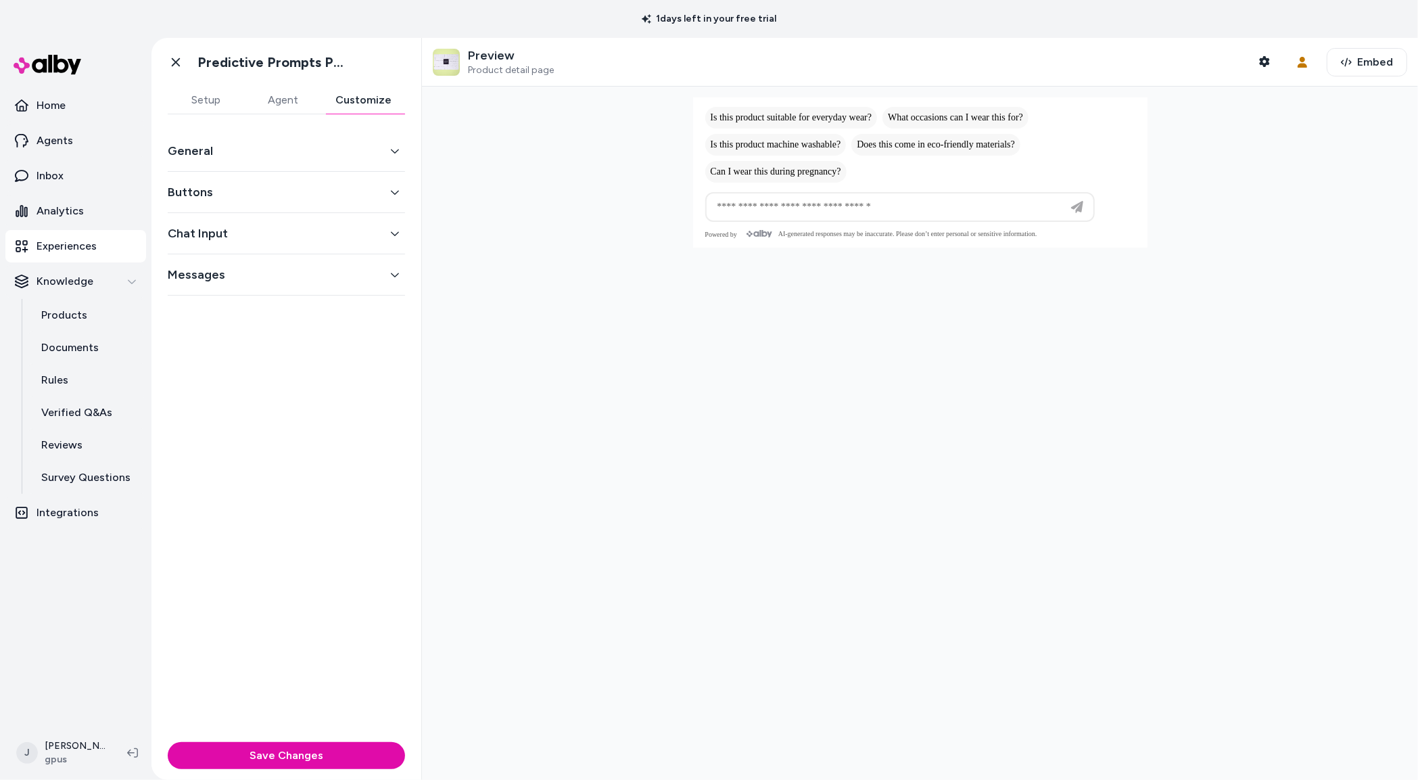
click at [341, 95] on button "Customize" at bounding box center [363, 100] width 83 height 27
click at [273, 162] on div "General" at bounding box center [286, 151] width 237 height 41
drag, startPoint x: 372, startPoint y: 146, endPoint x: 372, endPoint y: 153, distance: 7.4
click at [372, 147] on button "General" at bounding box center [286, 150] width 237 height 19
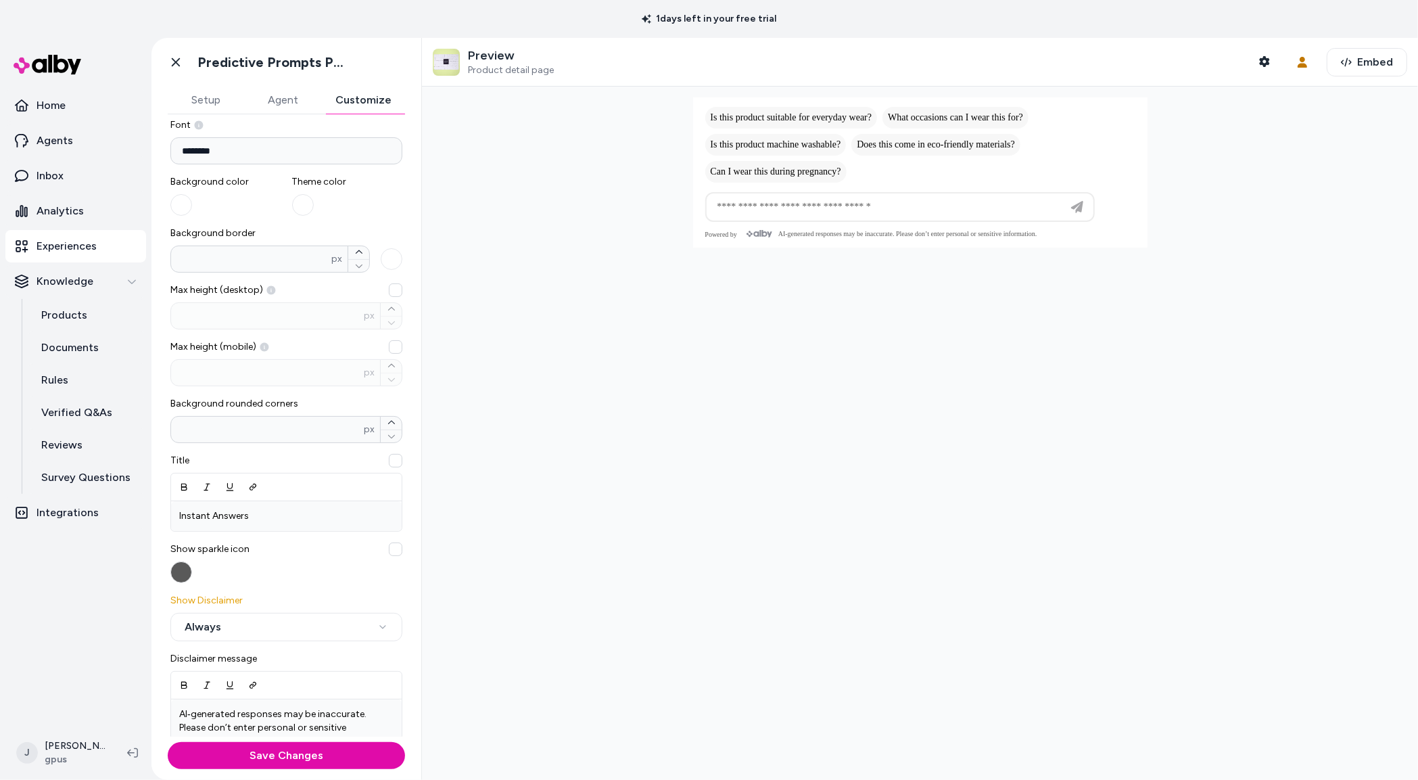
scroll to position [120, 0]
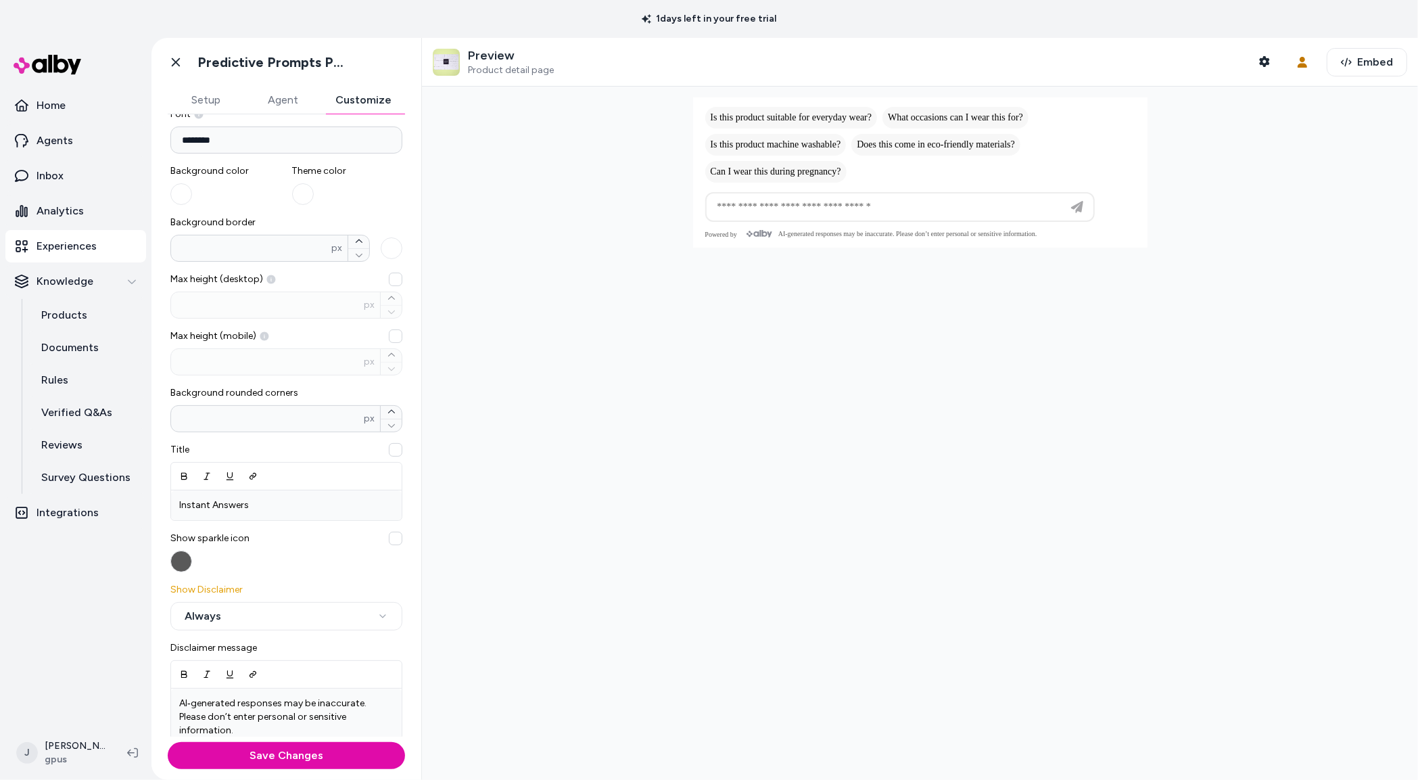
click at [392, 538] on button "button" at bounding box center [396, 538] width 14 height 14
click at [395, 534] on button "button" at bounding box center [396, 538] width 14 height 14
click at [394, 534] on button "button" at bounding box center [396, 538] width 14 height 14
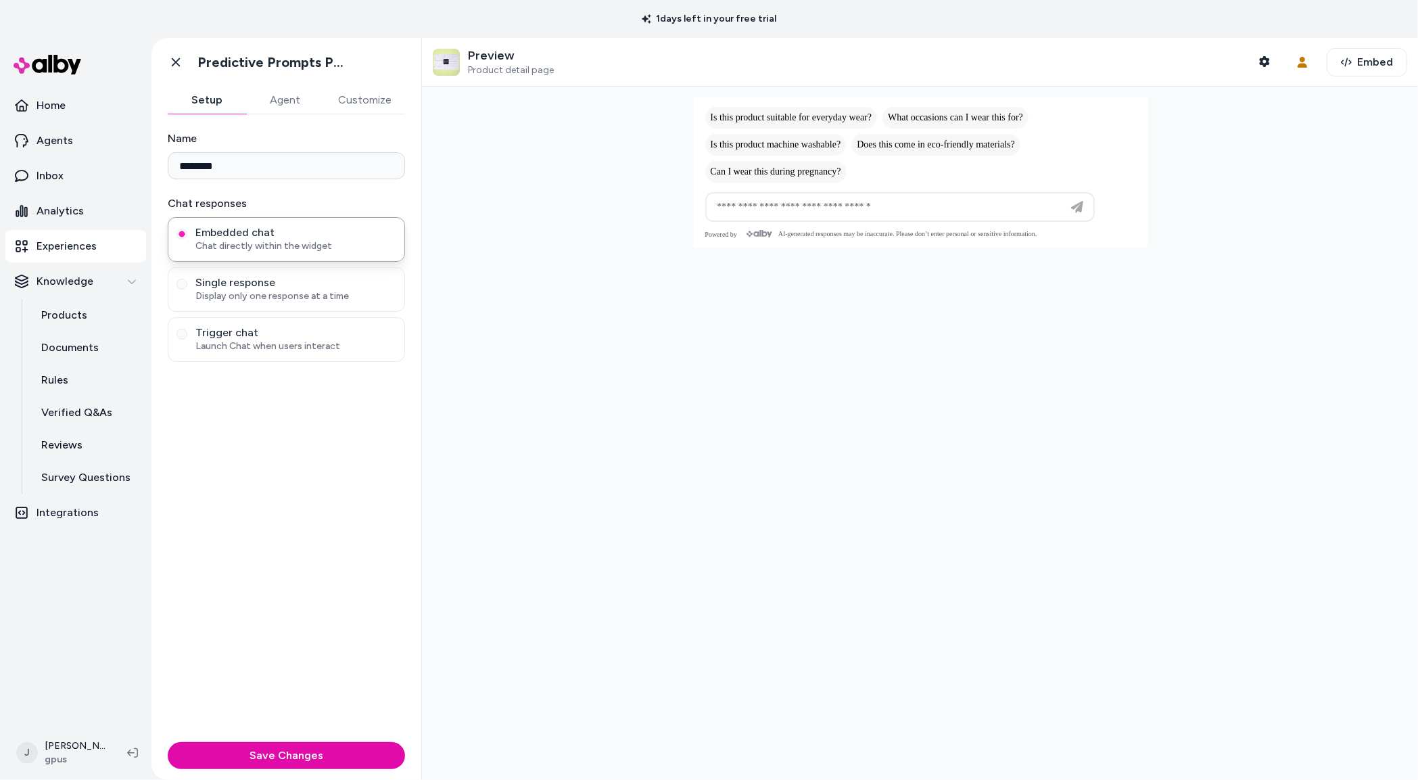
drag, startPoint x: 450, startPoint y: 448, endPoint x: 404, endPoint y: 425, distance: 51.4
click at [405, 425] on div "Go back Predictive Prompts PDP Setup Agent Customize Name ******** Chat respons…" at bounding box center [784, 409] width 1267 height 742
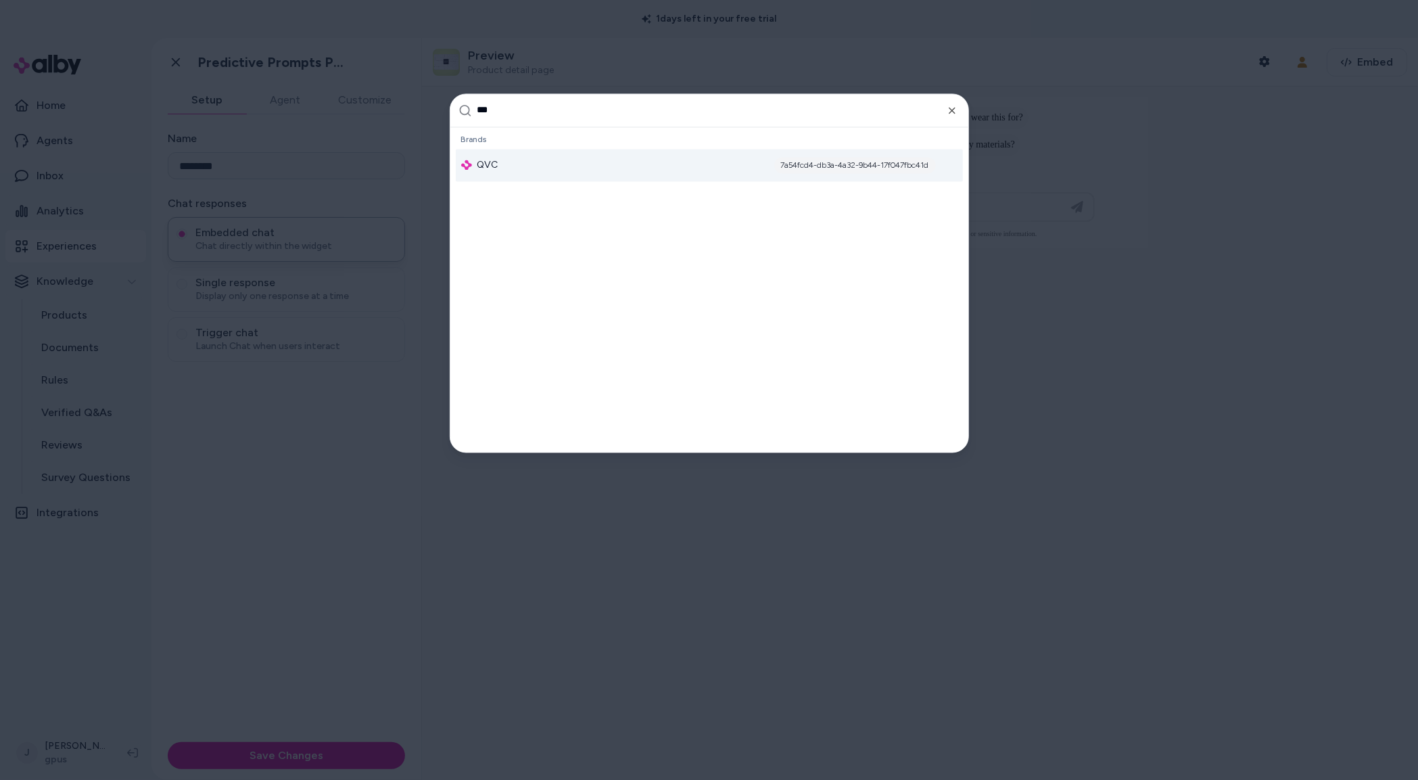
type input "***"
click at [545, 165] on div "QVC 7a54fcd4-db3a-4a32-9b44-17f047fbc41d" at bounding box center [709, 165] width 507 height 32
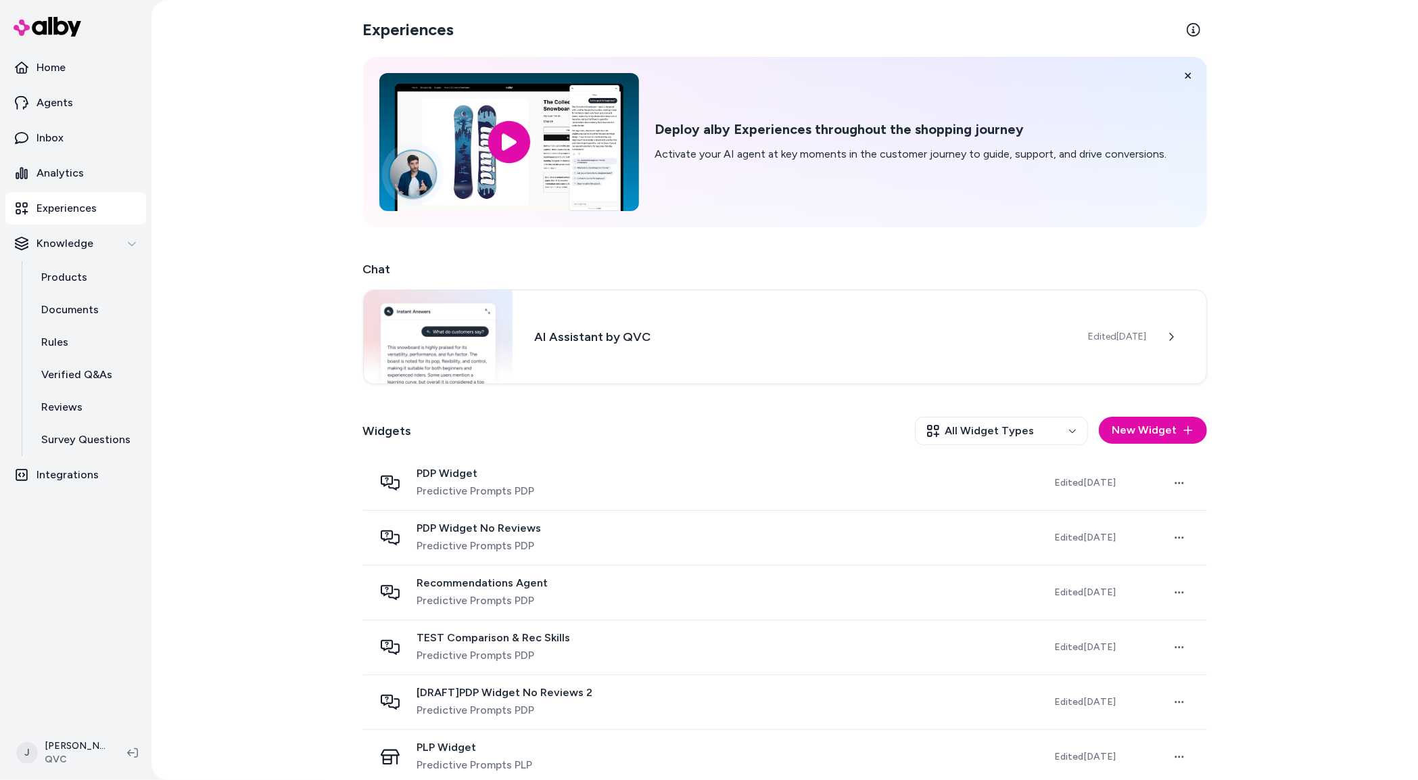
drag, startPoint x: 256, startPoint y: 379, endPoint x: 341, endPoint y: 421, distance: 95.0
click at [262, 380] on div "Experiences Deploy alby Experiences throughout the shopping journey Activate yo…" at bounding box center [784, 390] width 1267 height 780
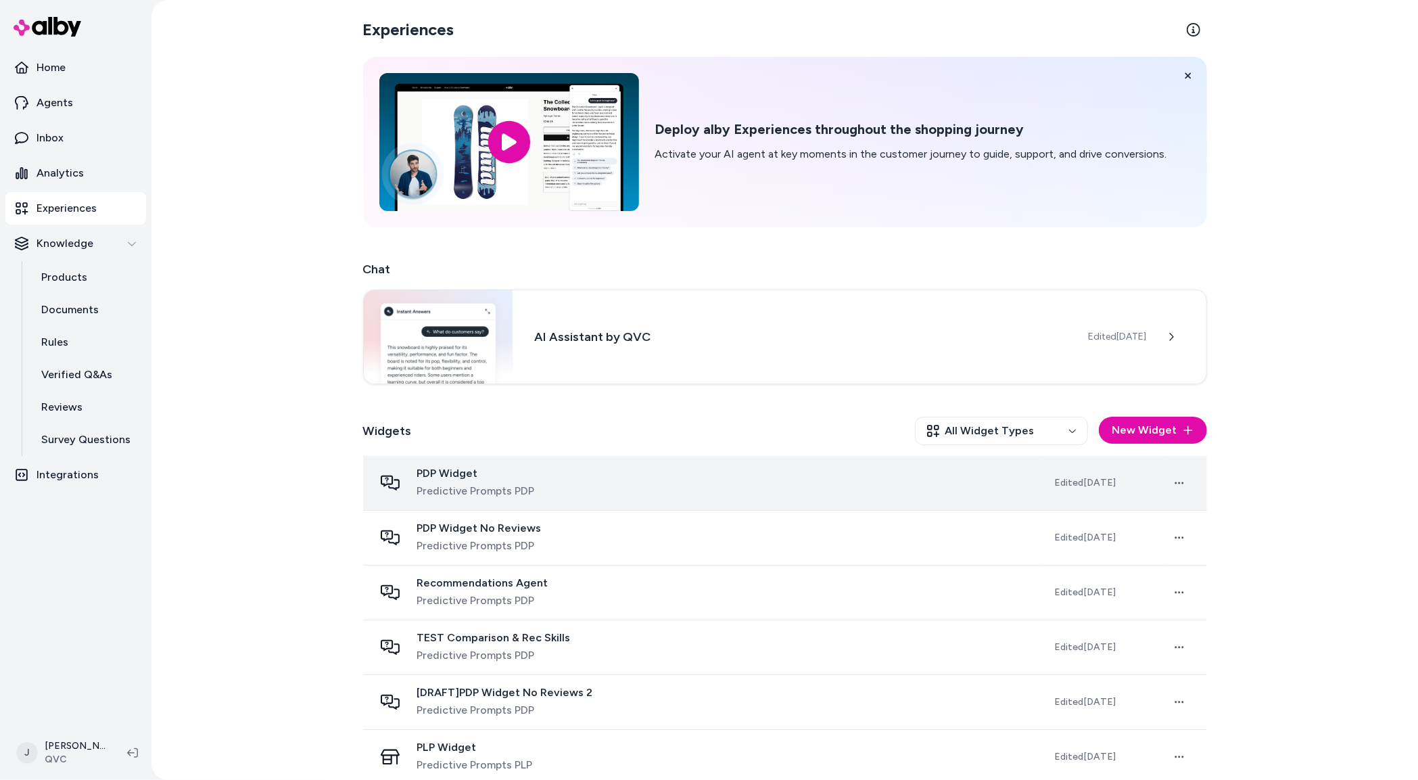
click at [655, 478] on div "PDP Widget Predictive Prompts PDP" at bounding box center [703, 483] width 659 height 32
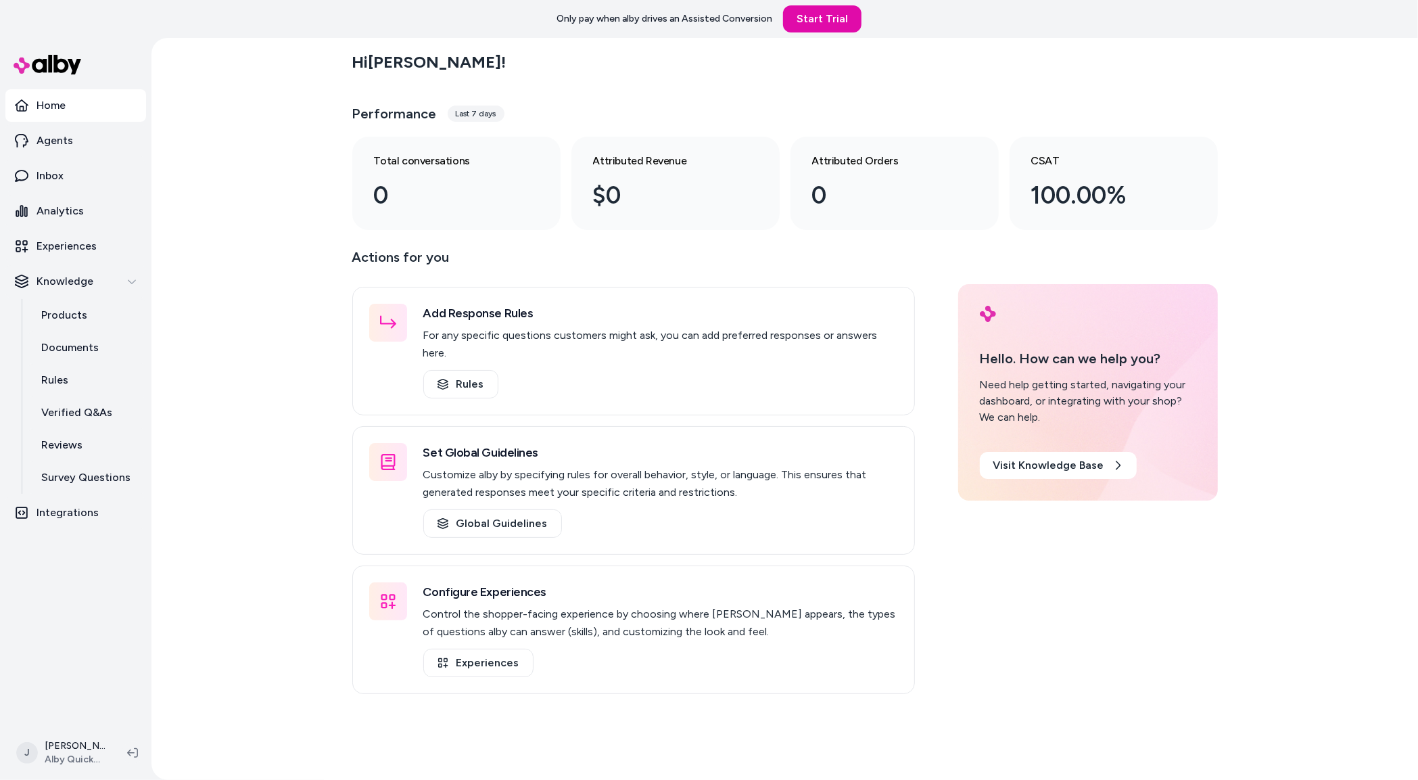
click at [803, 93] on div "Hi [PERSON_NAME] ! Performance Last 7 days Total conversations 0 Attributed Rev…" at bounding box center [785, 136] width 866 height 187
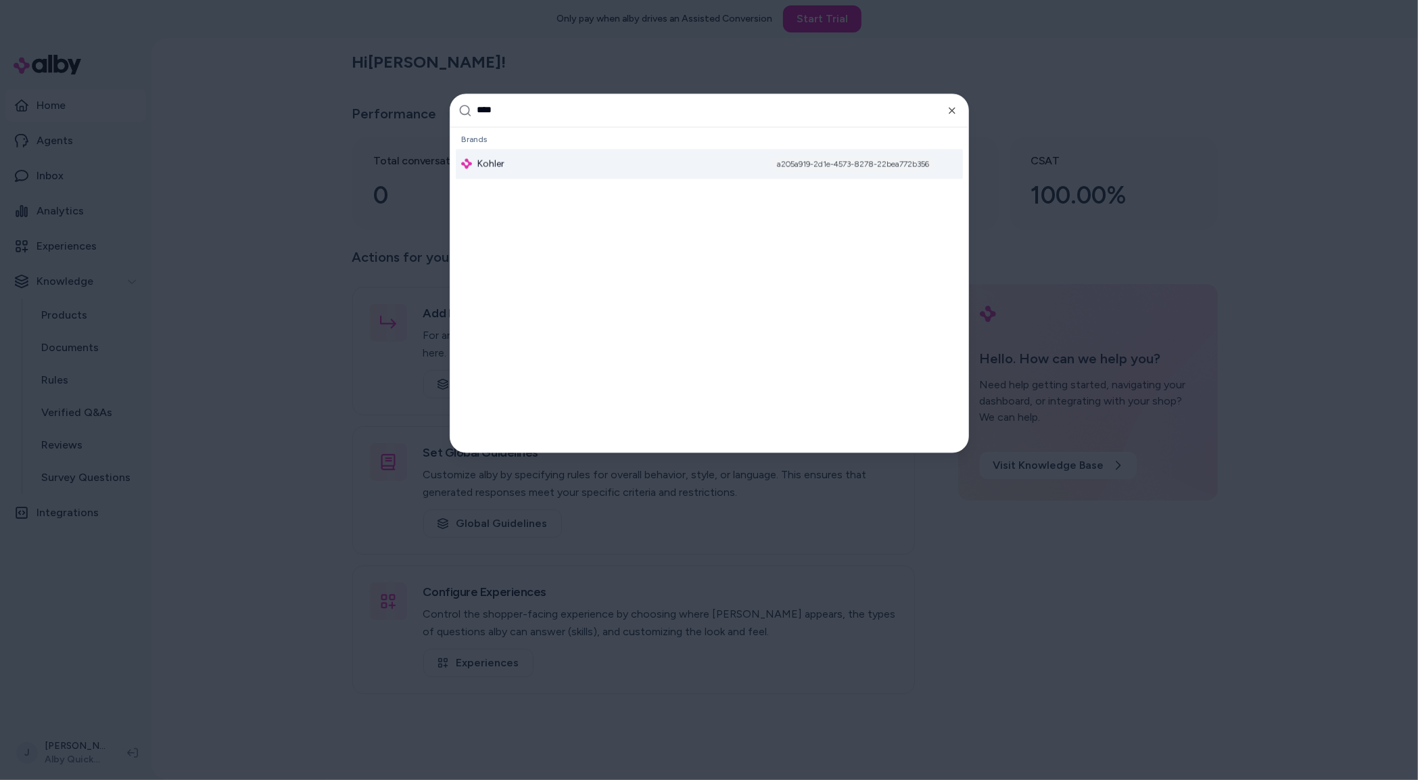
type input "****"
click at [687, 170] on div "Kohler a205a919-2d1e-4573-8278-22bea772b356" at bounding box center [709, 164] width 507 height 30
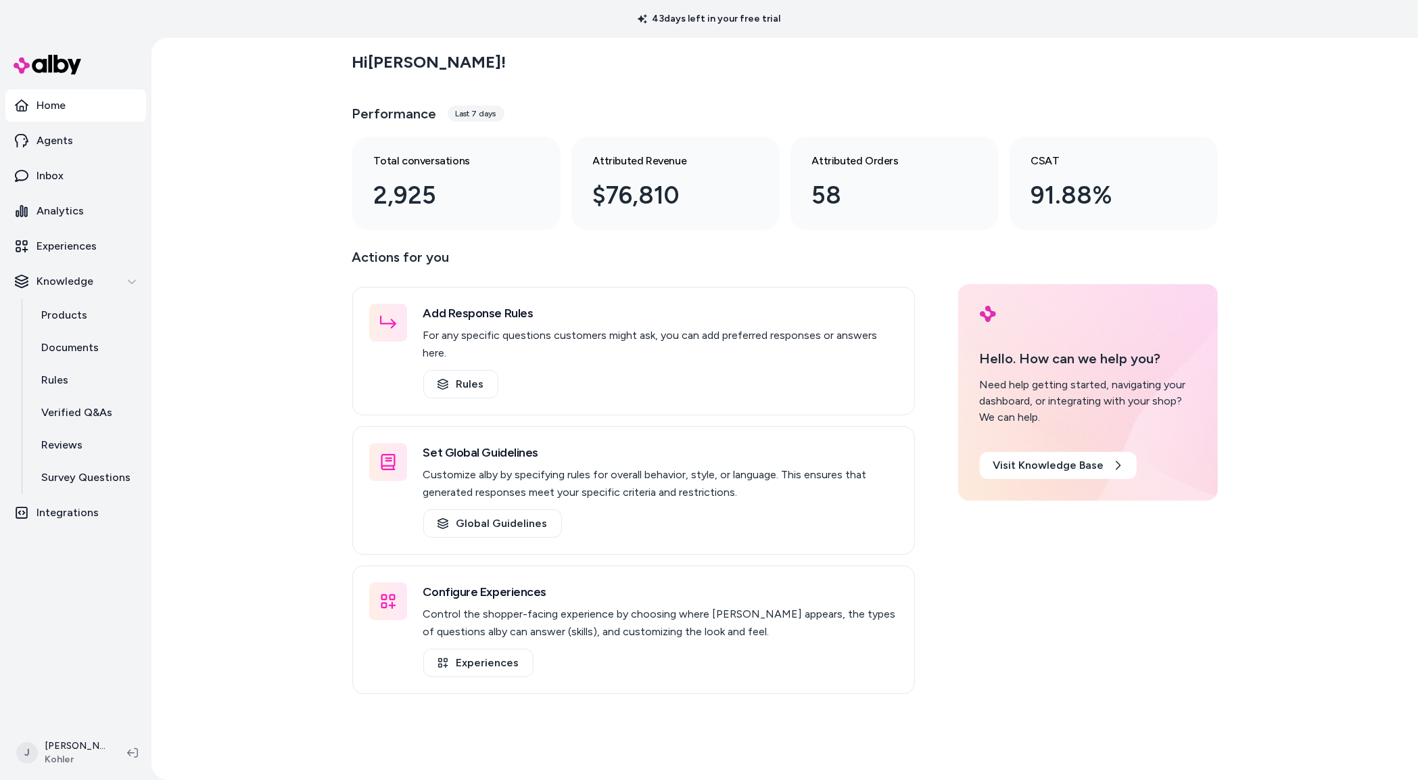
click at [219, 331] on div "Hi Jackie ! Performance Last 7 days Total conversations 2,925 Attributed Revenu…" at bounding box center [784, 409] width 1267 height 742
click at [87, 318] on link "Products" at bounding box center [87, 315] width 118 height 32
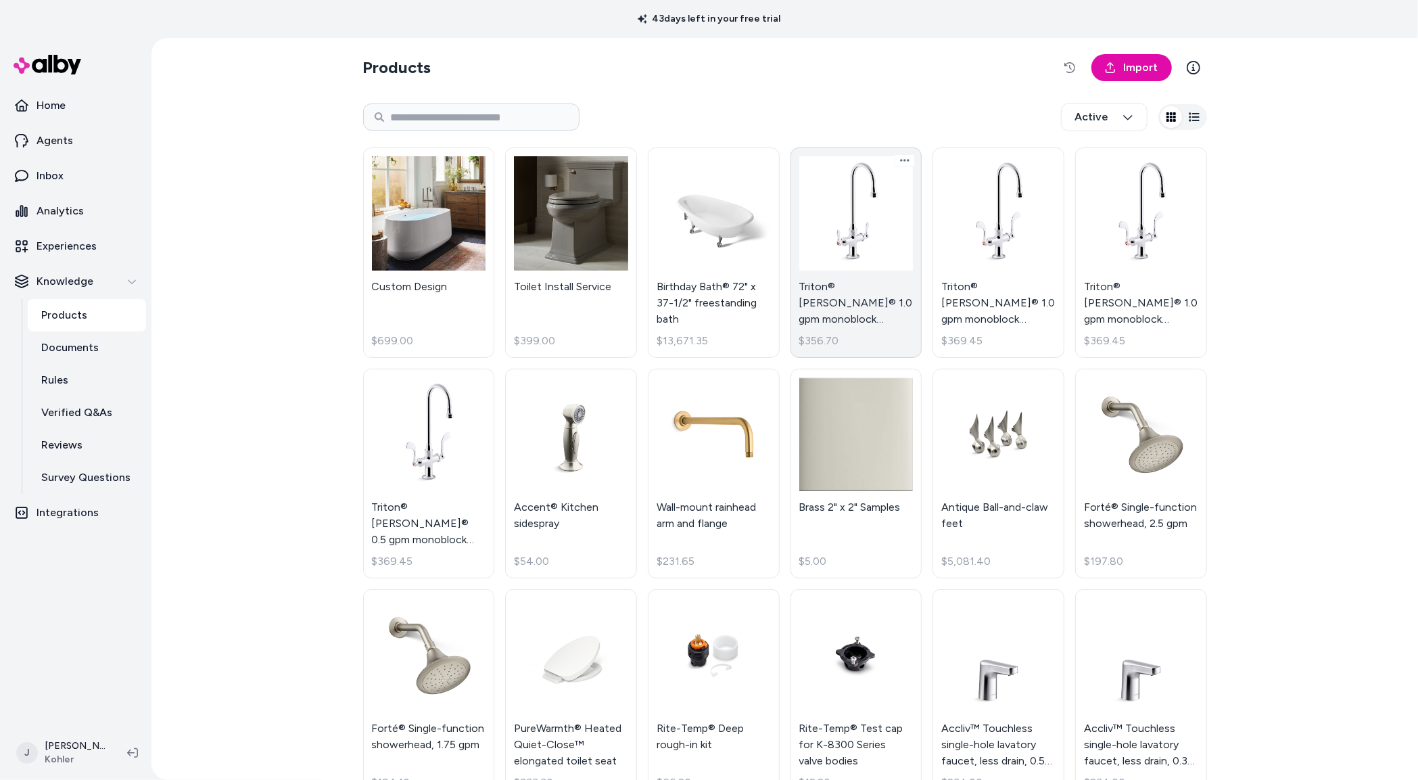
click at [851, 245] on link "Triton® Bowe® 1.0 gpm monoblock gooseneck bathroom sink faucet with aerated flo…" at bounding box center [856, 252] width 132 height 210
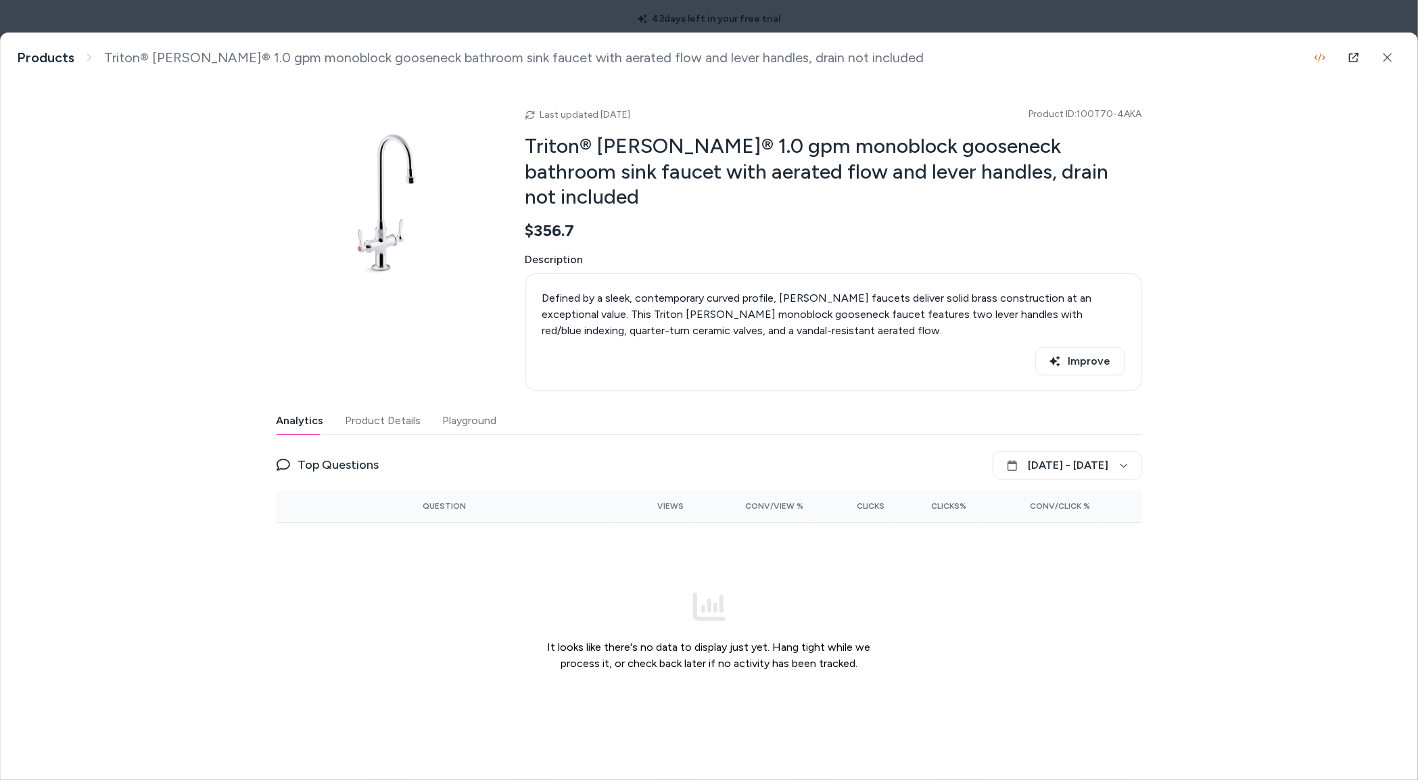
click at [450, 407] on button "Playground" at bounding box center [470, 420] width 54 height 27
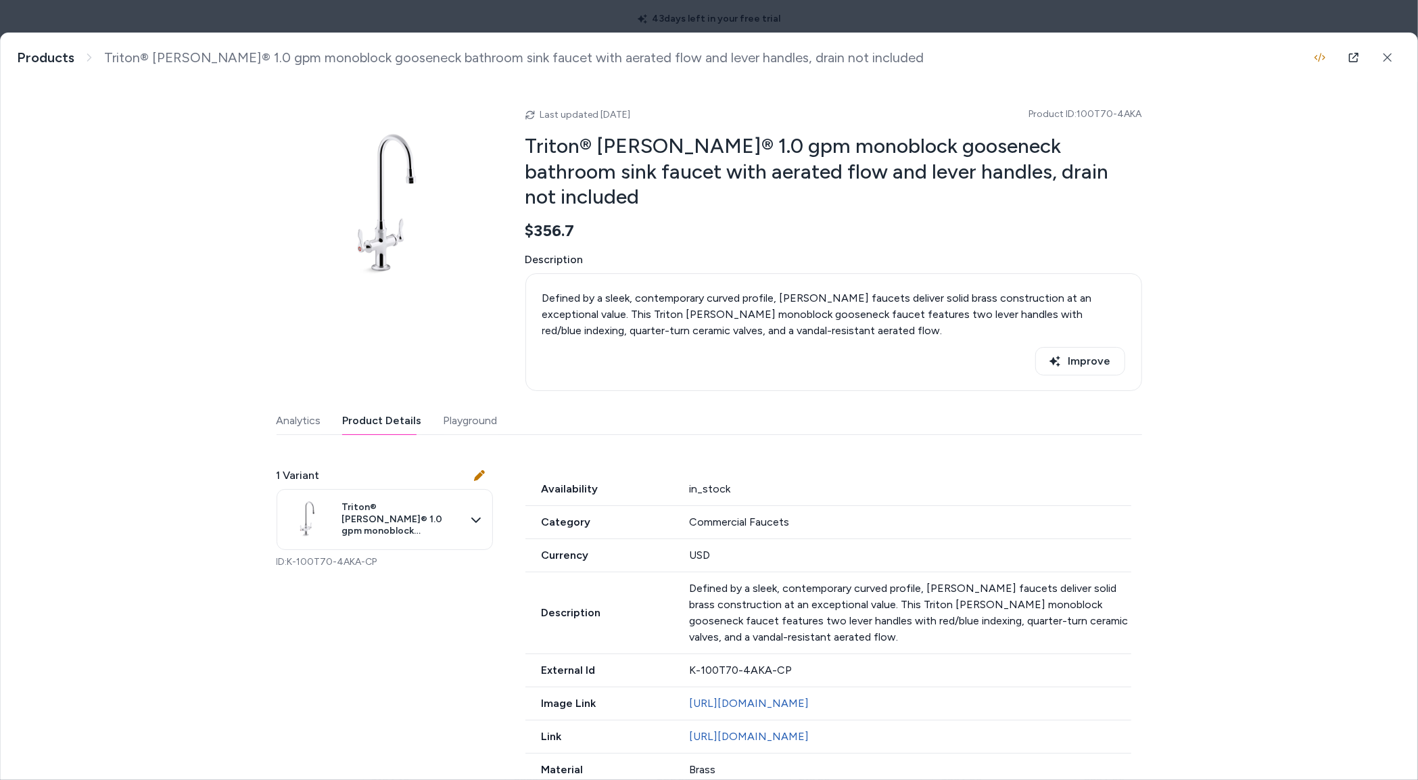
click at [381, 407] on button "Product Details" at bounding box center [382, 420] width 79 height 27
click at [467, 229] on div "Last updated Oct 01, 2025 Product ID: 100T70-4AKA Triton® Bowe® 1.0 gpm monoblo…" at bounding box center [710, 650] width 866 height 1137
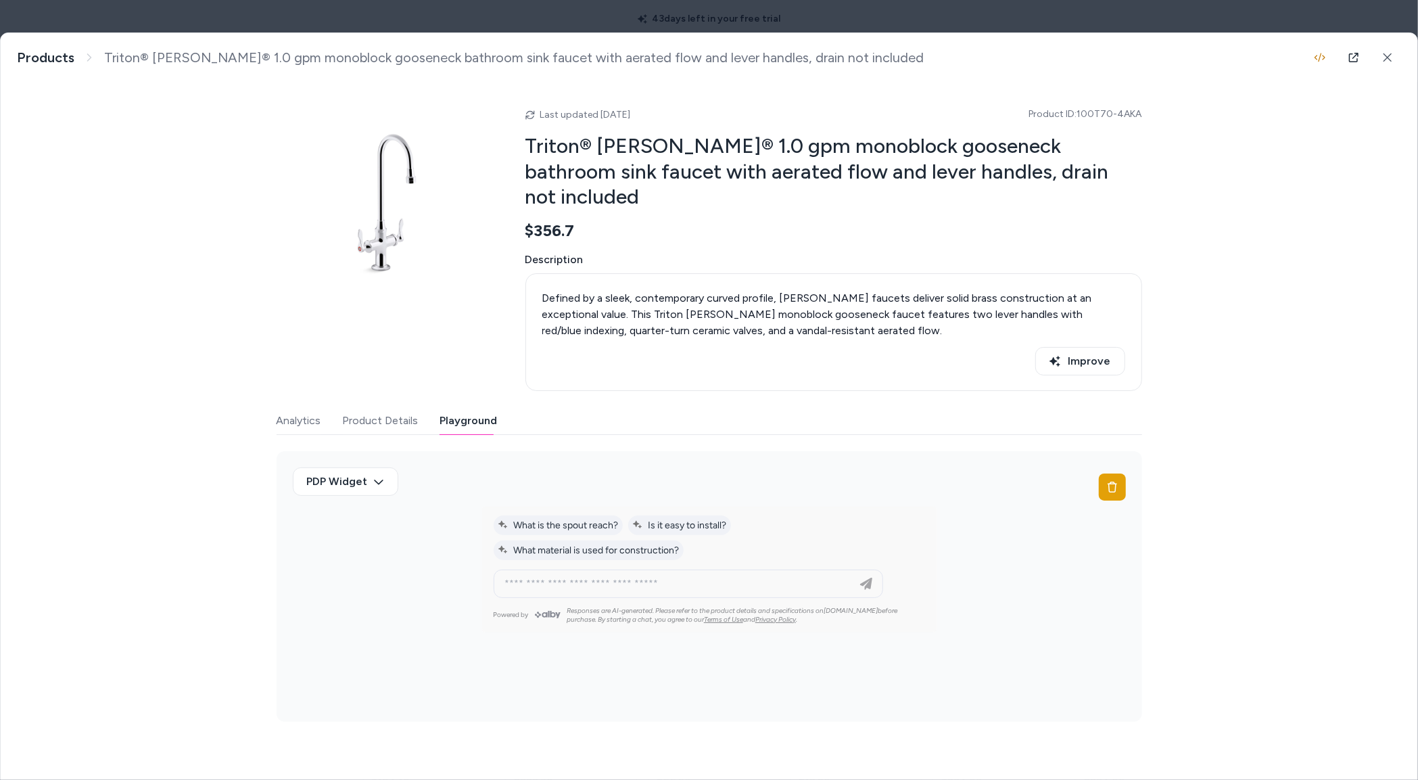
click at [829, 20] on div at bounding box center [709, 390] width 1418 height 780
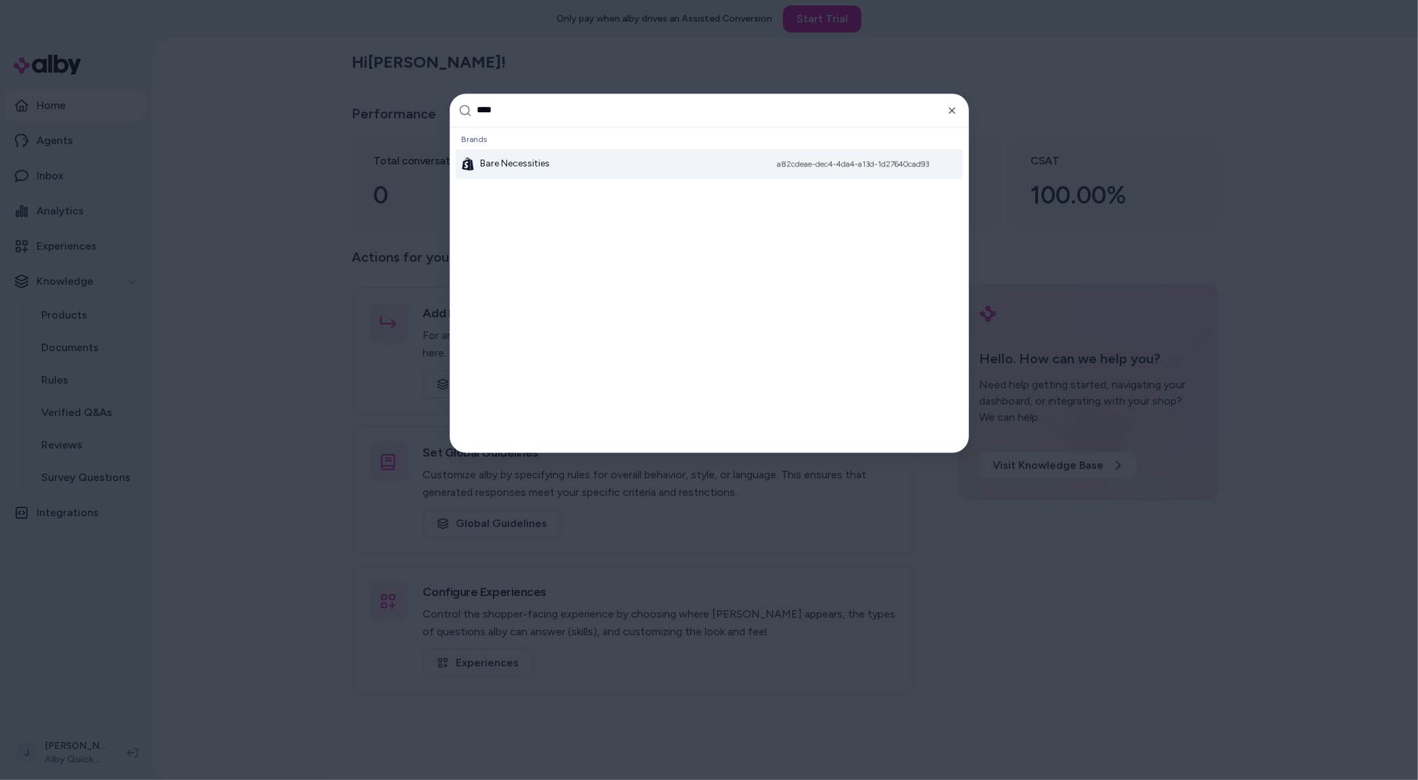
type input "****"
click at [483, 163] on span "Bare Necessities" at bounding box center [515, 164] width 70 height 14
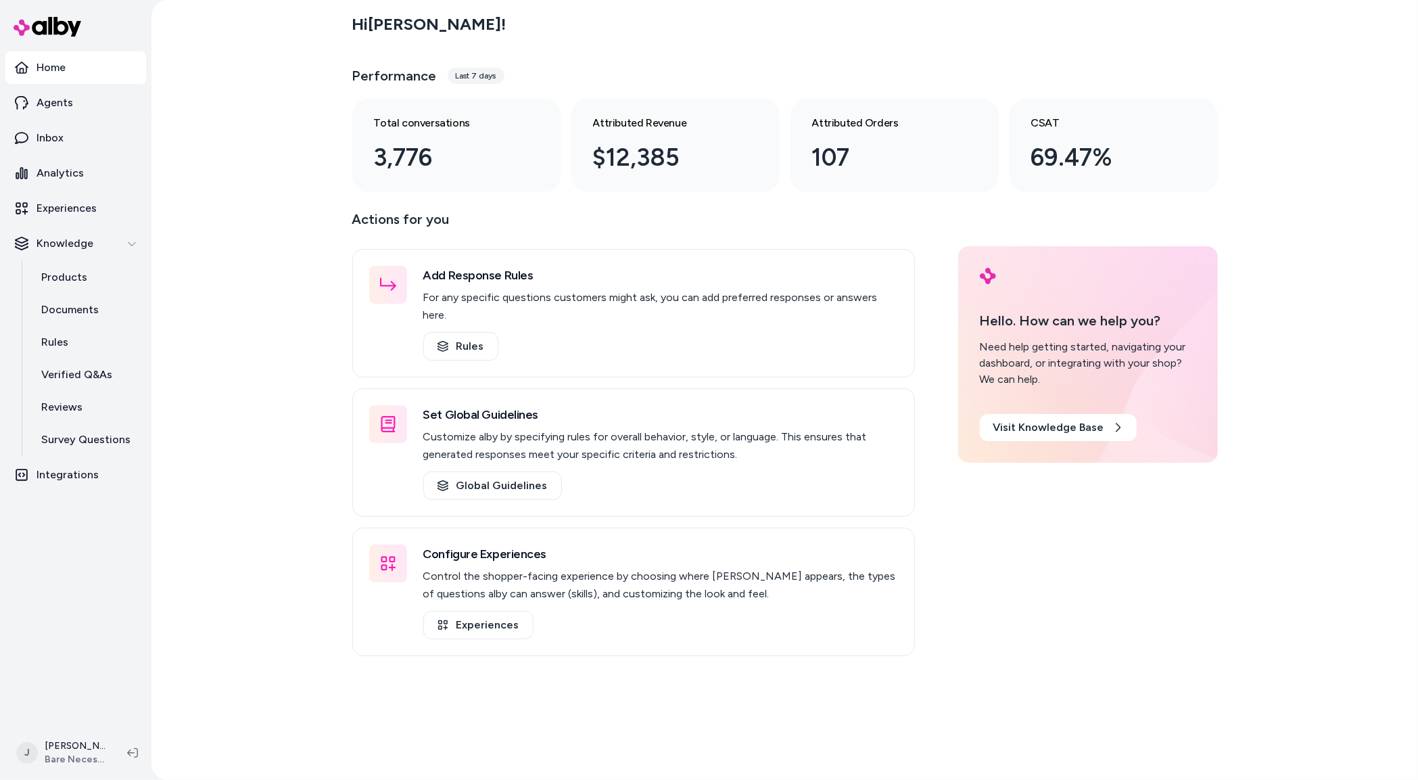
drag, startPoint x: 248, startPoint y: 223, endPoint x: 231, endPoint y: 222, distance: 17.6
click at [242, 222] on div "Hi [PERSON_NAME] ! Performance Last 7 days Total conversations 3,776 Attributed…" at bounding box center [784, 390] width 1267 height 780
click at [82, 273] on p "Products" at bounding box center [64, 277] width 46 height 16
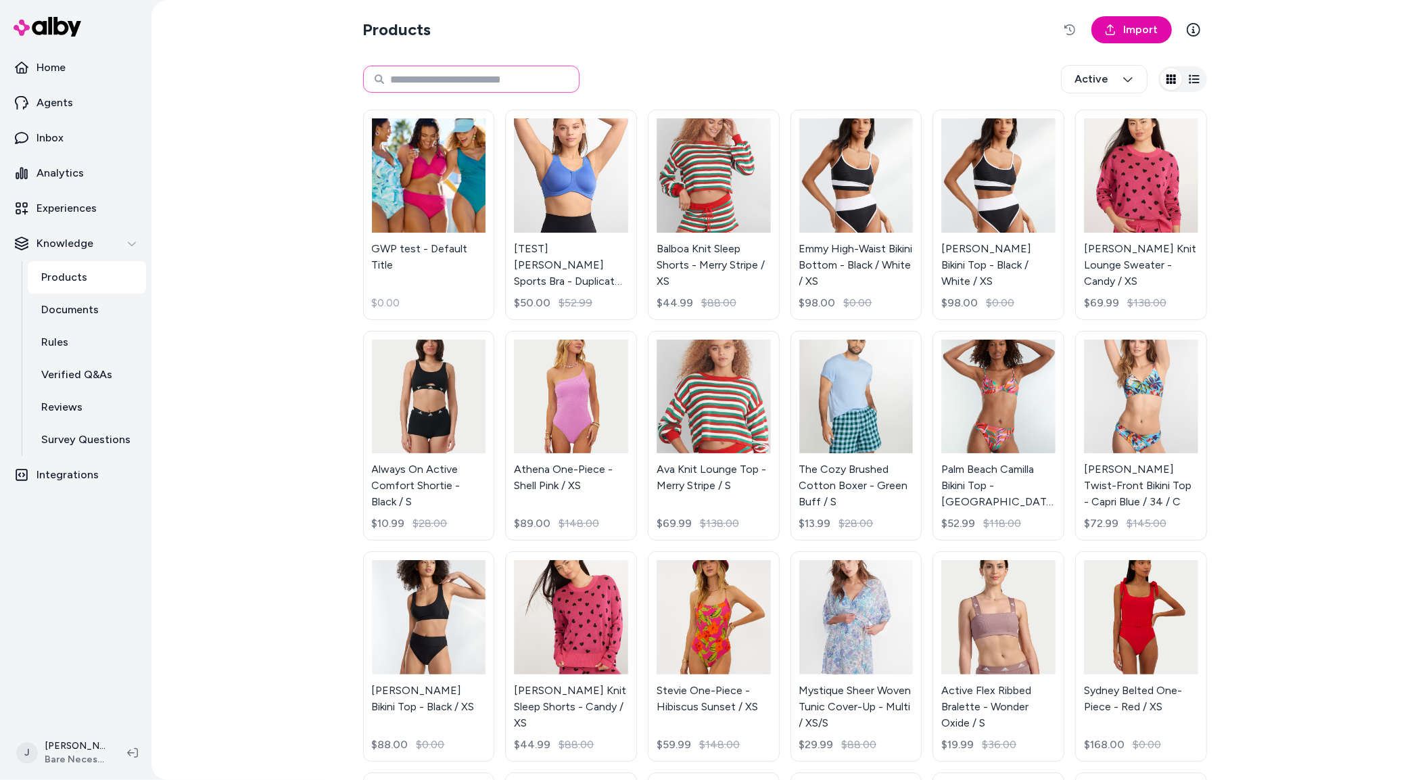
click at [412, 81] on input at bounding box center [471, 79] width 216 height 27
type input "**********"
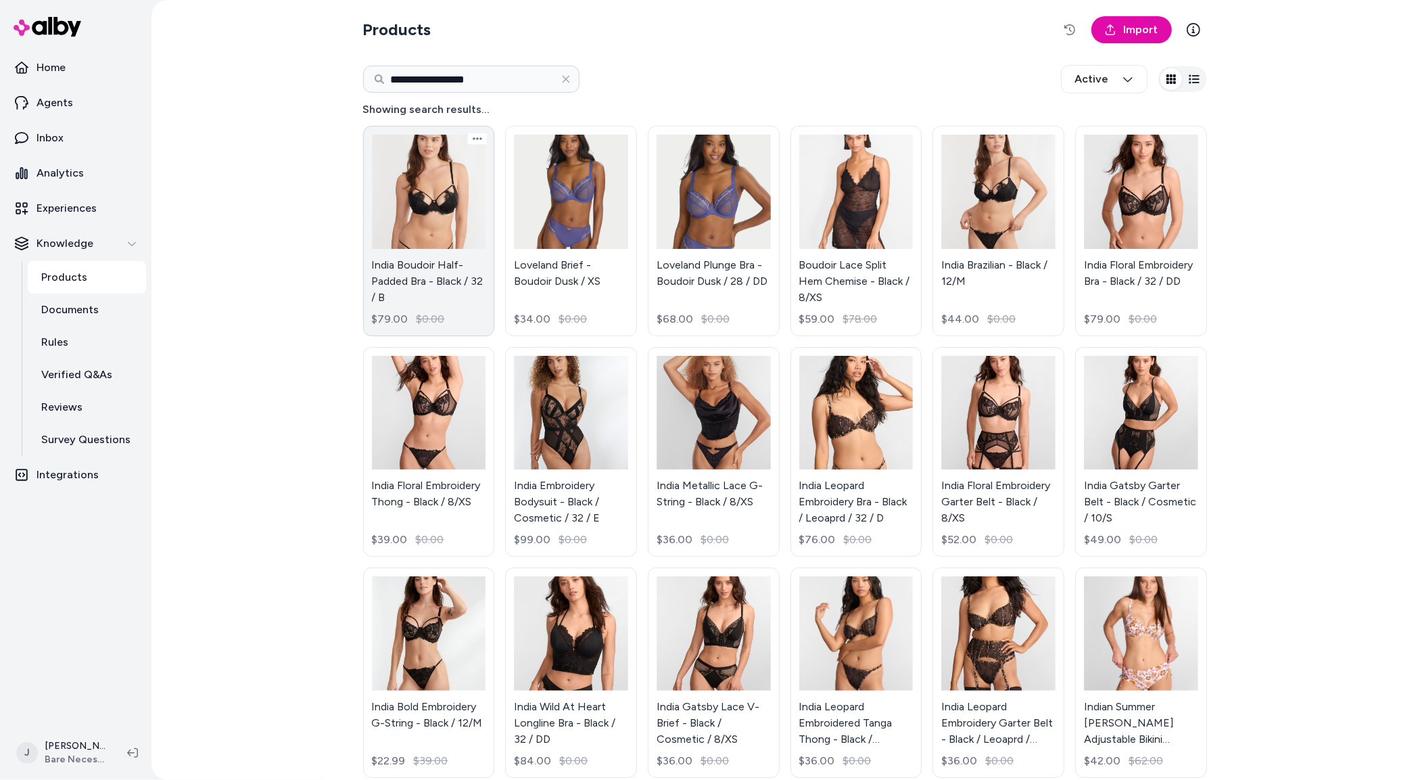
click at [431, 181] on link "India Boudoir Half-Padded Bra - Black / 32 / B $79.00 $0.00" at bounding box center [429, 231] width 132 height 210
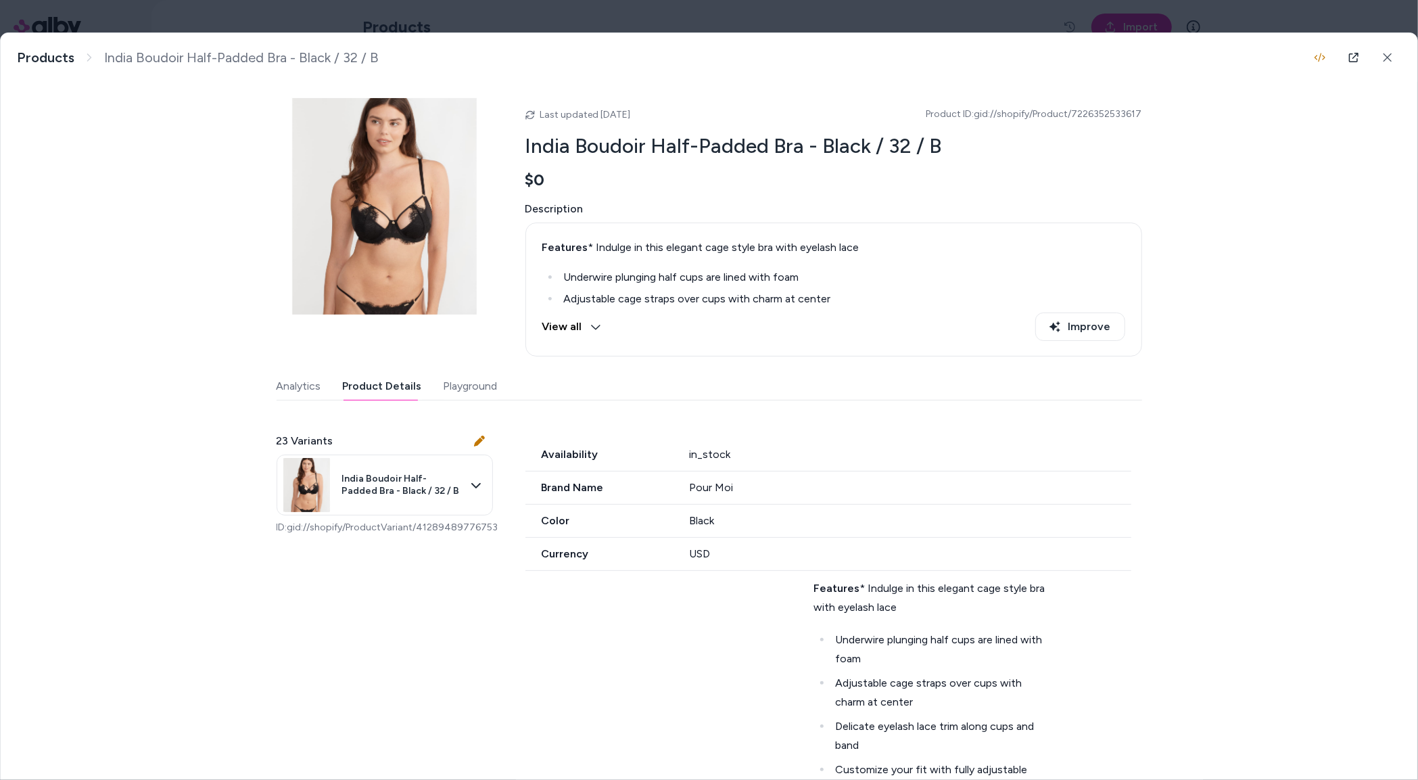
click at [393, 389] on button "Product Details" at bounding box center [382, 386] width 79 height 27
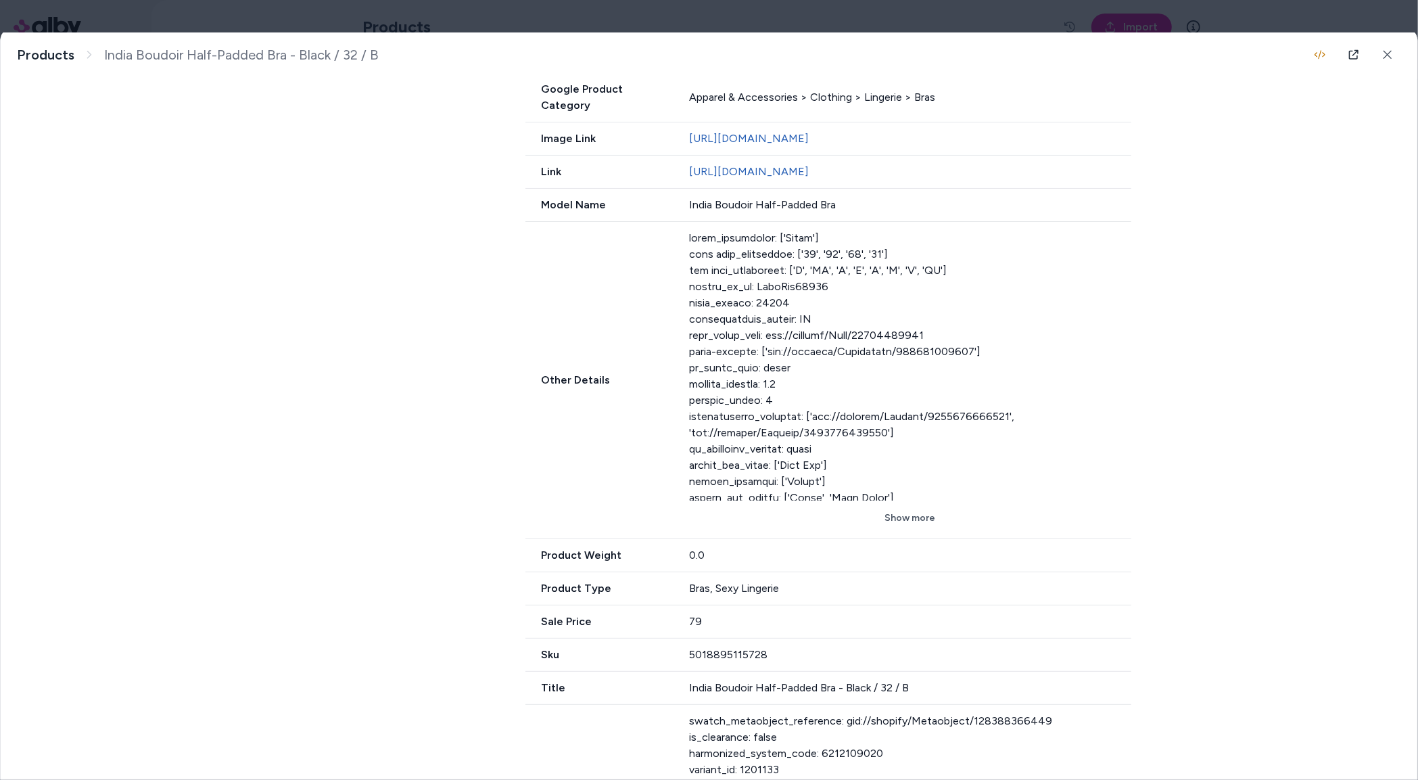
scroll to position [1128, 0]
